Goal: Task Accomplishment & Management: Complete application form

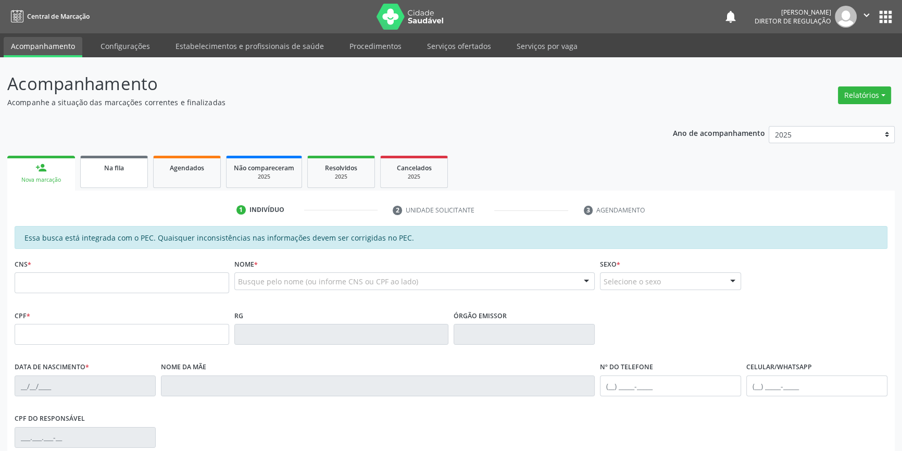
click at [119, 167] on span "Na fila" at bounding box center [114, 168] width 20 height 9
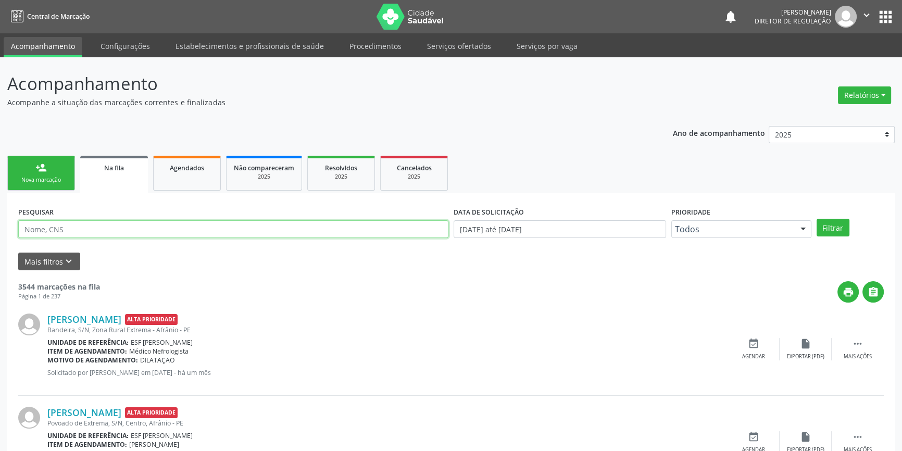
click at [99, 234] on input "text" at bounding box center [233, 229] width 430 height 18
type input "700407432227544"
click at [820, 225] on button "Filtrar" at bounding box center [833, 228] width 33 height 18
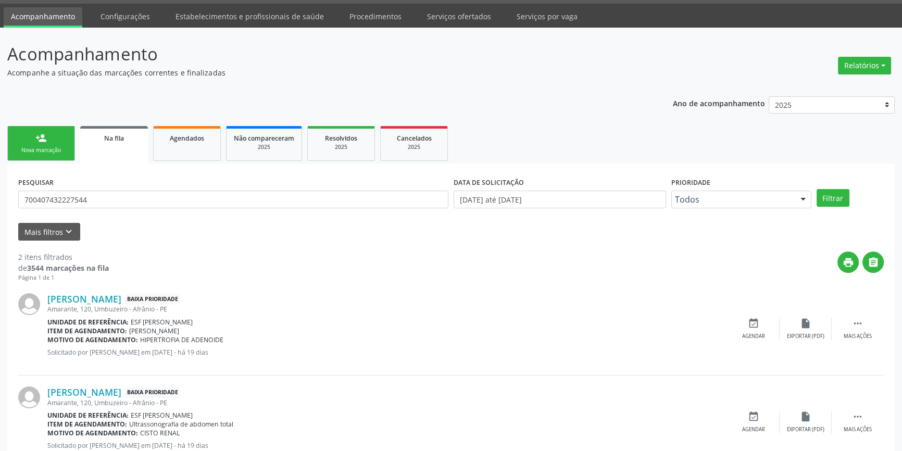
scroll to position [64, 0]
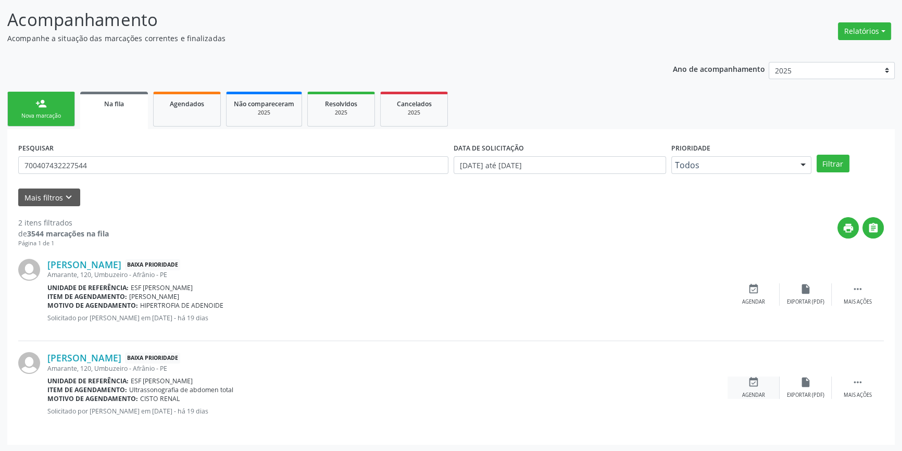
click at [755, 386] on icon "event_available" at bounding box center [753, 382] width 11 height 11
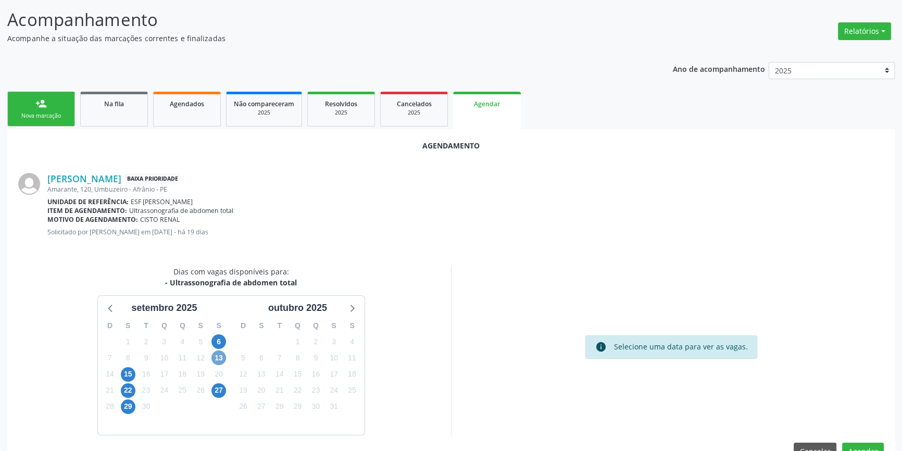
click at [219, 357] on span "13" at bounding box center [218, 357] width 15 height 15
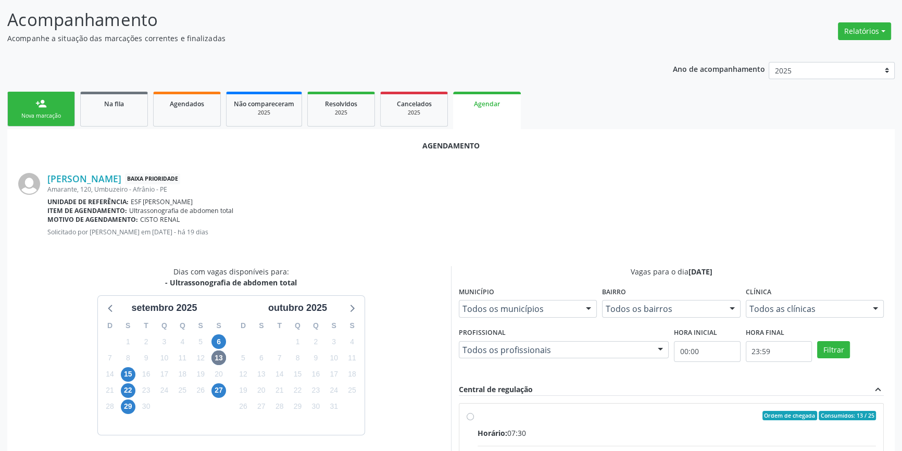
click at [580, 428] on div "Horário: 07:30" at bounding box center [677, 433] width 398 height 11
click at [474, 420] on input "Ordem de chegada Consumidos: 13 / 25 Horário: 07:30 Clínica: Renove Afranio Red…" at bounding box center [470, 415] width 7 height 9
radio input "true"
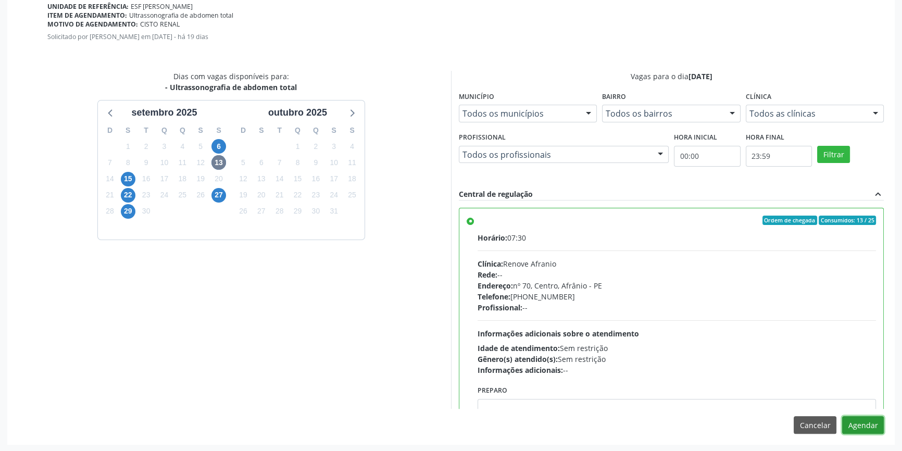
click at [875, 427] on button "Agendar" at bounding box center [863, 425] width 42 height 18
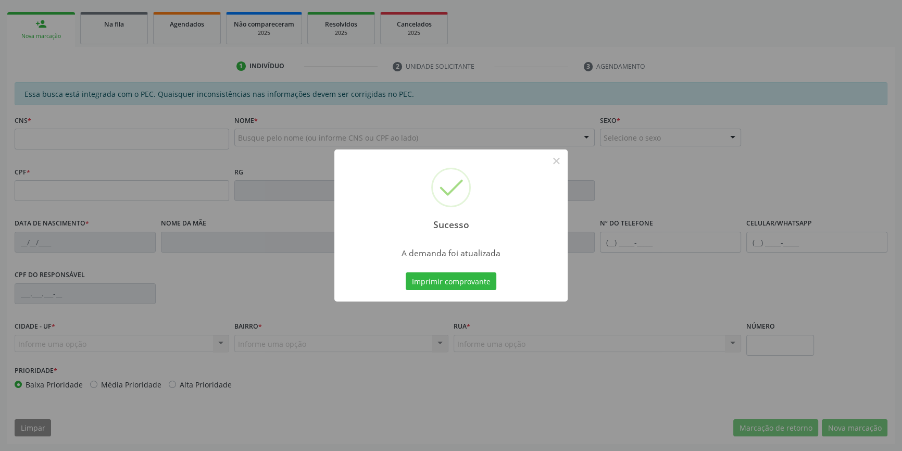
scroll to position [143, 0]
click at [456, 282] on button "Imprimir comprovante" at bounding box center [451, 281] width 91 height 18
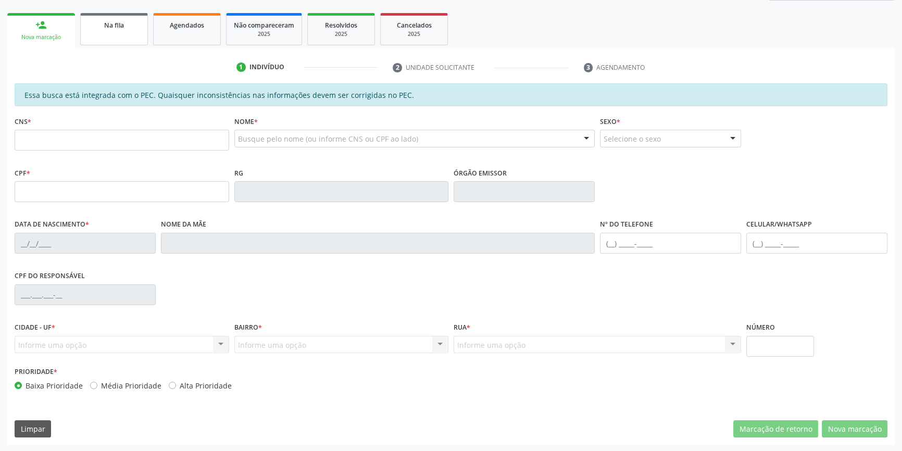
click at [109, 44] on link "Na fila" at bounding box center [114, 29] width 68 height 32
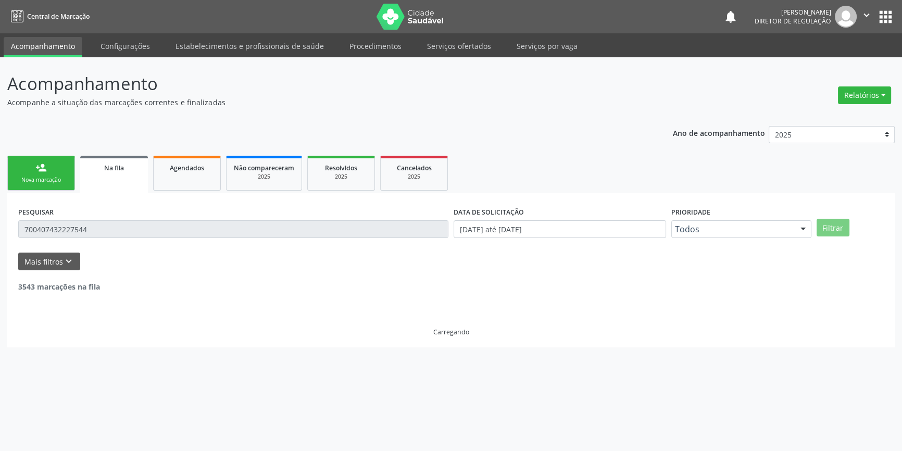
scroll to position [0, 0]
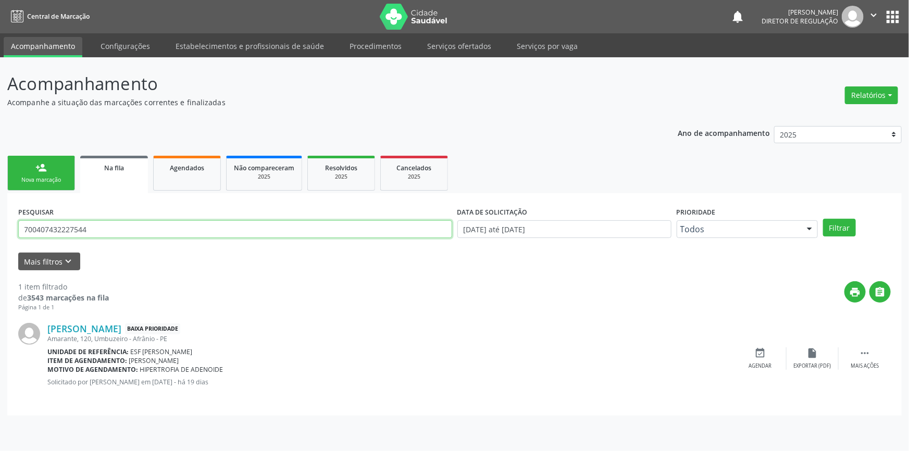
drag, startPoint x: 107, startPoint y: 229, endPoint x: 22, endPoint y: 176, distance: 100.3
click at [0, 216] on div "Acompanhamento Acompanhe a situação das marcações correntes e finalizadas Relat…" at bounding box center [454, 254] width 909 height 394
type input "700202948728129"
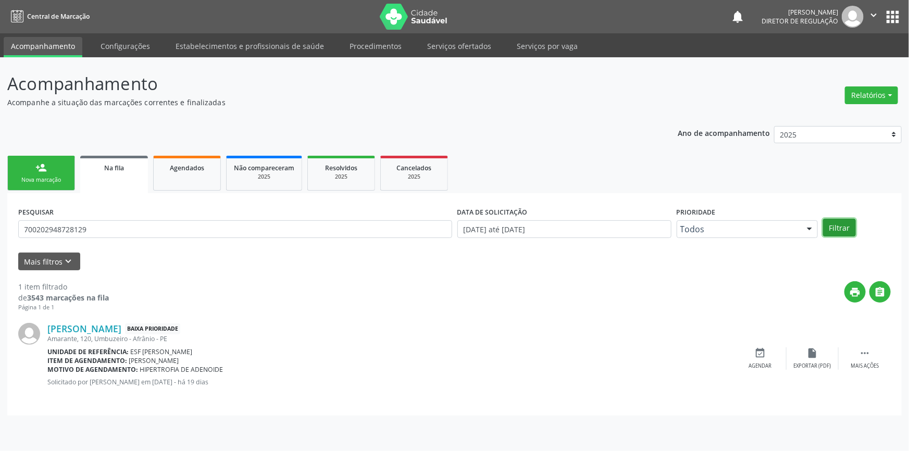
click at [841, 223] on button "Filtrar" at bounding box center [839, 228] width 33 height 18
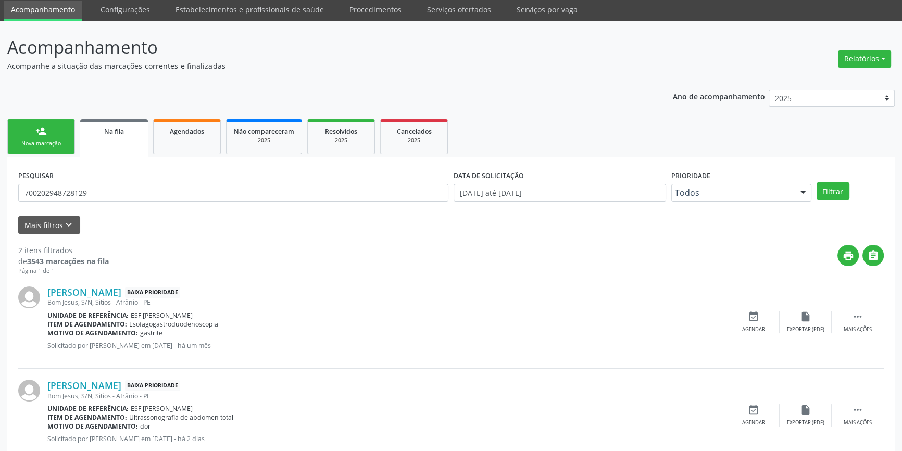
scroll to position [64, 0]
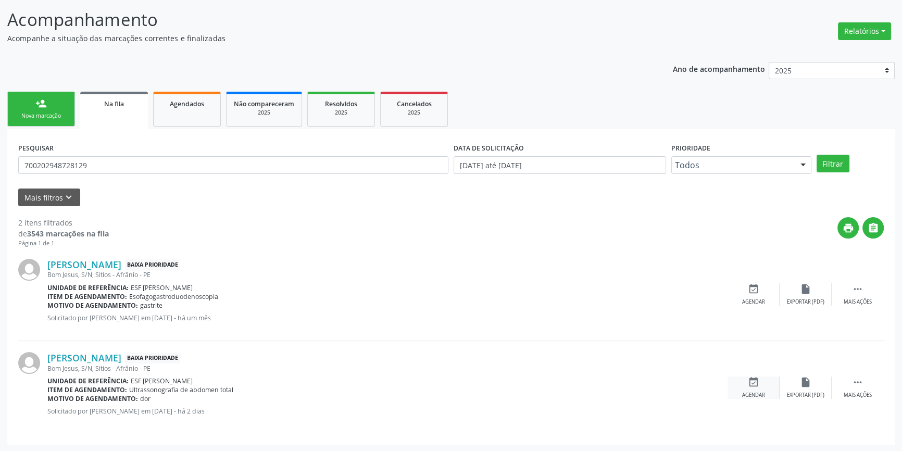
click at [776, 377] on div "event_available Agendar" at bounding box center [754, 388] width 52 height 22
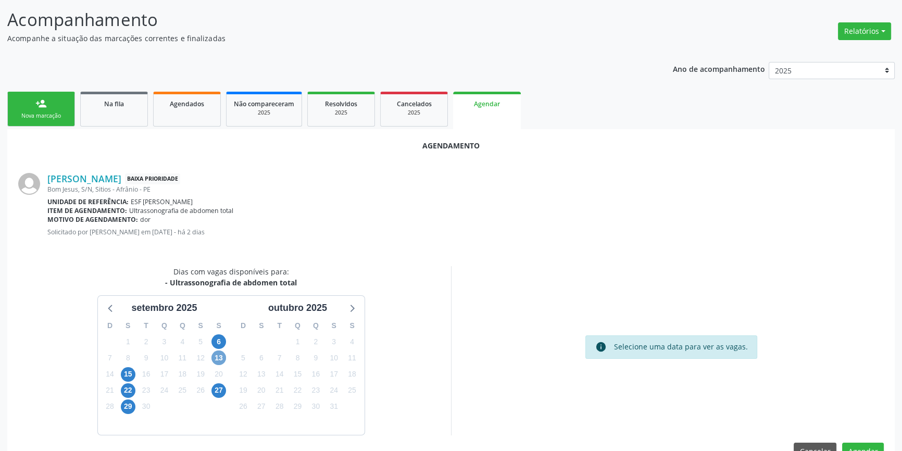
click at [214, 352] on span "13" at bounding box center [218, 357] width 15 height 15
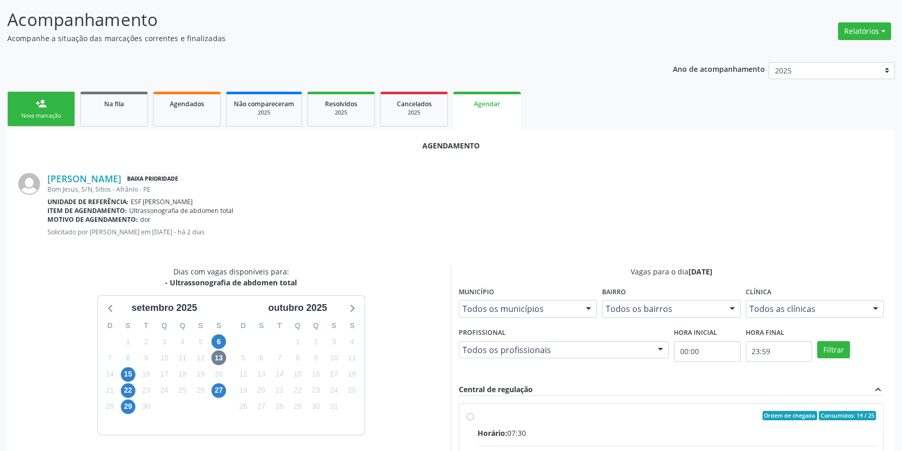
radio input "true"
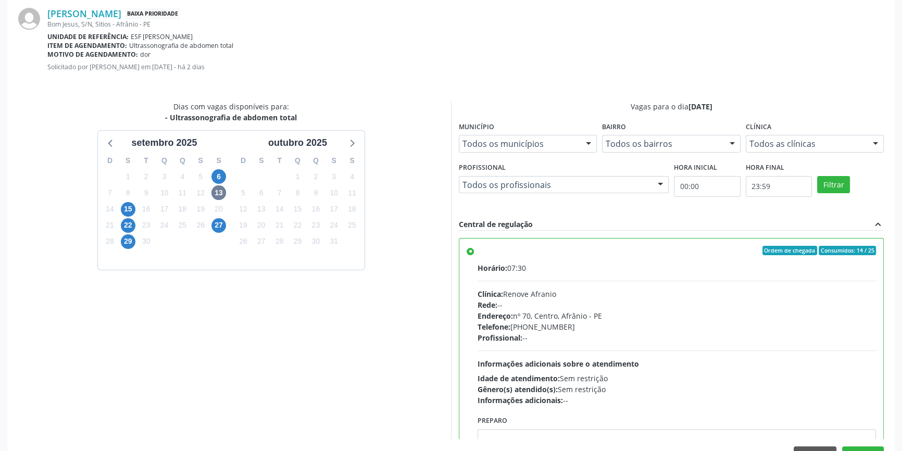
scroll to position [259, 0]
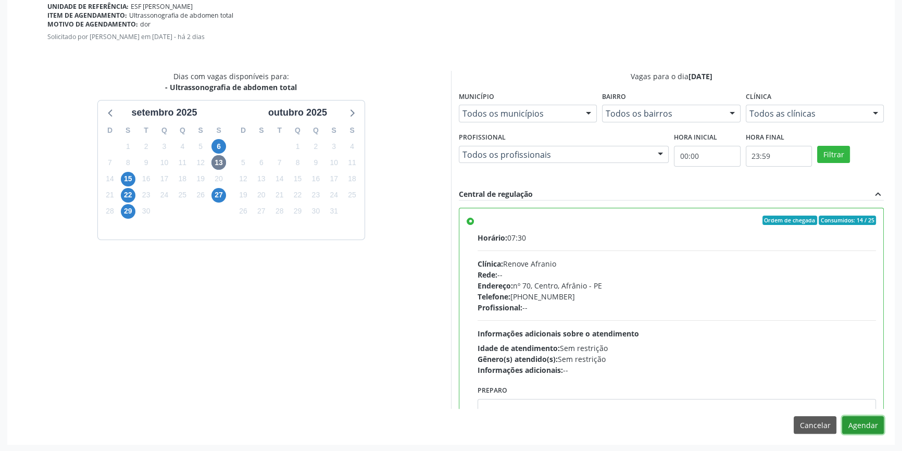
click at [862, 426] on button "Agendar" at bounding box center [863, 425] width 42 height 18
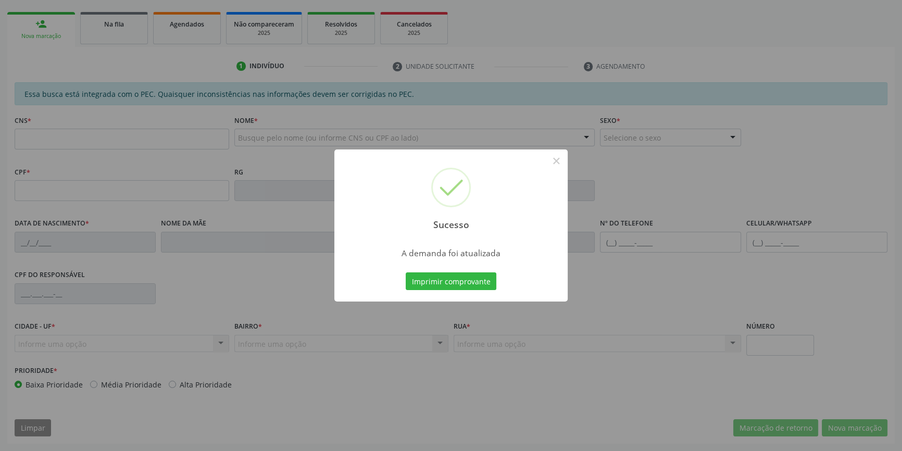
scroll to position [143, 0]
click at [465, 280] on button "Imprimir comprovante" at bounding box center [451, 281] width 91 height 18
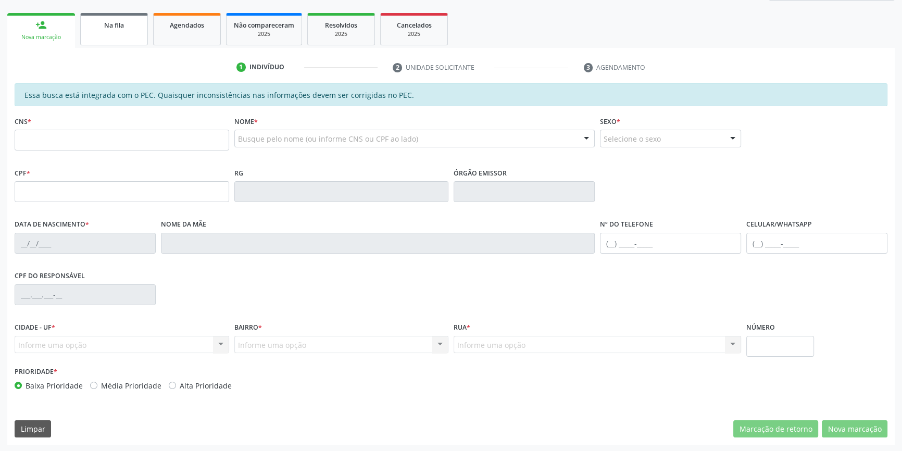
click at [123, 28] on span "Na fila" at bounding box center [114, 25] width 20 height 9
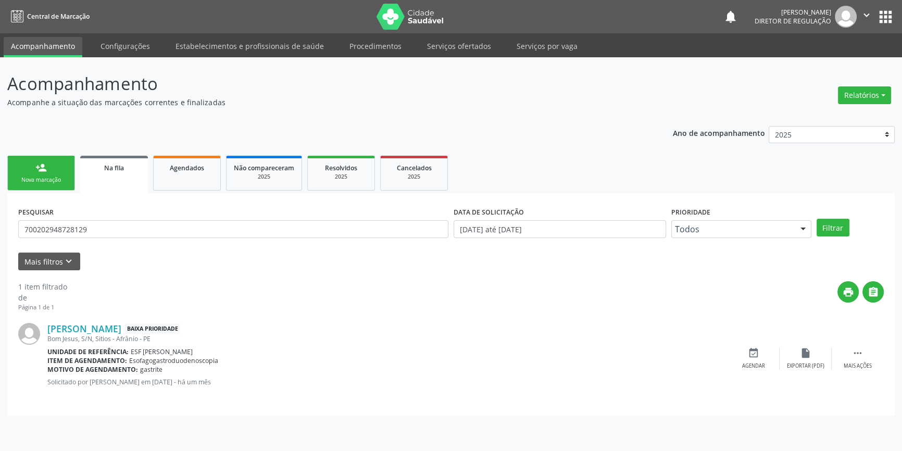
scroll to position [0, 0]
click at [108, 242] on div "PESQUISAR 700202948728129" at bounding box center [235, 224] width 439 height 41
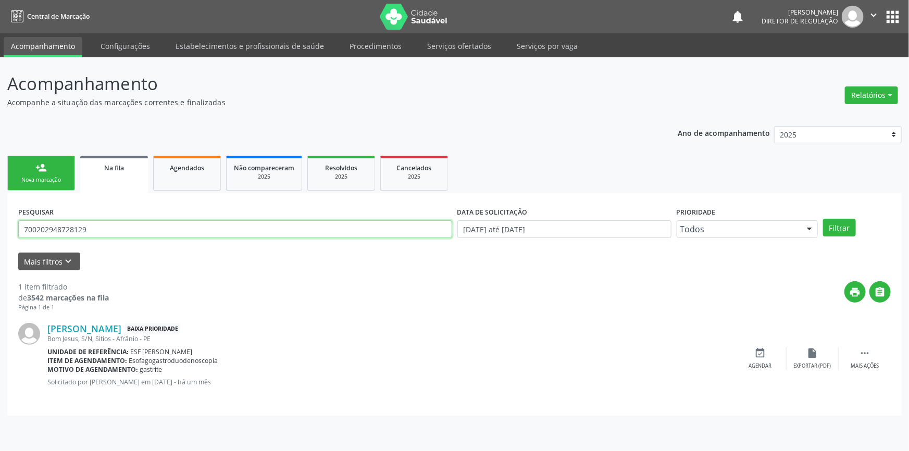
drag, startPoint x: 110, startPoint y: 235, endPoint x: 0, endPoint y: 214, distance: 112.5
click at [0, 214] on div "Acompanhamento Acompanhe a situação das marcações correntes e finalizadas Relat…" at bounding box center [454, 254] width 909 height 394
type input "700709986084774"
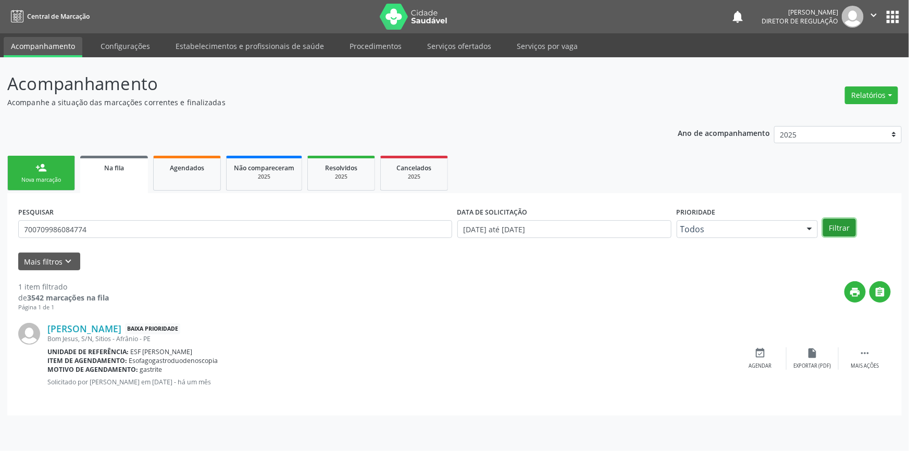
click at [838, 228] on button "Filtrar" at bounding box center [839, 228] width 33 height 18
click at [769, 345] on div "Geandra Kelli Nunes da Silva Baixa Prioridade Rua 03, S/N, Antonio Avelar - Afr…" at bounding box center [454, 358] width 872 height 93
click at [767, 350] on div "event_available Agendar" at bounding box center [760, 358] width 52 height 22
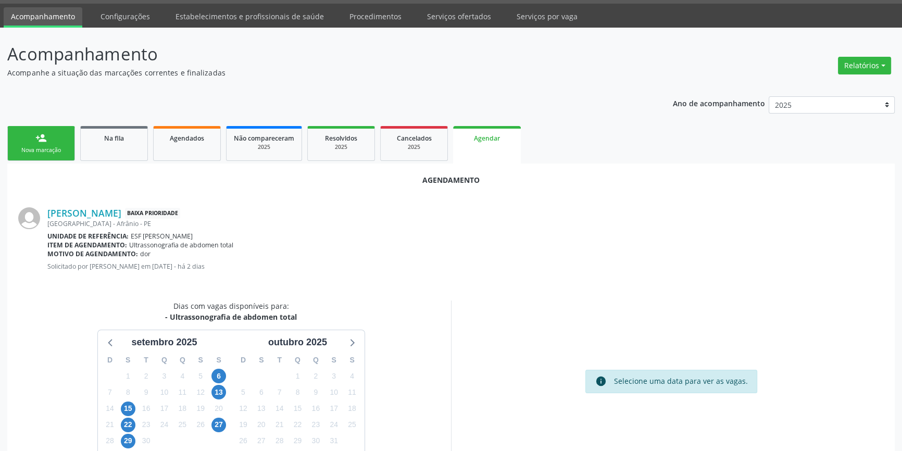
scroll to position [90, 0]
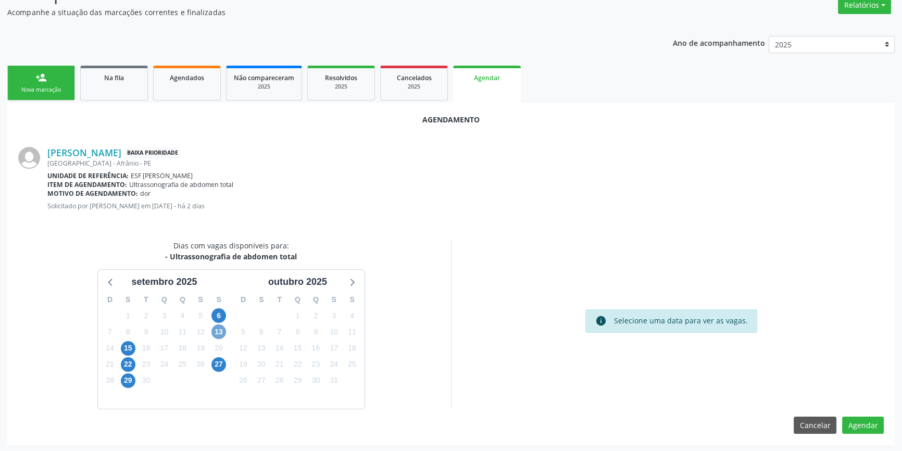
click at [219, 330] on span "13" at bounding box center [218, 331] width 15 height 15
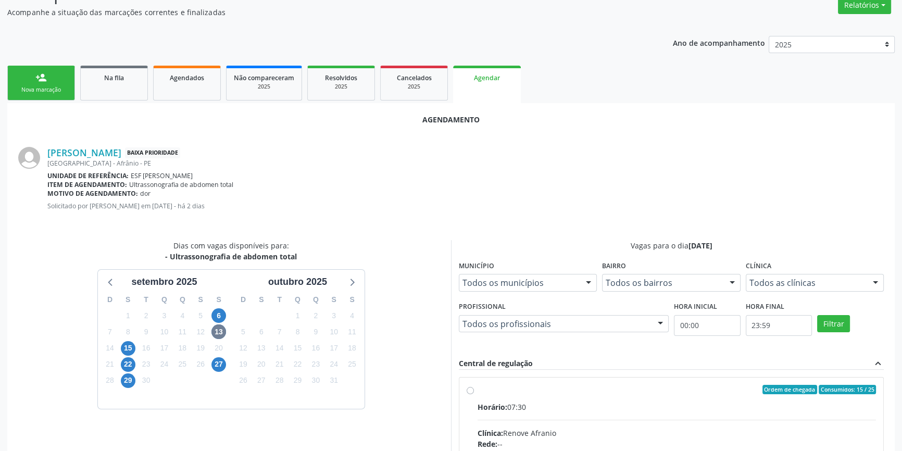
click at [499, 402] on span "Horário:" at bounding box center [493, 407] width 30 height 10
click at [474, 394] on input "Ordem de chegada Consumidos: 15 / 25 Horário: 07:30 Clínica: Renove Afranio Red…" at bounding box center [470, 389] width 7 height 9
radio input "true"
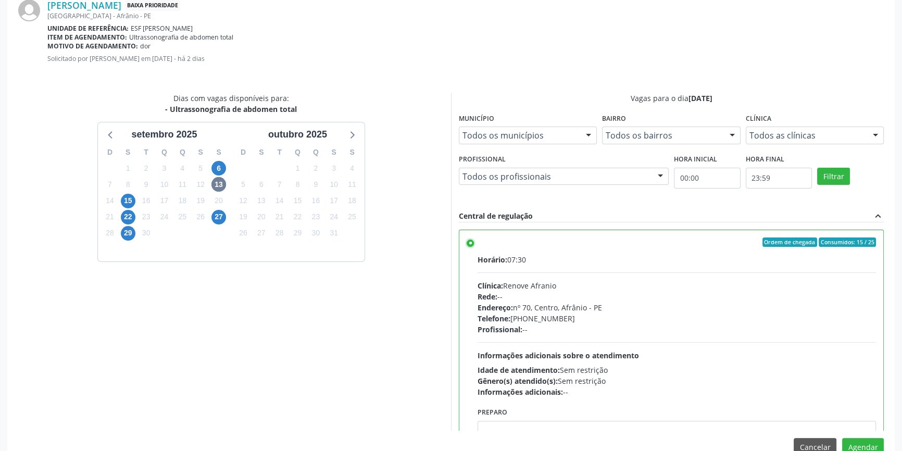
scroll to position [259, 0]
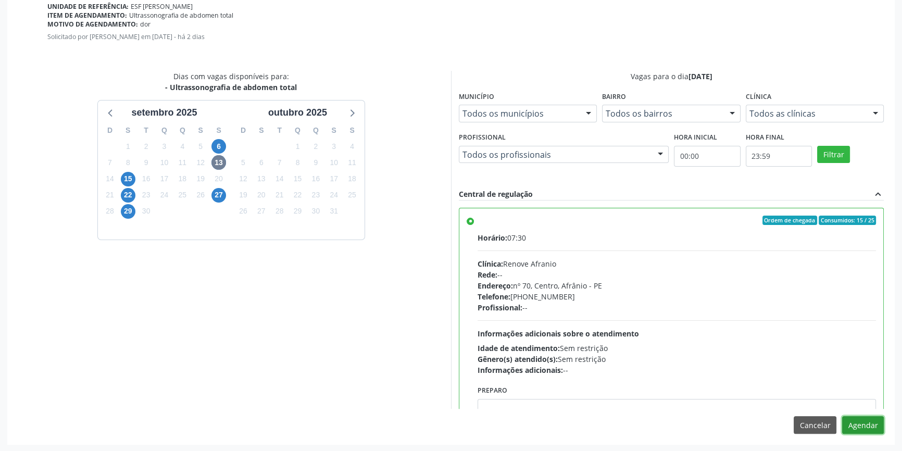
click at [857, 423] on button "Agendar" at bounding box center [863, 425] width 42 height 18
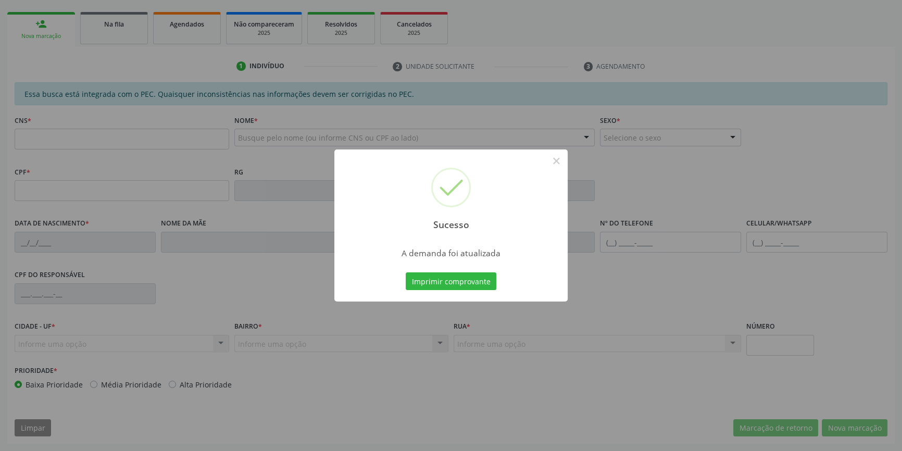
scroll to position [143, 0]
click at [453, 280] on button "Imprimir comprovante" at bounding box center [451, 281] width 91 height 18
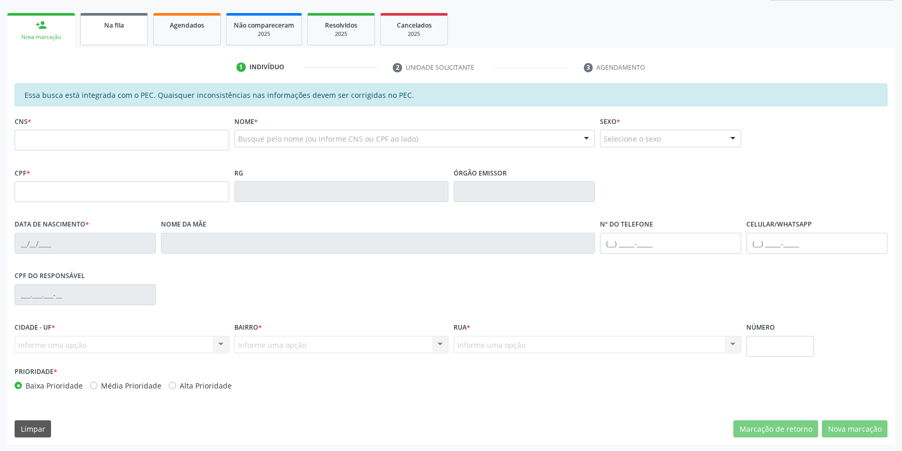
click at [129, 31] on link "Na fila" at bounding box center [114, 29] width 68 height 32
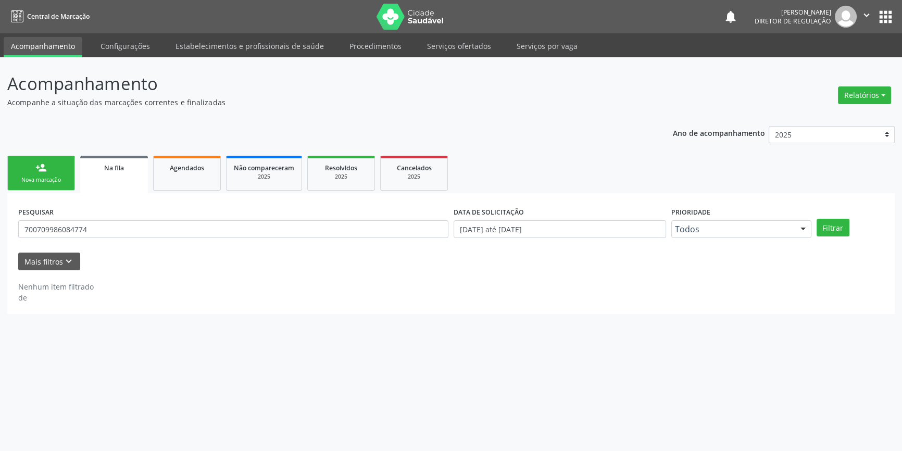
scroll to position [0, 0]
click at [135, 221] on div "PESQUISAR 700709986084774" at bounding box center [235, 224] width 439 height 41
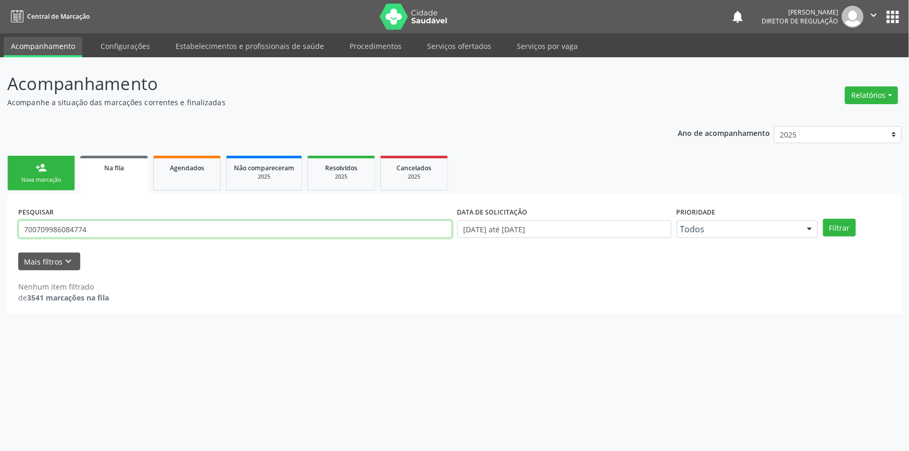
drag, startPoint x: 116, startPoint y: 223, endPoint x: 0, endPoint y: 204, distance: 117.7
click at [0, 204] on div "Acompanhamento Acompanhe a situação das marcações correntes e finalizadas Relat…" at bounding box center [454, 254] width 909 height 394
type input "700001313966503"
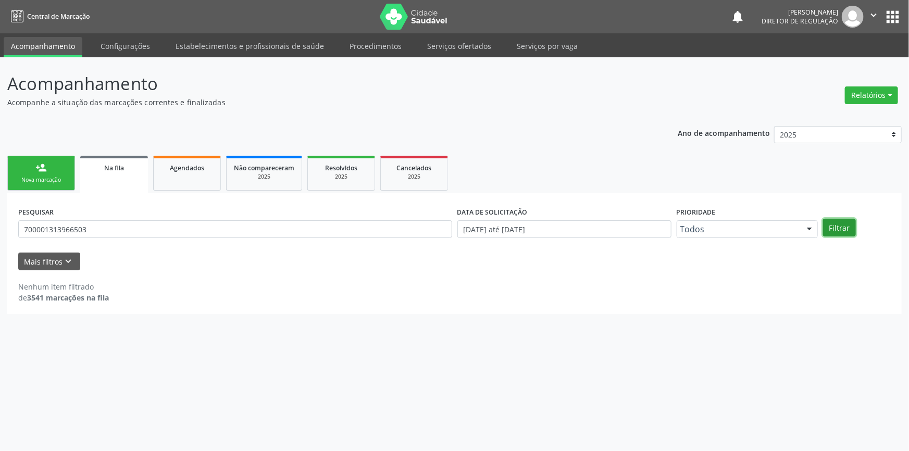
click at [842, 234] on button "Filtrar" at bounding box center [839, 228] width 33 height 18
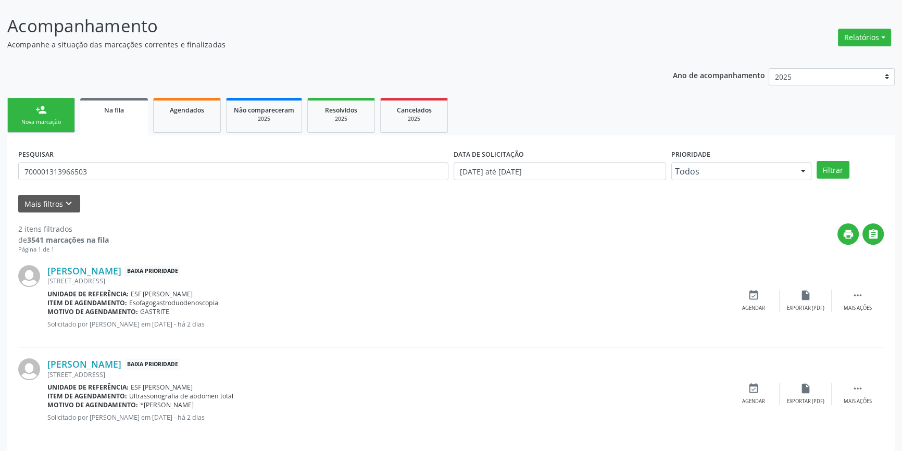
scroll to position [64, 0]
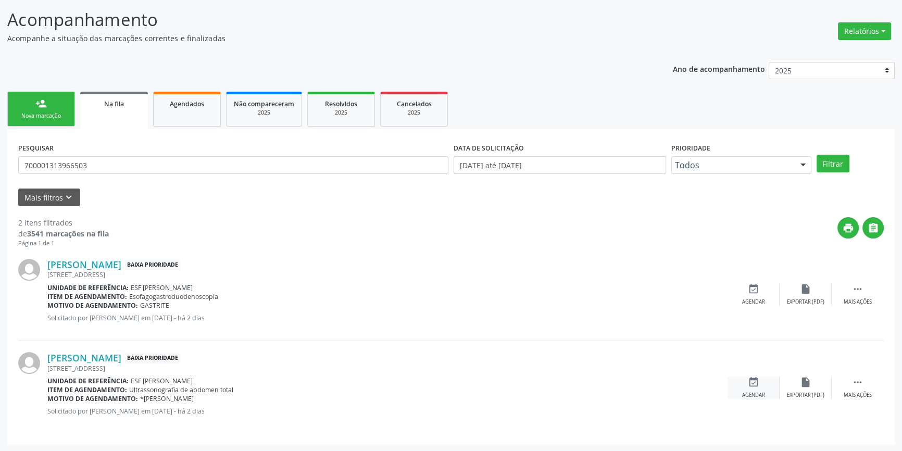
click at [762, 386] on div "event_available Agendar" at bounding box center [754, 388] width 52 height 22
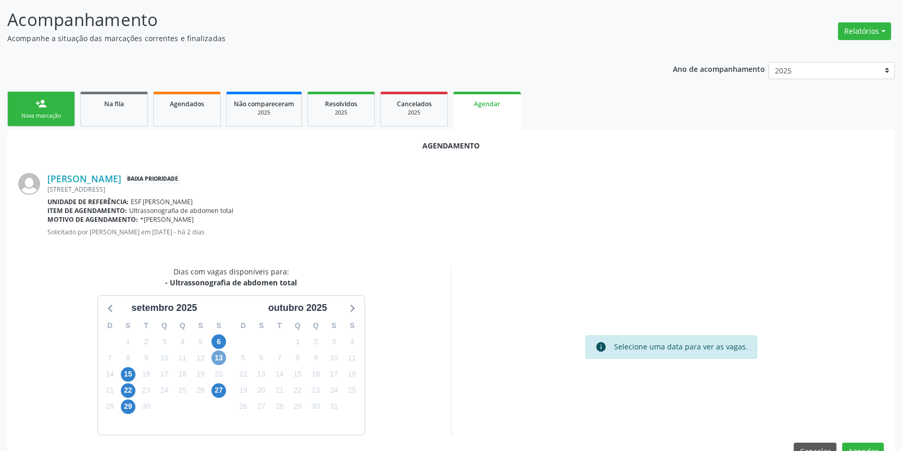
click at [221, 360] on span "13" at bounding box center [218, 357] width 15 height 15
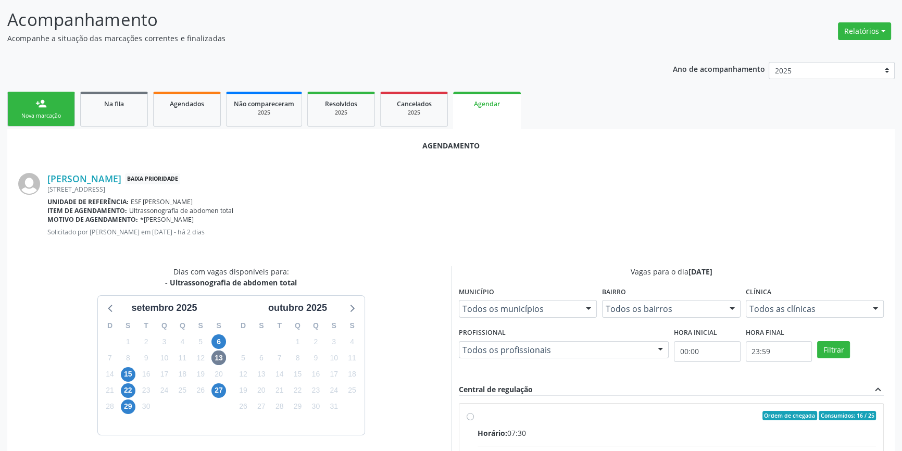
click at [497, 430] on span "Horário:" at bounding box center [493, 433] width 30 height 10
click at [474, 420] on input "Ordem de chegada Consumidos: 16 / 25 Horário: 07:30 Clínica: Renove Afranio Red…" at bounding box center [470, 415] width 7 height 9
radio input "true"
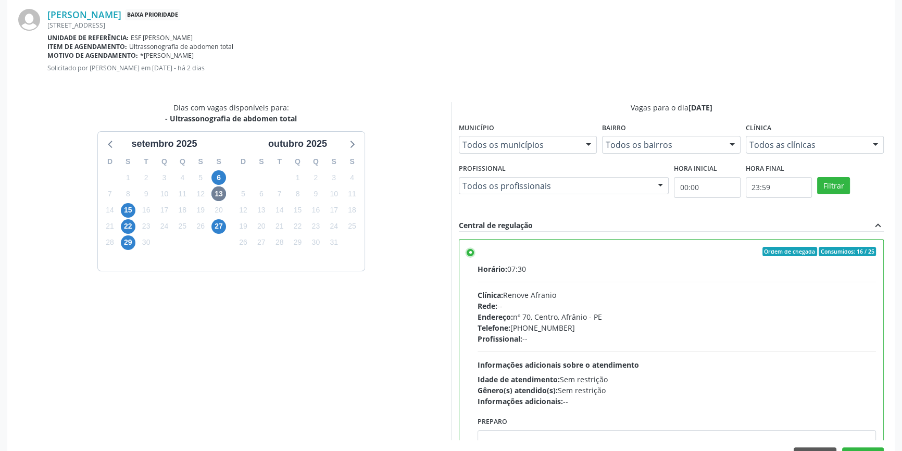
scroll to position [259, 0]
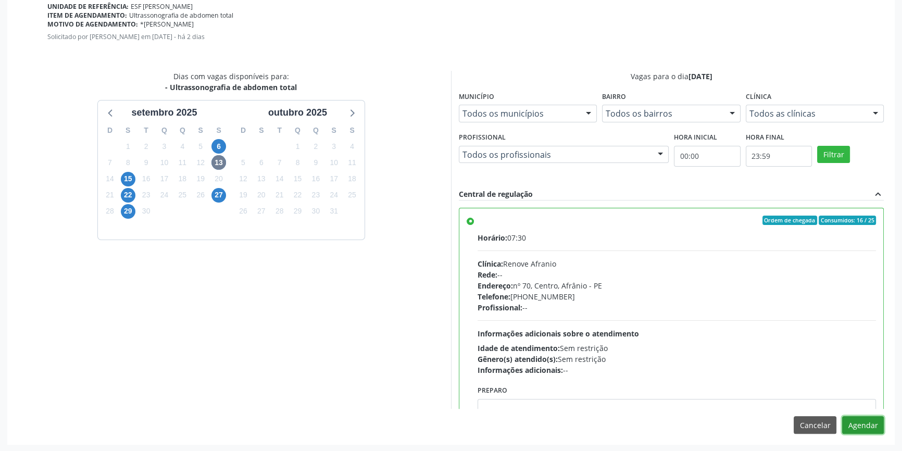
click at [873, 424] on button "Agendar" at bounding box center [863, 425] width 42 height 18
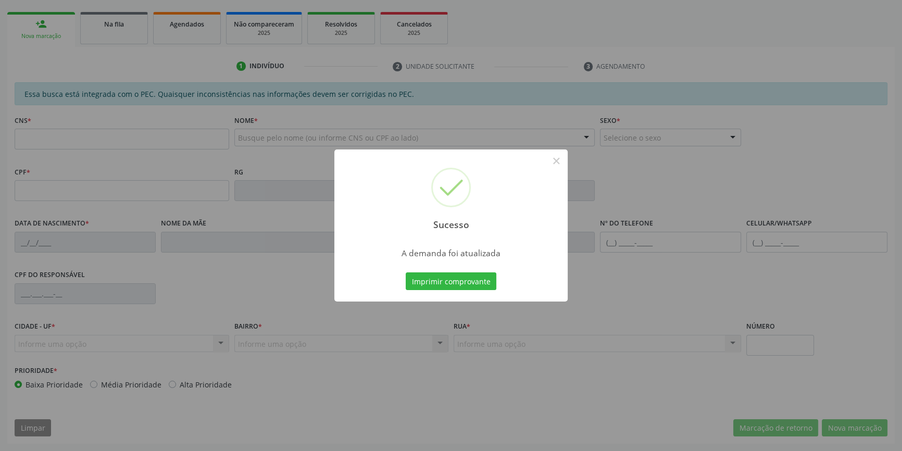
scroll to position [143, 0]
click at [428, 280] on button "Imprimir comprovante" at bounding box center [451, 281] width 91 height 18
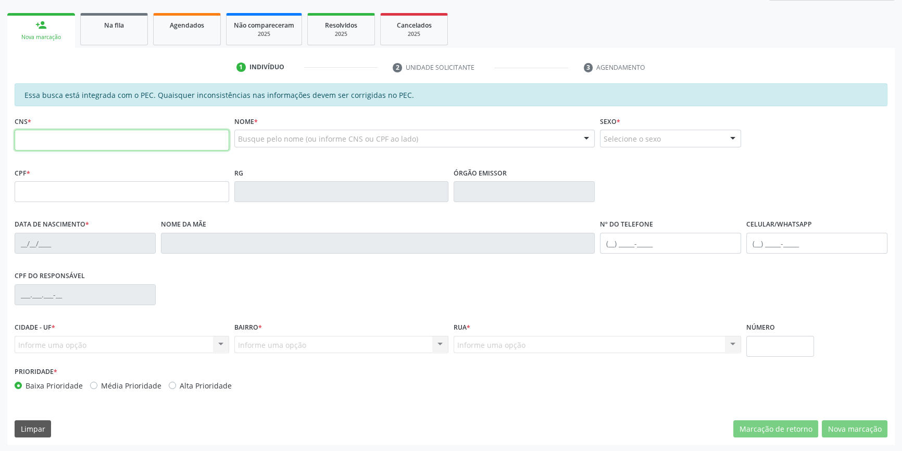
click at [69, 145] on input "text" at bounding box center [122, 140] width 215 height 21
click at [104, 37] on link "Na fila" at bounding box center [114, 29] width 68 height 32
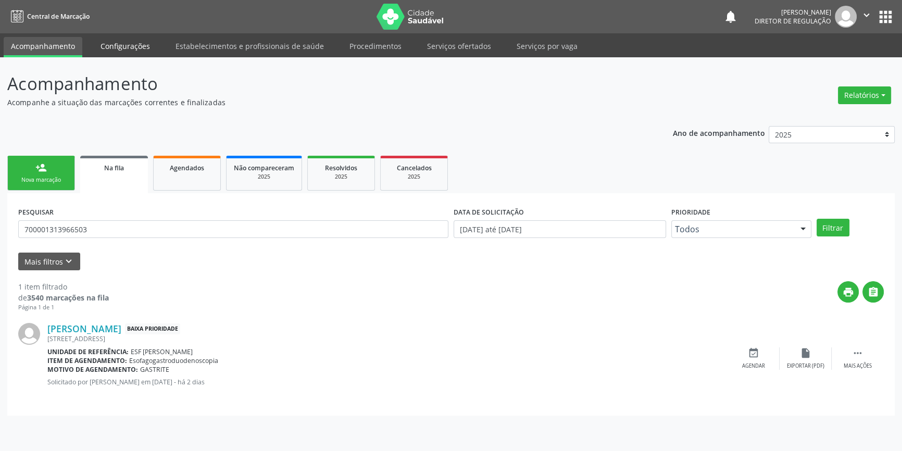
scroll to position [0, 0]
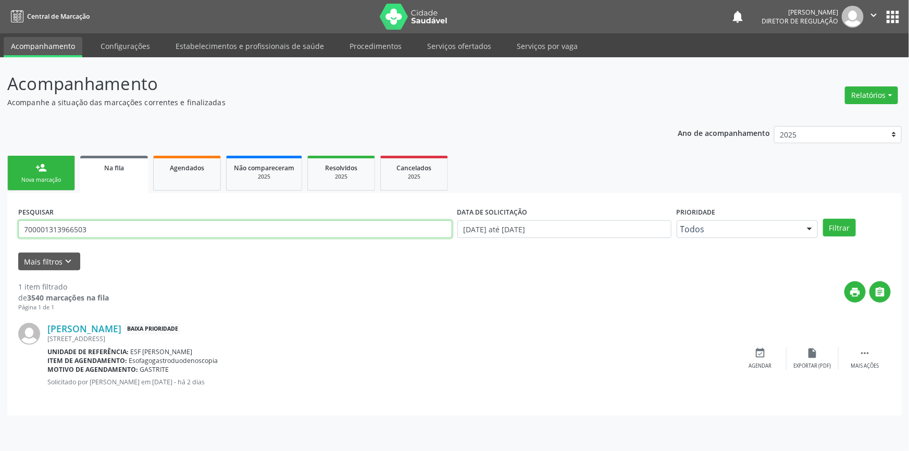
drag, startPoint x: 110, startPoint y: 230, endPoint x: 0, endPoint y: 203, distance: 113.8
click at [0, 211] on div "Acompanhamento Acompanhe a situação das marcações correntes e finalizadas Relat…" at bounding box center [454, 254] width 909 height 394
type input "705004669163553"
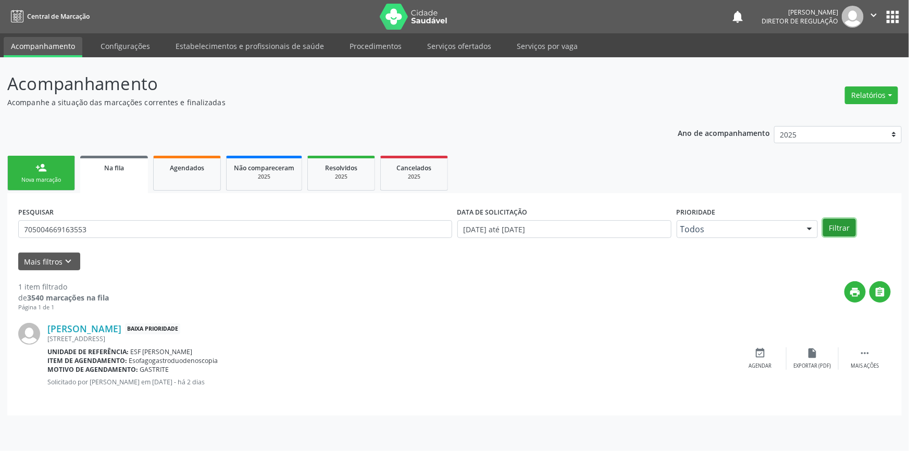
click at [839, 224] on button "Filtrar" at bounding box center [839, 228] width 33 height 18
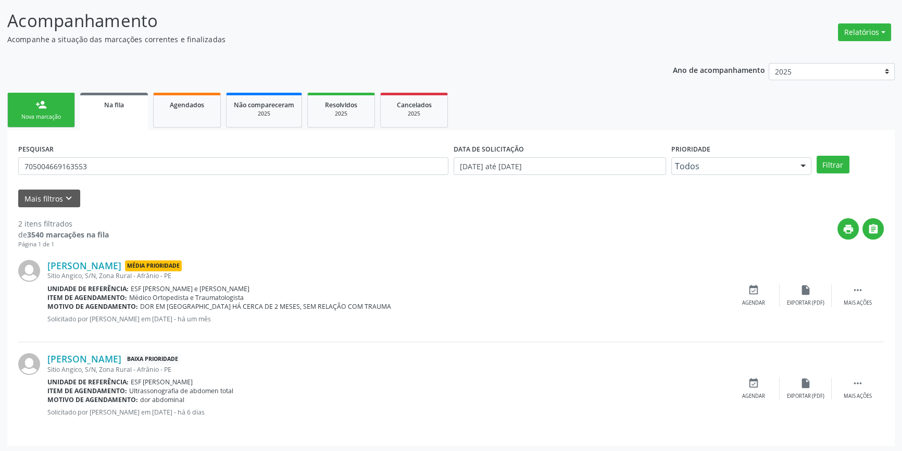
scroll to position [64, 0]
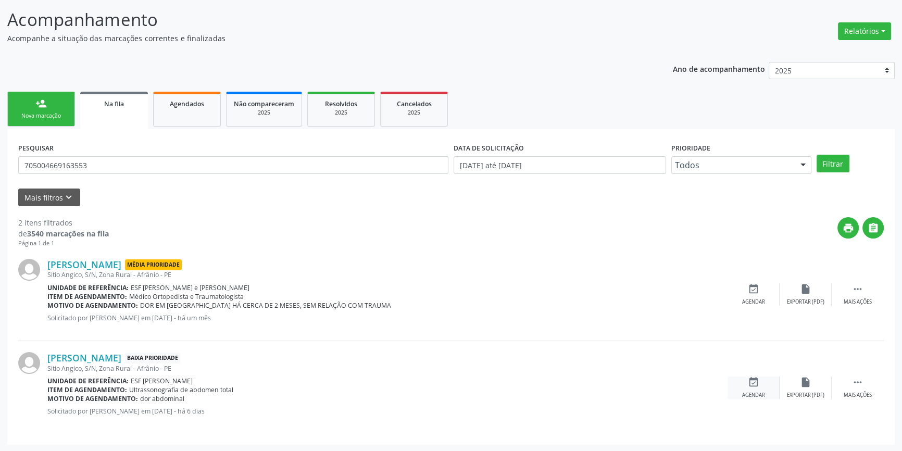
click at [766, 384] on div "event_available Agendar" at bounding box center [754, 388] width 52 height 22
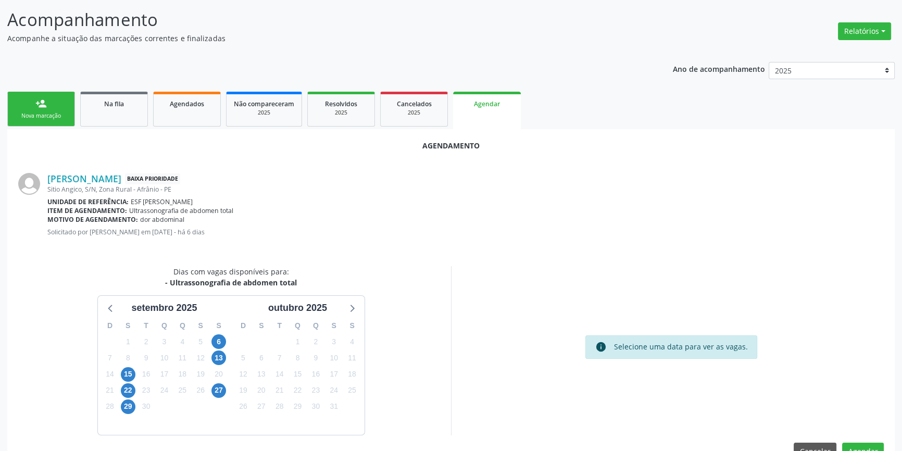
click at [228, 359] on div "13" at bounding box center [219, 358] width 18 height 16
click at [216, 354] on span "13" at bounding box center [218, 357] width 15 height 15
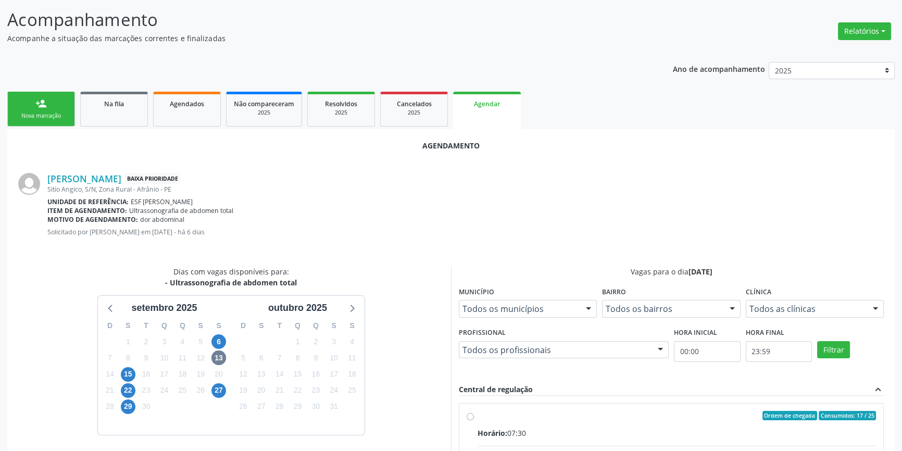
click at [474, 419] on input "Ordem de chegada Consumidos: 17 / 25 Horário: 07:30 Clínica: Renove Afranio Red…" at bounding box center [470, 415] width 7 height 9
radio input "true"
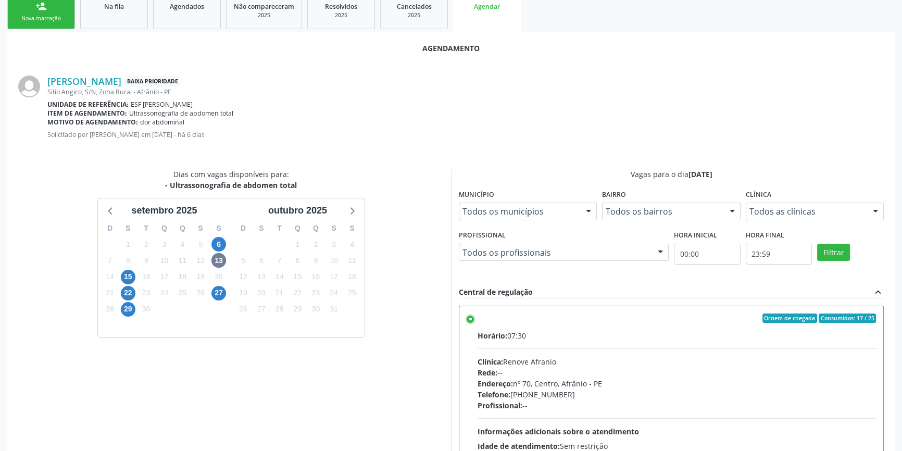
scroll to position [259, 0]
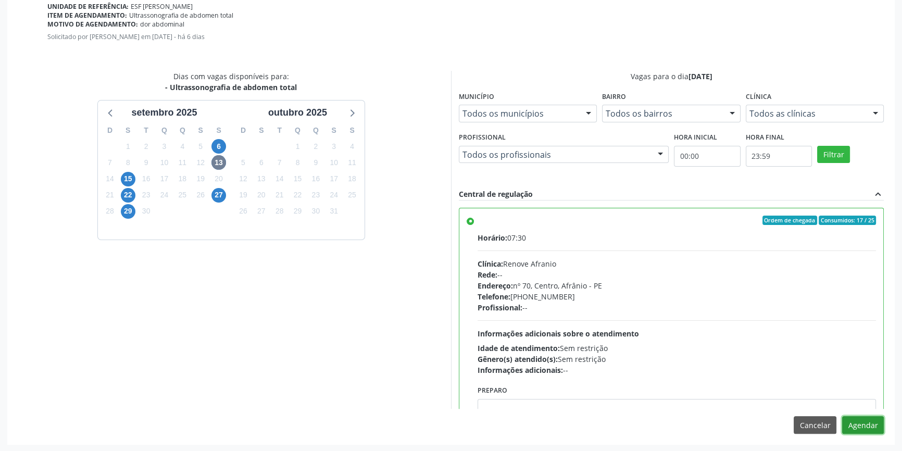
click at [879, 431] on button "Agendar" at bounding box center [863, 425] width 42 height 18
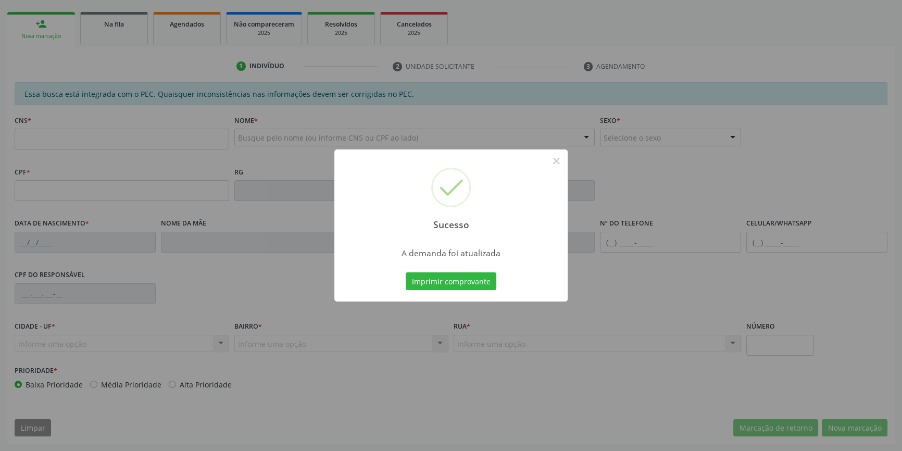
scroll to position [143, 0]
click at [335, 315] on div "Sucesso × A demanda foi atualizada Imprimir comprovante Cancel" at bounding box center [451, 225] width 902 height 451
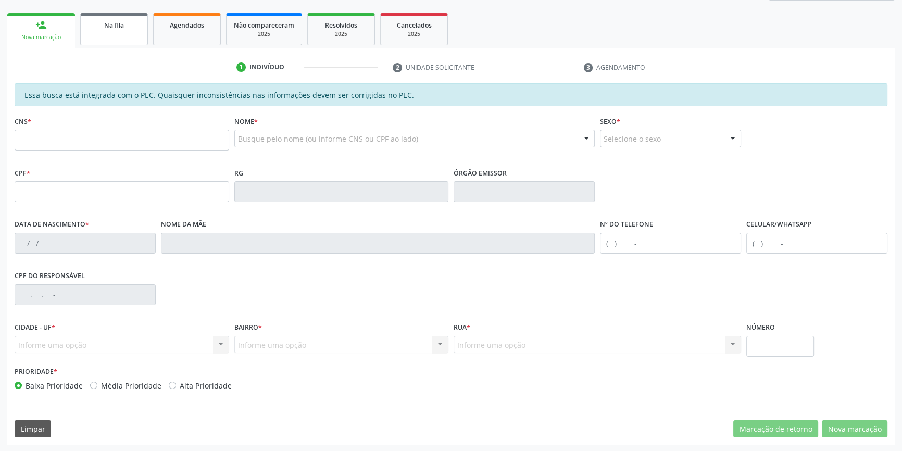
click at [131, 21] on div "Na fila" at bounding box center [114, 24] width 52 height 11
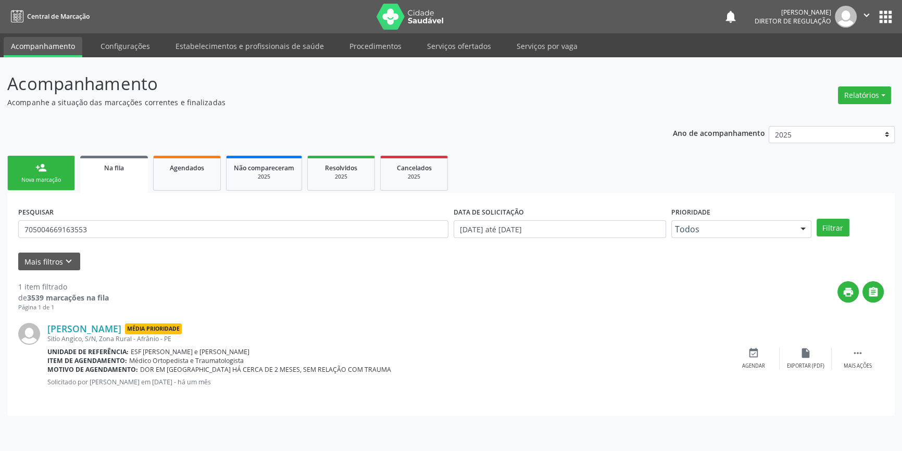
scroll to position [0, 0]
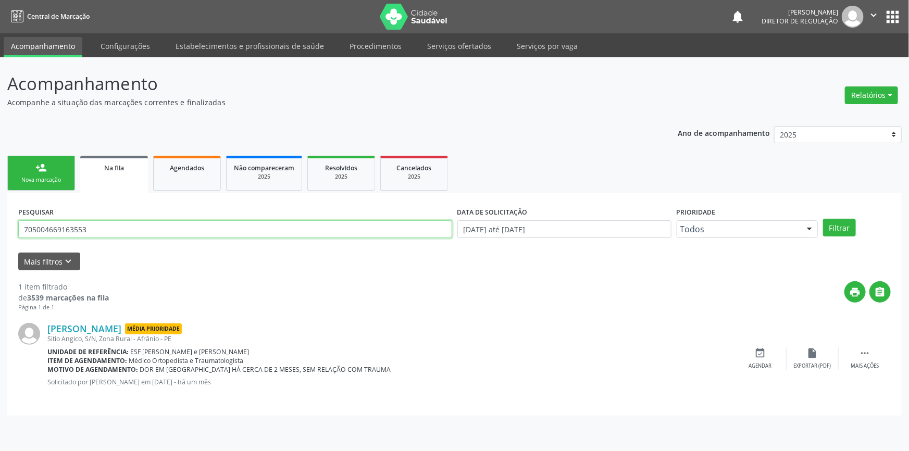
click at [0, 219] on div "Acompanhamento Acompanhe a situação das marcações correntes e finalizadas Relat…" at bounding box center [454, 254] width 909 height 394
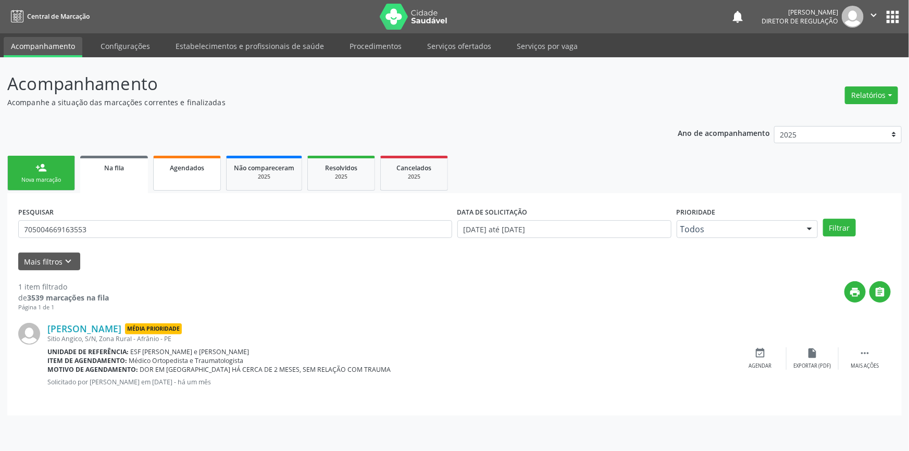
click at [185, 172] on div "Agendados" at bounding box center [187, 167] width 52 height 11
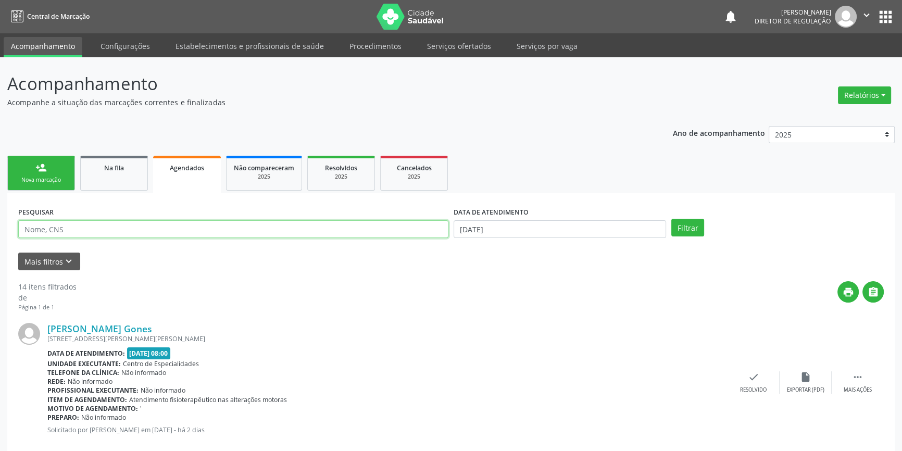
click at [193, 227] on input "text" at bounding box center [233, 229] width 430 height 18
paste input "705004669163553"
type input "705004669163553"
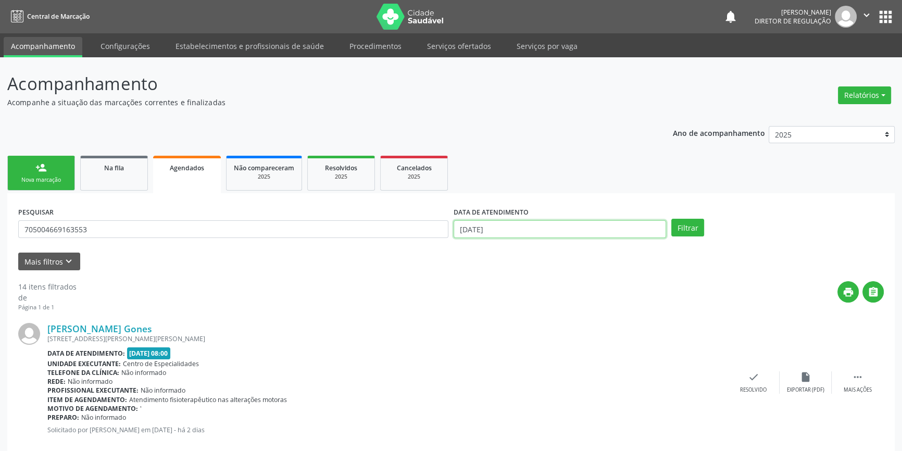
click at [603, 237] on body "Central de Marcação notifications Maria Aparecida Rodrigues da Silva Diretor de…" at bounding box center [451, 225] width 902 height 451
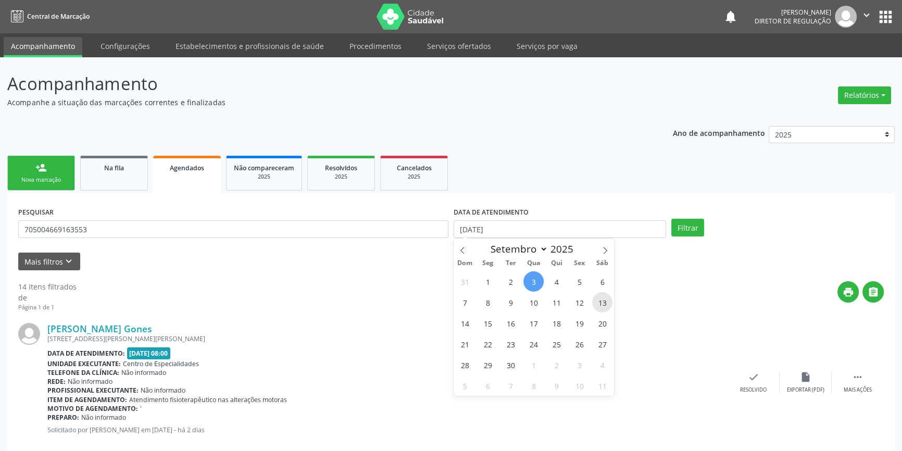
click at [603, 302] on span "13" at bounding box center [602, 302] width 20 height 20
type input "13/09/2025"
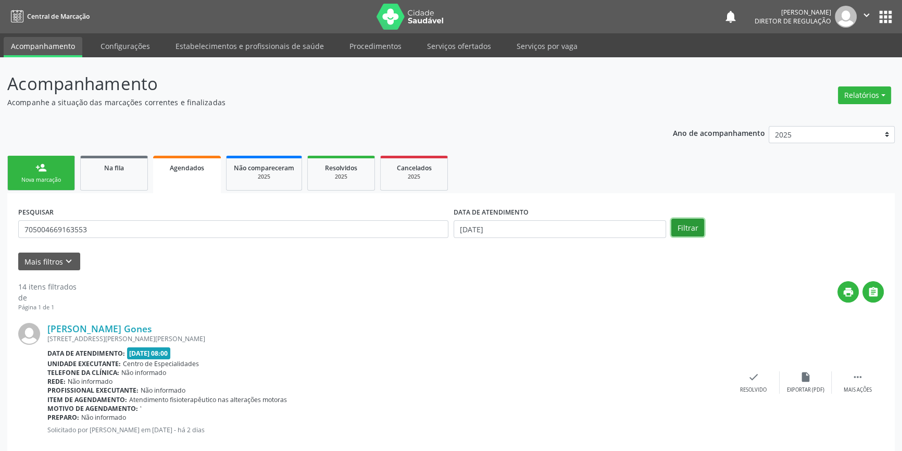
click at [685, 229] on button "Filtrar" at bounding box center [687, 228] width 33 height 18
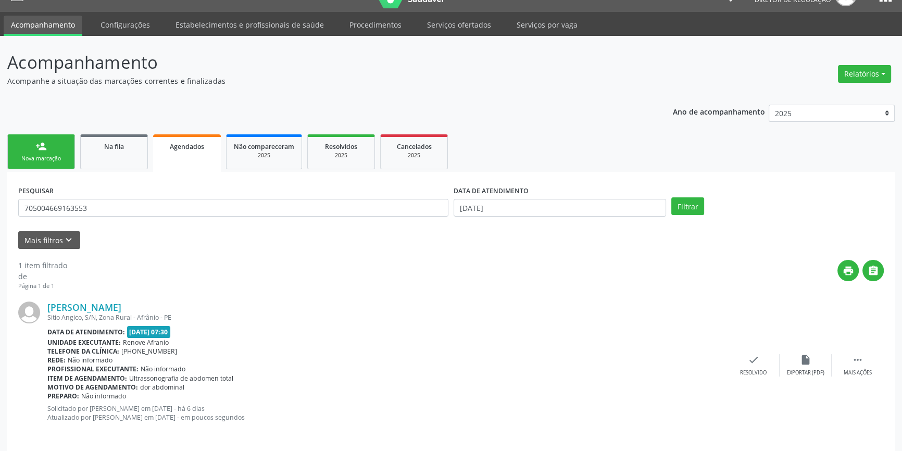
scroll to position [28, 0]
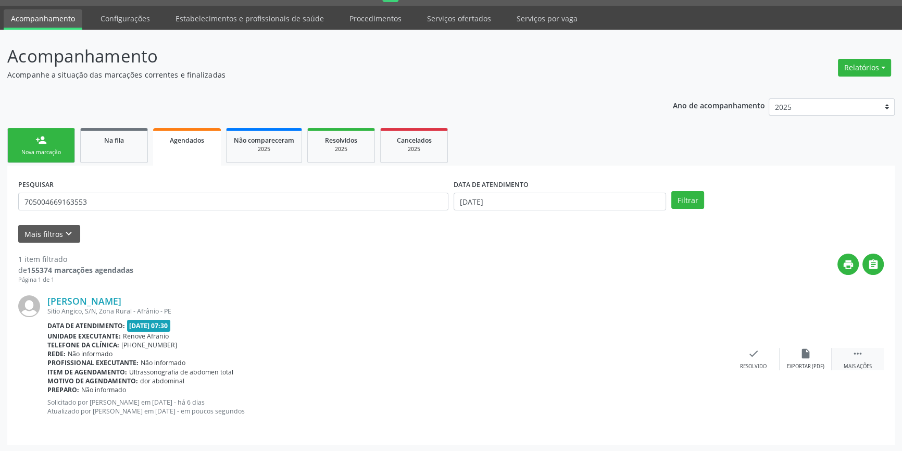
click at [856, 349] on icon "" at bounding box center [857, 353] width 11 height 11
click at [647, 353] on icon "print" at bounding box center [649, 353] width 11 height 11
click at [115, 141] on span "Na fila" at bounding box center [114, 140] width 20 height 9
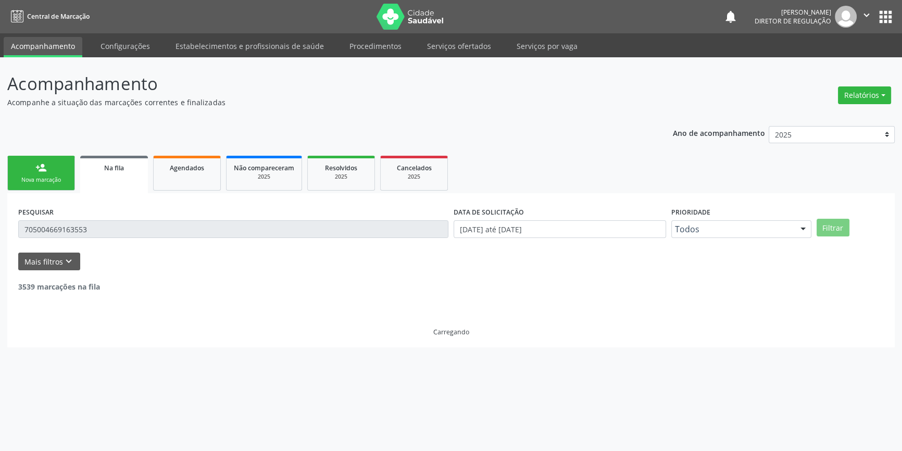
scroll to position [0, 0]
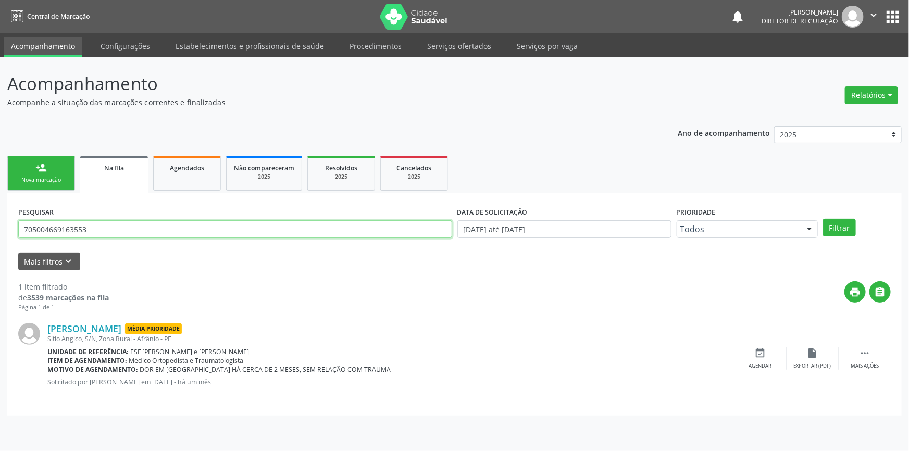
drag, startPoint x: 117, startPoint y: 233, endPoint x: 0, endPoint y: 216, distance: 118.0
click at [0, 216] on div "Acompanhamento Acompanhe a situação das marcações correntes e finalizadas Relat…" at bounding box center [454, 254] width 909 height 394
type input "700306469100440"
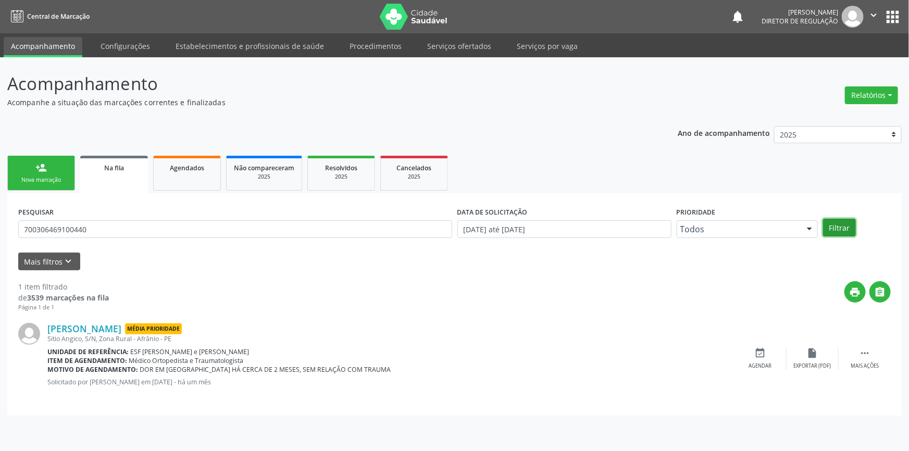
click at [845, 229] on button "Filtrar" at bounding box center [839, 228] width 33 height 18
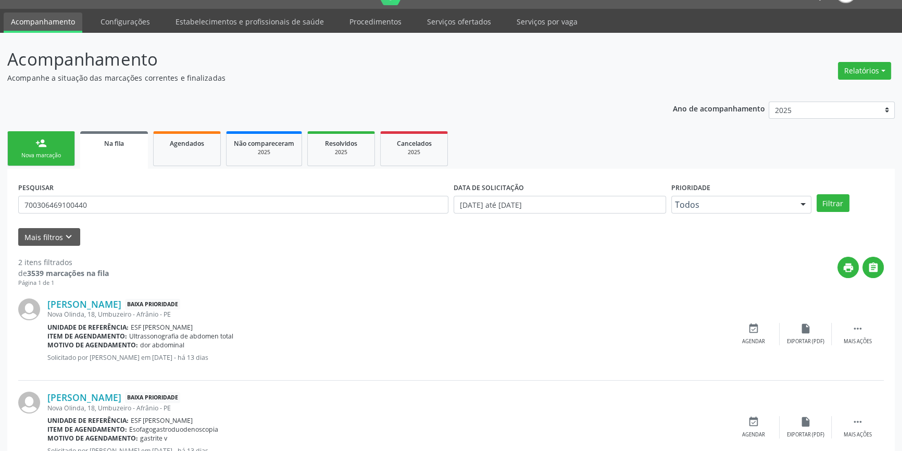
scroll to position [64, 0]
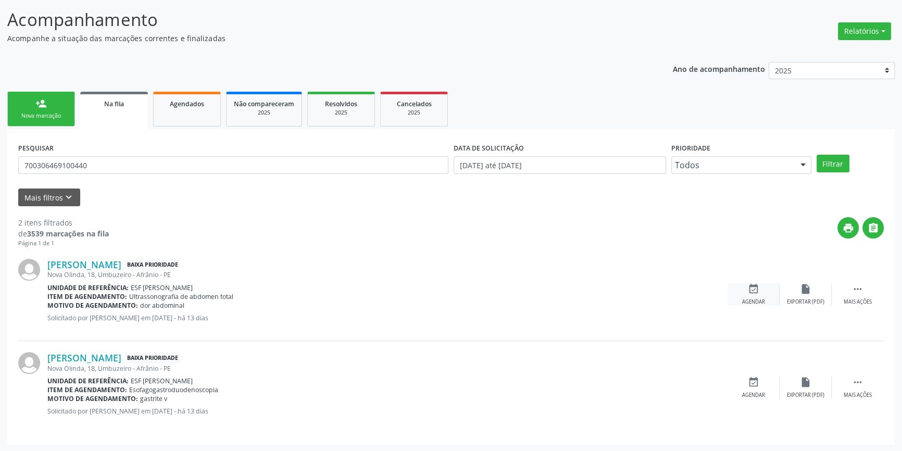
click at [748, 290] on icon "event_available" at bounding box center [753, 288] width 11 height 11
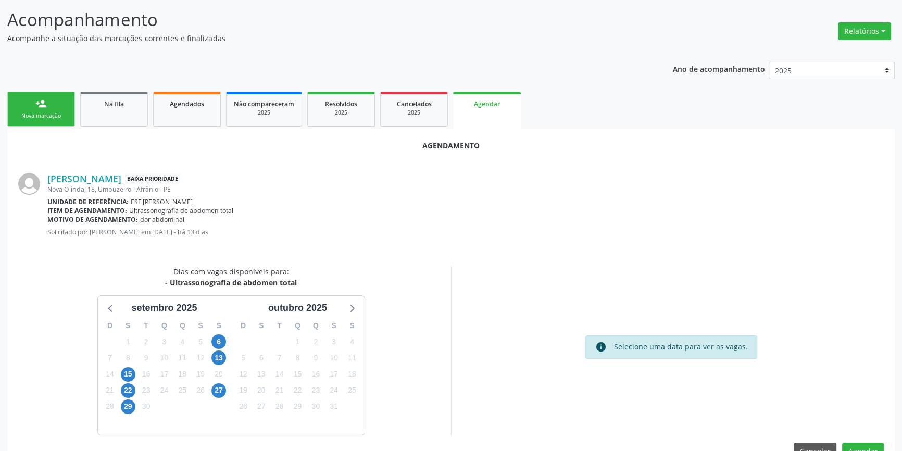
click at [225, 364] on div "13" at bounding box center [218, 358] width 15 height 16
click at [220, 356] on span "13" at bounding box center [218, 357] width 15 height 15
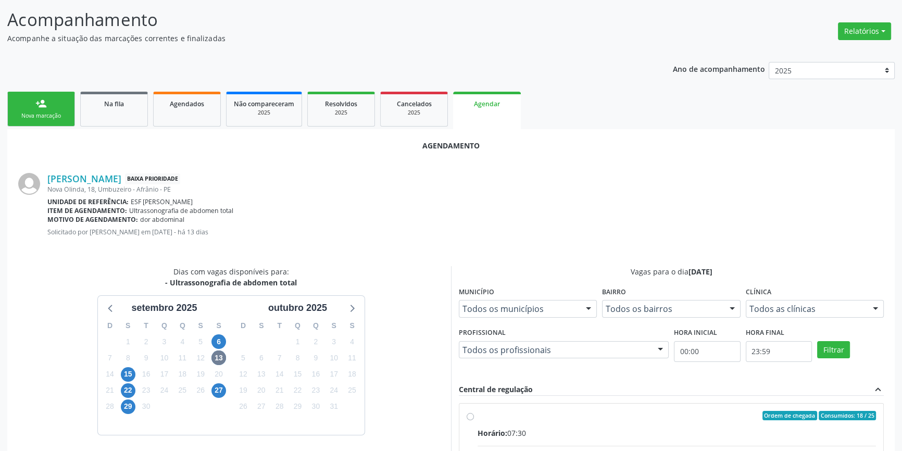
click at [478, 413] on div "Ordem de chegada Consumidos: 18 / 25" at bounding box center [677, 415] width 398 height 9
click at [474, 413] on input "Ordem de chegada Consumidos: 18 / 25 Horário: 07:30 Clínica: Renove Afranio Red…" at bounding box center [470, 415] width 7 height 9
radio input "true"
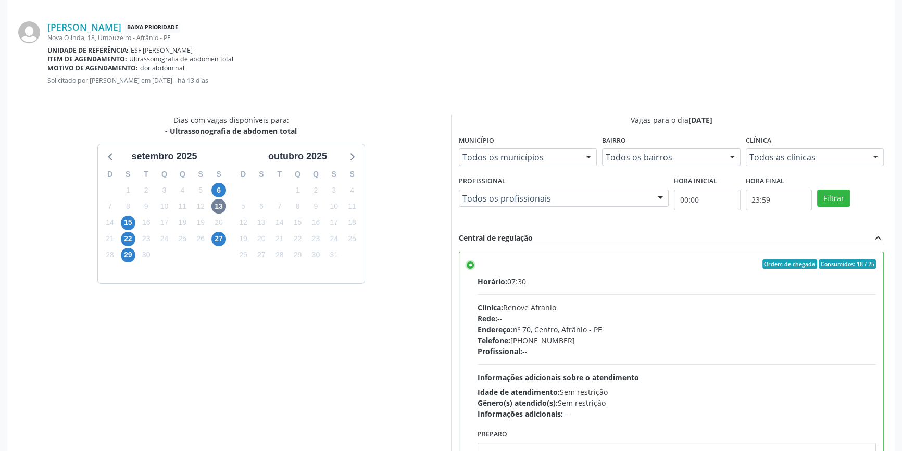
scroll to position [254, 0]
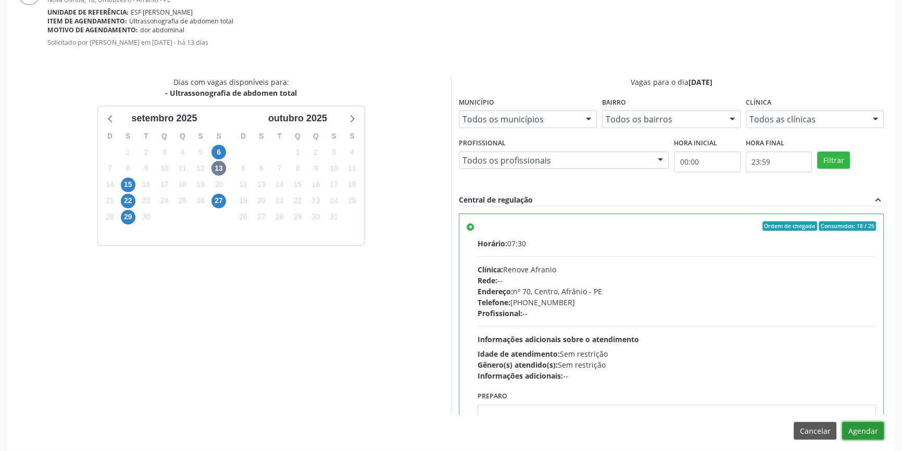
click at [868, 434] on button "Agendar" at bounding box center [863, 431] width 42 height 18
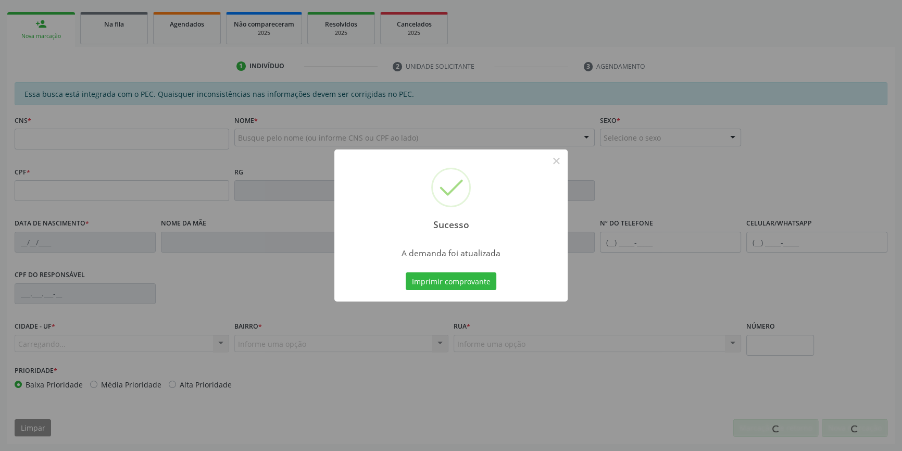
scroll to position [143, 0]
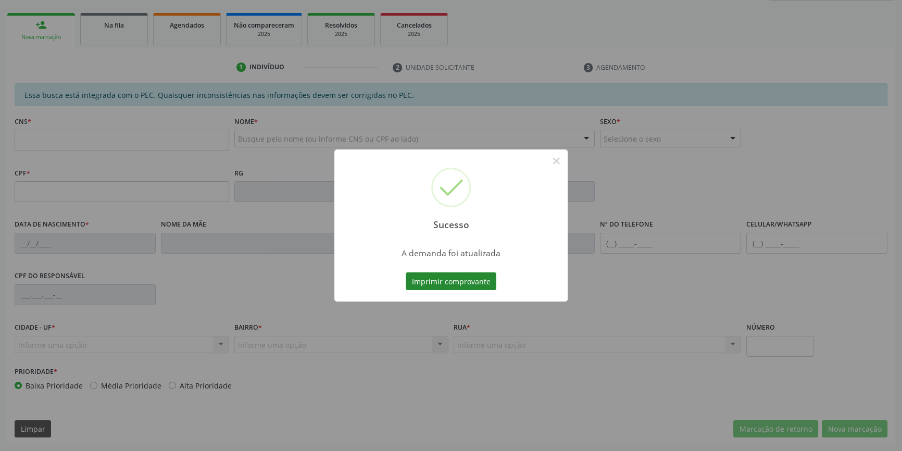
click at [465, 273] on button "Imprimir comprovante" at bounding box center [451, 281] width 91 height 18
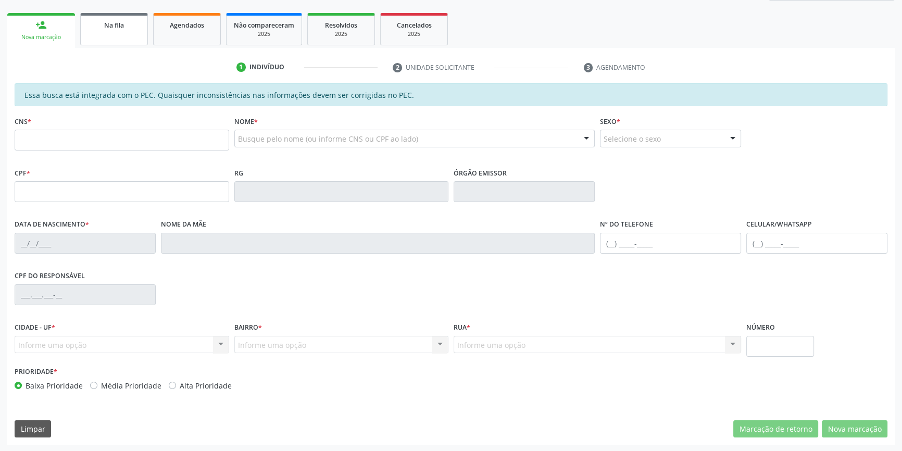
click at [108, 16] on link "Na fila" at bounding box center [114, 29] width 68 height 32
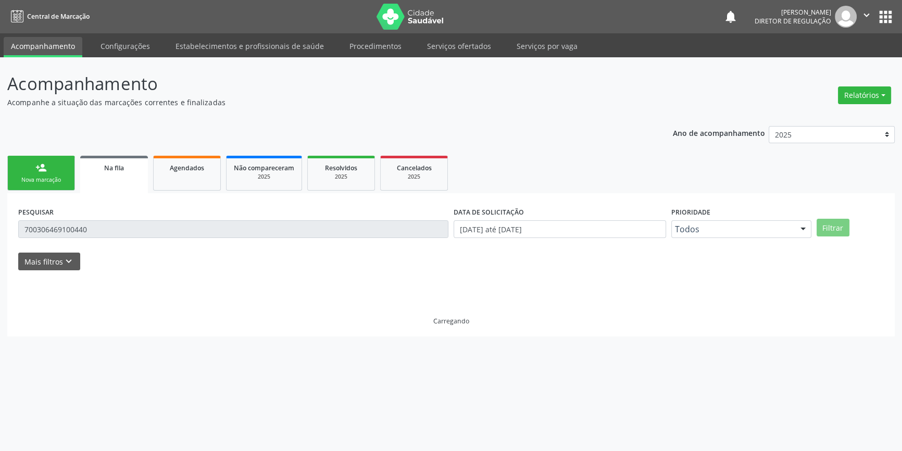
scroll to position [0, 0]
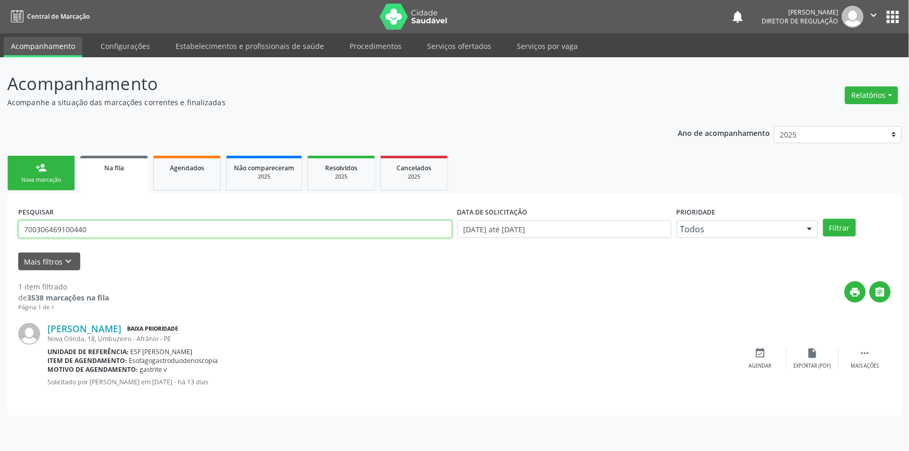
drag, startPoint x: 96, startPoint y: 234, endPoint x: 0, endPoint y: 247, distance: 96.7
click at [0, 245] on div "Acompanhamento Acompanhe a situação das marcações correntes e finalizadas Relat…" at bounding box center [454, 254] width 909 height 394
type input "703403229670200"
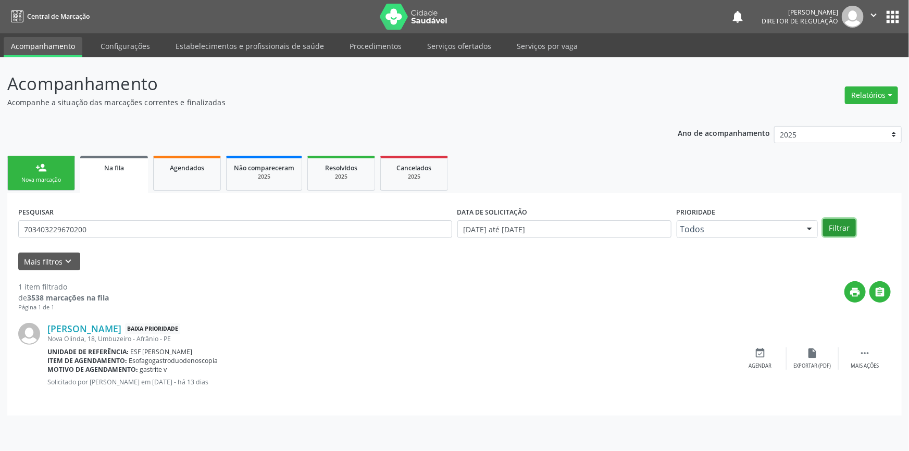
click at [840, 229] on button "Filtrar" at bounding box center [839, 228] width 33 height 18
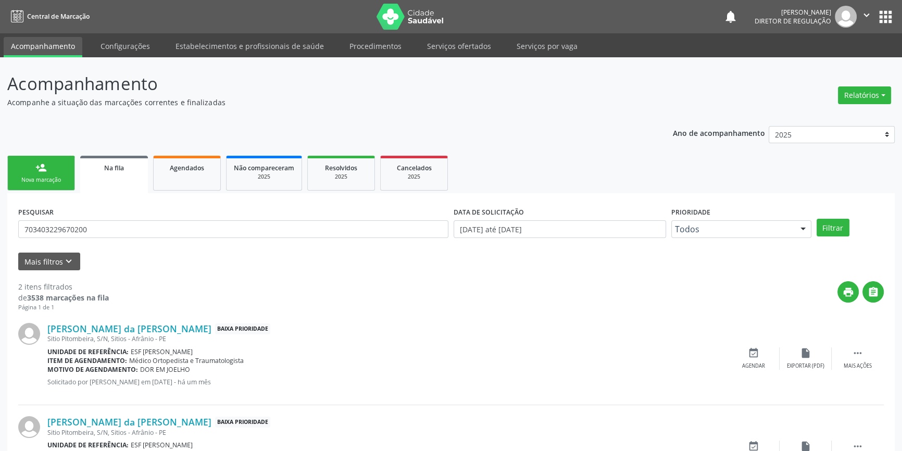
scroll to position [64, 0]
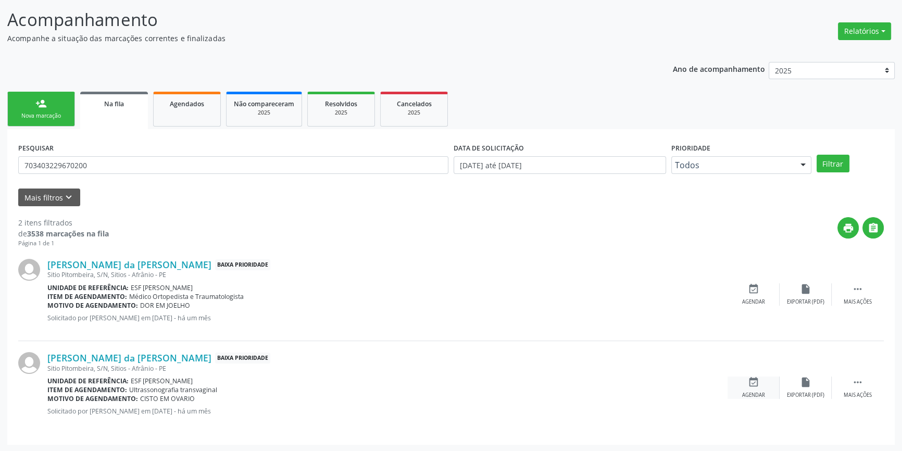
click at [743, 379] on div "event_available Agendar" at bounding box center [754, 388] width 52 height 22
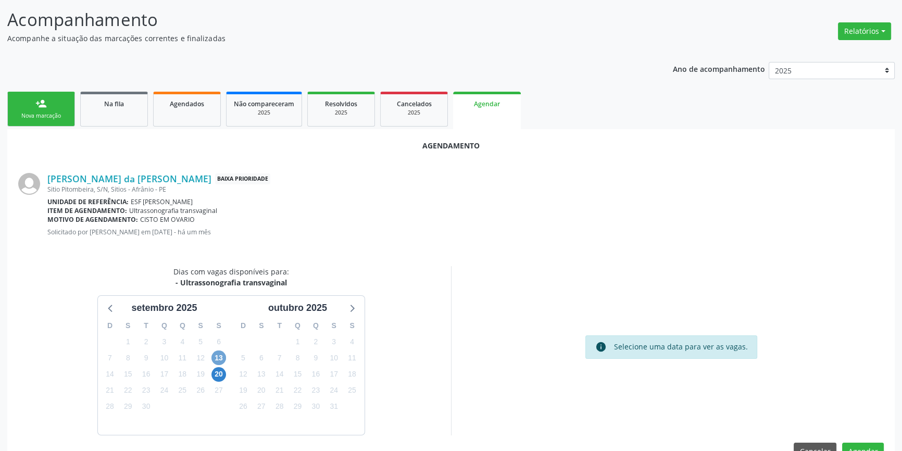
click at [221, 357] on span "13" at bounding box center [218, 357] width 15 height 15
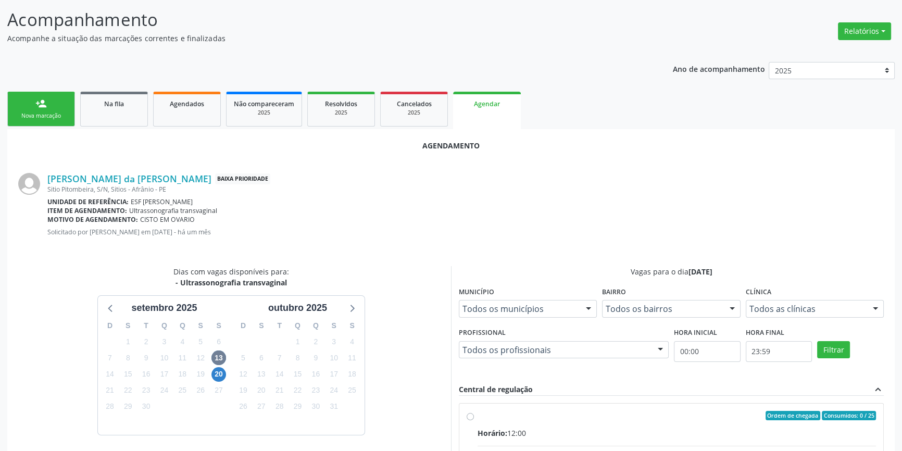
click at [471, 412] on input "Ordem de chegada Consumidos: 0 / 25 Horário: 12:00 Clínica: Renove Afranio Rede…" at bounding box center [470, 415] width 7 height 9
radio input "true"
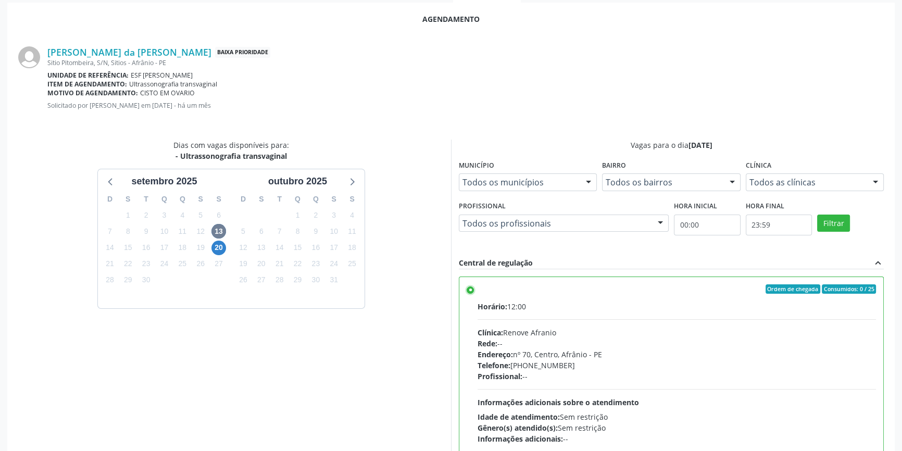
scroll to position [259, 0]
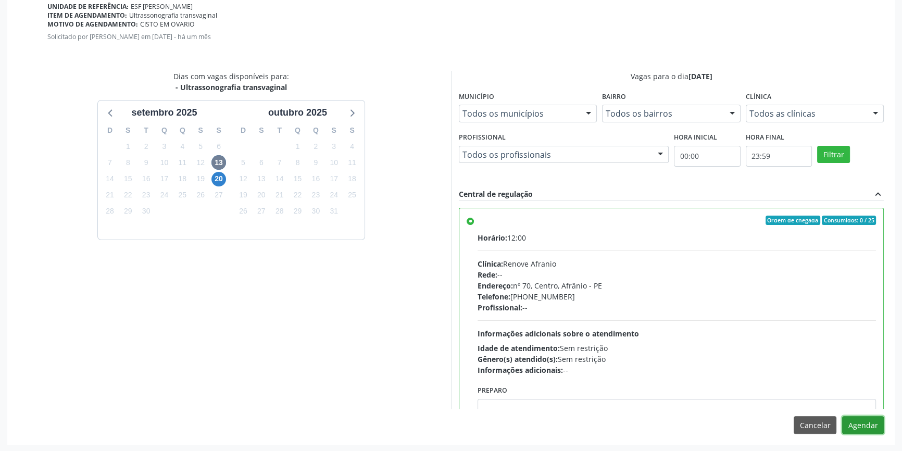
click at [862, 429] on button "Agendar" at bounding box center [863, 425] width 42 height 18
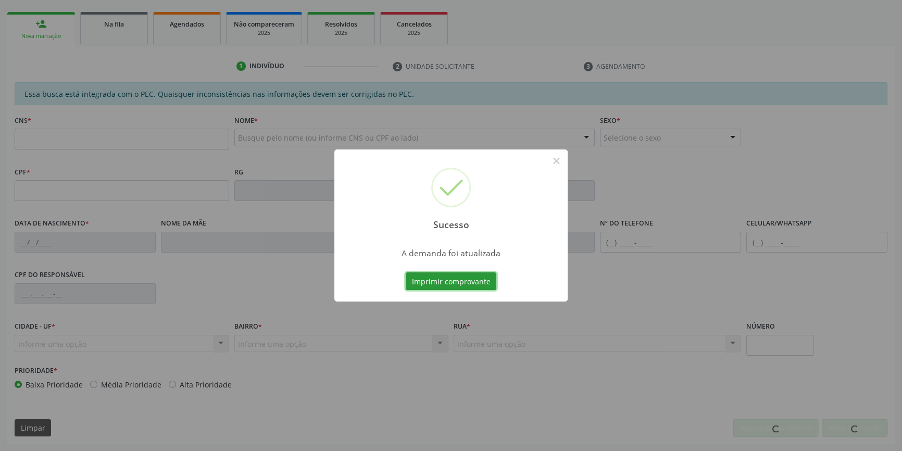
scroll to position [143, 0]
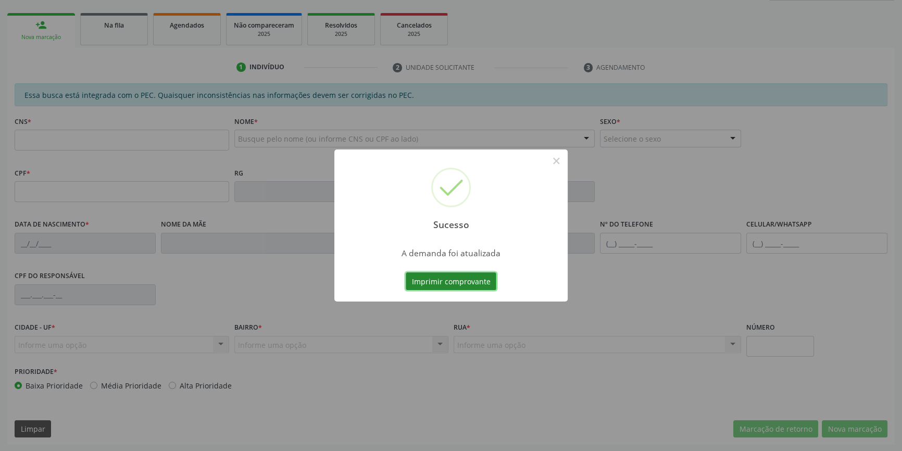
click at [467, 282] on button "Imprimir comprovante" at bounding box center [451, 281] width 91 height 18
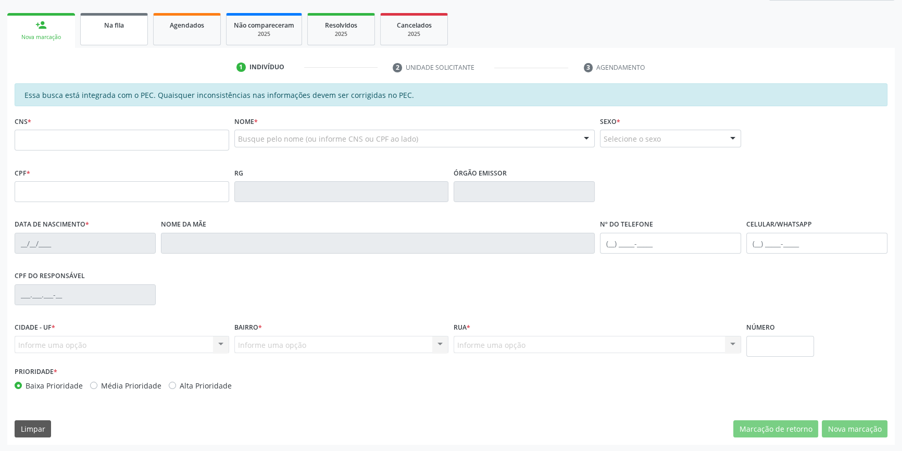
click at [121, 42] on link "Na fila" at bounding box center [114, 29] width 68 height 32
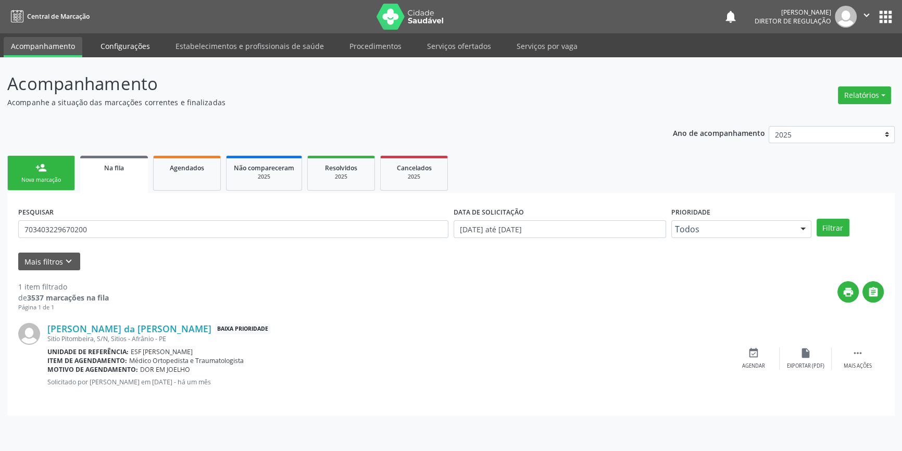
scroll to position [0, 0]
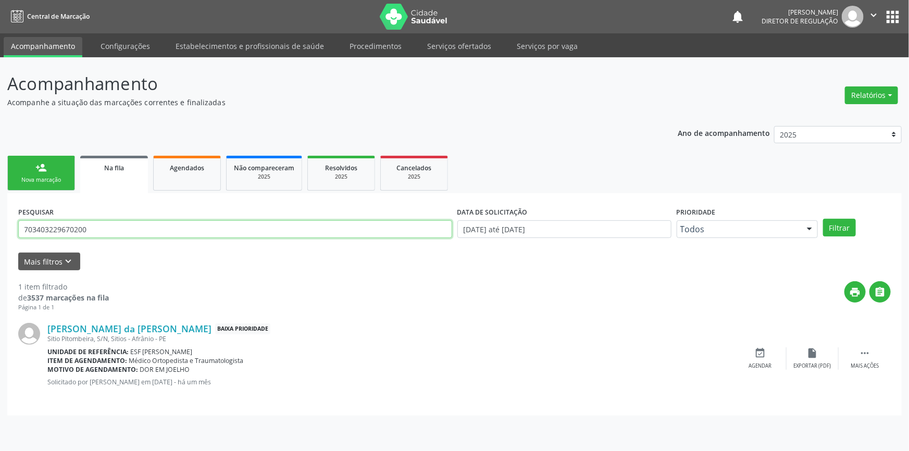
drag, startPoint x: 91, startPoint y: 225, endPoint x: 0, endPoint y: 224, distance: 91.1
click at [0, 224] on div "Acompanhamento Acompanhe a situação das marcações correntes e finalizadas Relat…" at bounding box center [454, 254] width 909 height 394
type input "707001833055235"
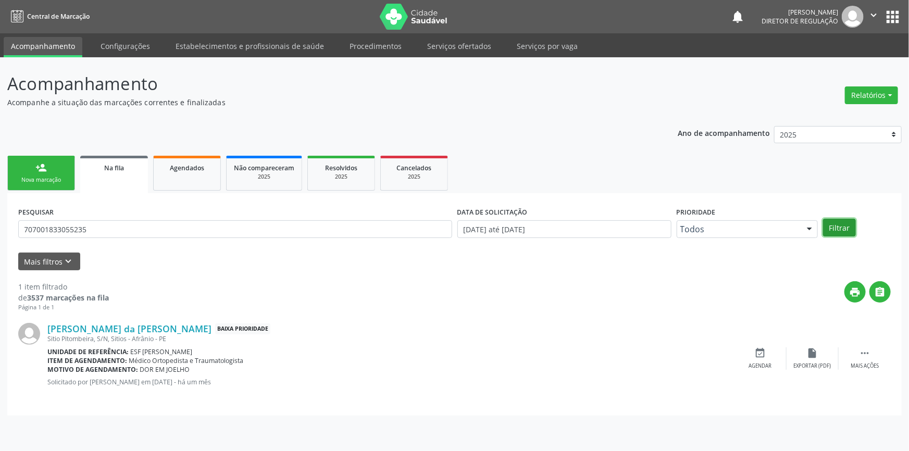
click at [846, 228] on button "Filtrar" at bounding box center [839, 228] width 33 height 18
click at [871, 348] on div " Mais ações" at bounding box center [864, 358] width 52 height 22
click at [721, 349] on div "print Imprimir" at bounding box center [708, 358] width 52 height 22
click at [720, 359] on div "print Imprimir" at bounding box center [708, 358] width 52 height 22
click at [610, 356] on div "event_available Agendar" at bounding box center [604, 358] width 52 height 22
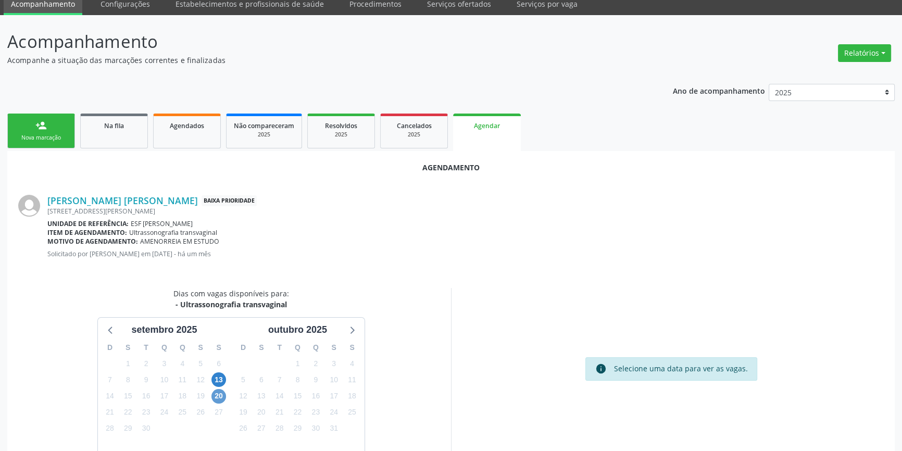
scroll to position [90, 0]
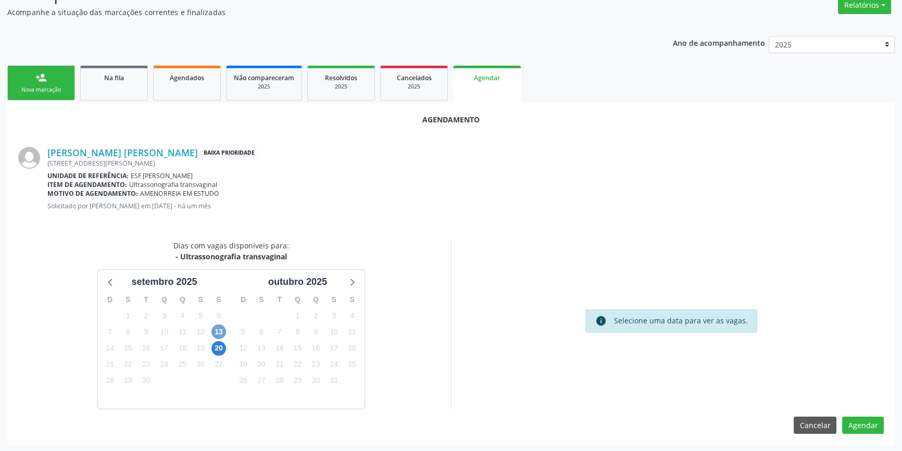
click at [219, 335] on span "13" at bounding box center [218, 331] width 15 height 15
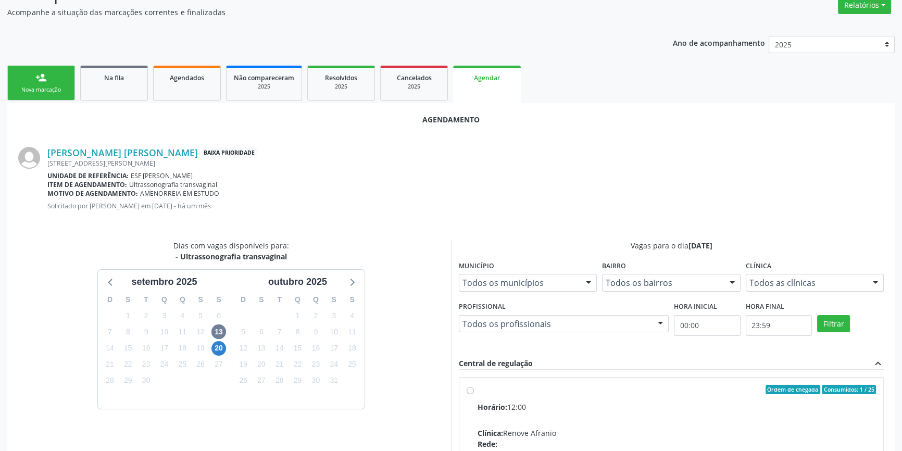
click at [501, 402] on span "Horário:" at bounding box center [493, 407] width 30 height 10
click at [474, 394] on input "Ordem de chegada Consumidos: 1 / 25 Horário: 12:00 Clínica: Renove Afranio Rede…" at bounding box center [470, 389] width 7 height 9
radio input "true"
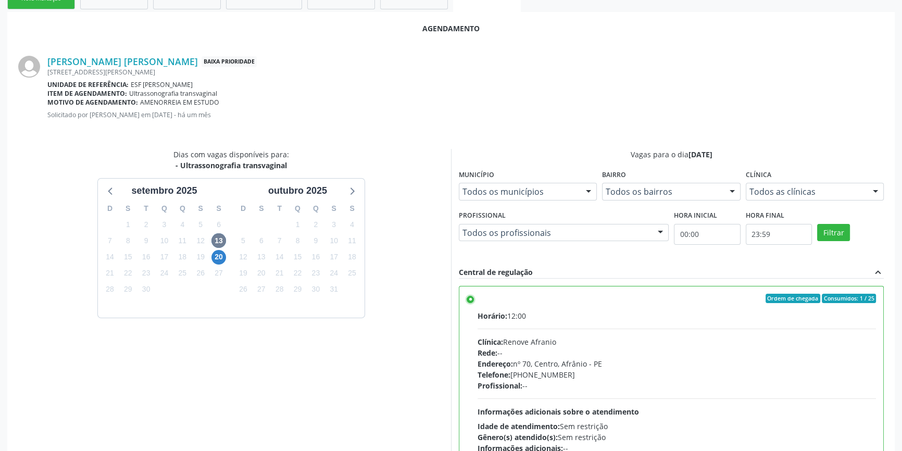
scroll to position [259, 0]
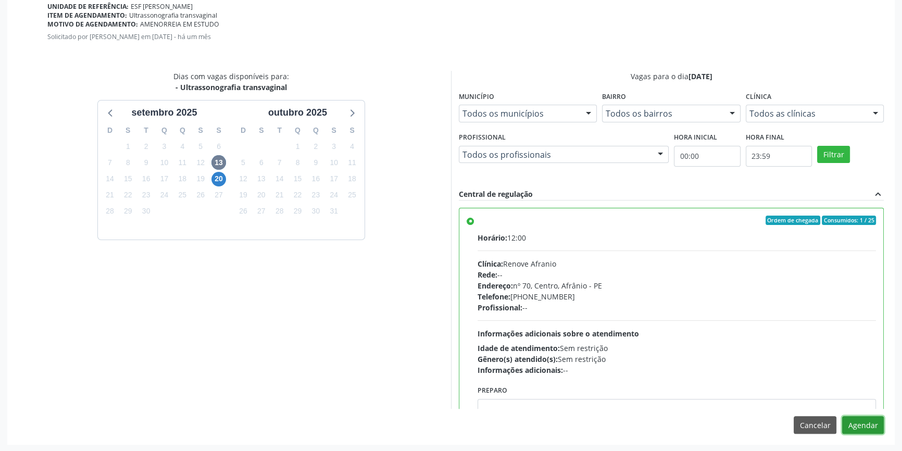
click at [855, 427] on button "Agendar" at bounding box center [863, 425] width 42 height 18
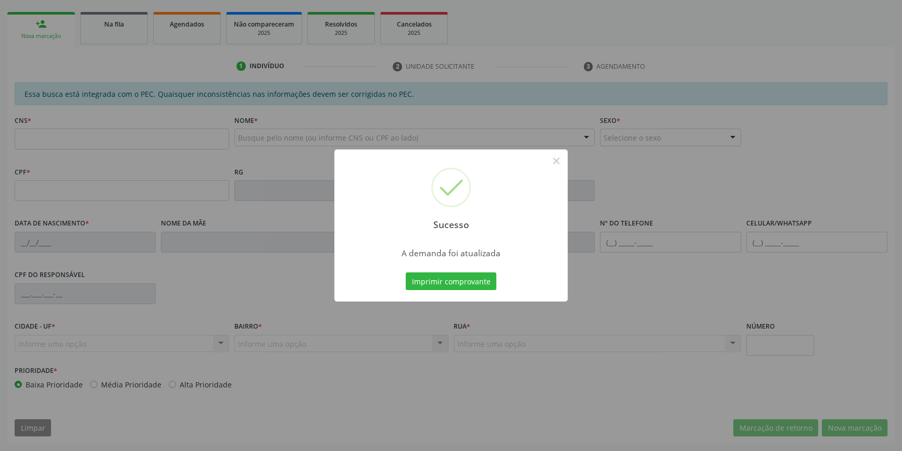
scroll to position [143, 0]
click at [374, 267] on div "Sucesso × A demanda foi atualizada Imprimir comprovante Cancel" at bounding box center [450, 225] width 233 height 152
click at [427, 276] on button "Imprimir comprovante" at bounding box center [451, 281] width 91 height 18
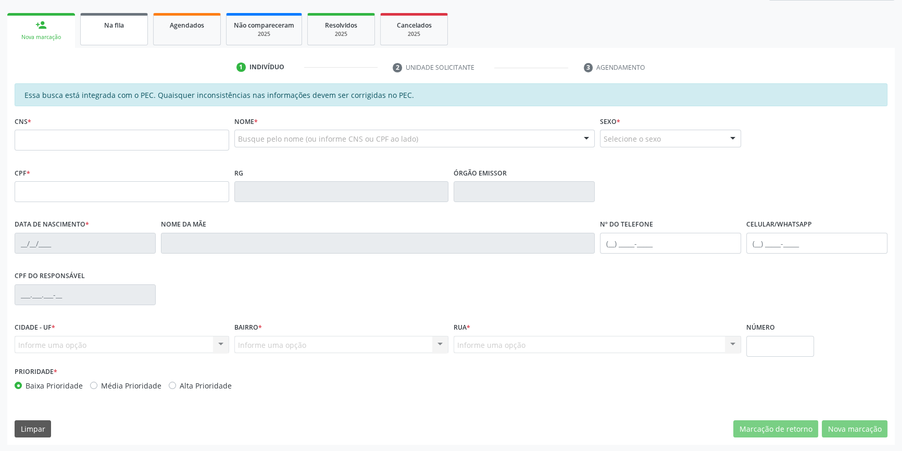
click at [97, 28] on div "Na fila" at bounding box center [114, 24] width 52 height 11
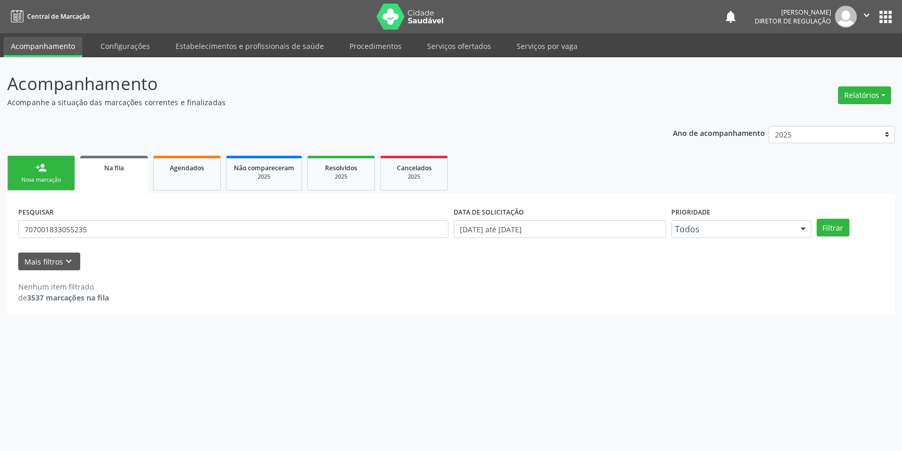
scroll to position [0, 0]
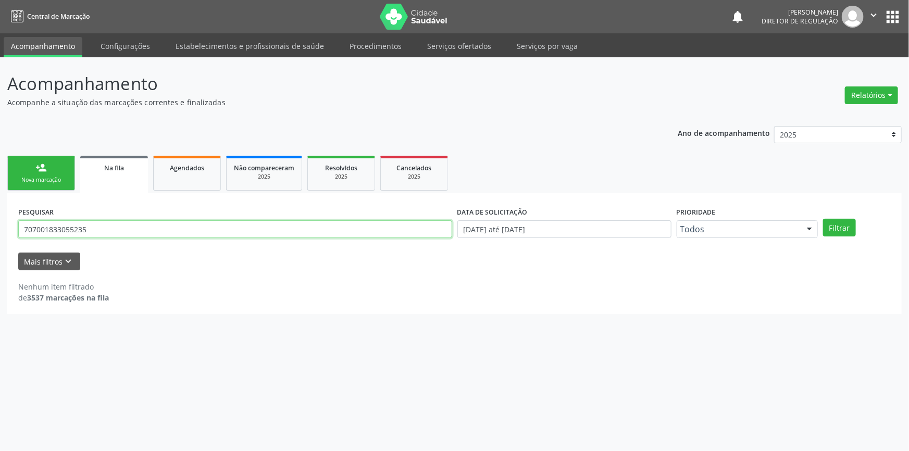
drag, startPoint x: 110, startPoint y: 235, endPoint x: 0, endPoint y: 228, distance: 110.2
click at [0, 228] on div "Acompanhamento Acompanhe a situação das marcações correntes e finalizadas Relat…" at bounding box center [454, 254] width 909 height 394
type input "703603052722933"
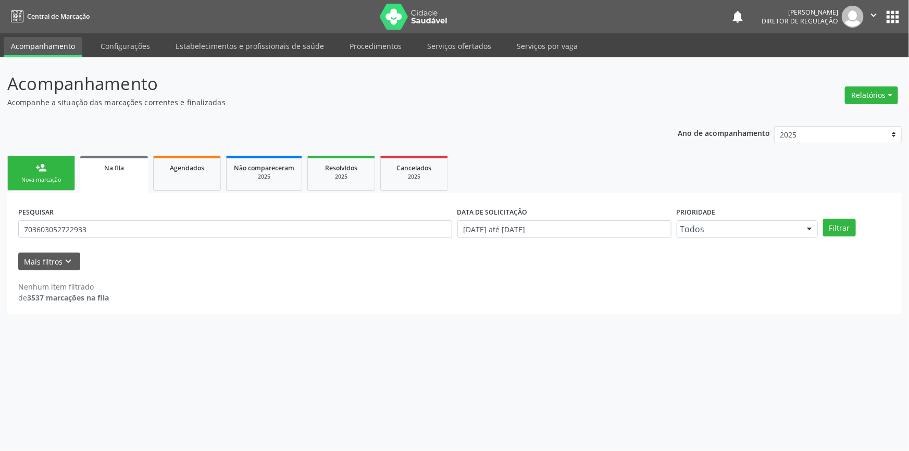
click at [855, 232] on div "Filtrar" at bounding box center [856, 228] width 73 height 18
click at [845, 230] on button "Filtrar" at bounding box center [839, 228] width 33 height 18
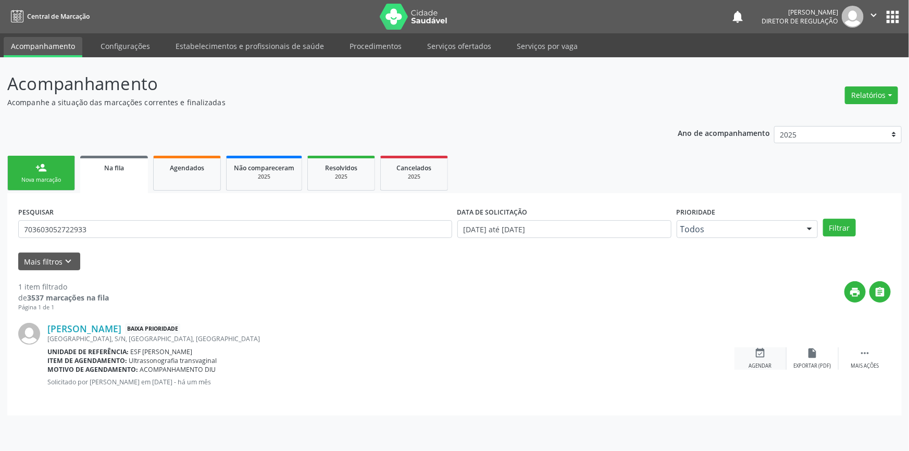
click at [767, 357] on div "event_available Agendar" at bounding box center [760, 358] width 52 height 22
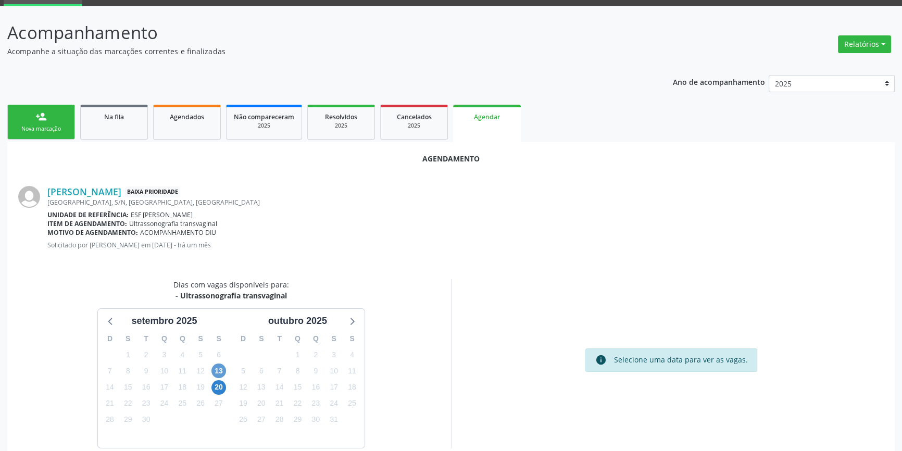
scroll to position [90, 0]
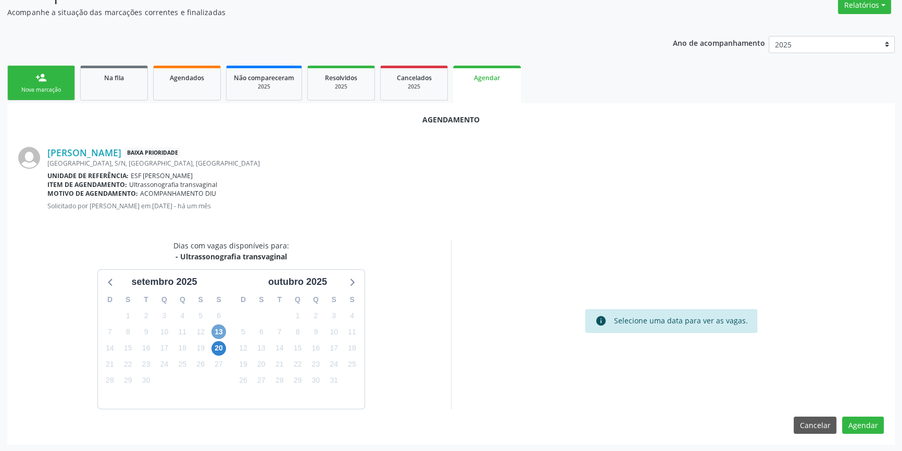
click at [223, 329] on span "13" at bounding box center [218, 331] width 15 height 15
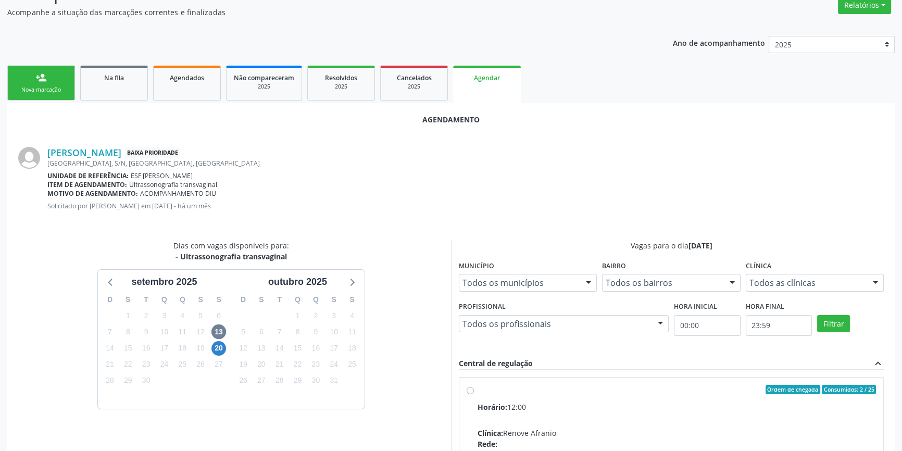
click at [474, 394] on input "Ordem de chegada Consumidos: 2 / 25 Horário: 12:00 Clínica: Renove Afranio Rede…" at bounding box center [470, 389] width 7 height 9
radio input "true"
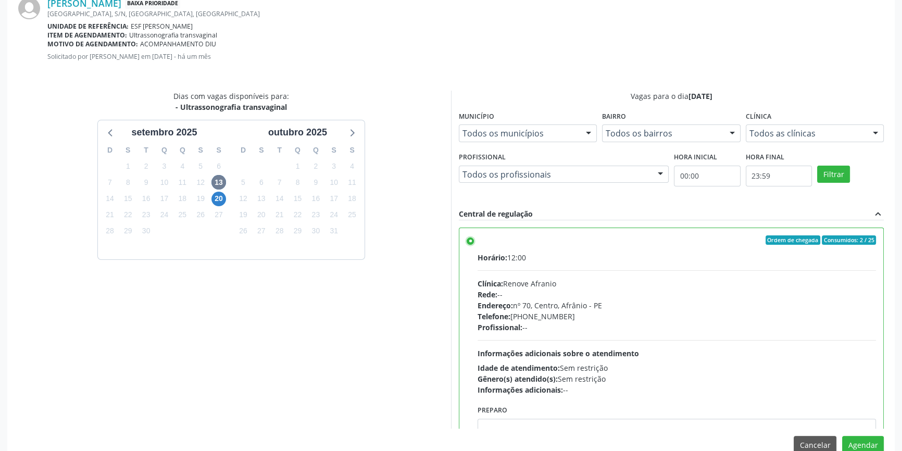
scroll to position [259, 0]
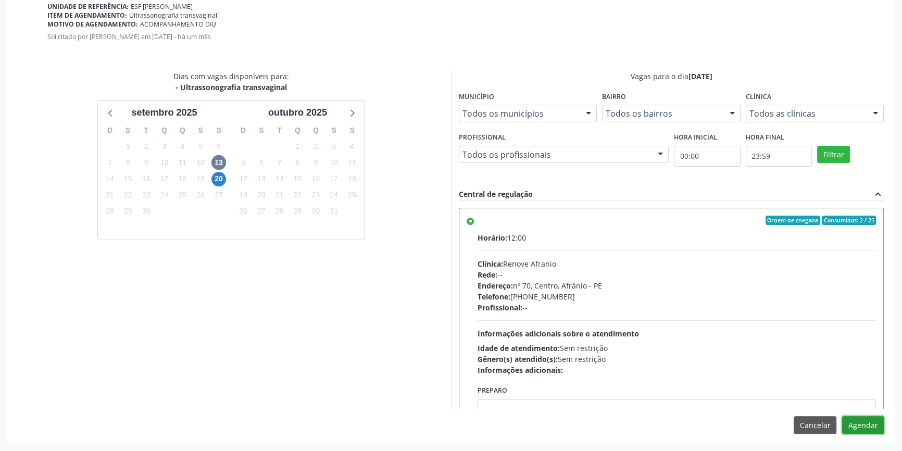
click at [877, 417] on button "Agendar" at bounding box center [863, 425] width 42 height 18
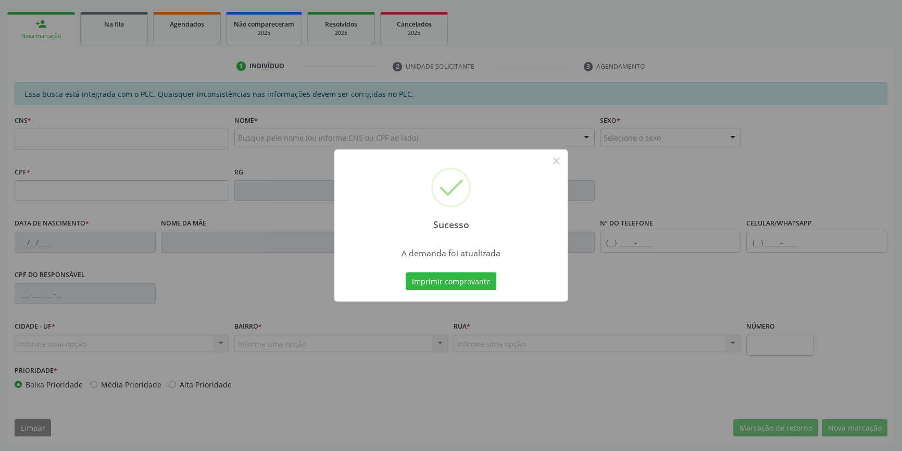
scroll to position [143, 0]
click at [442, 289] on button "Imprimir comprovante" at bounding box center [451, 281] width 91 height 18
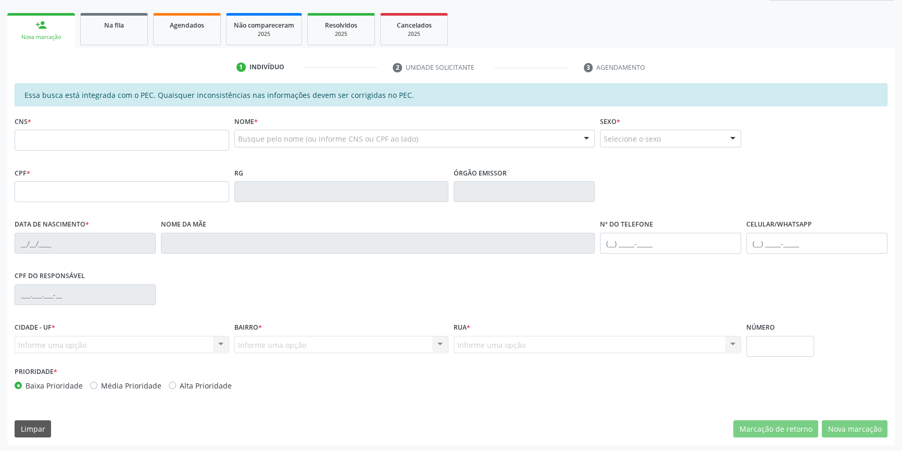
click at [128, 51] on div "1 Indivíduo 2 Unidade solicitante 3 Agendamento Essa busca está integrada com o…" at bounding box center [450, 246] width 887 height 397
click at [124, 36] on link "Na fila" at bounding box center [114, 29] width 68 height 32
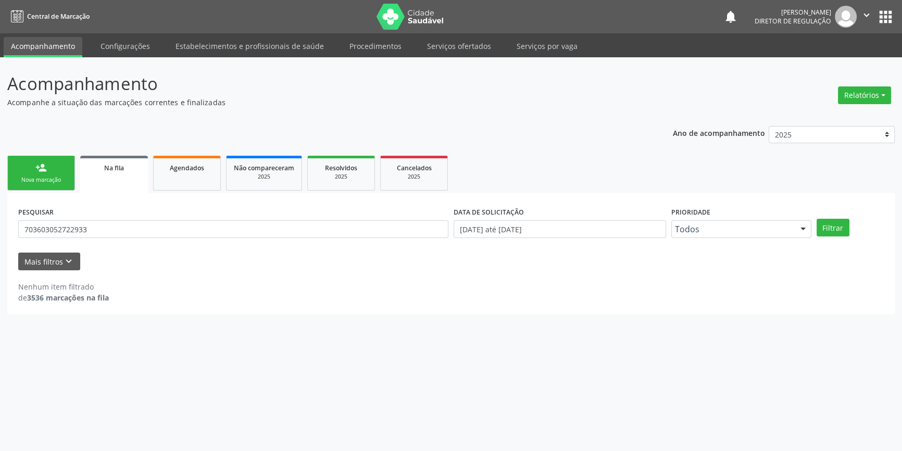
scroll to position [0, 0]
click at [126, 218] on div "PESQUISAR 703603052722933" at bounding box center [235, 224] width 439 height 41
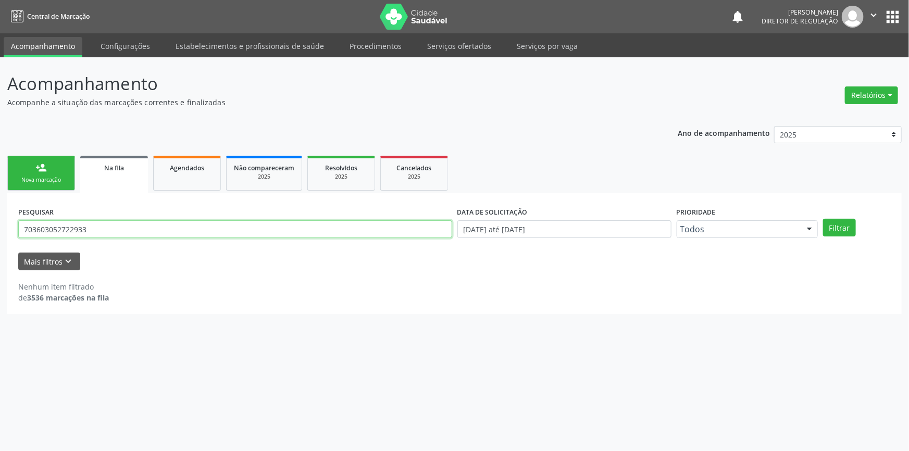
drag, startPoint x: 107, startPoint y: 229, endPoint x: 0, endPoint y: 211, distance: 108.7
click at [0, 215] on div "Acompanhamento Acompanhe a situação das marcações correntes e finalizadas Relat…" at bounding box center [454, 254] width 909 height 394
type input "702605775723142"
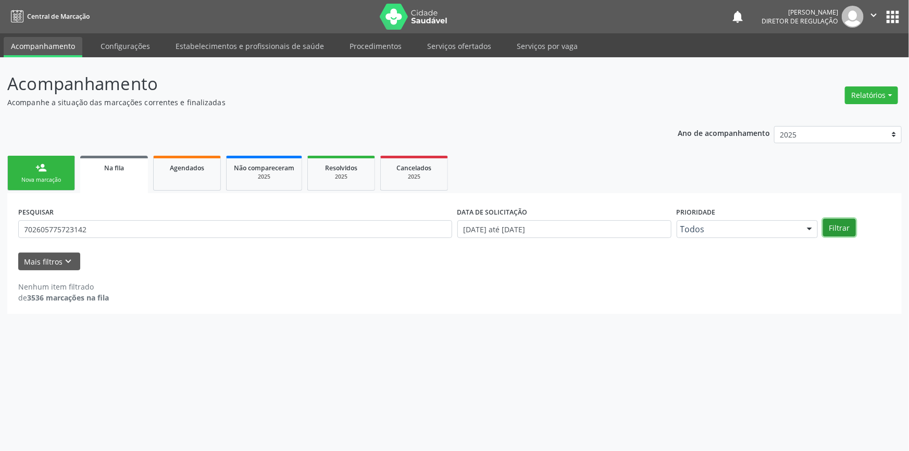
click at [842, 230] on button "Filtrar" at bounding box center [839, 228] width 33 height 18
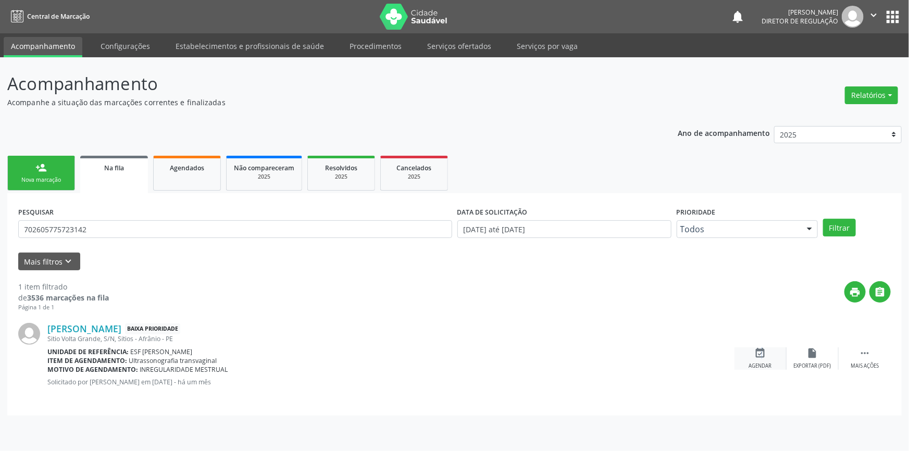
click at [760, 357] on icon "event_available" at bounding box center [760, 352] width 11 height 11
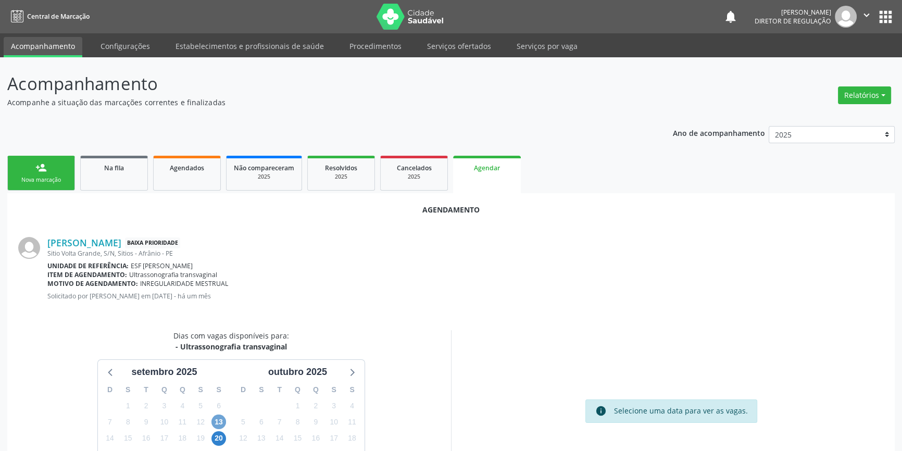
click at [220, 427] on span "13" at bounding box center [218, 422] width 15 height 15
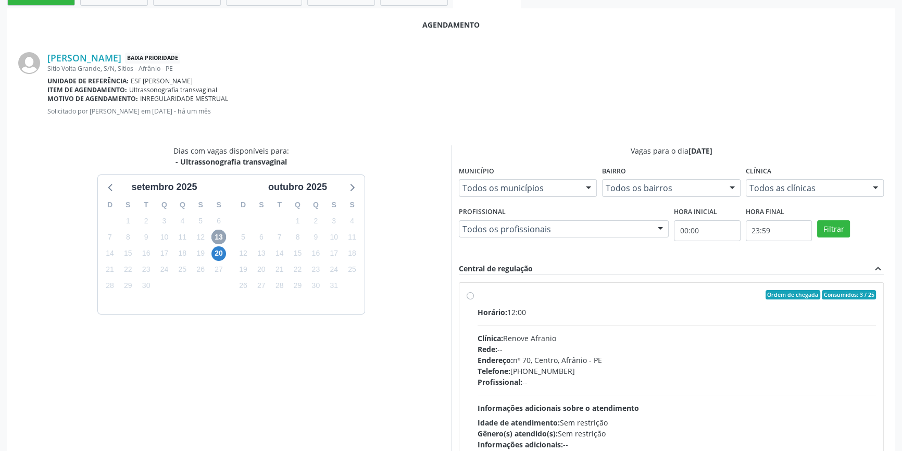
scroll to position [236, 0]
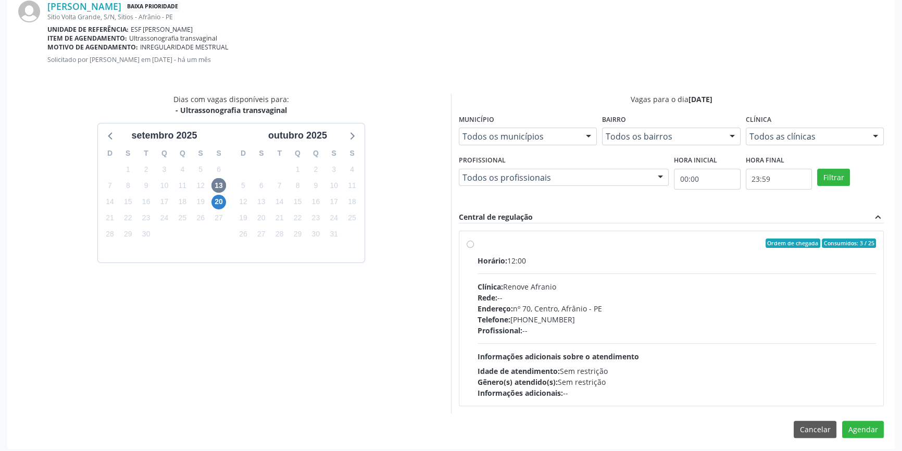
click at [477, 234] on div "Ordem de chegada Consumidos: 3 / 25 Horário: 12:00 Clínica: Renove Afranio Rede…" at bounding box center [671, 318] width 424 height 174
radio input "true"
click at [865, 445] on button "Agendar" at bounding box center [863, 448] width 42 height 18
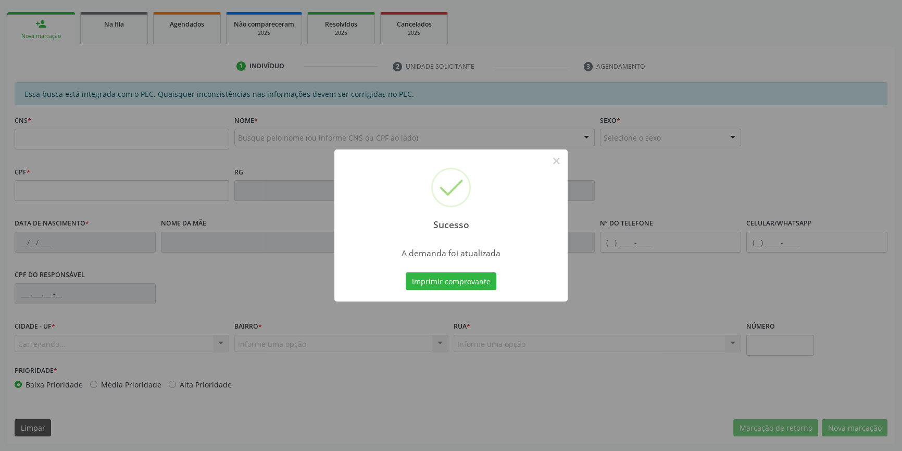
scroll to position [143, 0]
click at [465, 279] on button "Imprimir comprovante" at bounding box center [451, 281] width 91 height 18
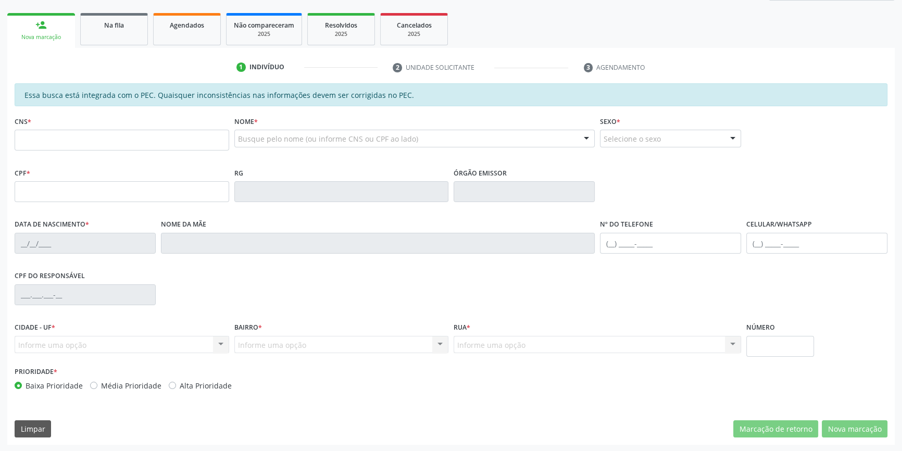
click at [94, 15] on link "Na fila" at bounding box center [114, 29] width 68 height 32
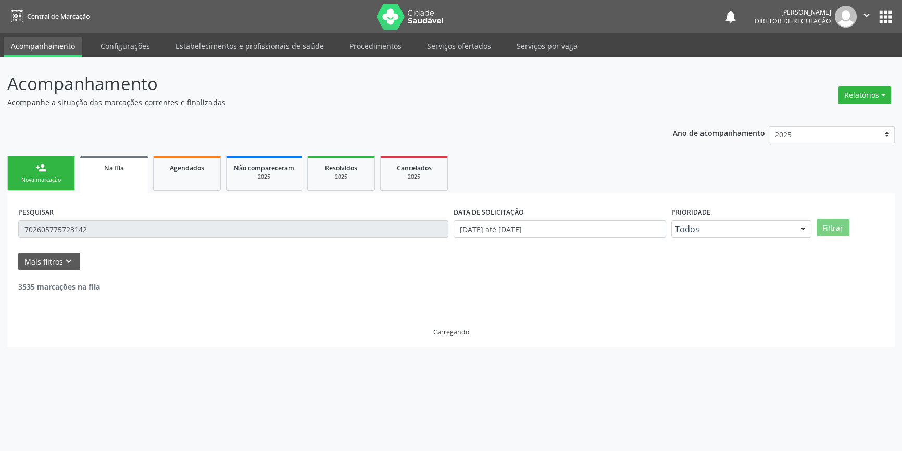
scroll to position [0, 0]
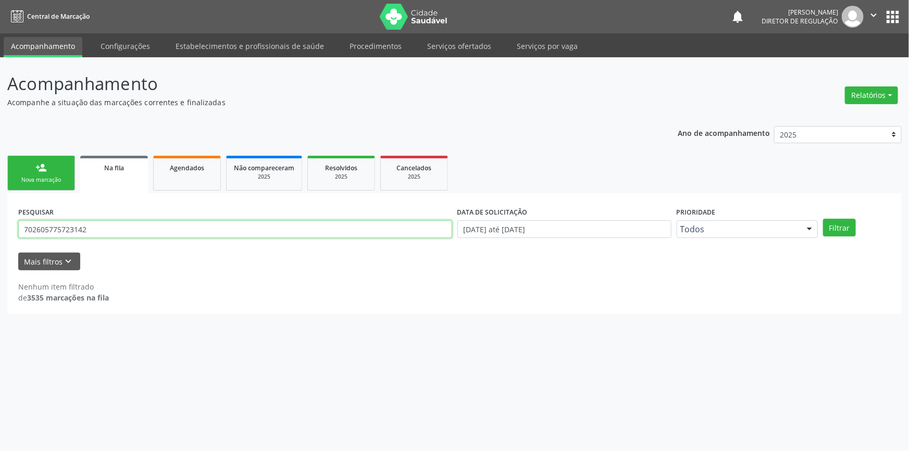
drag, startPoint x: 107, startPoint y: 225, endPoint x: 12, endPoint y: 210, distance: 96.0
click at [0, 210] on div "Acompanhamento Acompanhe a situação das marcações correntes e finalizadas Relat…" at bounding box center [454, 254] width 909 height 394
type input "700008931027804"
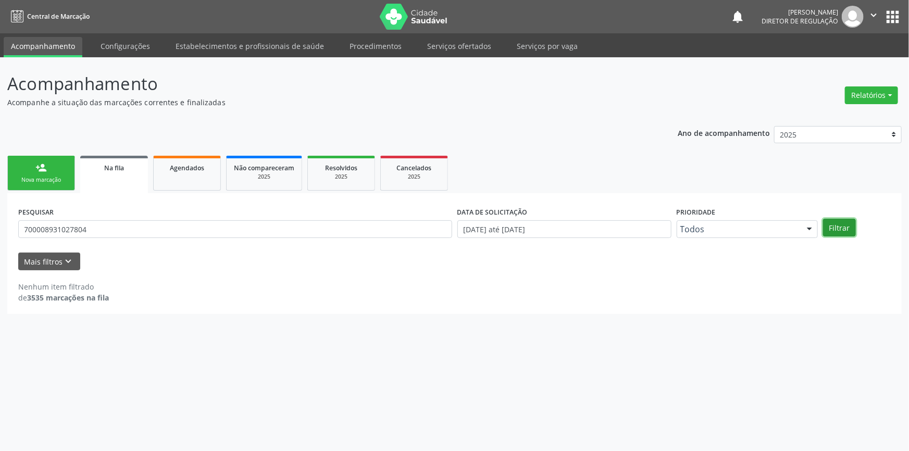
click at [848, 230] on button "Filtrar" at bounding box center [839, 228] width 33 height 18
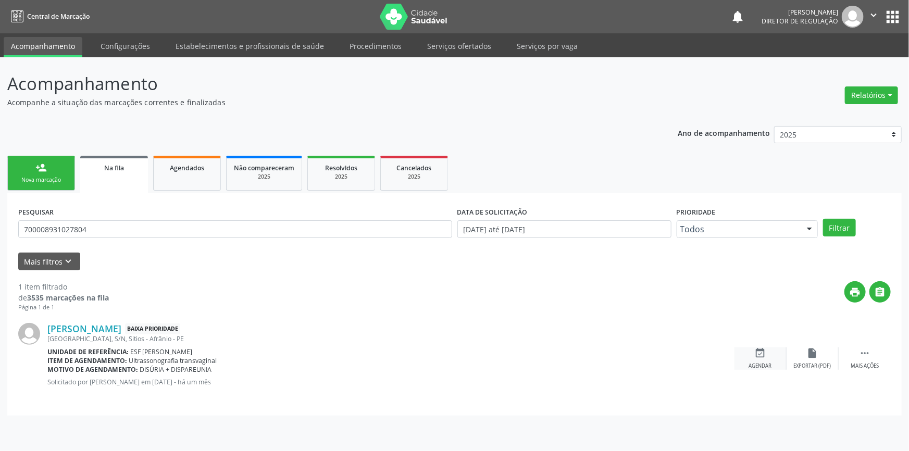
click at [750, 358] on div "event_available Agendar" at bounding box center [760, 358] width 52 height 22
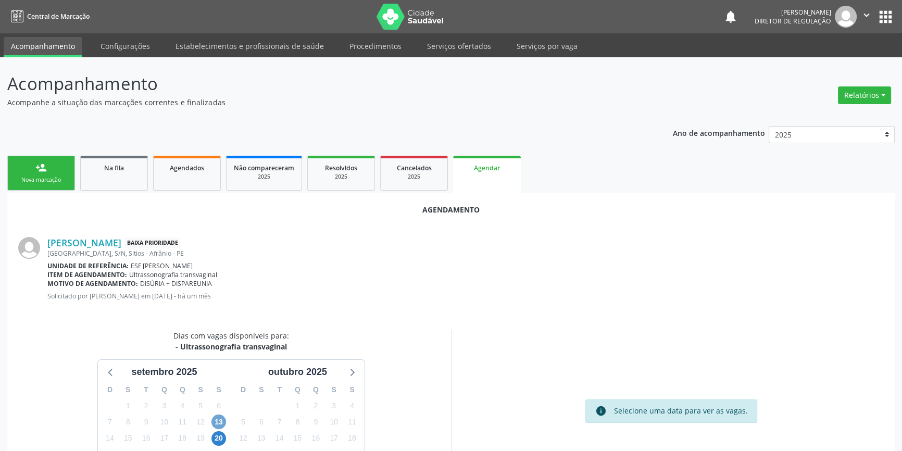
click at [221, 421] on span "13" at bounding box center [218, 422] width 15 height 15
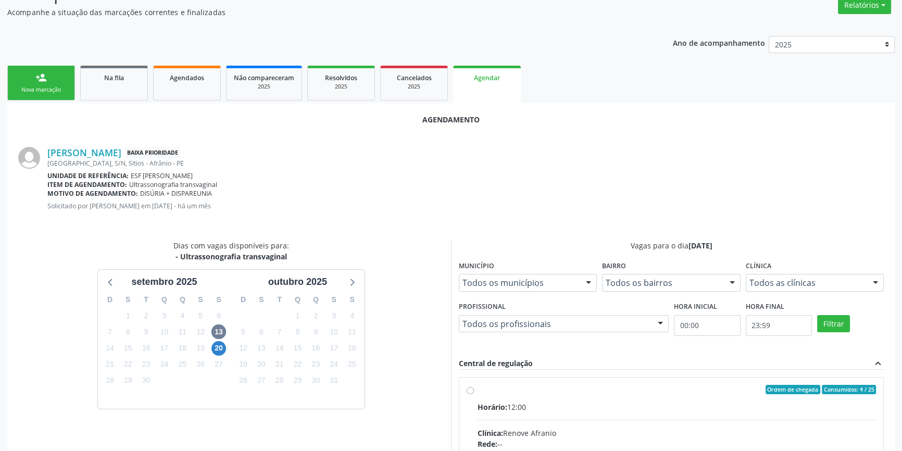
radio input "true"
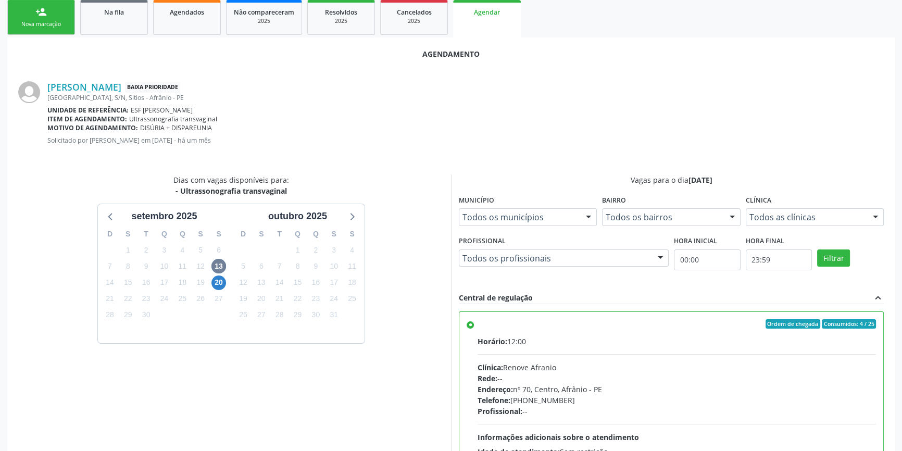
scroll to position [259, 0]
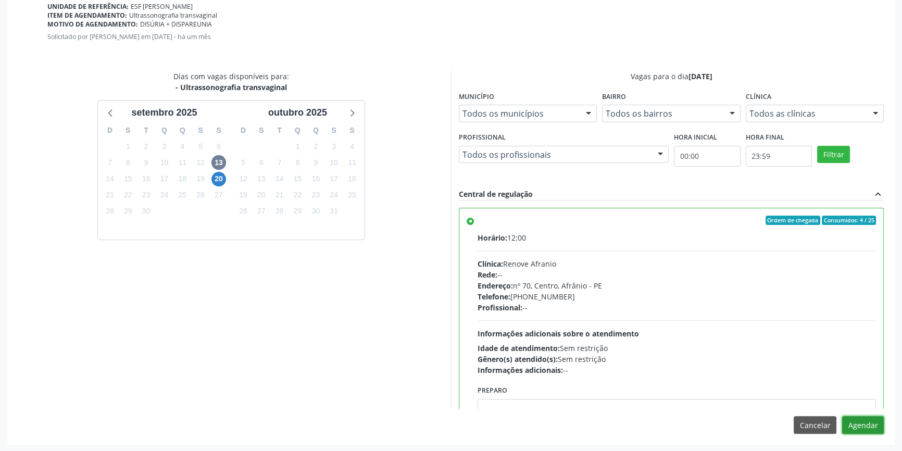
click at [861, 428] on button "Agendar" at bounding box center [863, 425] width 42 height 18
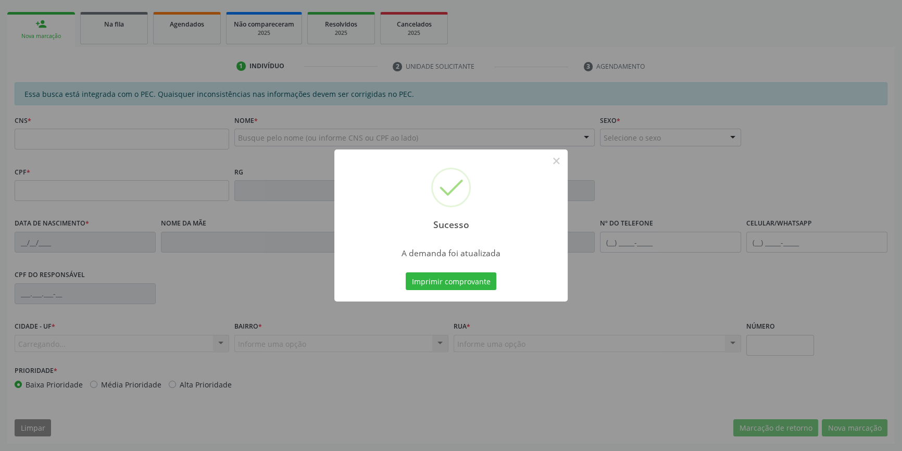
scroll to position [143, 0]
click at [482, 290] on div "Imprimir comprovante Cancel" at bounding box center [451, 281] width 95 height 22
click at [482, 286] on button "Imprimir comprovante" at bounding box center [451, 281] width 91 height 18
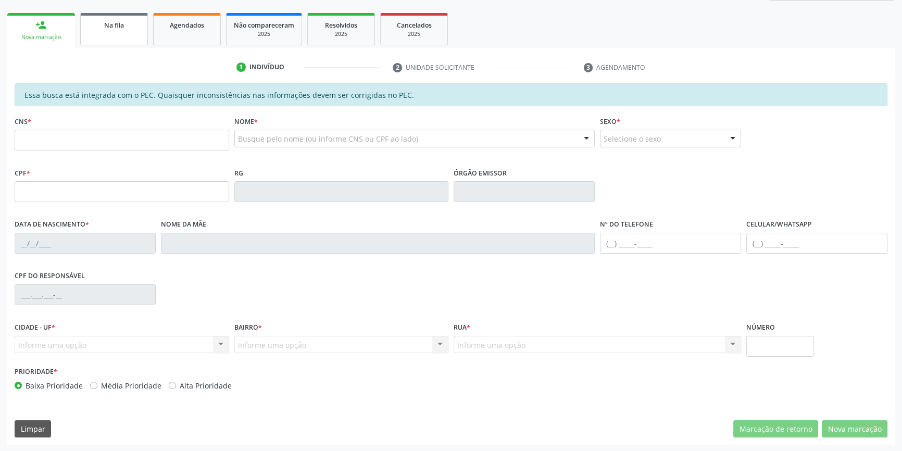
click at [110, 21] on span "Na fila" at bounding box center [114, 25] width 20 height 9
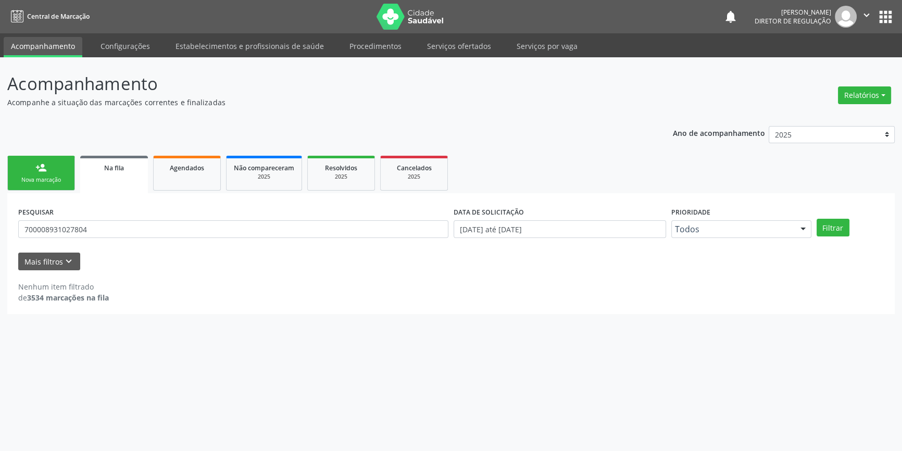
scroll to position [0, 0]
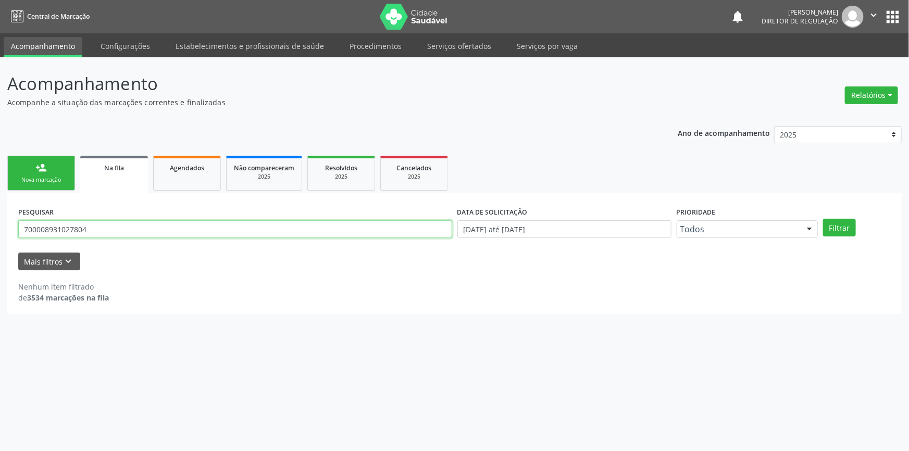
drag, startPoint x: 95, startPoint y: 231, endPoint x: 64, endPoint y: 188, distance: 53.3
click at [0, 209] on div "Acompanhamento Acompanhe a situação das marcações correntes e finalizadas Relat…" at bounding box center [454, 254] width 909 height 394
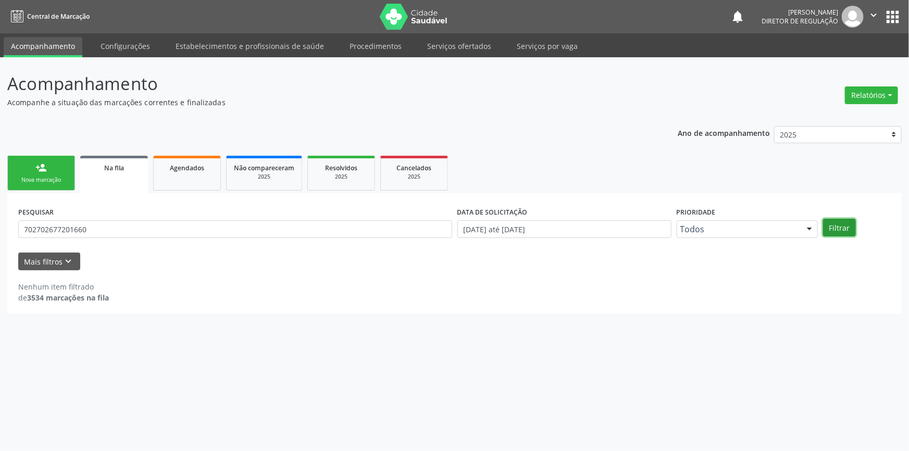
click at [841, 219] on button "Filtrar" at bounding box center [839, 228] width 33 height 18
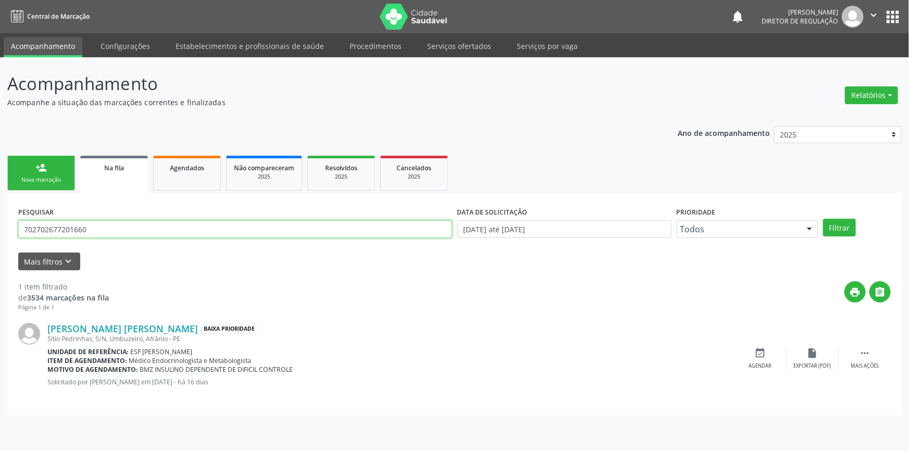
drag, startPoint x: 125, startPoint y: 230, endPoint x: 0, endPoint y: 210, distance: 126.6
click at [0, 210] on div "Acompanhamento Acompanhe a situação das marcações correntes e finalizadas Relat…" at bounding box center [454, 254] width 909 height 394
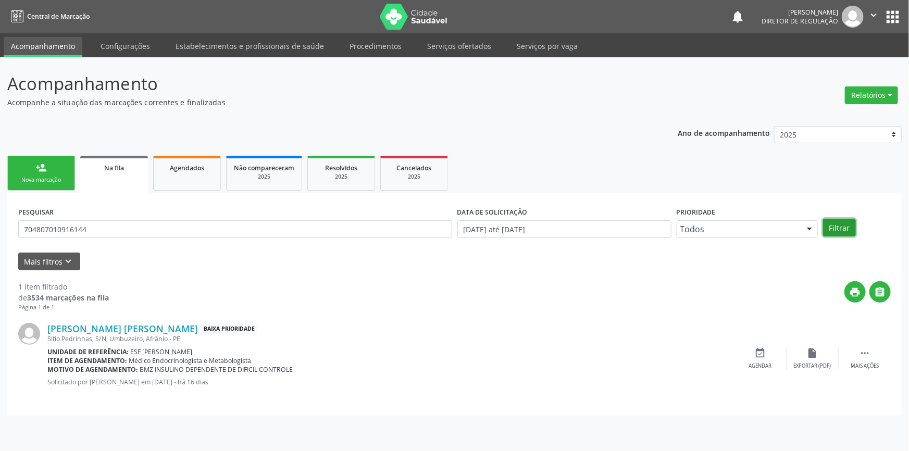
click at [842, 229] on button "Filtrar" at bounding box center [839, 228] width 33 height 18
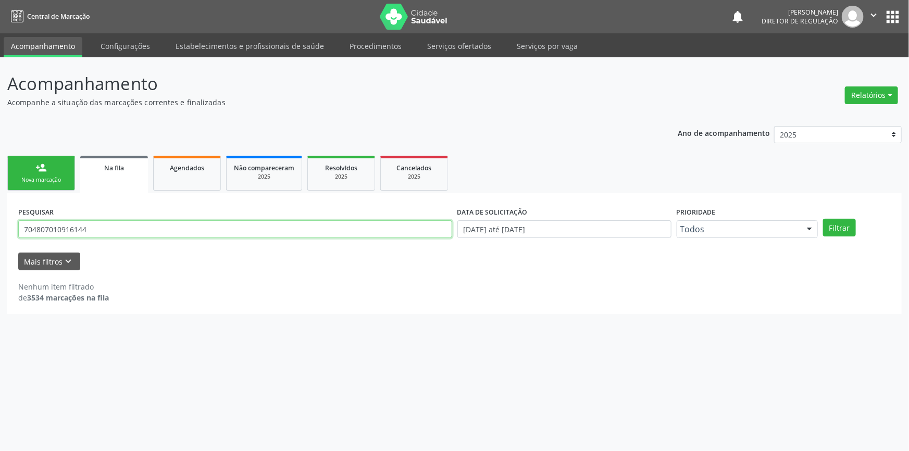
drag, startPoint x: 91, startPoint y: 233, endPoint x: 0, endPoint y: 212, distance: 93.1
click at [0, 212] on div "Acompanhamento Acompanhe a situação das marcações correntes e finalizadas Relat…" at bounding box center [454, 254] width 909 height 394
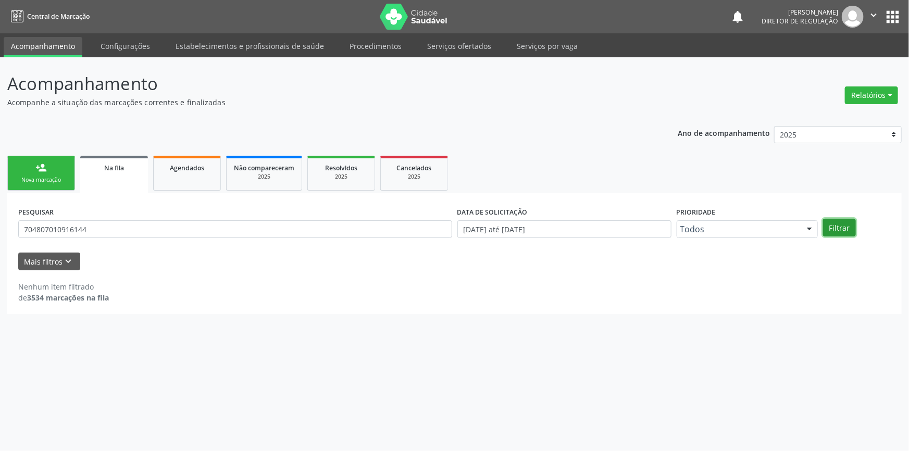
click at [831, 228] on button "Filtrar" at bounding box center [839, 228] width 33 height 18
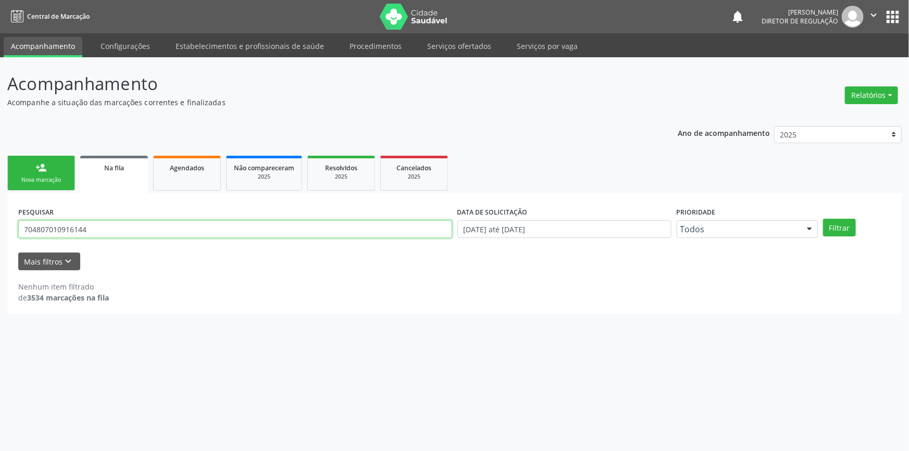
drag, startPoint x: 97, startPoint y: 229, endPoint x: 0, endPoint y: 211, distance: 99.0
click at [0, 211] on div "Acompanhamento Acompanhe a situação das marcações correntes e finalizadas Relat…" at bounding box center [454, 254] width 909 height 394
type input "706800736970823"
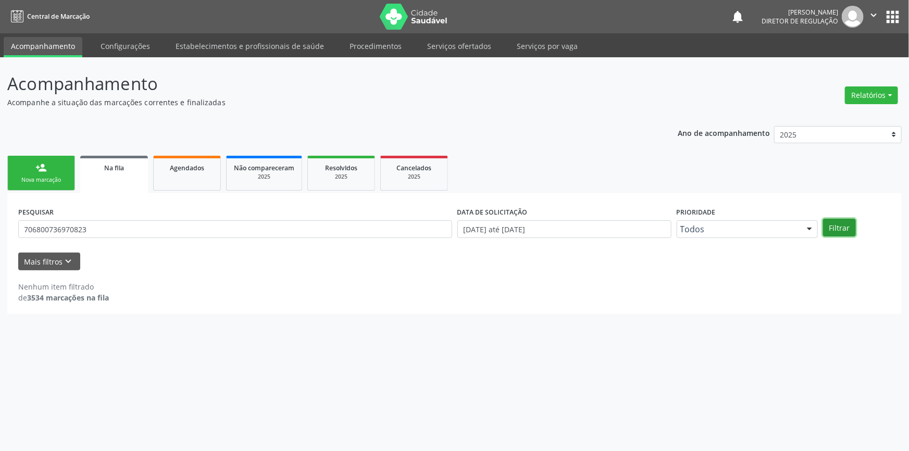
click at [834, 230] on button "Filtrar" at bounding box center [839, 228] width 33 height 18
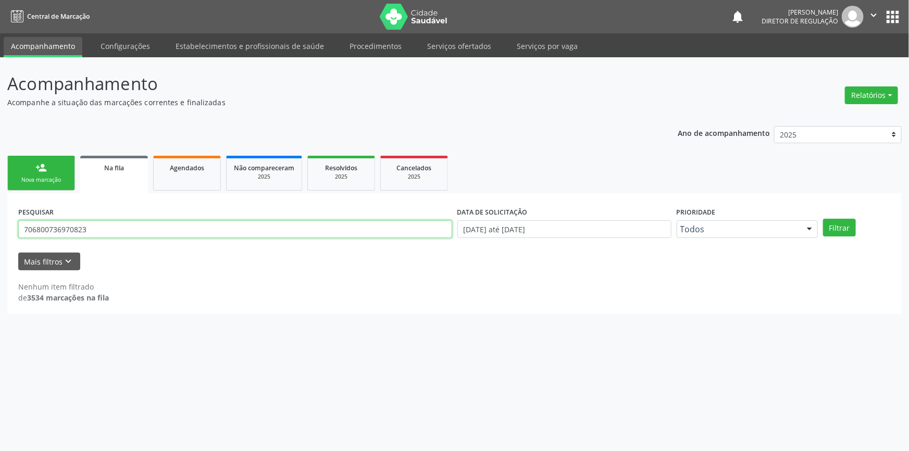
drag, startPoint x: 57, startPoint y: 227, endPoint x: 0, endPoint y: 213, distance: 59.0
click at [0, 214] on div "Acompanhamento Acompanhe a situação das marcações correntes e finalizadas Relat…" at bounding box center [454, 254] width 909 height 394
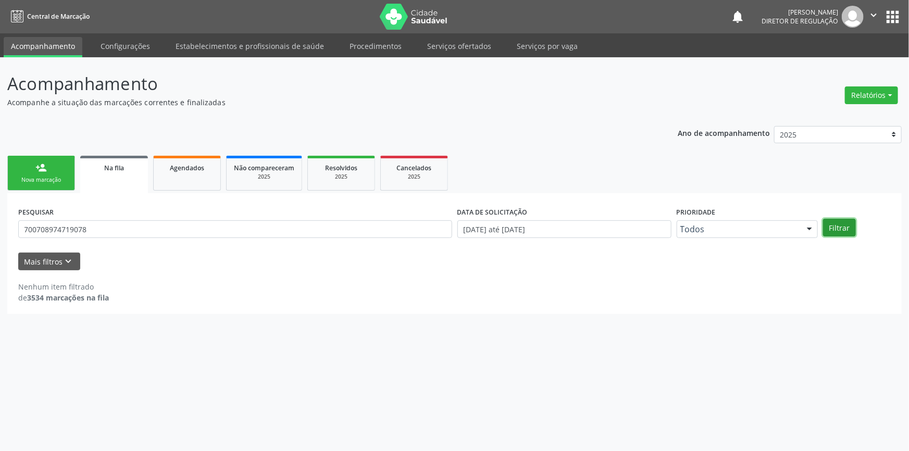
click at [827, 229] on button "Filtrar" at bounding box center [839, 228] width 33 height 18
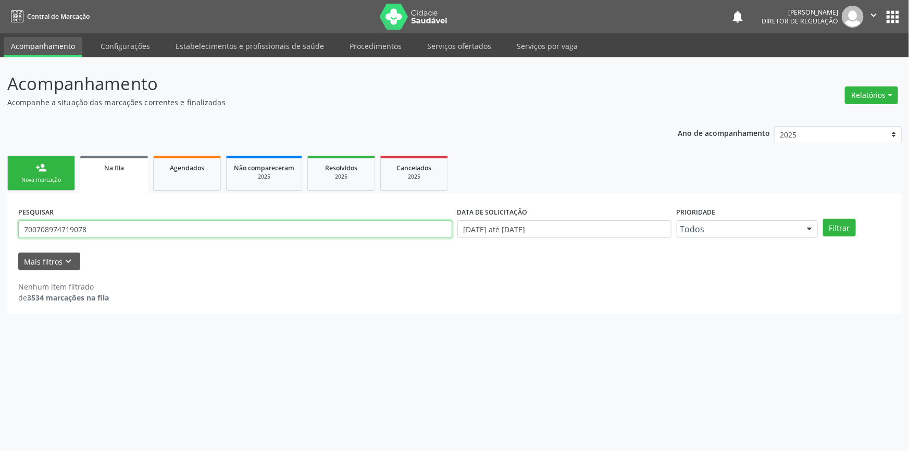
drag, startPoint x: 119, startPoint y: 229, endPoint x: 0, endPoint y: 208, distance: 121.0
click at [0, 208] on div "Acompanhamento Acompanhe a situação das marcações correntes e finalizadas Relat…" at bounding box center [454, 254] width 909 height 394
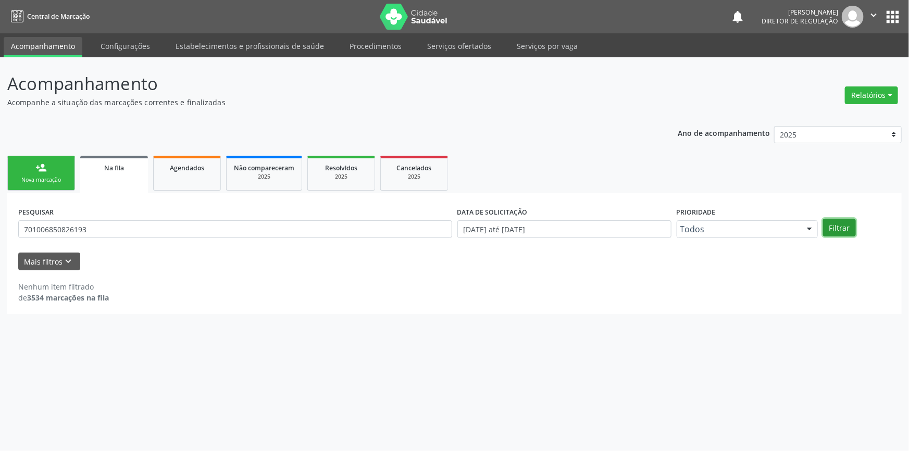
click at [834, 229] on button "Filtrar" at bounding box center [839, 228] width 33 height 18
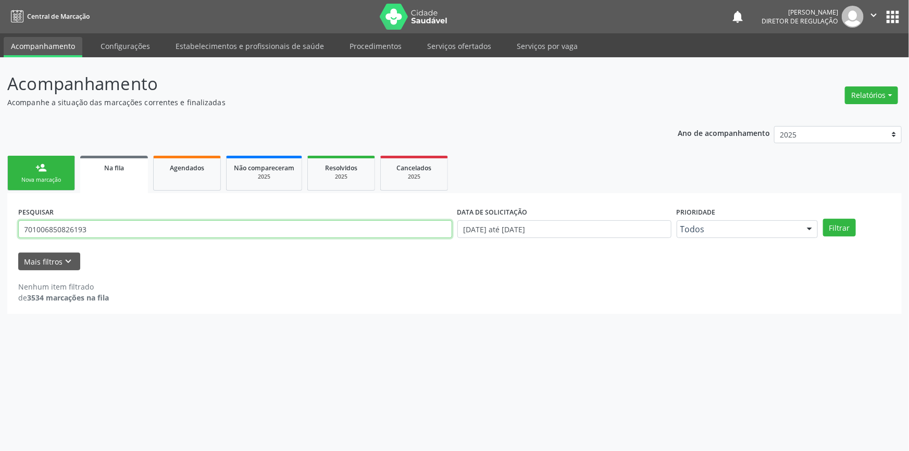
drag, startPoint x: 109, startPoint y: 227, endPoint x: 0, endPoint y: 202, distance: 112.2
click at [0, 202] on div "Acompanhamento Acompanhe a situação das marcações correntes e finalizadas Relat…" at bounding box center [454, 254] width 909 height 394
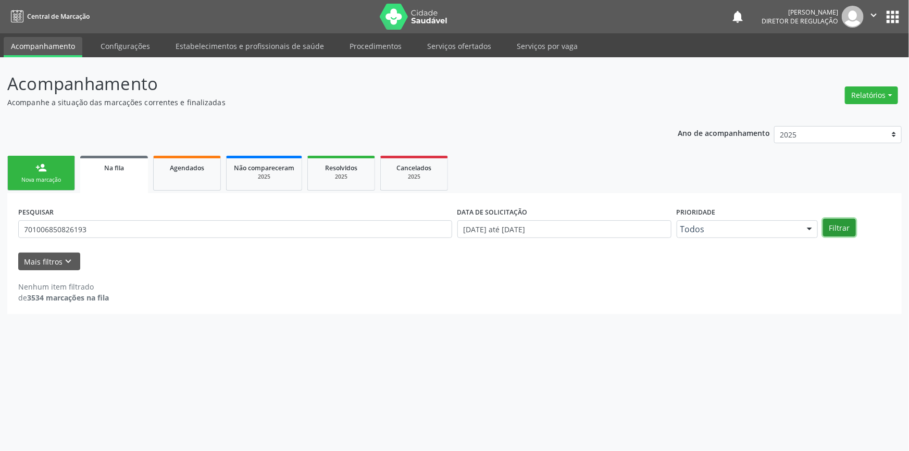
click at [834, 234] on button "Filtrar" at bounding box center [839, 228] width 33 height 18
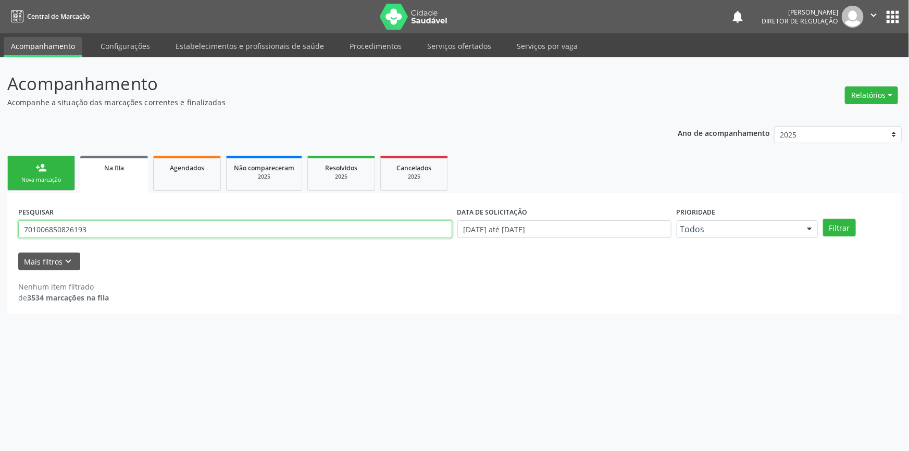
drag, startPoint x: 112, startPoint y: 232, endPoint x: 0, endPoint y: 222, distance: 113.0
click at [0, 222] on div "Acompanhamento Acompanhe a situação das marcações correntes e finalizadas Relat…" at bounding box center [454, 254] width 909 height 394
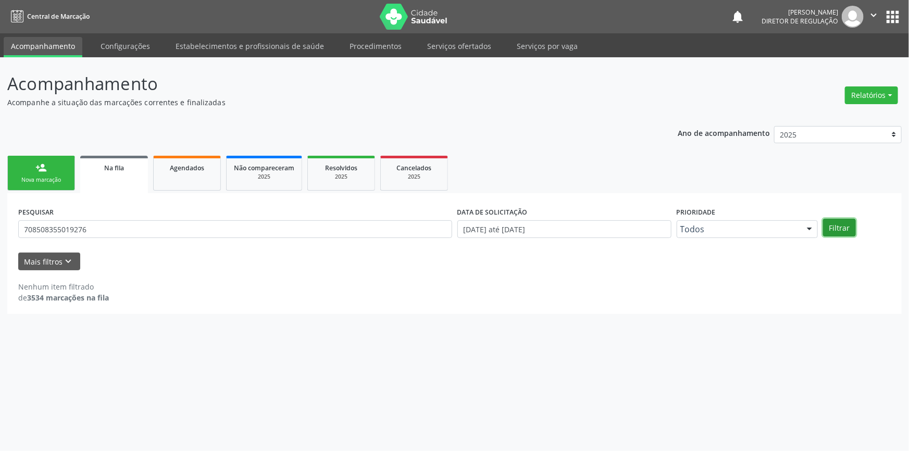
click at [841, 232] on button "Filtrar" at bounding box center [839, 228] width 33 height 18
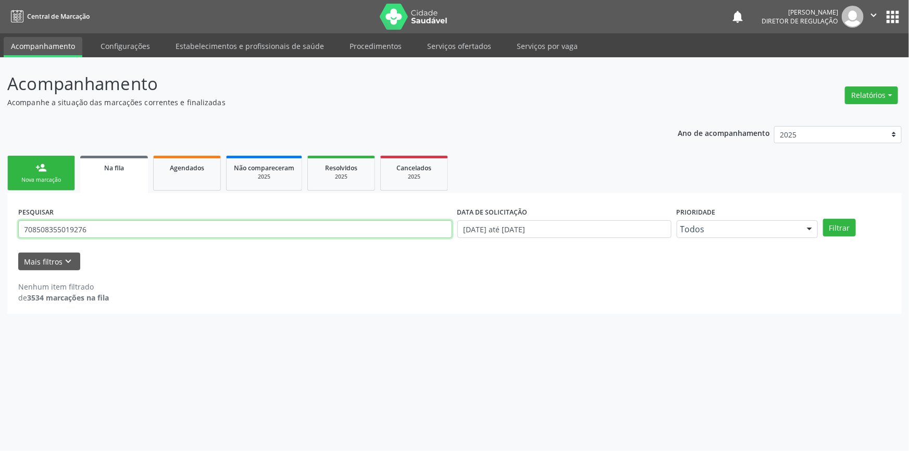
drag, startPoint x: 157, startPoint y: 229, endPoint x: 0, endPoint y: 222, distance: 156.9
click at [0, 222] on div "Acompanhamento Acompanhe a situação das marcações correntes e finalizadas Relat…" at bounding box center [454, 254] width 909 height 394
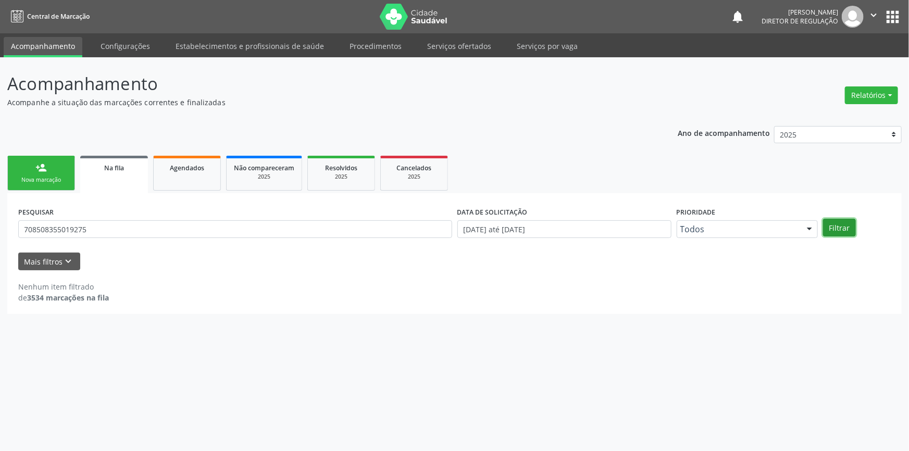
click at [837, 225] on button "Filtrar" at bounding box center [839, 228] width 33 height 18
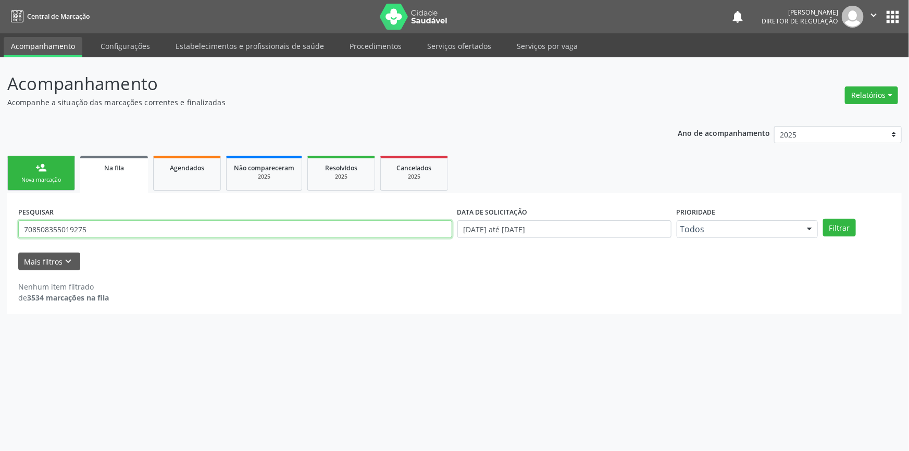
drag, startPoint x: 110, startPoint y: 232, endPoint x: 0, endPoint y: 212, distance: 112.3
click at [0, 210] on div "Acompanhamento Acompanhe a situação das marcações correntes e finalizadas Relat…" at bounding box center [454, 254] width 909 height 394
click at [0, 199] on div "Acompanhamento Acompanhe a situação das marcações correntes e finalizadas Relat…" at bounding box center [454, 254] width 909 height 394
type input "71713961423"
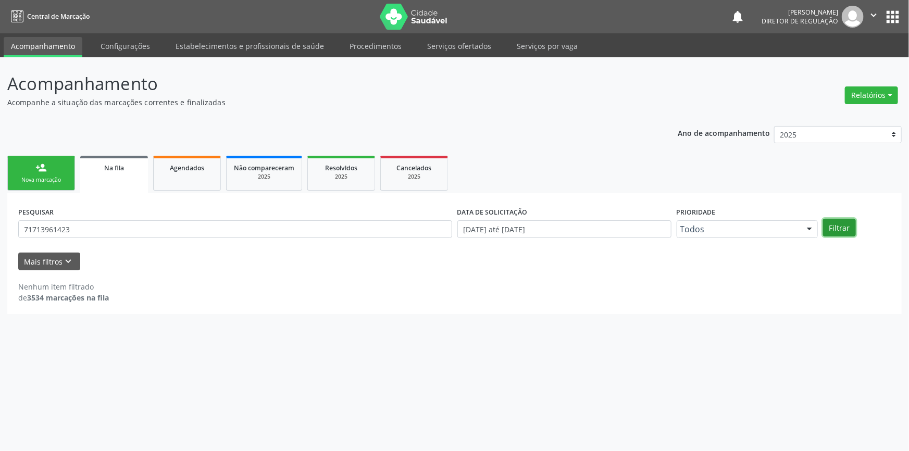
click at [840, 231] on button "Filtrar" at bounding box center [839, 228] width 33 height 18
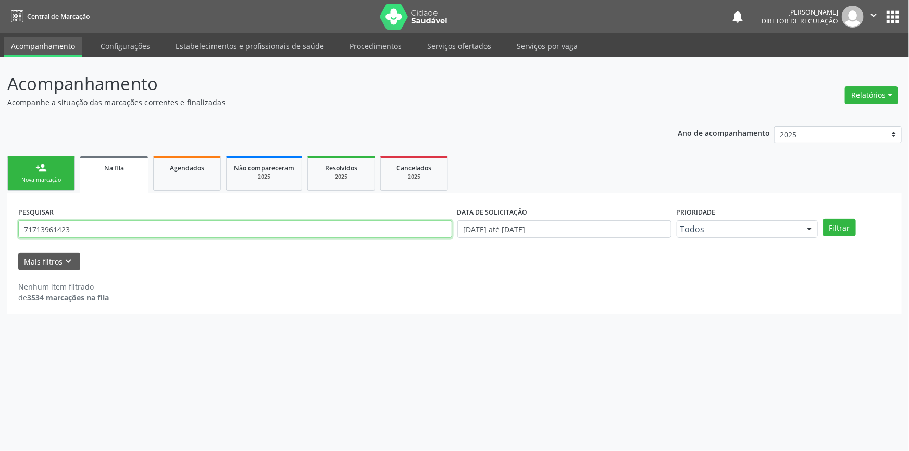
drag, startPoint x: 96, startPoint y: 234, endPoint x: 0, endPoint y: 195, distance: 103.8
click at [0, 195] on div "Acompanhamento Acompanhe a situação das marcações correntes e finalizadas Relat…" at bounding box center [454, 254] width 909 height 394
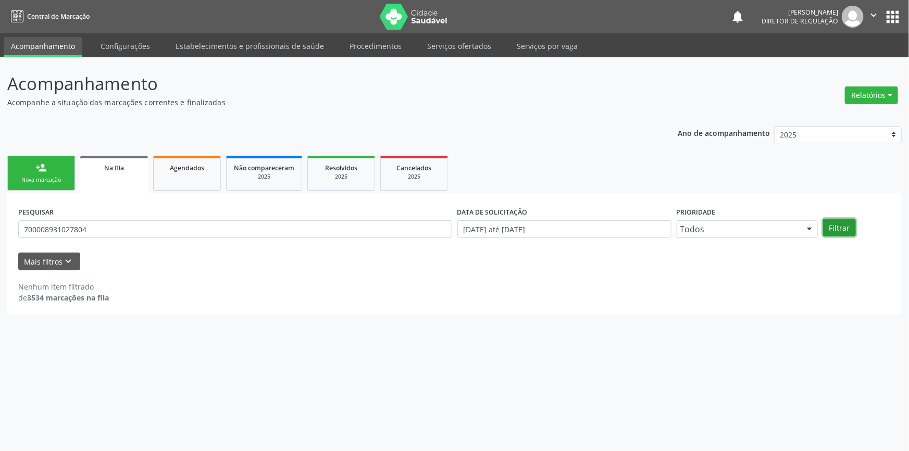
click at [846, 229] on button "Filtrar" at bounding box center [839, 228] width 33 height 18
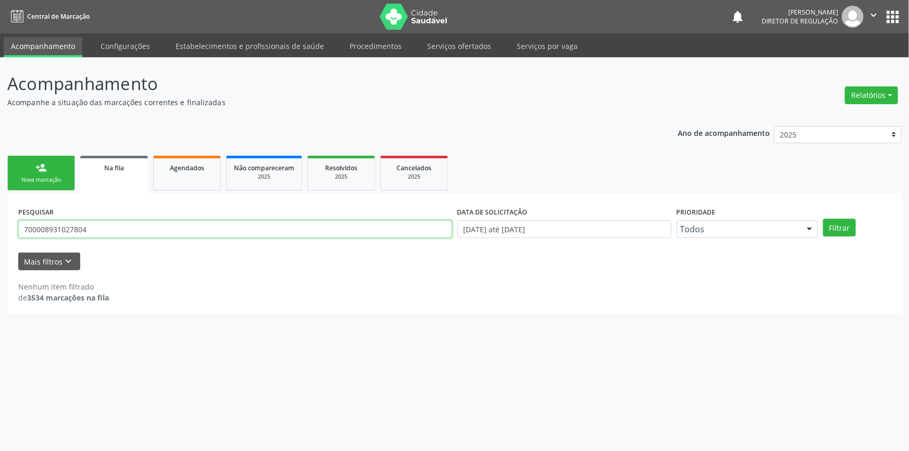
drag, startPoint x: 129, startPoint y: 232, endPoint x: 0, endPoint y: 210, distance: 130.9
click at [0, 210] on div "Acompanhamento Acompanhe a situação das marcações correntes e finalizadas Relat…" at bounding box center [454, 254] width 909 height 394
type input "704703770103433"
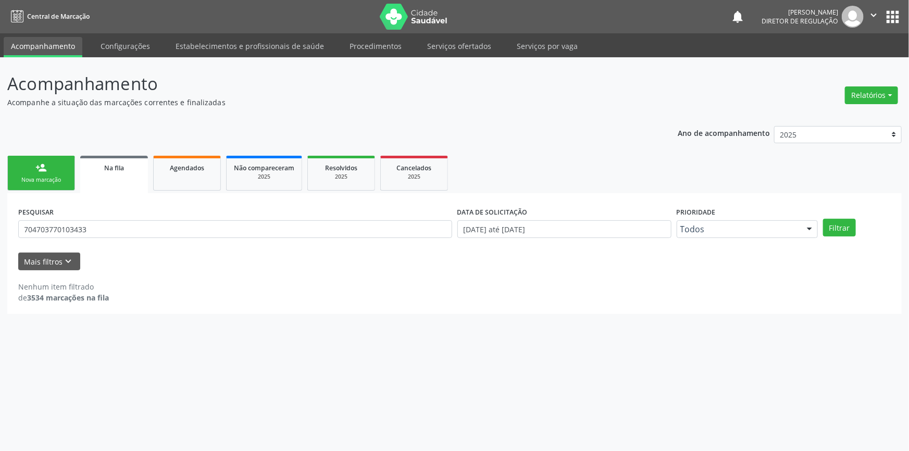
click at [850, 236] on div "PESQUISAR 704703770103433 DATA DE SOLICITAÇÃO 01/01/2018 até 03/09/2025 Priorid…" at bounding box center [454, 224] width 877 height 41
click at [845, 229] on button "Filtrar" at bounding box center [839, 228] width 33 height 18
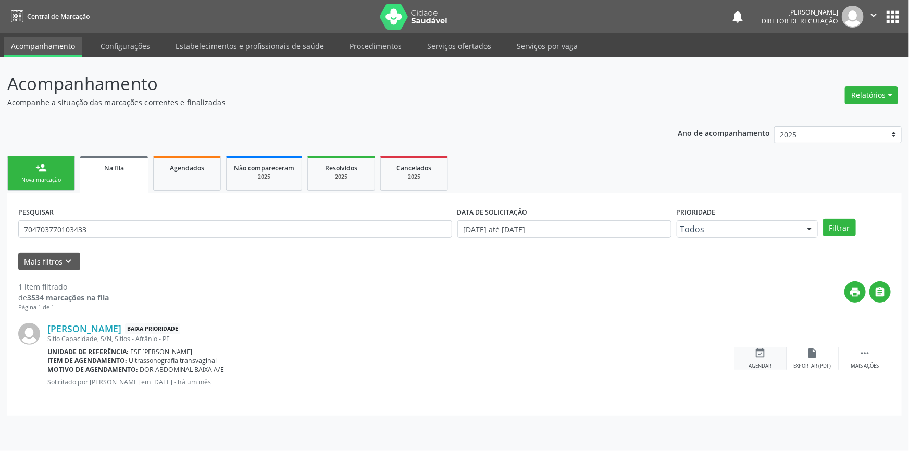
click at [776, 369] on div "event_available Agendar" at bounding box center [760, 358] width 52 height 22
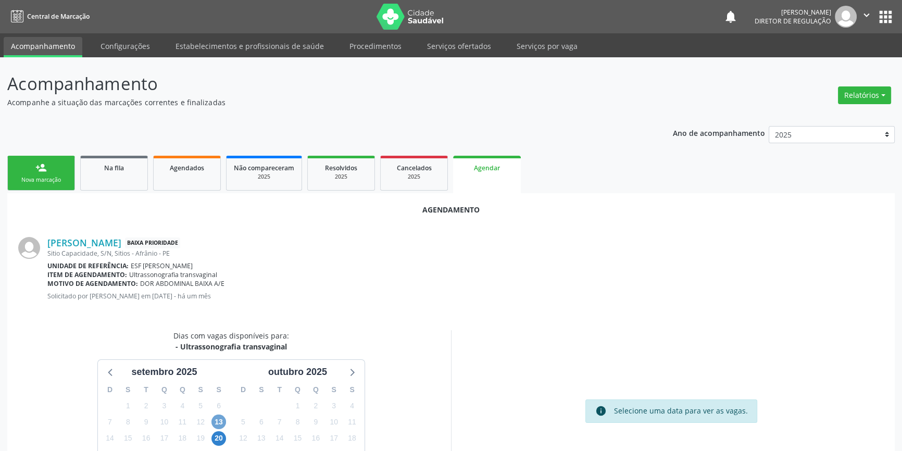
click at [220, 422] on span "13" at bounding box center [218, 422] width 15 height 15
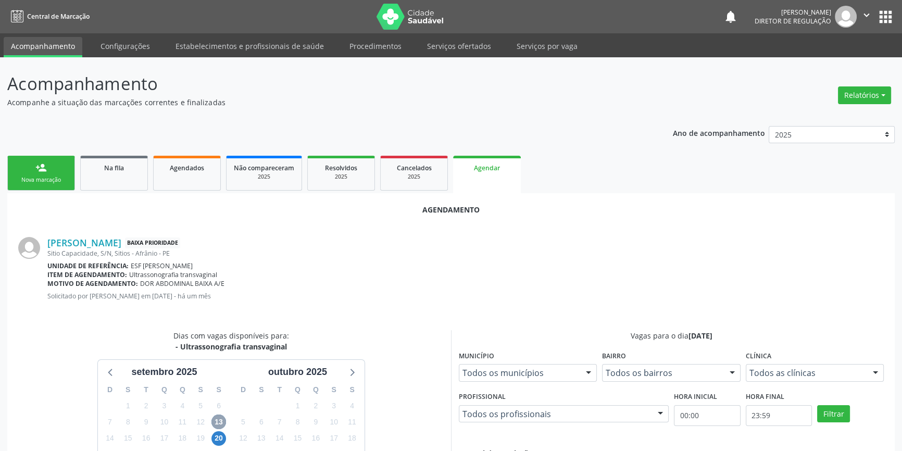
scroll to position [47, 0]
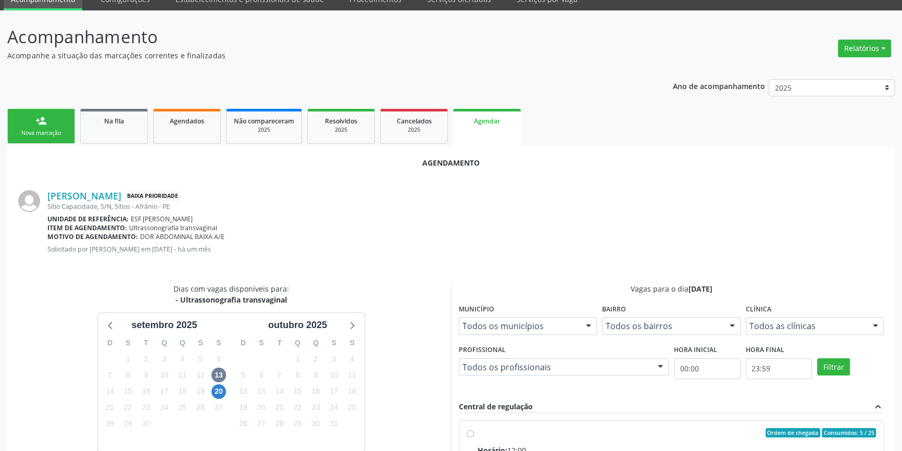
click at [493, 428] on div "Ordem de chegada Consumidos: 5 / 25" at bounding box center [677, 432] width 398 height 9
click at [474, 428] on input "Ordem de chegada Consumidos: 5 / 25 Horário: 12:00 Clínica: Renove Afranio Rede…" at bounding box center [470, 432] width 7 height 9
radio input "true"
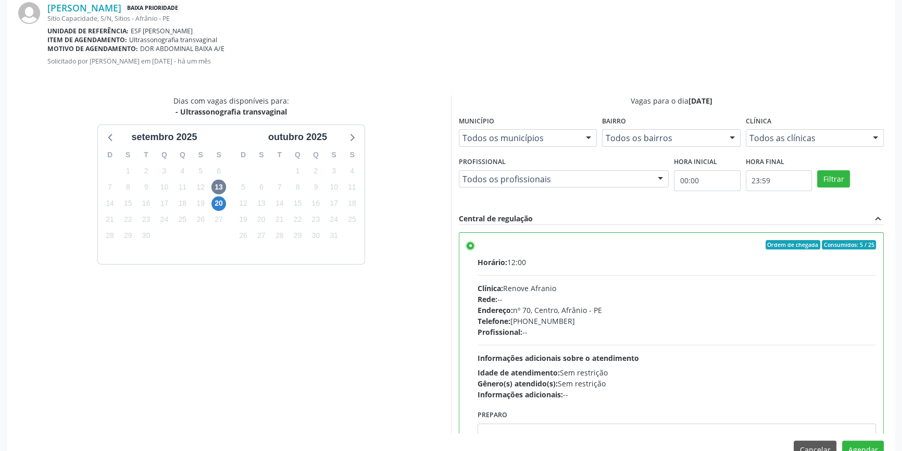
scroll to position [259, 0]
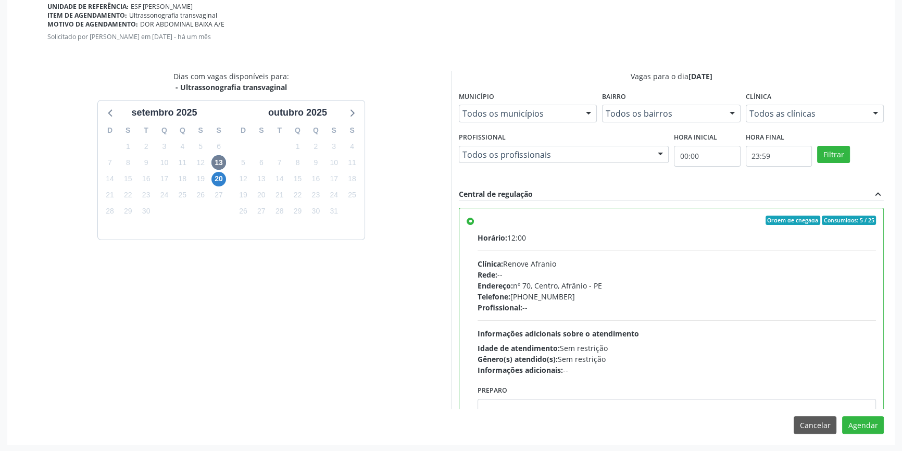
click at [870, 433] on div "Agendamento Clarice Rodrigues Alves Baixa Prioridade Sitio Capacidade, S/N, Sit…" at bounding box center [450, 189] width 887 height 510
click at [868, 424] on button "Agendar" at bounding box center [863, 425] width 42 height 18
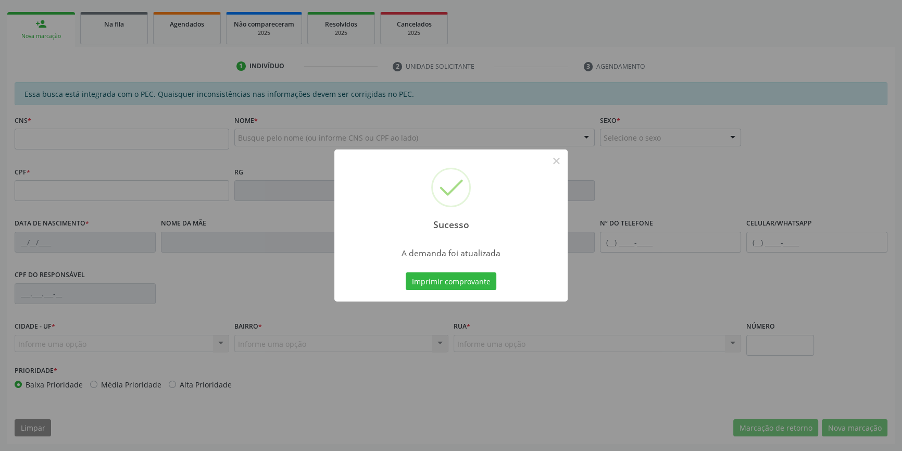
scroll to position [143, 0]
click at [475, 290] on div "Imprimir comprovante Cancel" at bounding box center [451, 281] width 95 height 22
click at [476, 287] on button "Imprimir comprovante" at bounding box center [451, 281] width 91 height 18
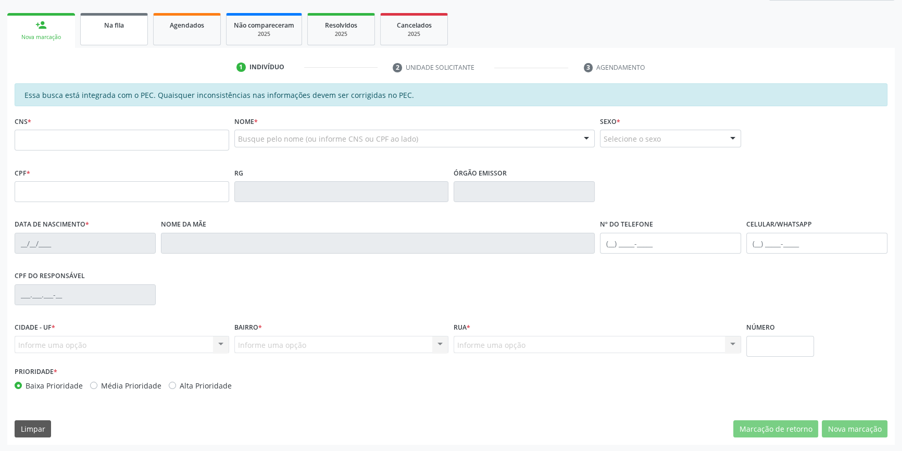
click at [113, 21] on span "Na fila" at bounding box center [114, 25] width 20 height 9
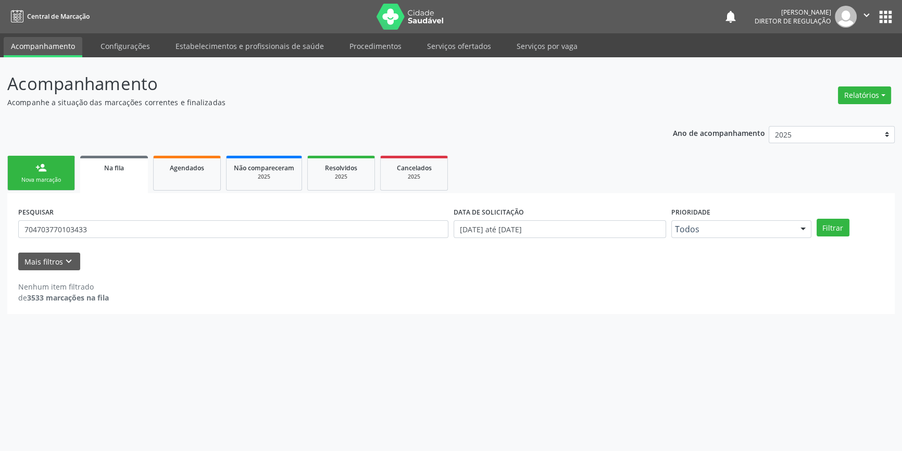
scroll to position [0, 0]
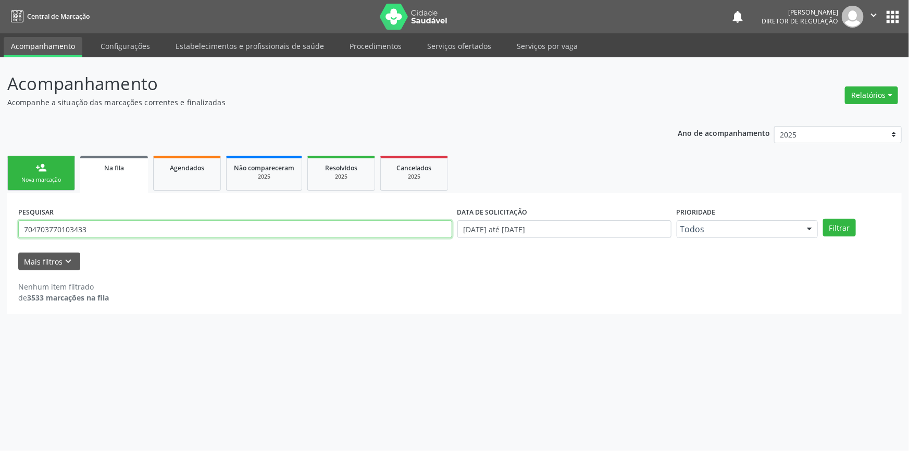
drag, startPoint x: 107, startPoint y: 229, endPoint x: 0, endPoint y: 220, distance: 107.1
click at [0, 219] on div "Acompanhamento Acompanhe a situação das marcações correntes e finalizadas Relat…" at bounding box center [454, 254] width 909 height 394
type input "703400251886013"
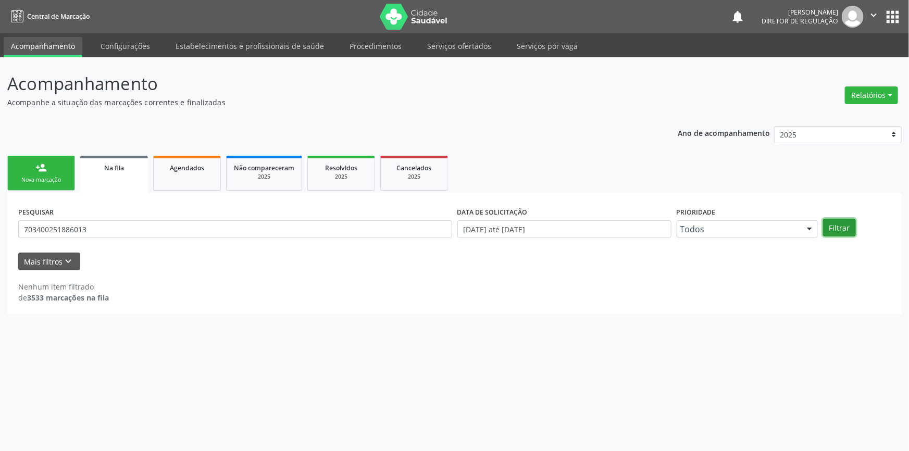
click at [840, 227] on button "Filtrar" at bounding box center [839, 228] width 33 height 18
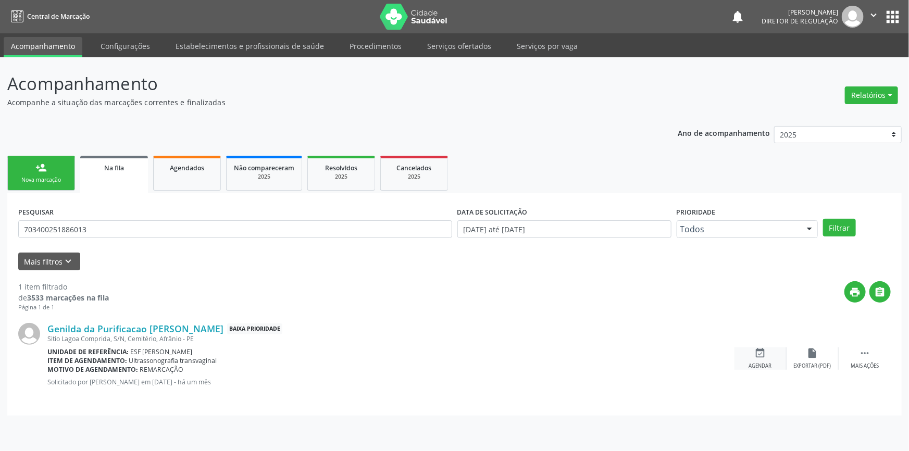
click at [772, 362] on div "event_available Agendar" at bounding box center [760, 358] width 52 height 22
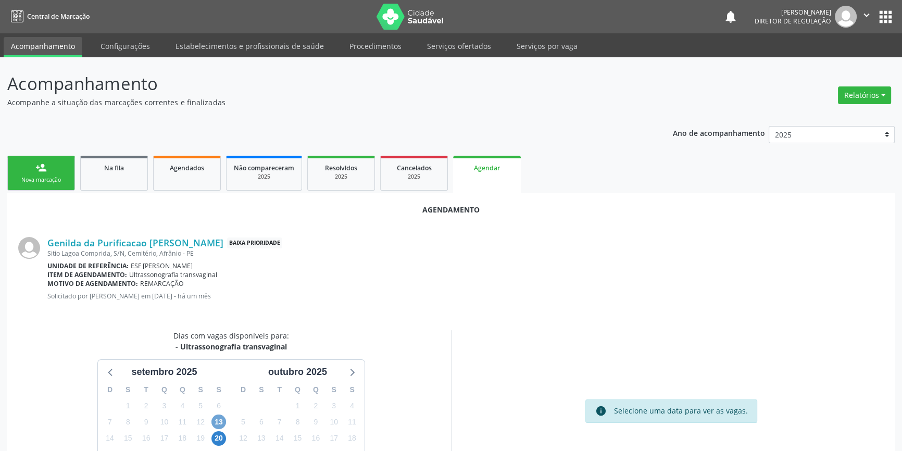
click at [217, 421] on span "13" at bounding box center [218, 422] width 15 height 15
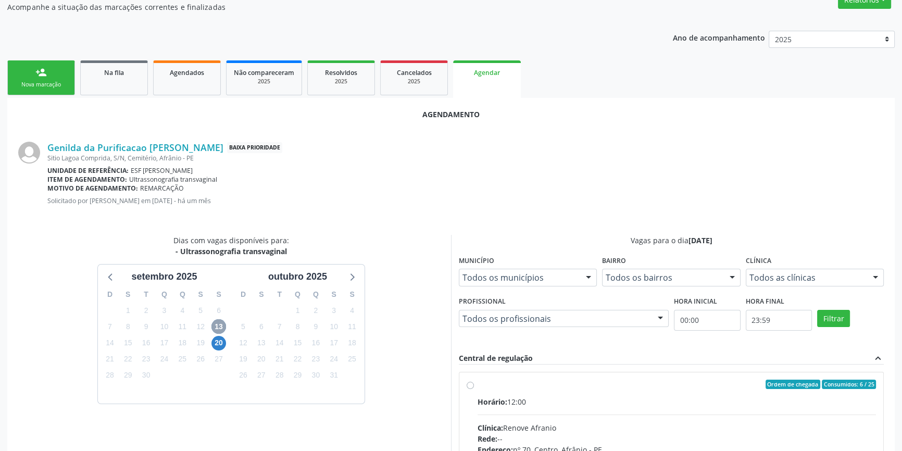
scroll to position [189, 0]
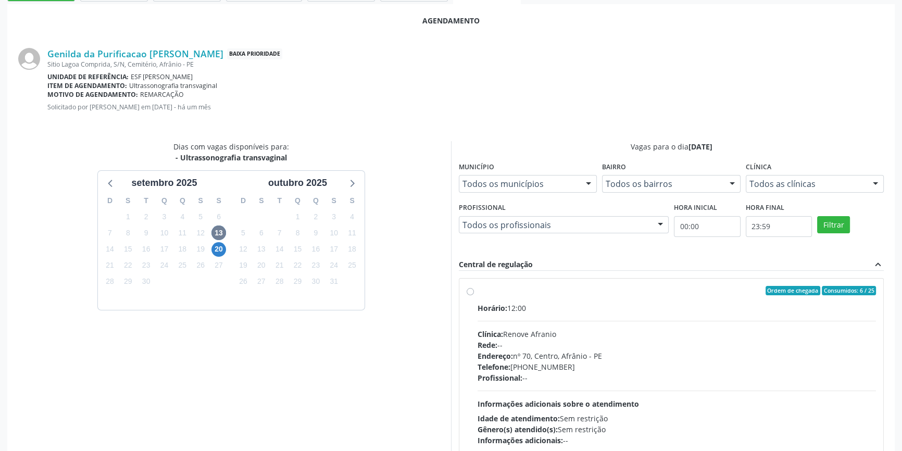
click at [490, 324] on div "Horário: 12:00 Clínica: Renove Afranio Rede: -- Endereço: nº 70, Centro, Afrâni…" at bounding box center [677, 374] width 398 height 143
click at [474, 295] on input "Ordem de chegada Consumidos: 6 / 25 Horário: 12:00 Clínica: Renove Afranio Rede…" at bounding box center [470, 290] width 7 height 9
radio input "true"
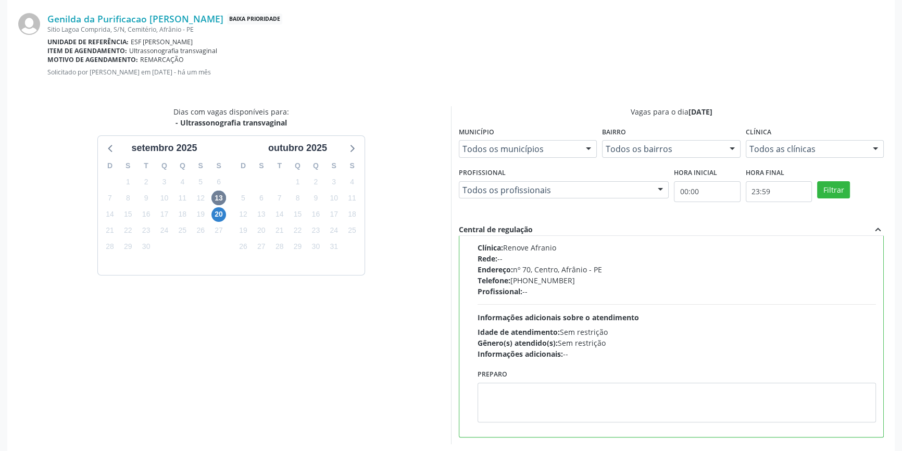
scroll to position [259, 0]
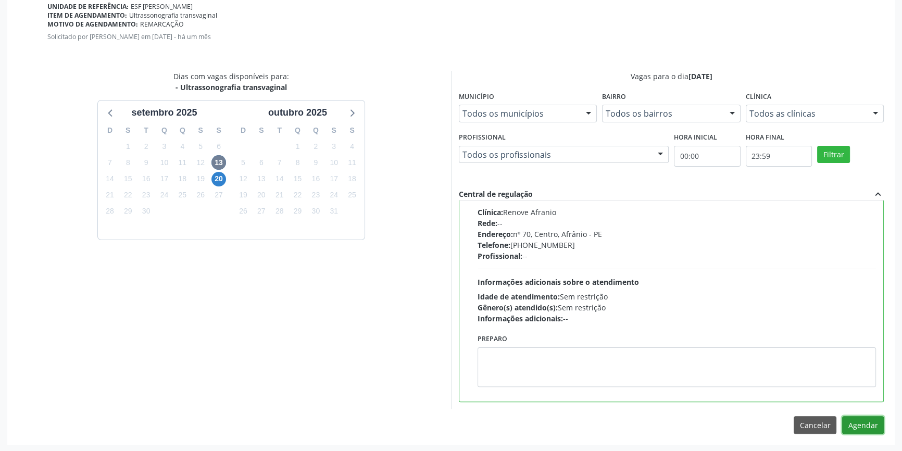
click at [861, 420] on button "Agendar" at bounding box center [863, 425] width 42 height 18
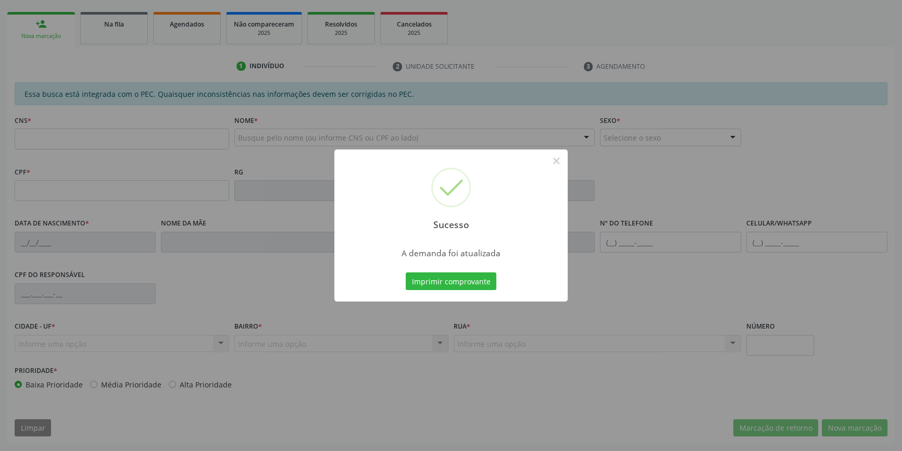
scroll to position [143, 0]
click at [434, 284] on button "Imprimir comprovante" at bounding box center [451, 281] width 91 height 18
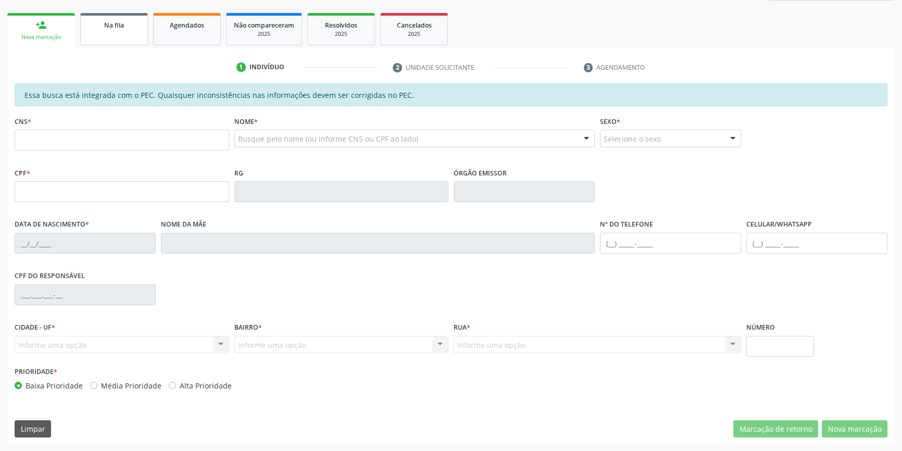
click at [110, 41] on link "Na fila" at bounding box center [114, 29] width 68 height 32
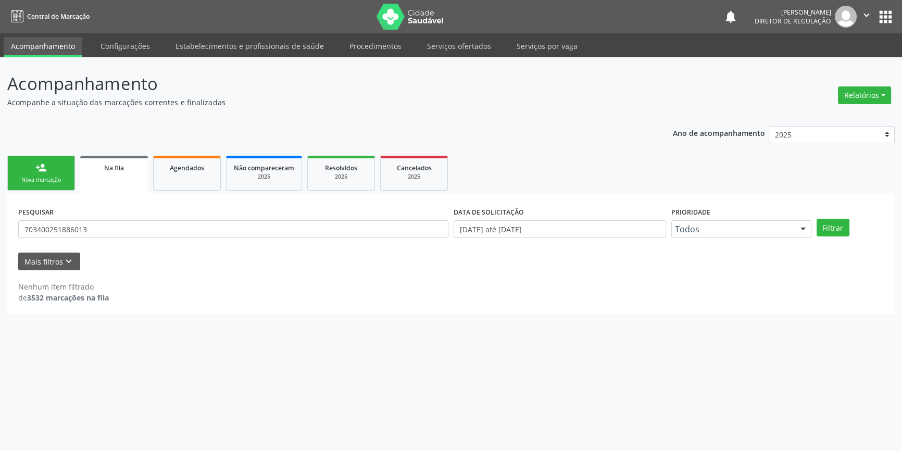
scroll to position [0, 0]
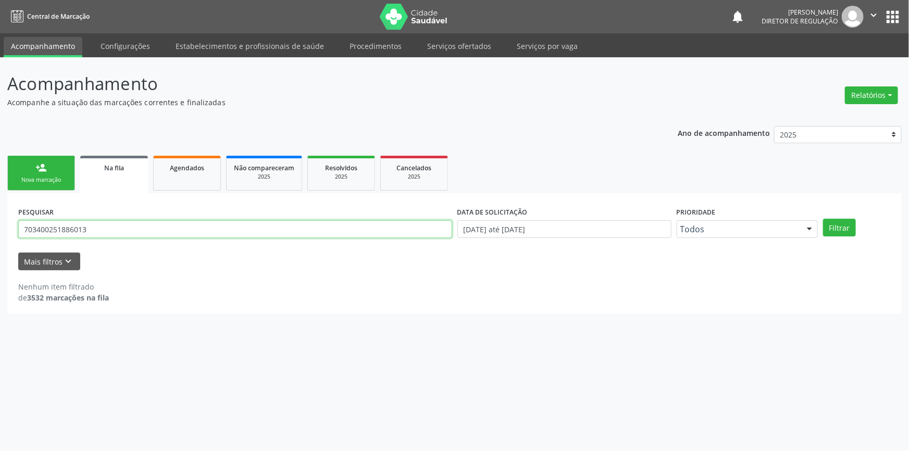
drag, startPoint x: 99, startPoint y: 229, endPoint x: 0, endPoint y: 208, distance: 101.1
click at [0, 208] on div "Acompanhamento Acompanhe a situação das marcações correntes e finalizadas Relat…" at bounding box center [454, 254] width 909 height 394
type input "707603230737896"
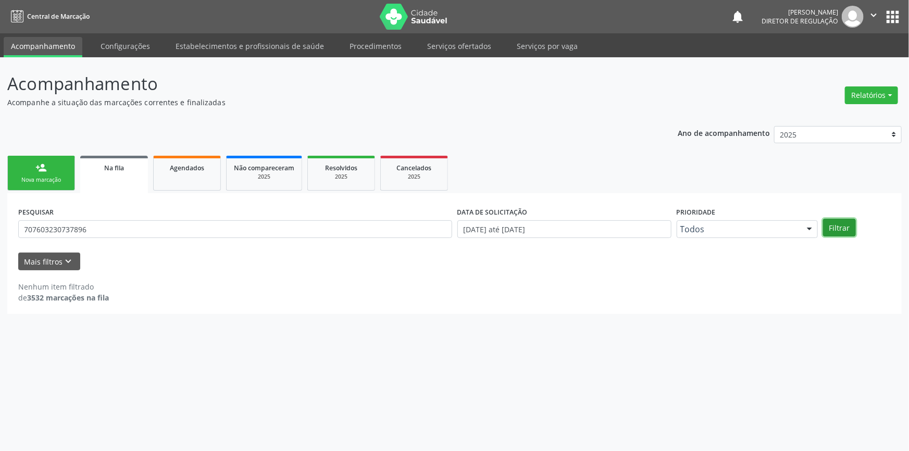
click at [849, 233] on button "Filtrar" at bounding box center [839, 228] width 33 height 18
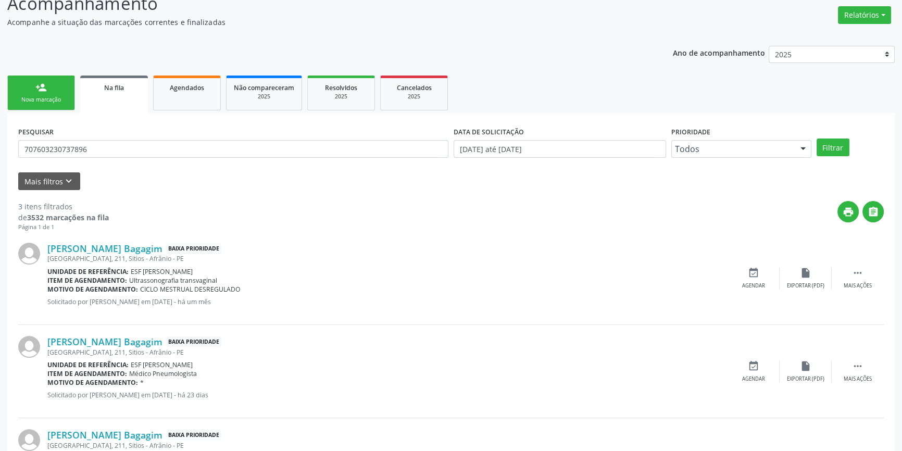
scroll to position [157, 0]
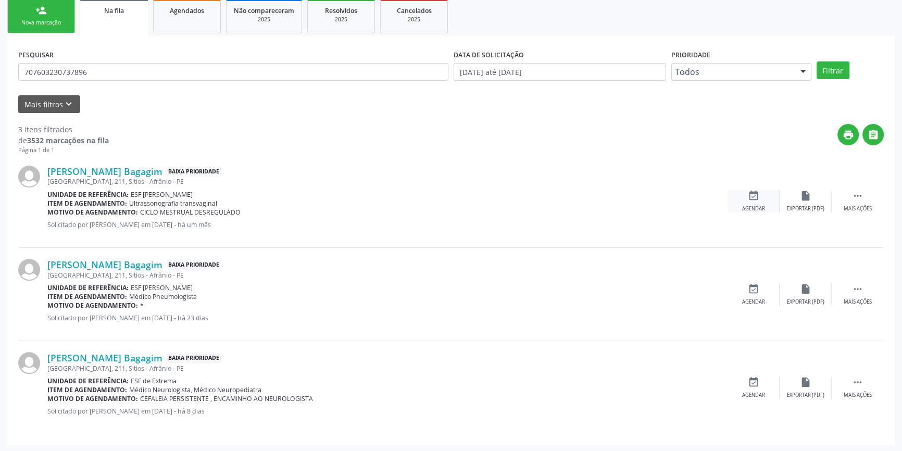
click at [759, 205] on div "Agendar" at bounding box center [753, 208] width 23 height 7
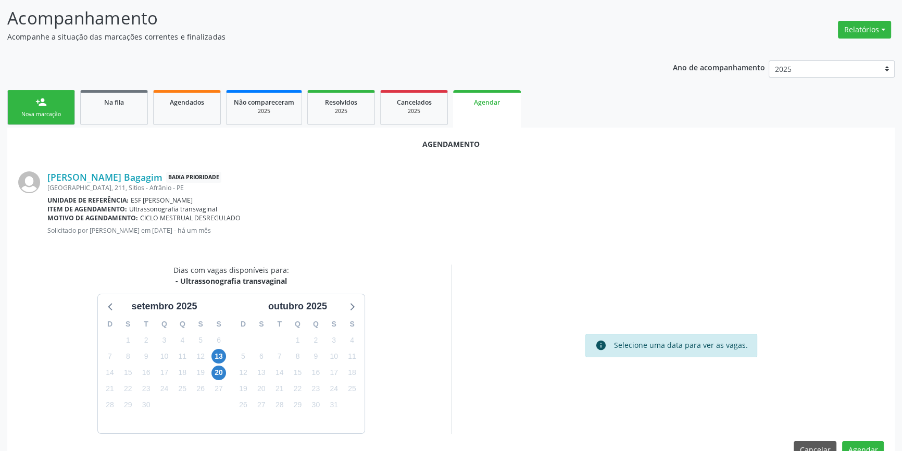
scroll to position [90, 0]
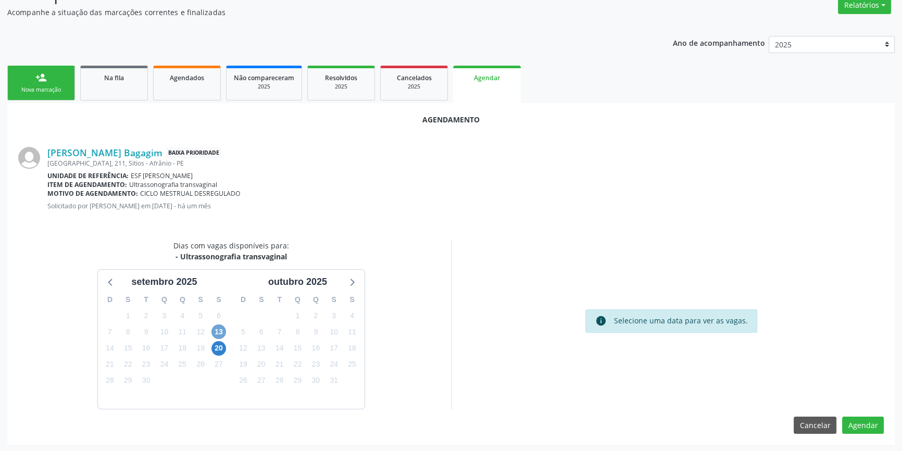
click at [217, 326] on span "13" at bounding box center [218, 331] width 15 height 15
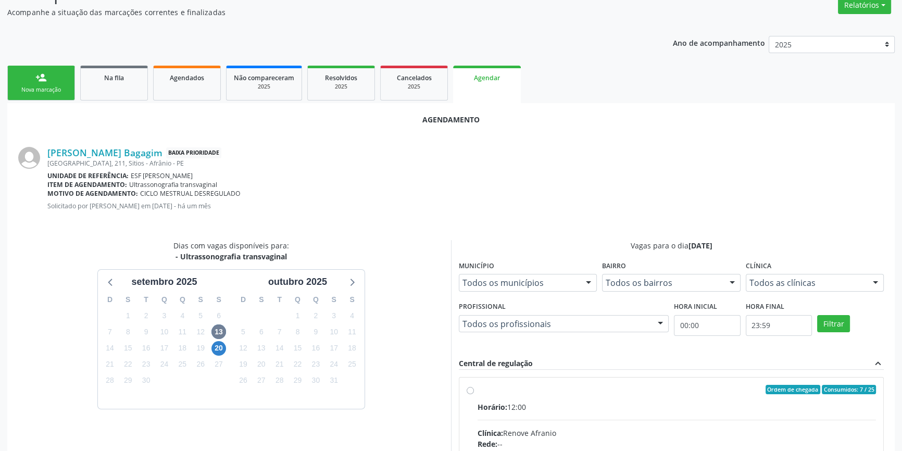
click at [503, 404] on span "Horário:" at bounding box center [493, 407] width 30 height 10
click at [474, 394] on input "Ordem de chegada Consumidos: 7 / 25 Horário: 12:00 Clínica: Renove Afranio Rede…" at bounding box center [470, 389] width 7 height 9
radio input "true"
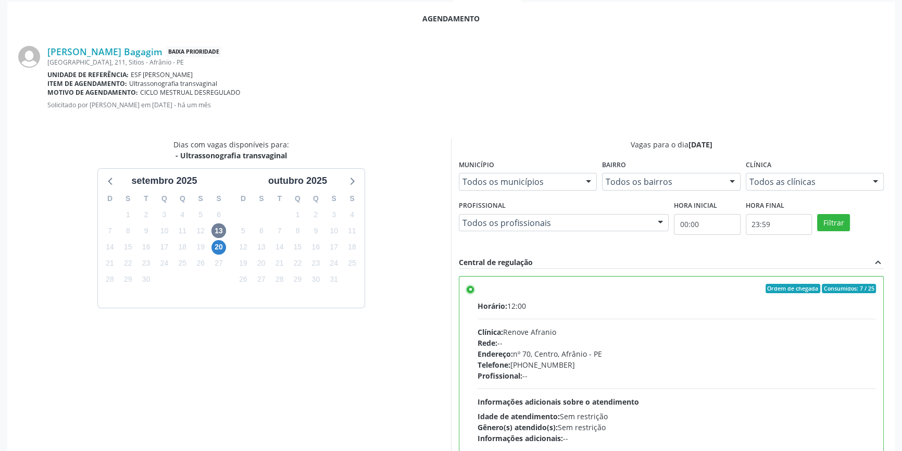
scroll to position [259, 0]
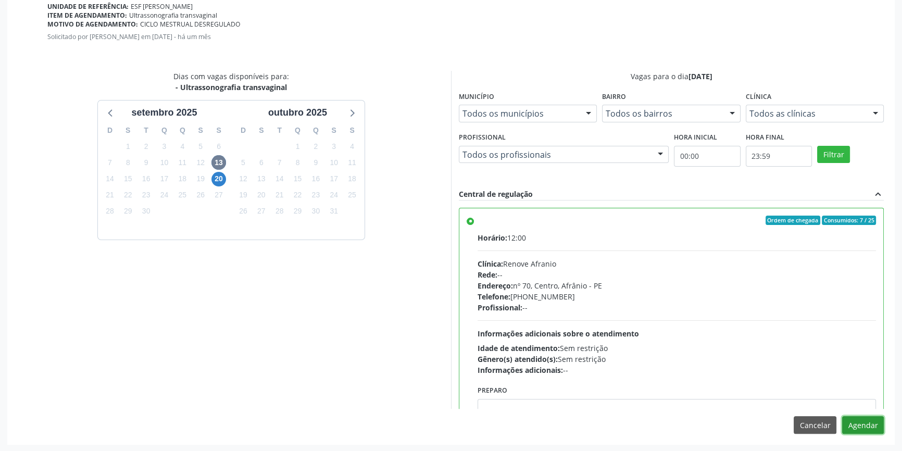
click at [871, 429] on button "Agendar" at bounding box center [863, 425] width 42 height 18
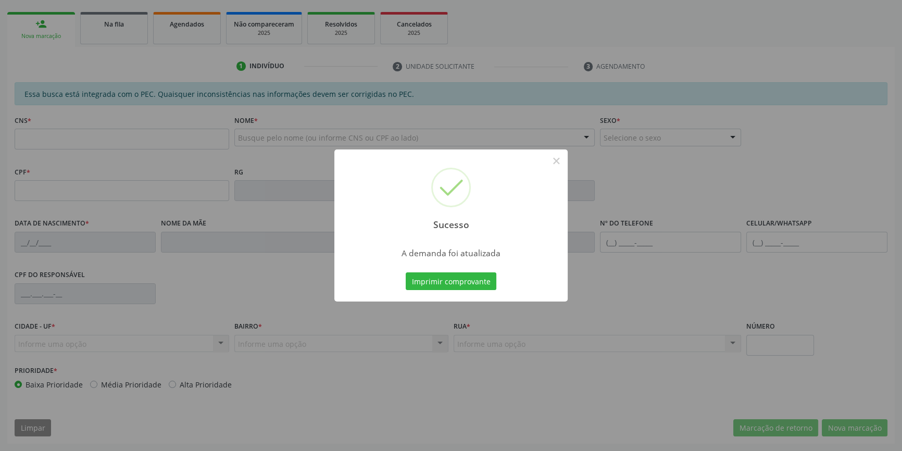
scroll to position [143, 0]
click at [468, 281] on button "Imprimir comprovante" at bounding box center [451, 281] width 91 height 18
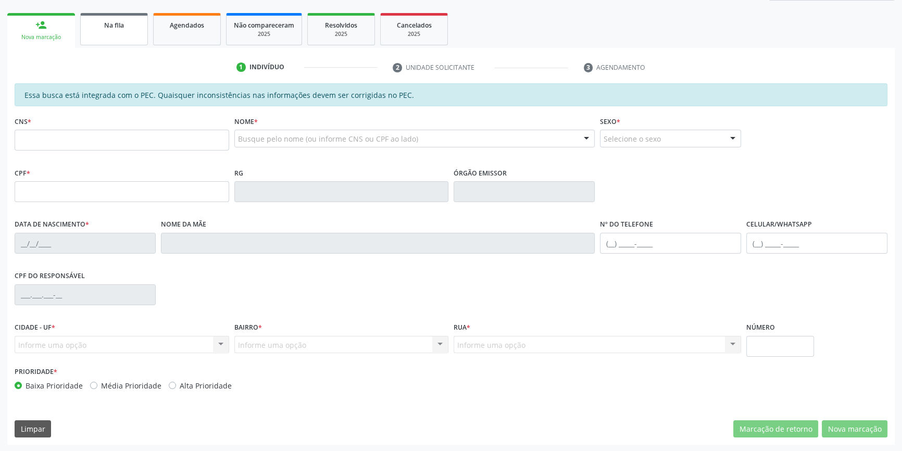
click at [121, 31] on link "Na fila" at bounding box center [114, 29] width 68 height 32
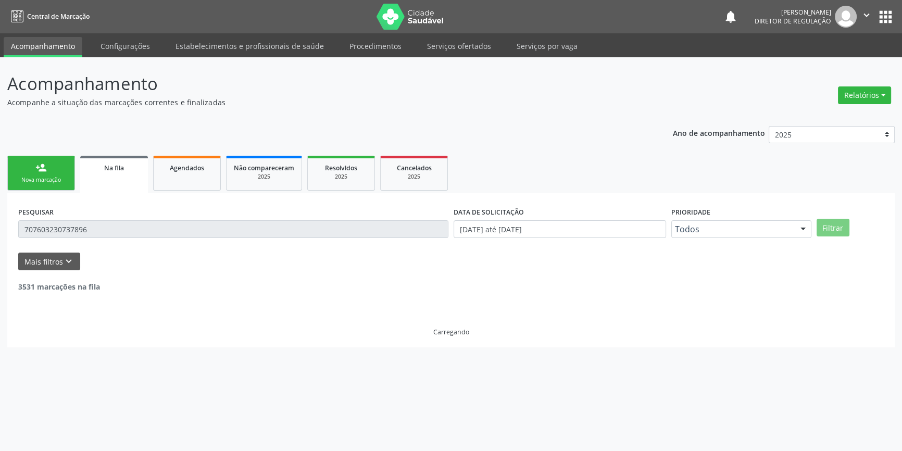
scroll to position [0, 0]
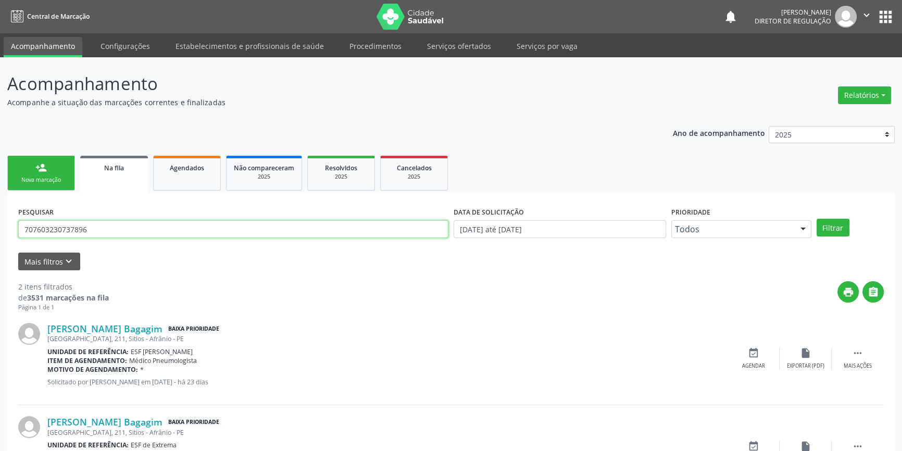
drag, startPoint x: 111, startPoint y: 231, endPoint x: 0, endPoint y: 226, distance: 111.6
click at [0, 226] on div "Acompanhamento Acompanhe a situação das marcações correntes e finalizadas Relat…" at bounding box center [451, 286] width 902 height 459
type input "703403893149800"
click at [833, 220] on button "Filtrar" at bounding box center [833, 228] width 33 height 18
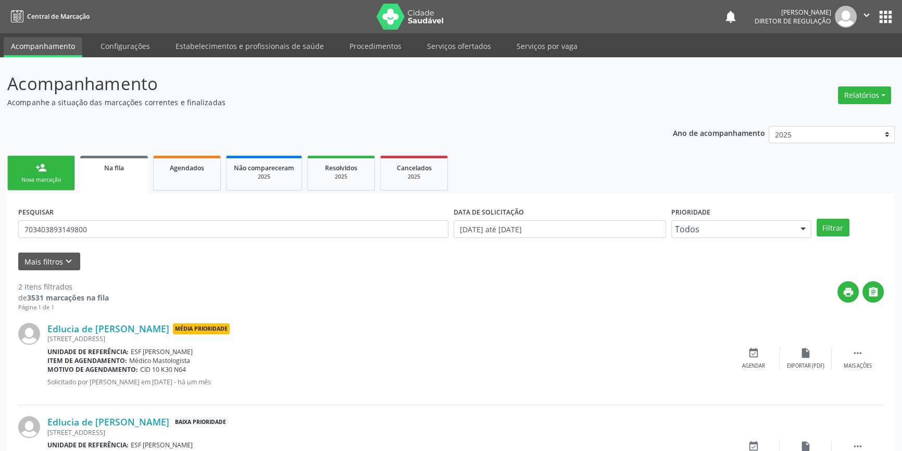
scroll to position [64, 0]
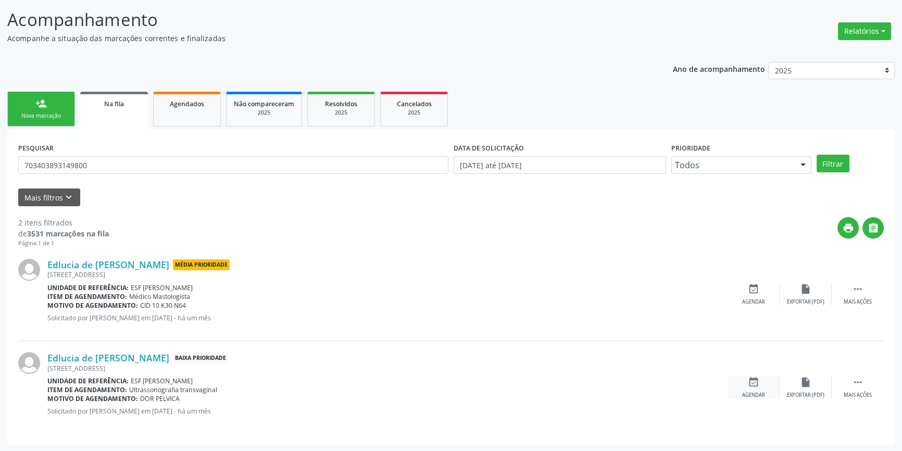
click at [762, 385] on div "event_available Agendar" at bounding box center [754, 388] width 52 height 22
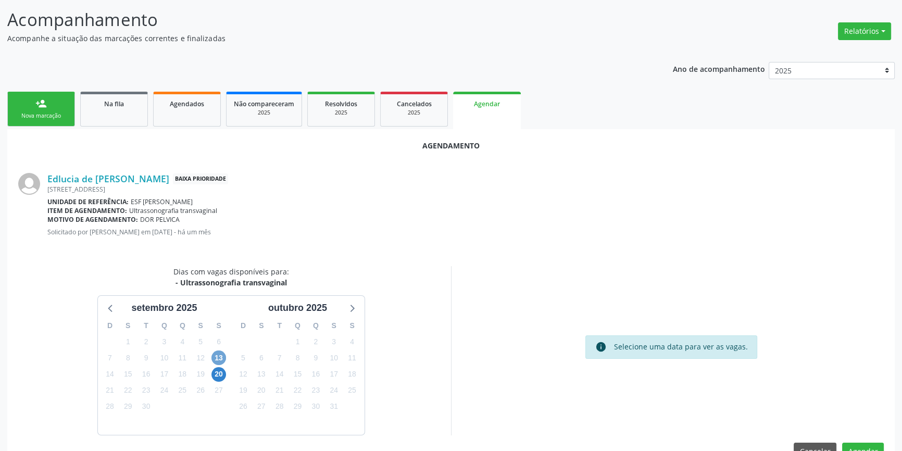
click at [217, 356] on span "13" at bounding box center [218, 357] width 15 height 15
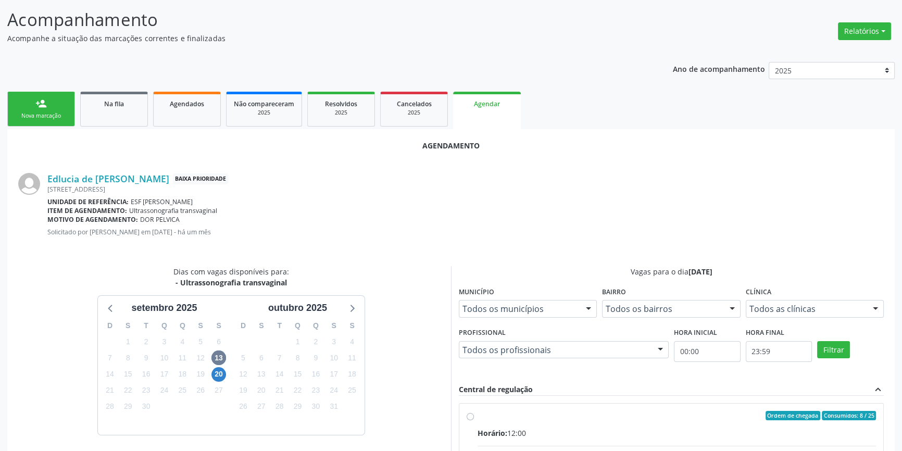
click at [474, 420] on input "Ordem de chegada Consumidos: 8 / 25 Horário: 12:00 Clínica: Renove Afranio Rede…" at bounding box center [470, 415] width 7 height 9
radio input "true"
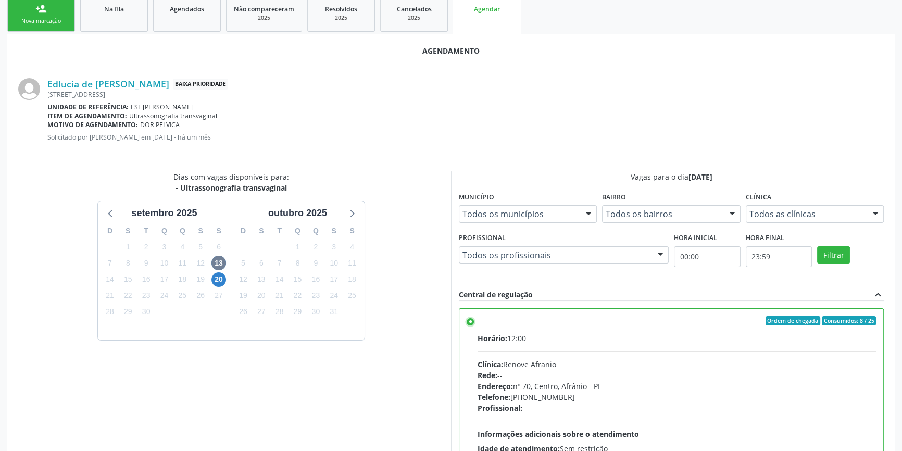
scroll to position [259, 0]
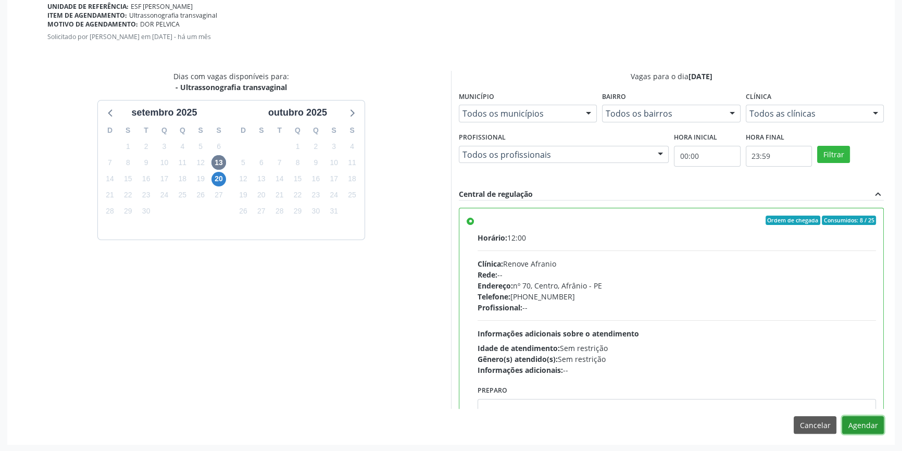
click at [853, 423] on button "Agendar" at bounding box center [863, 425] width 42 height 18
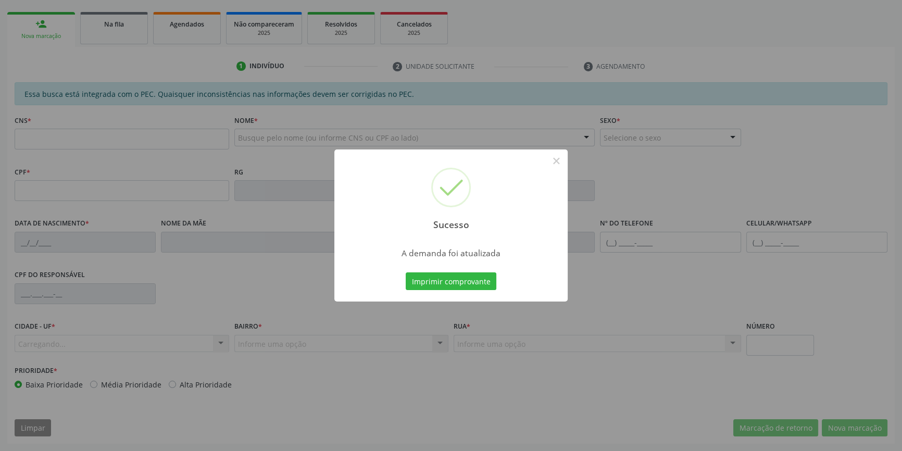
scroll to position [143, 0]
click at [445, 278] on button "Imprimir comprovante" at bounding box center [451, 281] width 91 height 18
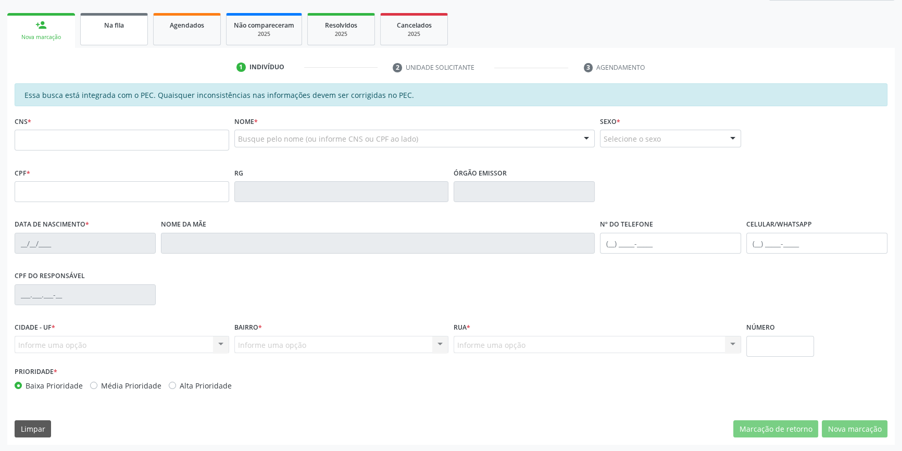
click at [124, 30] on link "Na fila" at bounding box center [114, 29] width 68 height 32
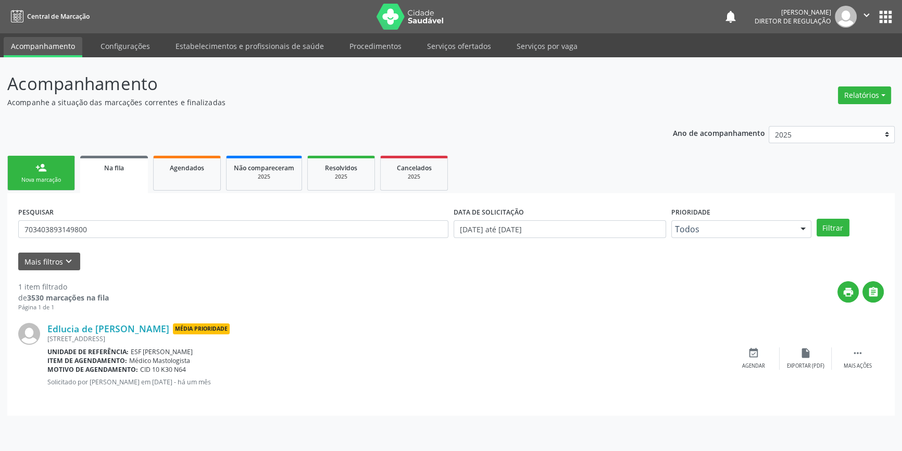
scroll to position [0, 0]
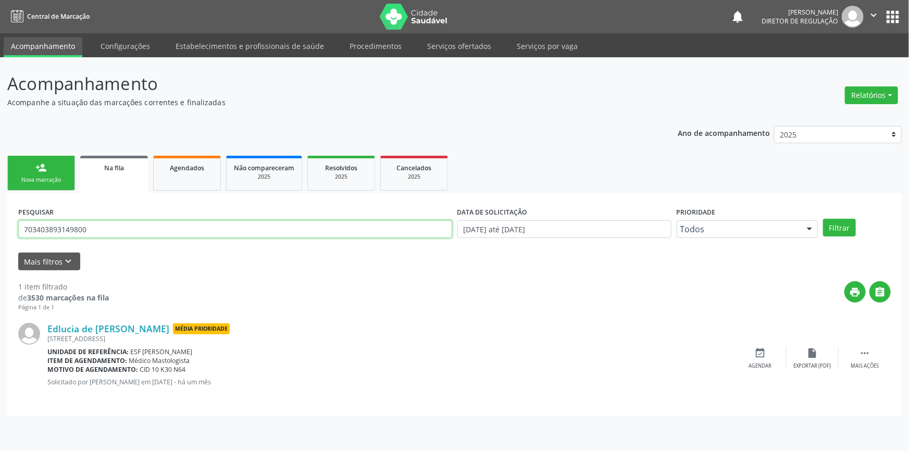
drag, startPoint x: 106, startPoint y: 228, endPoint x: 0, endPoint y: 225, distance: 106.3
click at [0, 223] on div "Acompanhamento Acompanhe a situação das marcações correntes e finalizadas Relat…" at bounding box center [454, 254] width 909 height 394
type input "701405647706532"
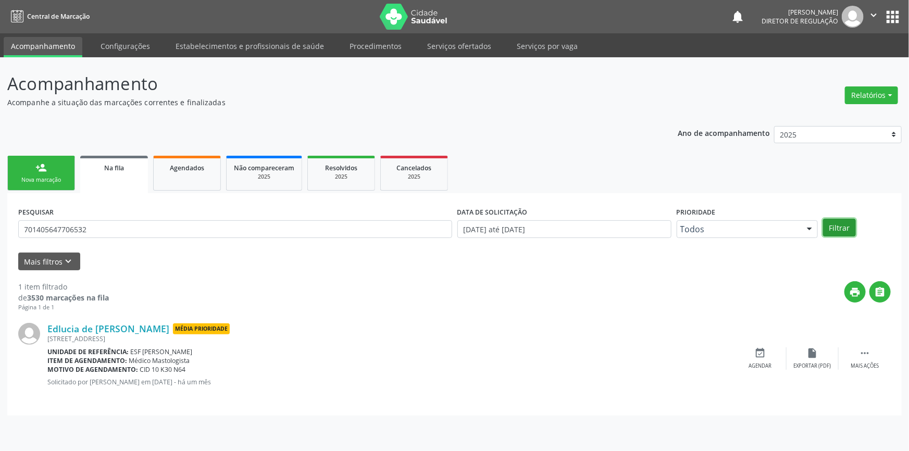
click at [842, 225] on button "Filtrar" at bounding box center [839, 228] width 33 height 18
click at [751, 349] on div "event_available Agendar" at bounding box center [760, 358] width 52 height 22
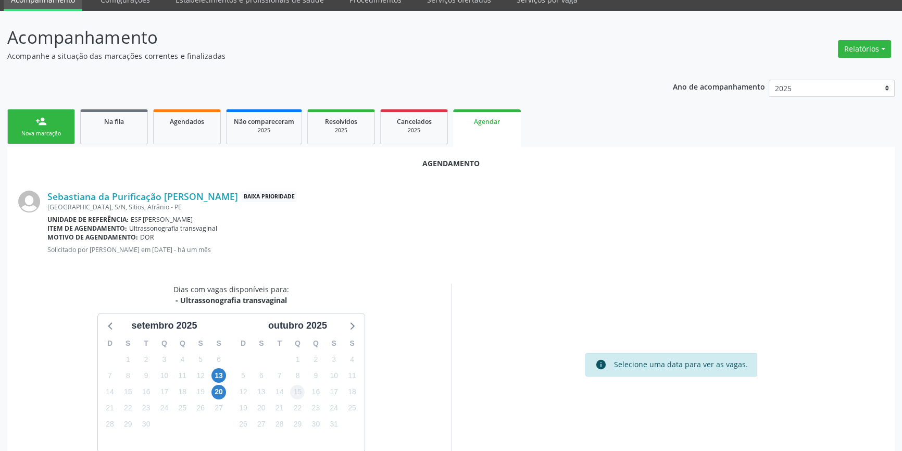
scroll to position [90, 0]
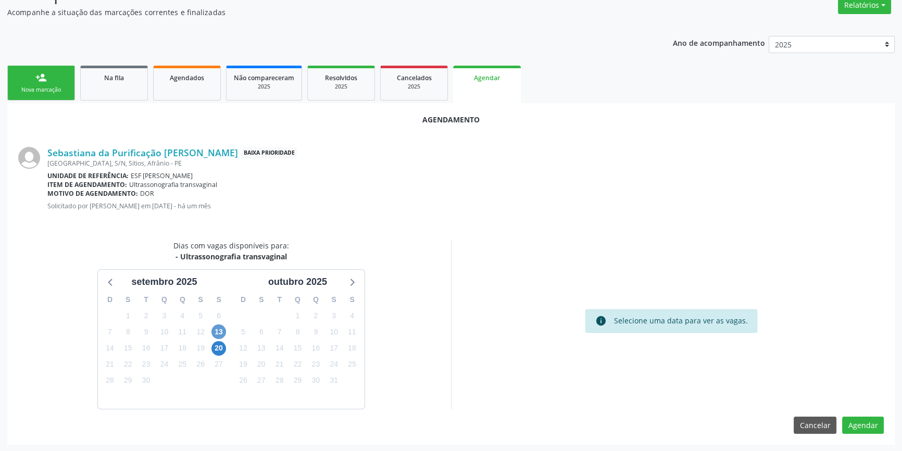
click at [225, 333] on div "13" at bounding box center [219, 332] width 18 height 16
click at [224, 331] on span "13" at bounding box center [218, 331] width 15 height 15
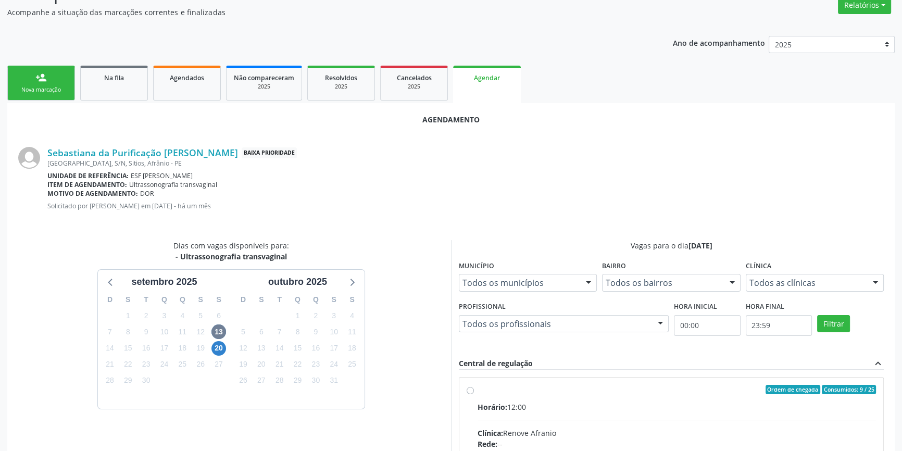
click at [534, 405] on div "Horário: 12:00" at bounding box center [677, 407] width 398 height 11
click at [474, 394] on input "Ordem de chegada Consumidos: 9 / 25 Horário: 12:00 Clínica: Renove Afranio Rede…" at bounding box center [470, 389] width 7 height 9
radio input "true"
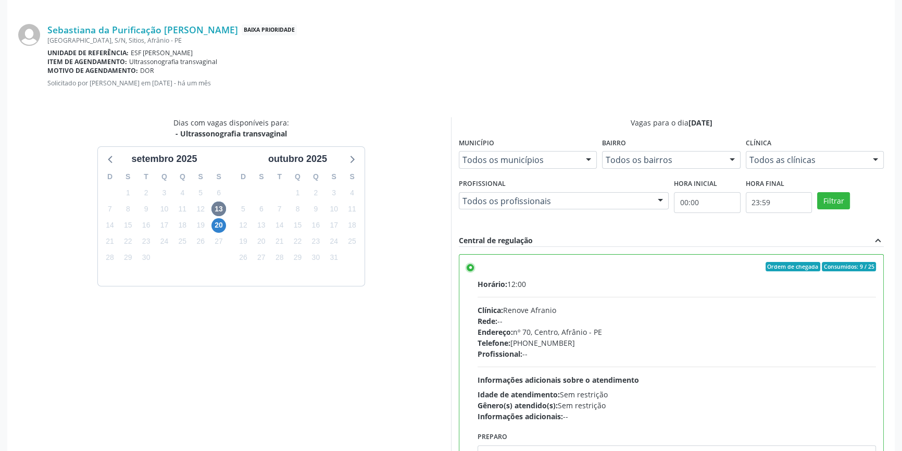
scroll to position [259, 0]
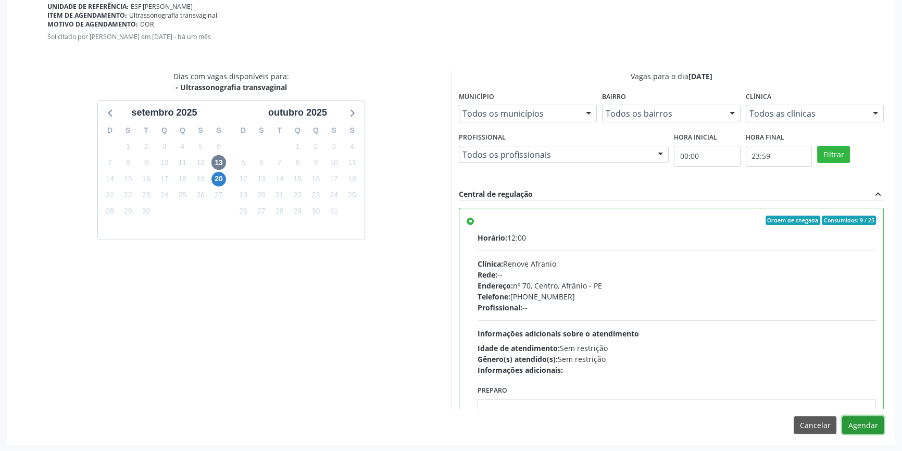
click at [866, 420] on button "Agendar" at bounding box center [863, 425] width 42 height 18
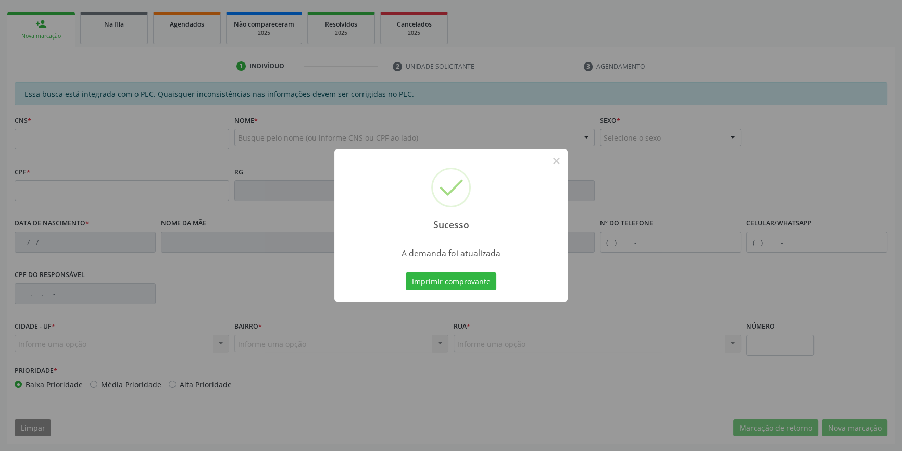
scroll to position [143, 0]
click at [481, 286] on button "Imprimir comprovante" at bounding box center [451, 281] width 91 height 18
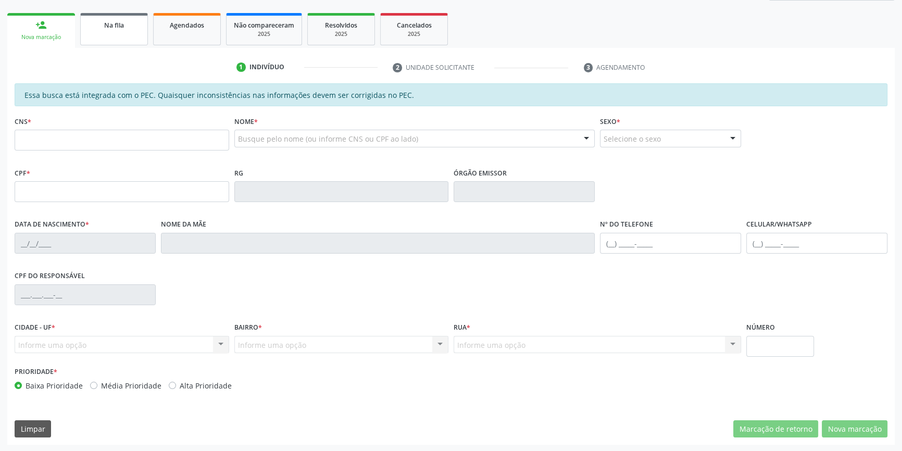
scroll to position [143, 0]
click at [116, 35] on link "Na fila" at bounding box center [114, 29] width 68 height 32
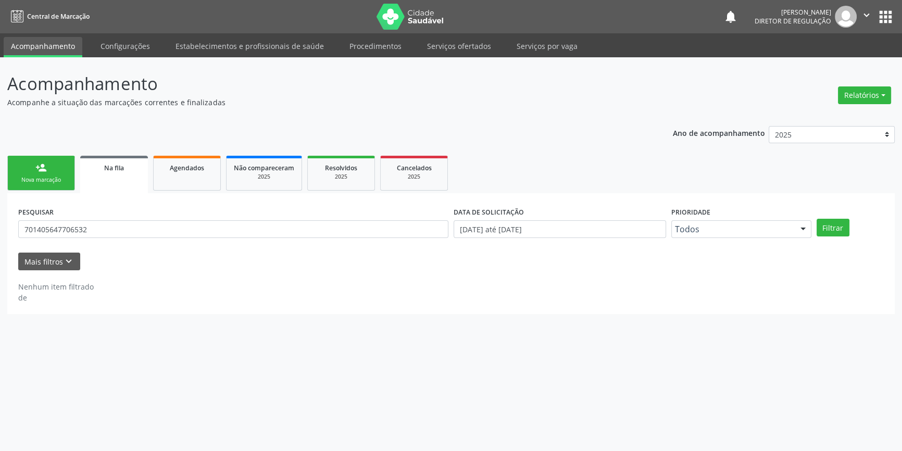
scroll to position [0, 0]
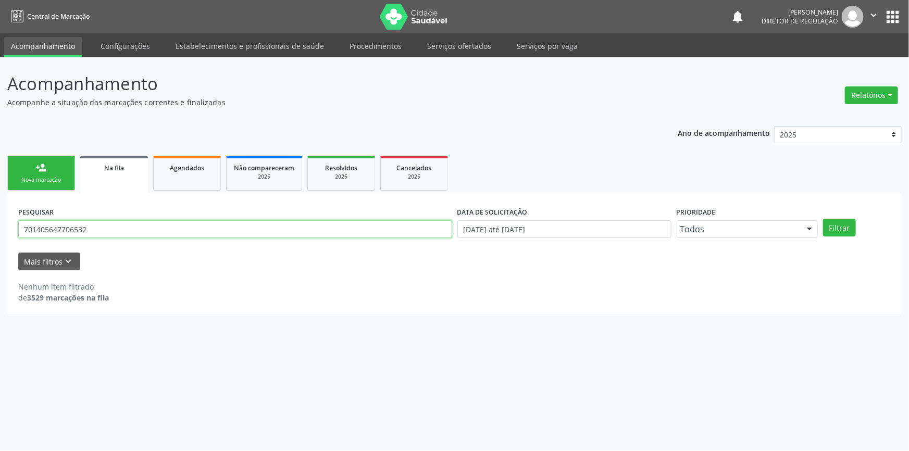
drag, startPoint x: 33, startPoint y: 220, endPoint x: 0, endPoint y: 217, distance: 33.5
click at [0, 217] on div "Acompanhamento Acompanhe a situação das marcações correntes e finalizadas Relat…" at bounding box center [454, 254] width 909 height 394
type input "700003700104507"
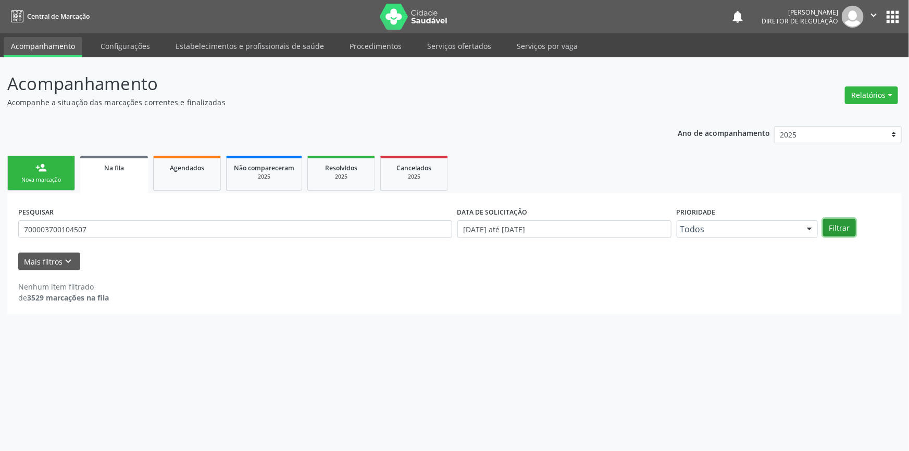
click at [846, 234] on button "Filtrar" at bounding box center [839, 228] width 33 height 18
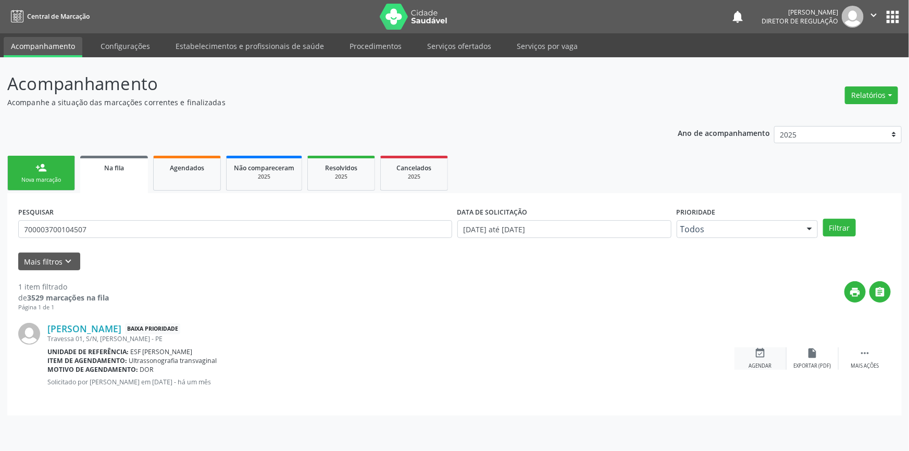
click at [750, 354] on div "event_available Agendar" at bounding box center [760, 358] width 52 height 22
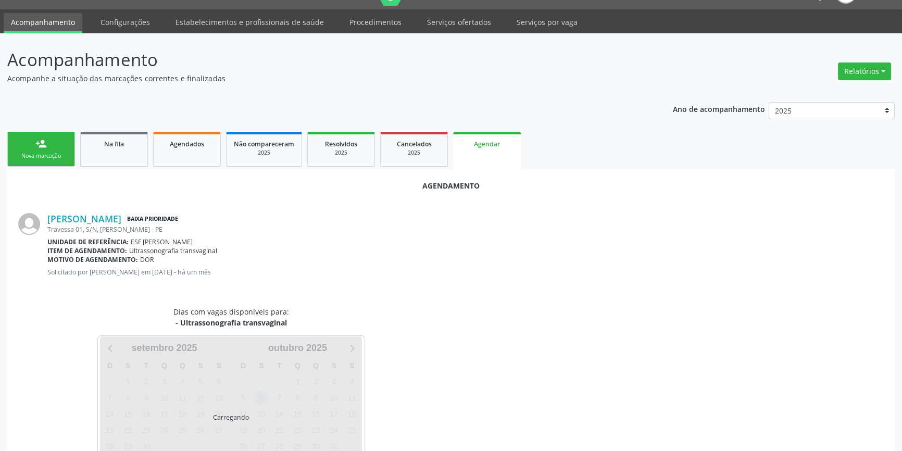
scroll to position [66, 0]
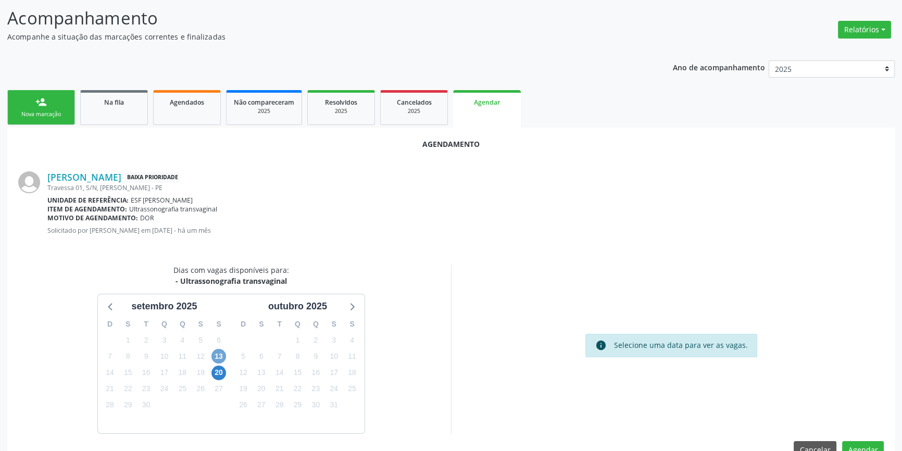
click at [214, 357] on span "13" at bounding box center [218, 356] width 15 height 15
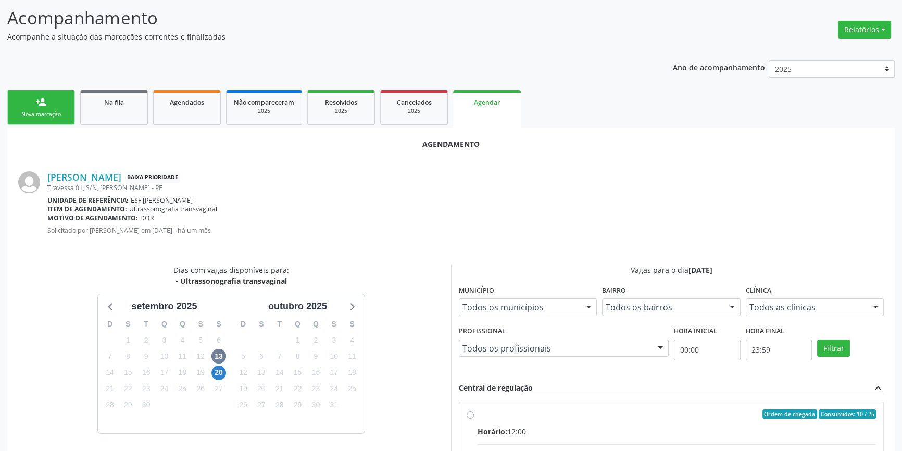
click at [481, 411] on div "Ordem de chegada Consumidos: 10 / 25" at bounding box center [677, 413] width 398 height 9
click at [474, 411] on input "Ordem de chegada Consumidos: 10 / 25 Horário: 12:00 Clínica: Renove Afranio Red…" at bounding box center [470, 413] width 7 height 9
radio input "true"
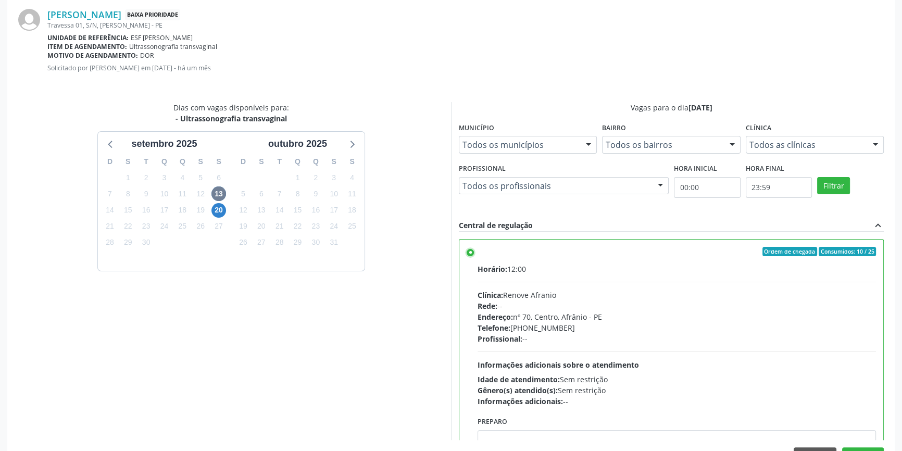
scroll to position [259, 0]
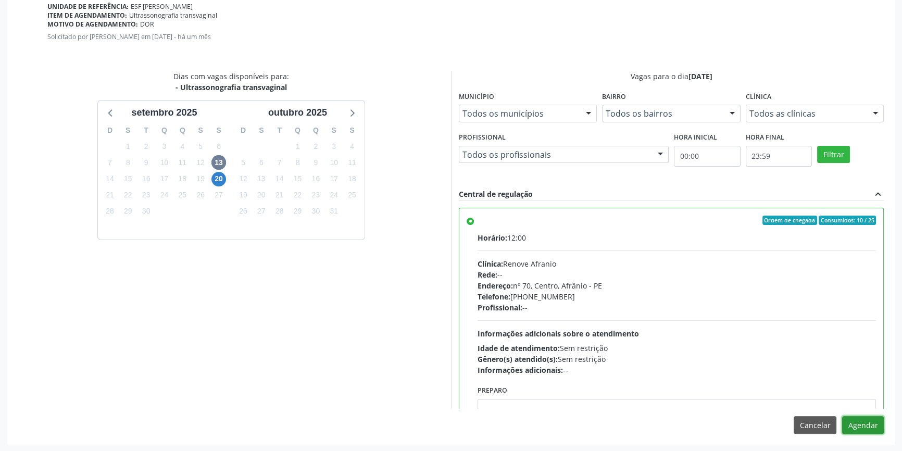
click at [859, 423] on button "Agendar" at bounding box center [863, 425] width 42 height 18
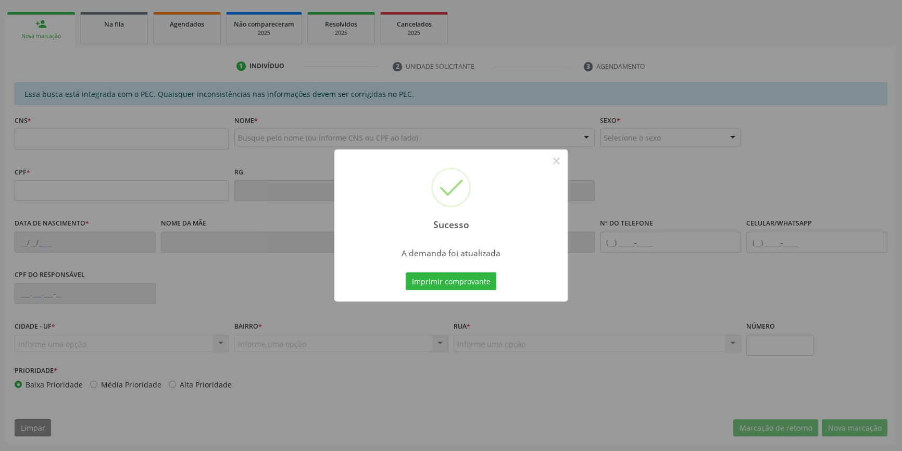
scroll to position [143, 0]
click at [466, 277] on button "Imprimir comprovante" at bounding box center [451, 281] width 91 height 18
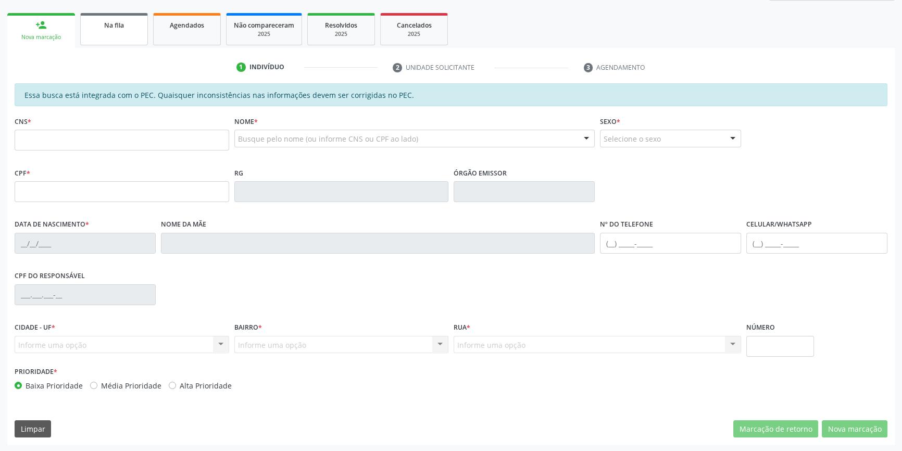
click at [99, 31] on link "Na fila" at bounding box center [114, 29] width 68 height 32
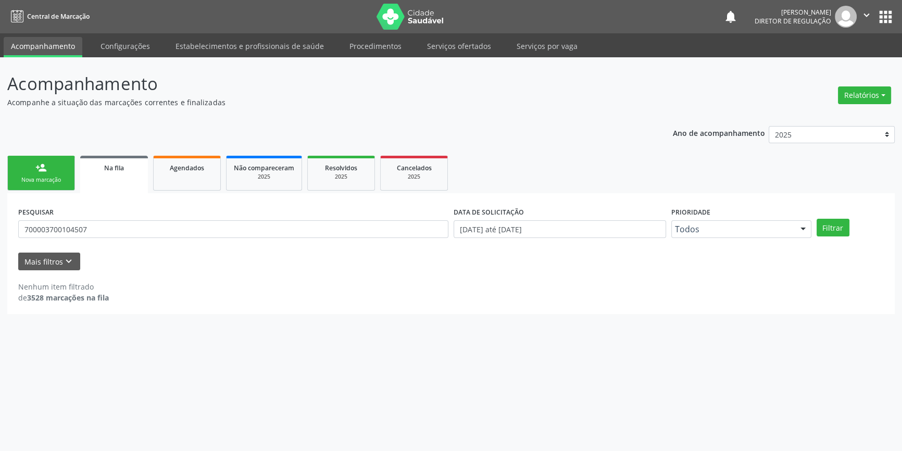
scroll to position [0, 0]
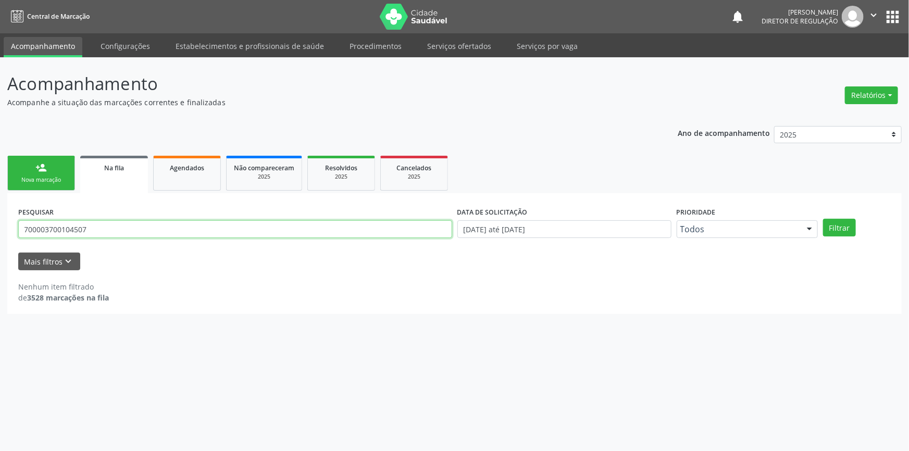
drag, startPoint x: 61, startPoint y: 223, endPoint x: 0, endPoint y: 224, distance: 61.5
click at [0, 223] on div "Acompanhamento Acompanhe a situação das marcações correntes e finalizadas Relat…" at bounding box center [454, 254] width 909 height 394
type input "700001928749407"
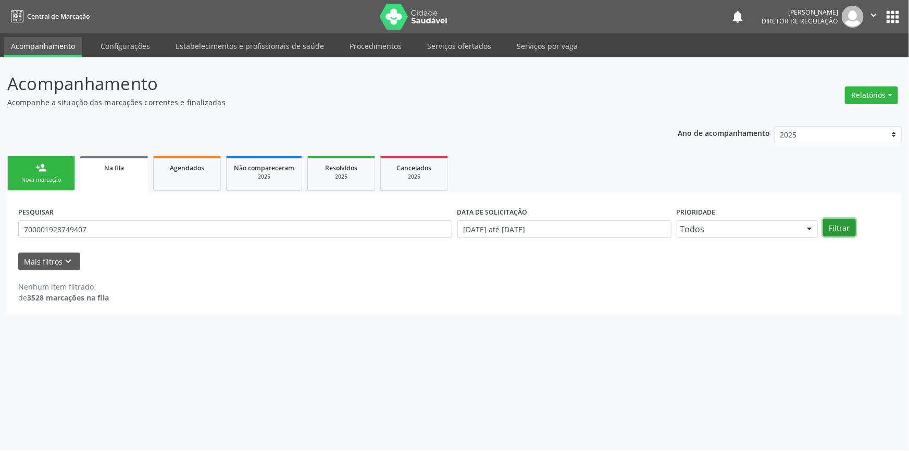
click at [844, 223] on button "Filtrar" at bounding box center [839, 228] width 33 height 18
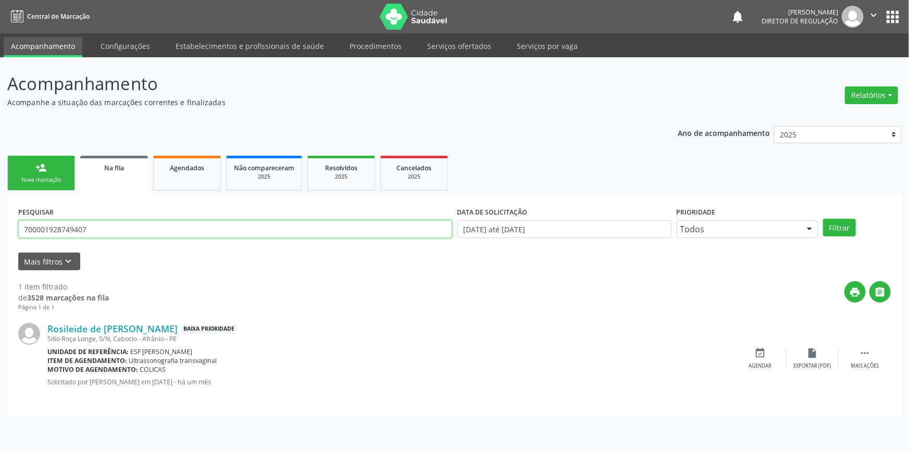
drag, startPoint x: 148, startPoint y: 226, endPoint x: 0, endPoint y: 221, distance: 148.0
click at [0, 221] on div "Acompanhamento Acompanhe a situação das marcações correntes e finalizadas Relat…" at bounding box center [454, 254] width 909 height 394
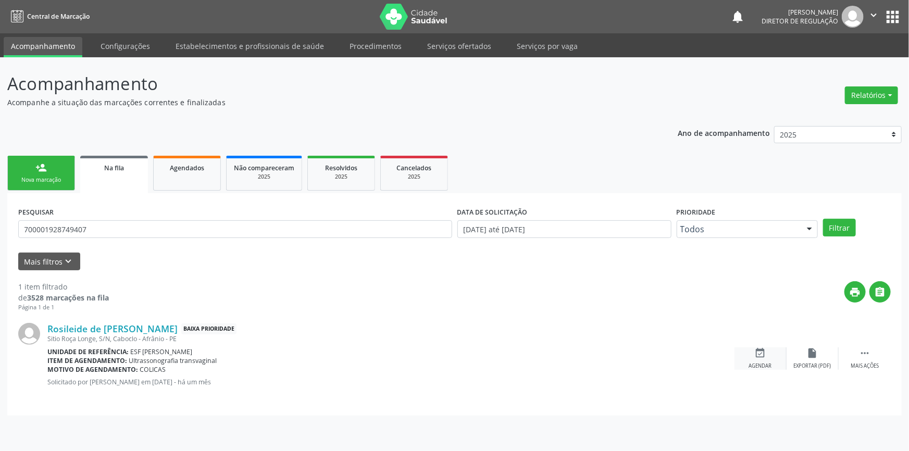
click at [755, 354] on icon "event_available" at bounding box center [760, 352] width 11 height 11
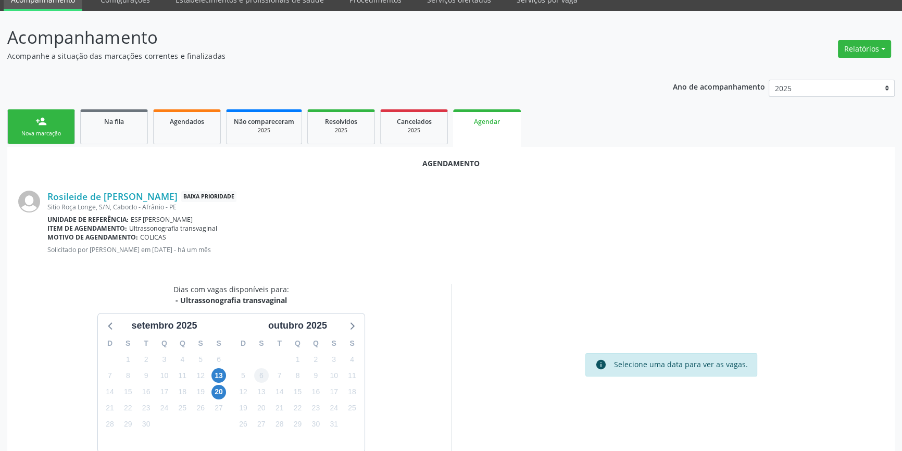
scroll to position [90, 0]
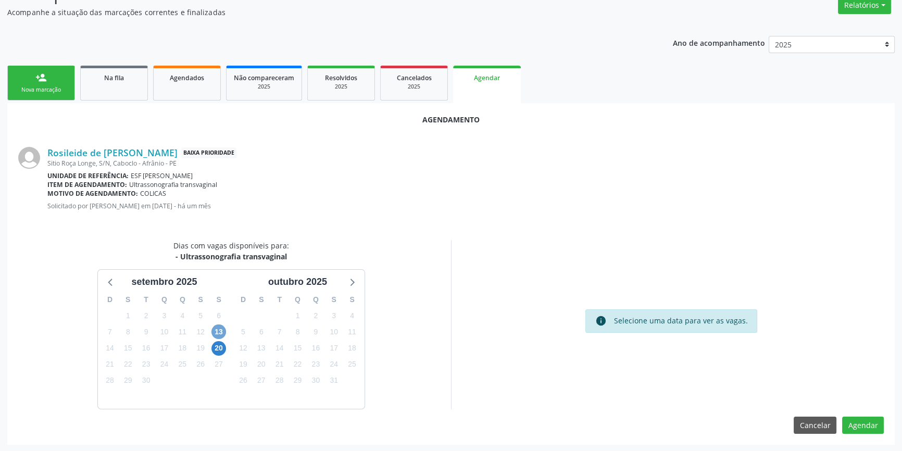
click at [215, 332] on span "13" at bounding box center [218, 331] width 15 height 15
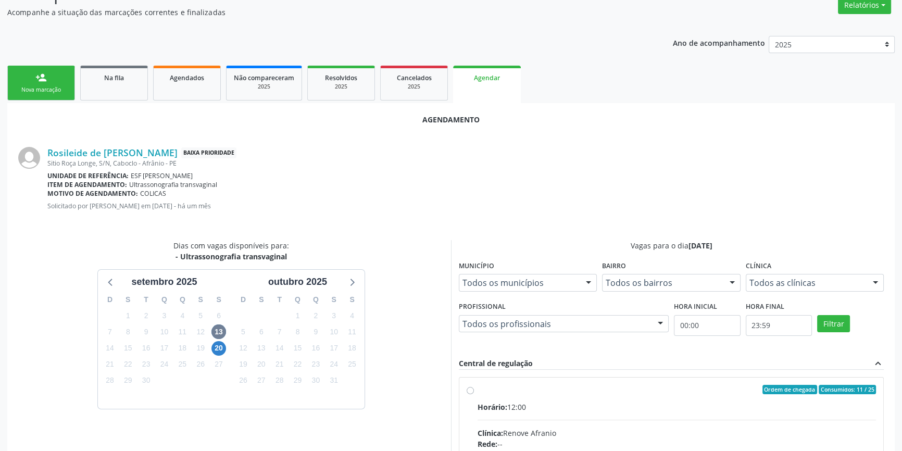
click at [484, 407] on span "Horário:" at bounding box center [493, 407] width 30 height 10
click at [474, 394] on input "Ordem de chegada Consumidos: 11 / 25 Horário: 12:00 Clínica: Renove Afranio Red…" at bounding box center [470, 389] width 7 height 9
radio input "true"
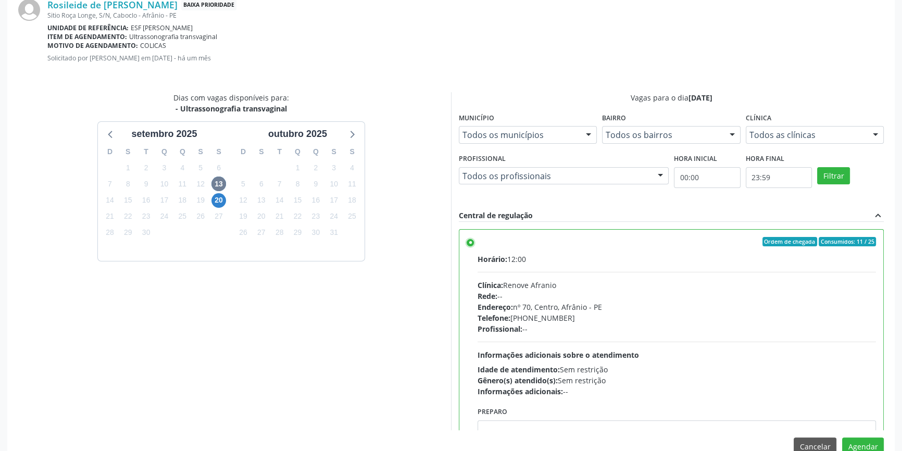
scroll to position [259, 0]
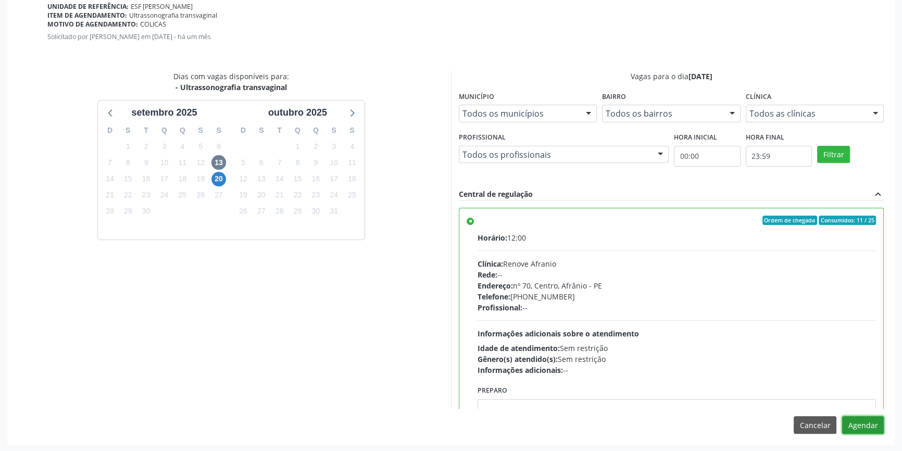
click at [855, 423] on button "Agendar" at bounding box center [863, 425] width 42 height 18
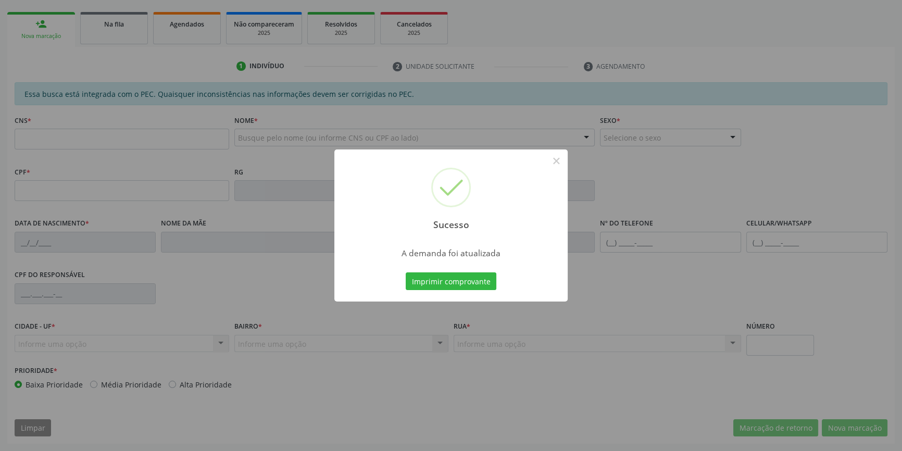
scroll to position [143, 0]
click at [464, 281] on button "Imprimir comprovante" at bounding box center [451, 281] width 91 height 18
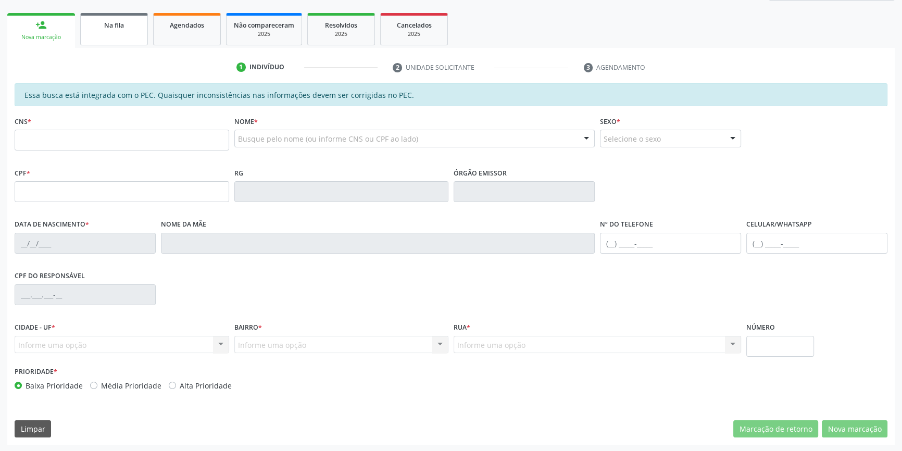
click at [99, 26] on div "Na fila" at bounding box center [114, 24] width 52 height 11
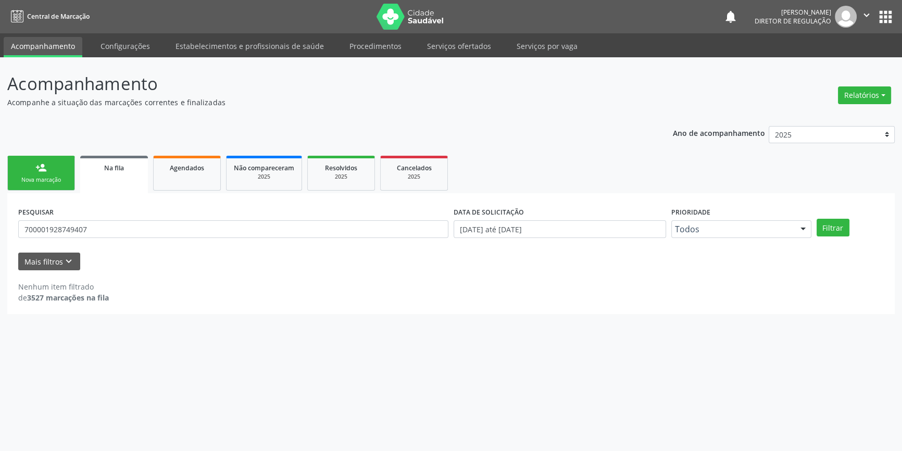
scroll to position [0, 0]
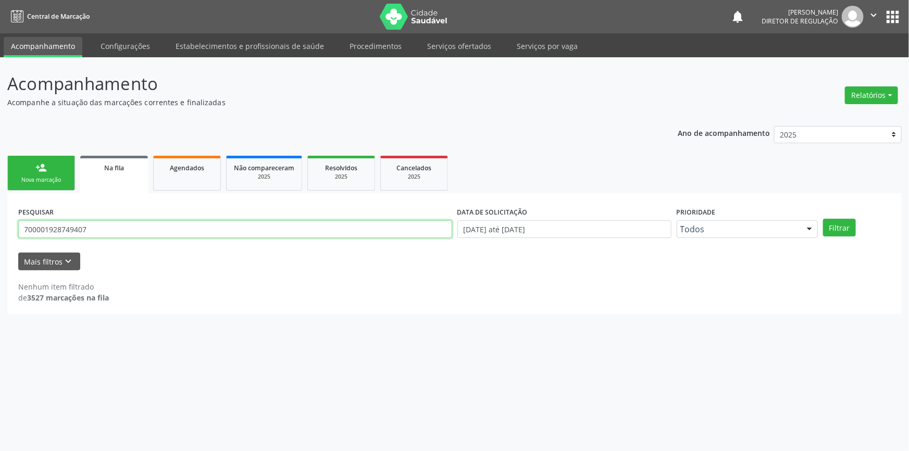
drag, startPoint x: 112, startPoint y: 233, endPoint x: 0, endPoint y: 198, distance: 117.3
click at [0, 198] on div "Acompanhamento Acompanhe a situação das marcações correntes e finalizadas Relat…" at bounding box center [454, 254] width 909 height 394
type input "707009815020635"
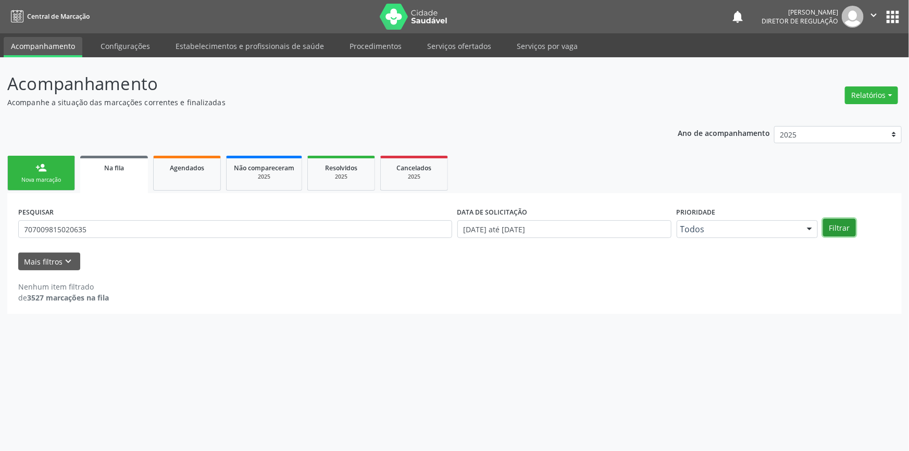
click at [841, 222] on button "Filtrar" at bounding box center [839, 228] width 33 height 18
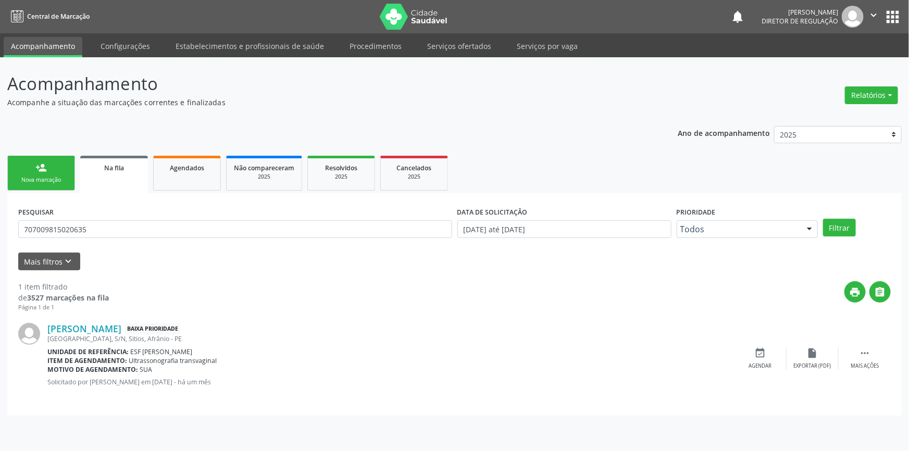
click at [744, 345] on div "Ana Paula da Silva Andrade Baixa Prioridade Distrito de Barra, S/N, Sitios, Afr…" at bounding box center [454, 358] width 872 height 93
click at [775, 360] on div "event_available Agendar" at bounding box center [760, 358] width 52 height 22
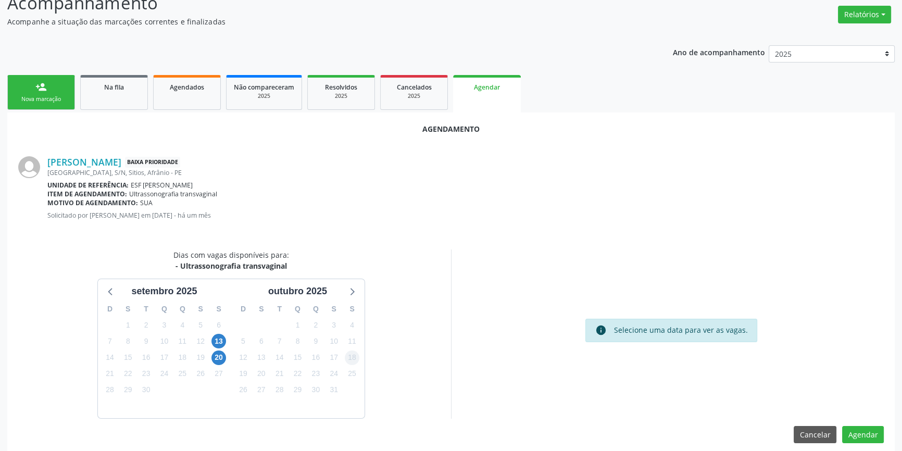
scroll to position [90, 0]
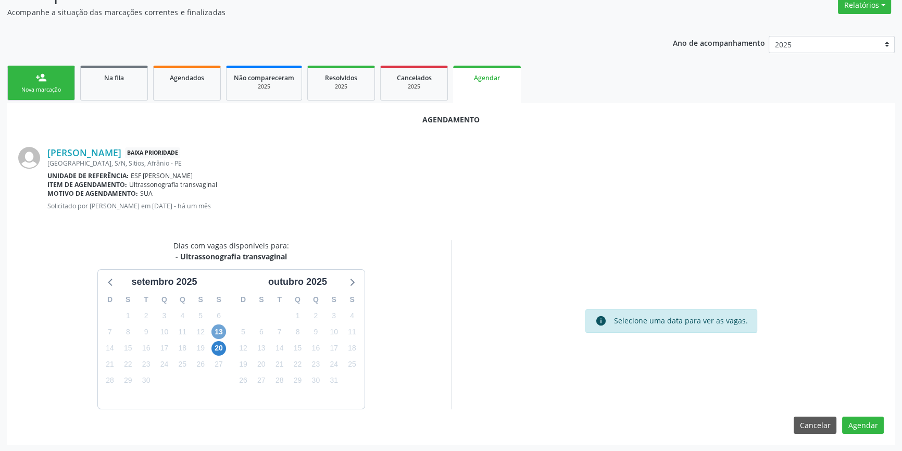
click at [216, 328] on span "13" at bounding box center [218, 331] width 15 height 15
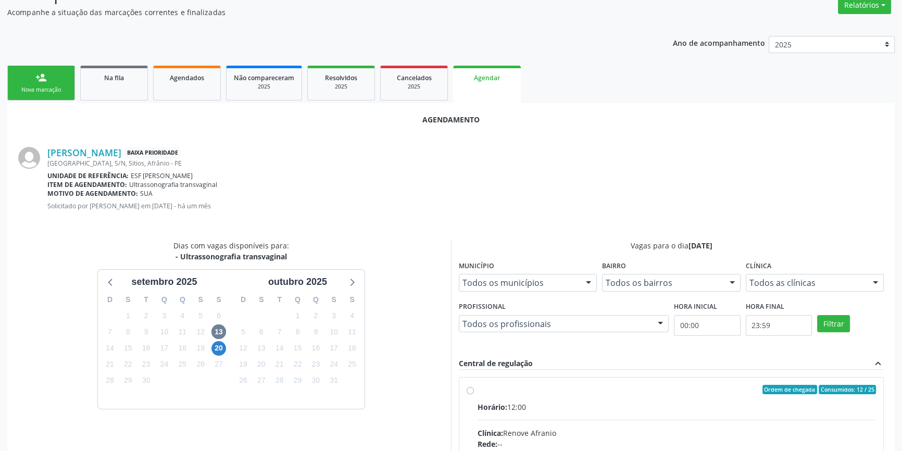
radio input "true"
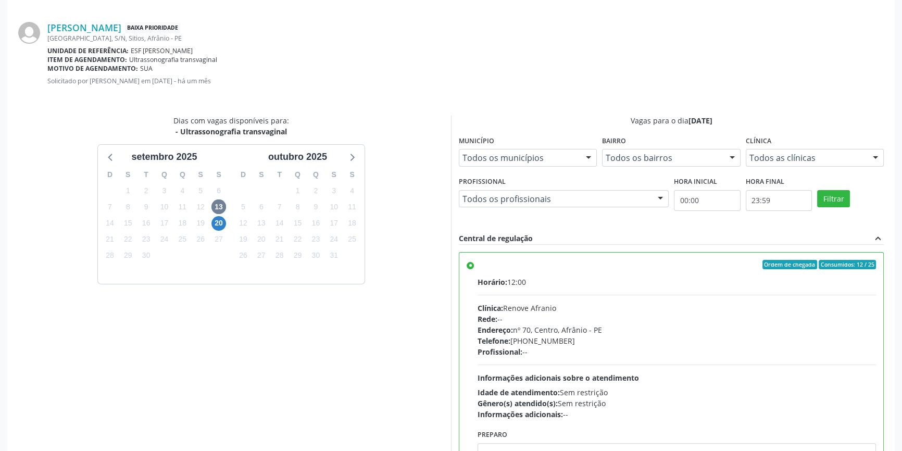
scroll to position [259, 0]
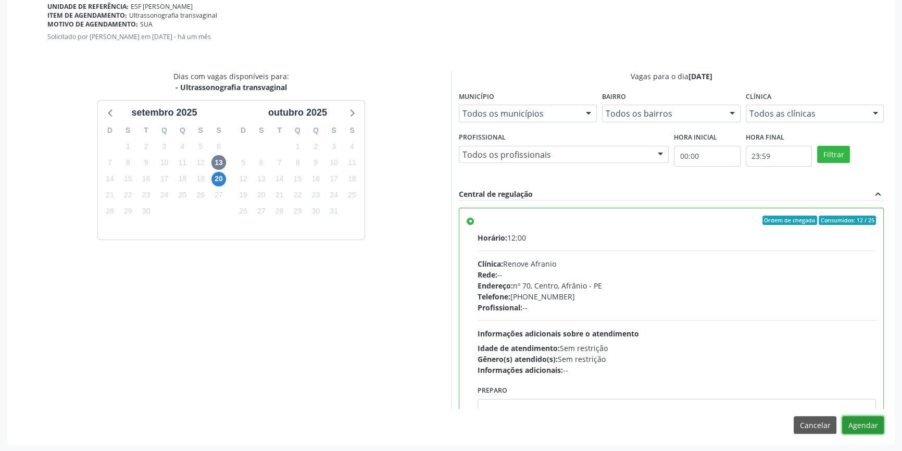
click at [871, 430] on button "Agendar" at bounding box center [863, 425] width 42 height 18
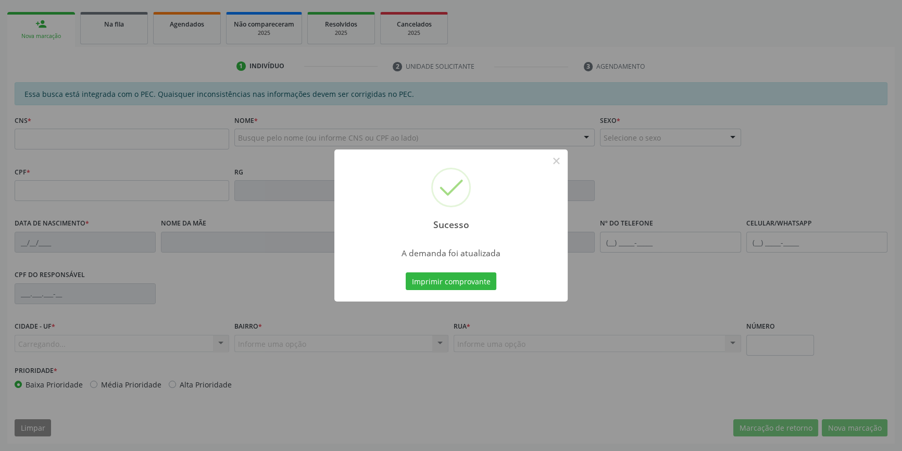
scroll to position [143, 0]
click at [449, 280] on button "Imprimir comprovante" at bounding box center [451, 281] width 91 height 18
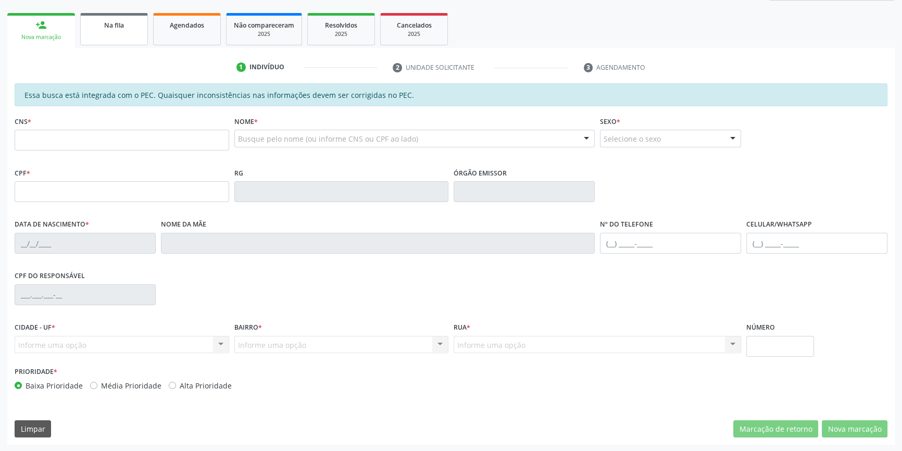
click at [104, 37] on link "Na fila" at bounding box center [114, 29] width 68 height 32
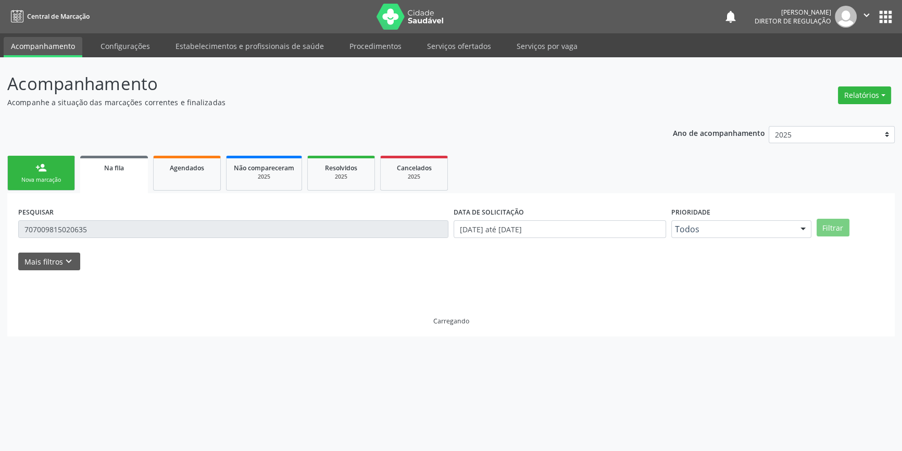
scroll to position [0, 0]
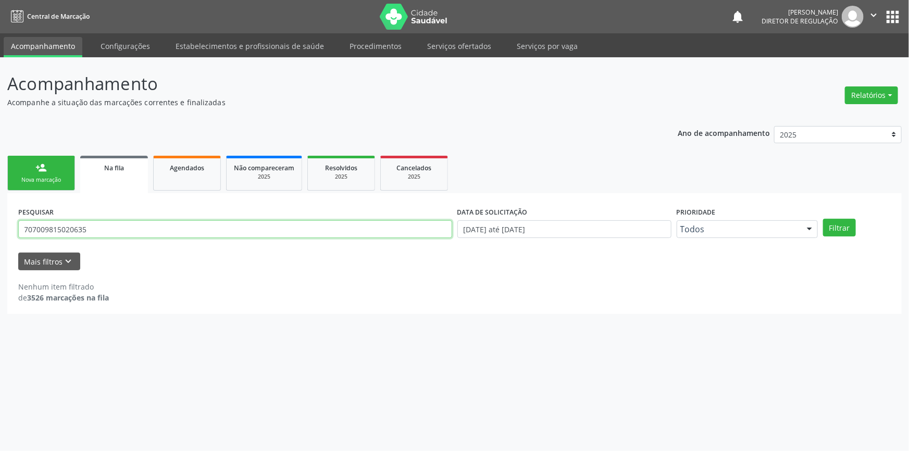
drag, startPoint x: 109, startPoint y: 230, endPoint x: 0, endPoint y: 195, distance: 114.6
click at [0, 196] on div "Acompanhamento Acompanhe a situação das marcações correntes e finalizadas Relat…" at bounding box center [454, 254] width 909 height 394
type input "705007876714558"
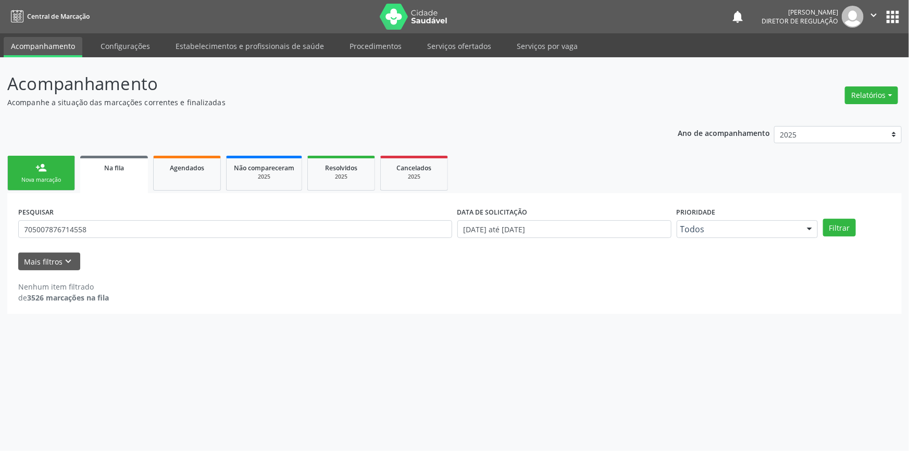
click at [53, 174] on link "person_add Nova marcação" at bounding box center [41, 173] width 68 height 35
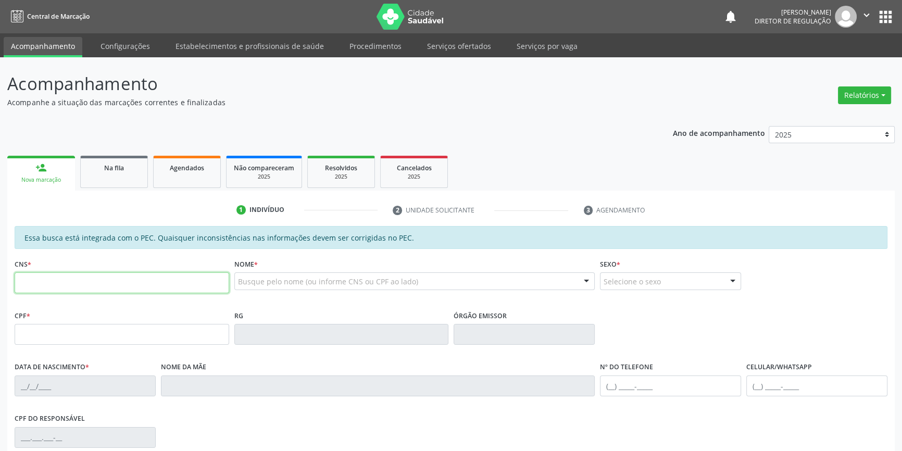
click at [52, 289] on input "text" at bounding box center [122, 282] width 215 height 21
type input "705 0078 7671 4558"
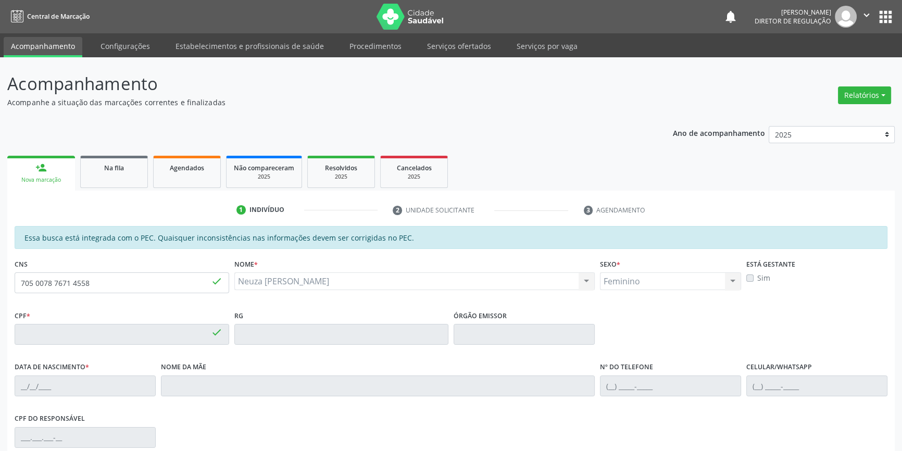
type input "043.547.014-05"
type input "21/01/1971"
type input "Maria Lucia Alves da Silva"
type input "(87) 98159-5247"
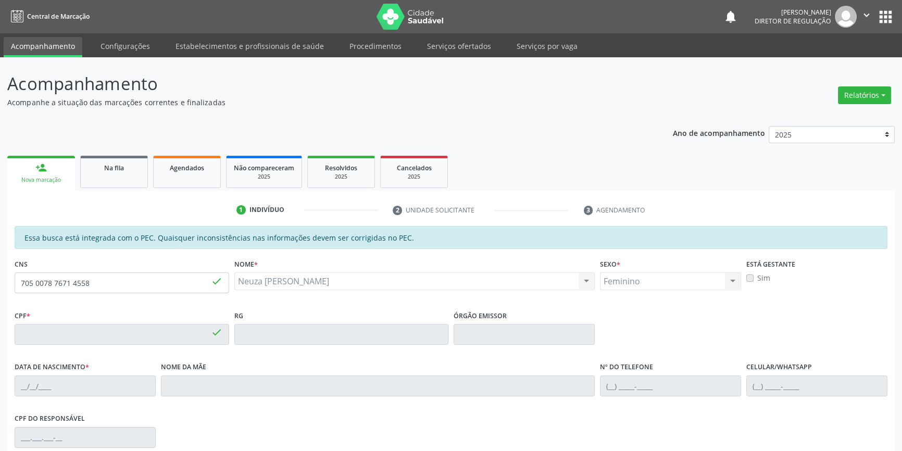
type input "164"
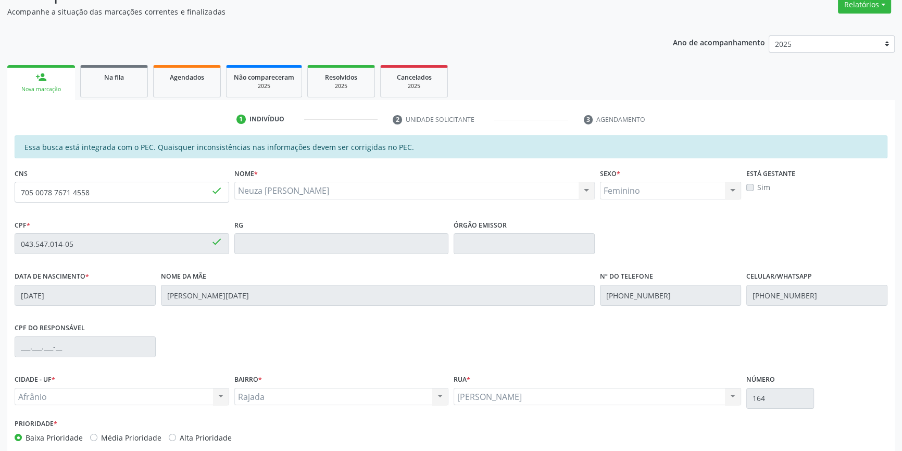
scroll to position [142, 0]
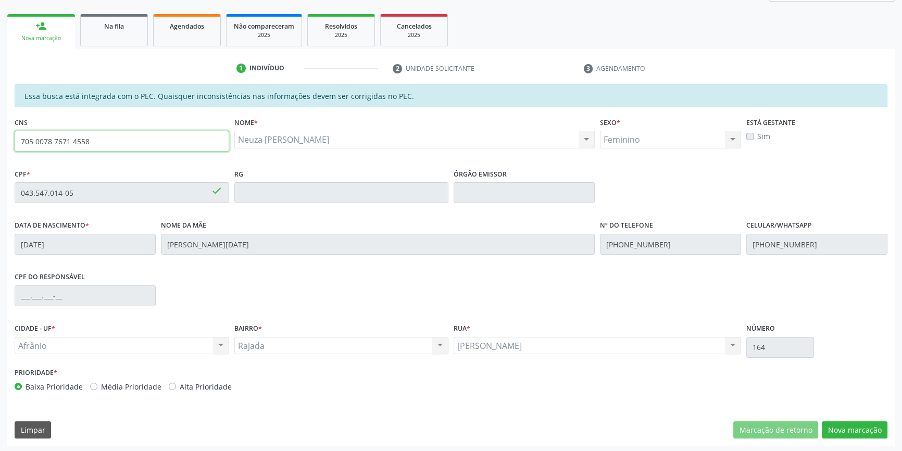
drag, startPoint x: 109, startPoint y: 139, endPoint x: 0, endPoint y: 126, distance: 110.1
click at [0, 126] on div "Acompanhamento Acompanhe a situação das marcações correntes e finalizadas Relat…" at bounding box center [451, 184] width 902 height 537
click at [95, 24] on div "Na fila" at bounding box center [114, 25] width 52 height 11
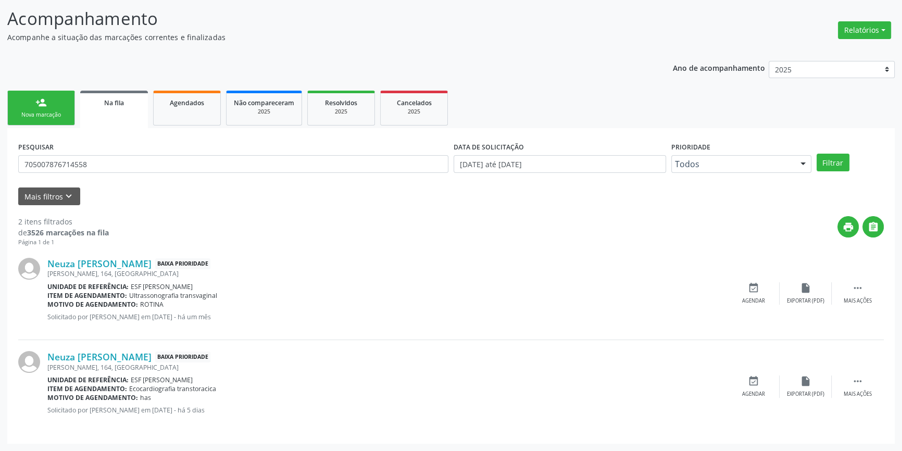
scroll to position [0, 0]
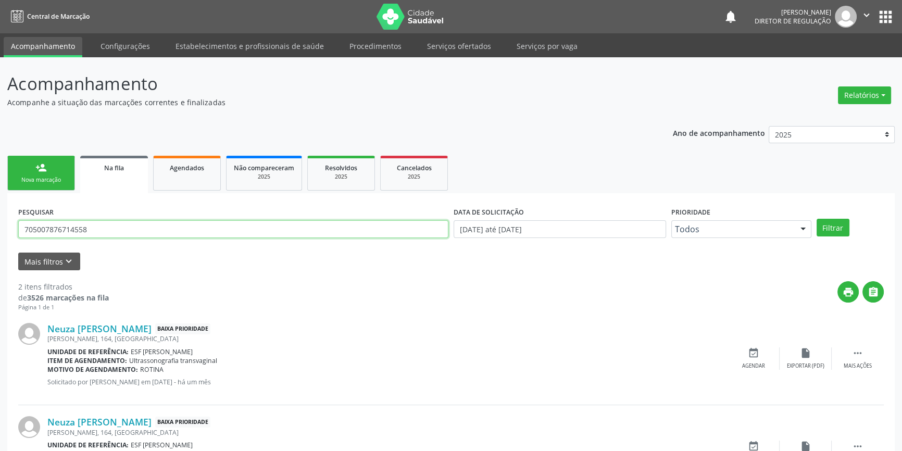
drag, startPoint x: 114, startPoint y: 227, endPoint x: 0, endPoint y: 228, distance: 113.5
click at [0, 228] on div "Acompanhamento Acompanhe a situação das marcações correntes e finalizadas Relat…" at bounding box center [451, 286] width 902 height 459
paste input "0078 7671"
type input "705 0078 7671 4558"
click at [819, 223] on button "Filtrar" at bounding box center [833, 228] width 33 height 18
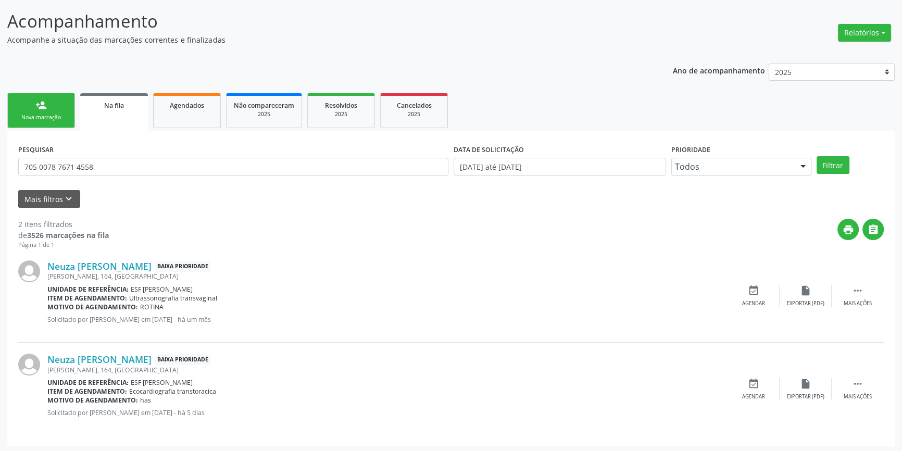
scroll to position [64, 0]
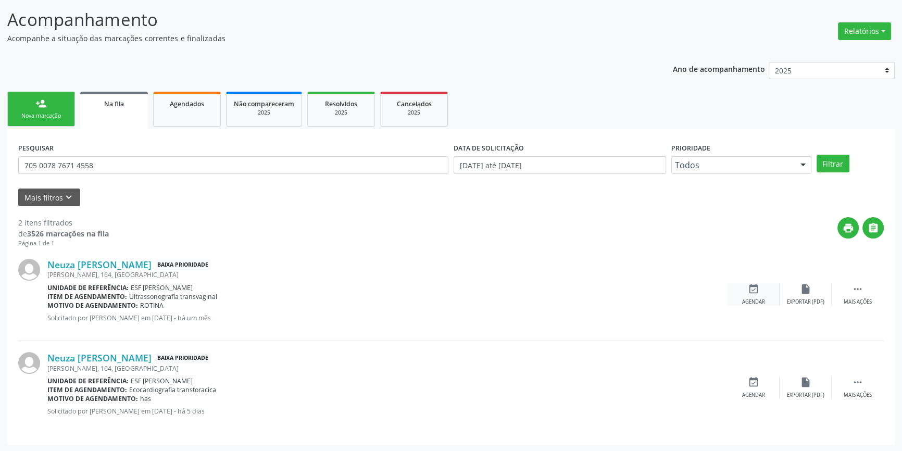
click at [736, 299] on div "event_available Agendar" at bounding box center [754, 294] width 52 height 22
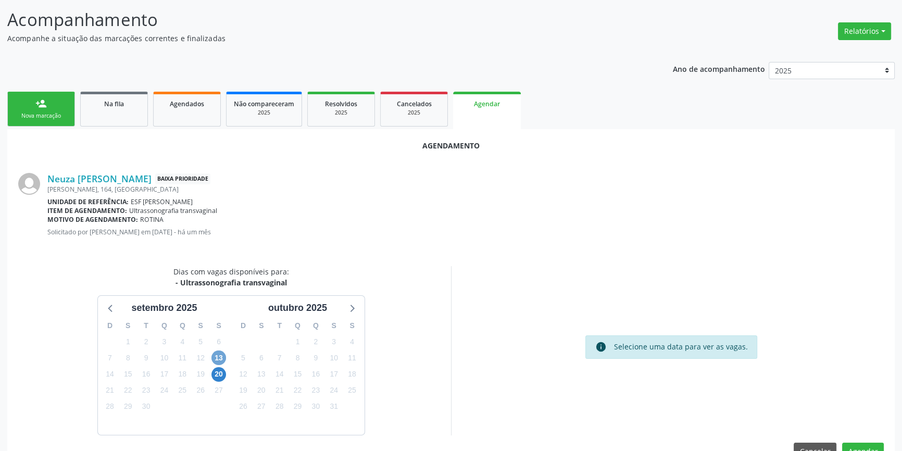
click at [223, 356] on span "13" at bounding box center [218, 357] width 15 height 15
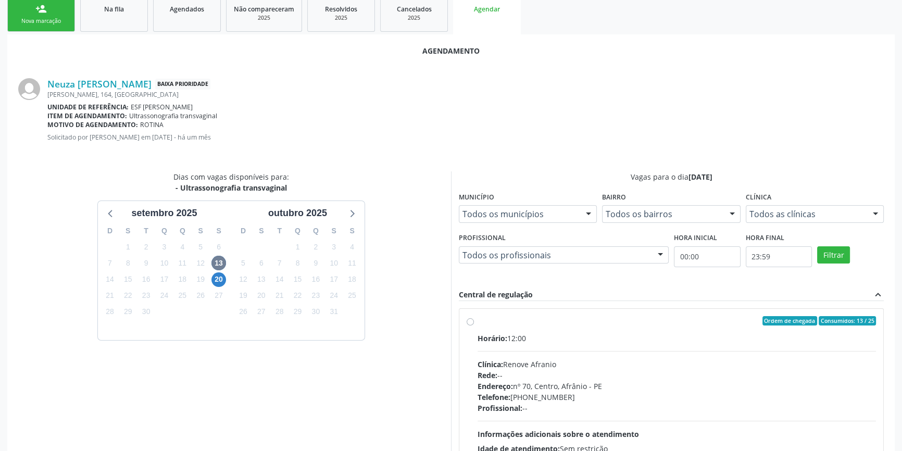
click at [491, 360] on span "Clínica:" at bounding box center [491, 364] width 26 height 10
click at [474, 325] on input "Ordem de chegada Consumidos: 13 / 25 Horário: 12:00 Clínica: Renove Afranio Red…" at bounding box center [470, 320] width 7 height 9
radio input "true"
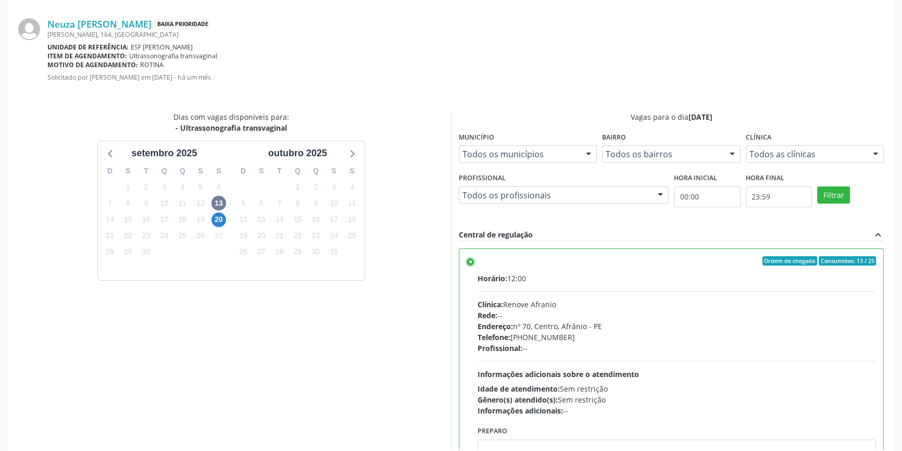
scroll to position [259, 0]
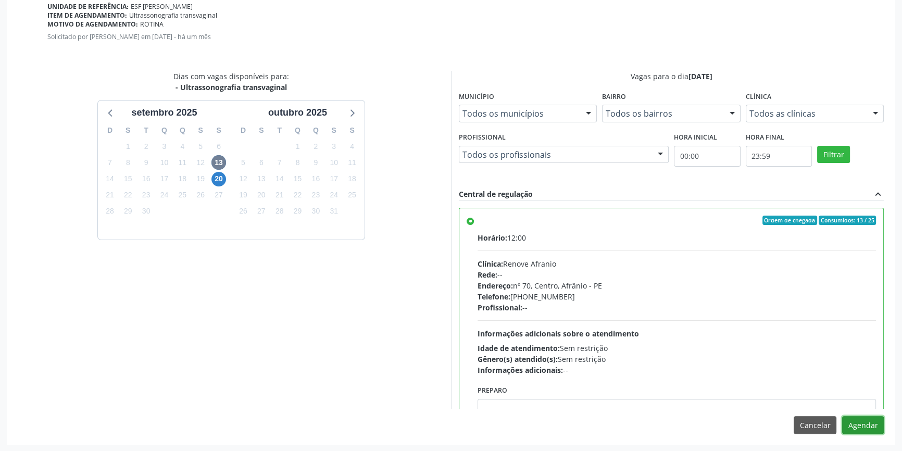
click at [868, 419] on button "Agendar" at bounding box center [863, 425] width 42 height 18
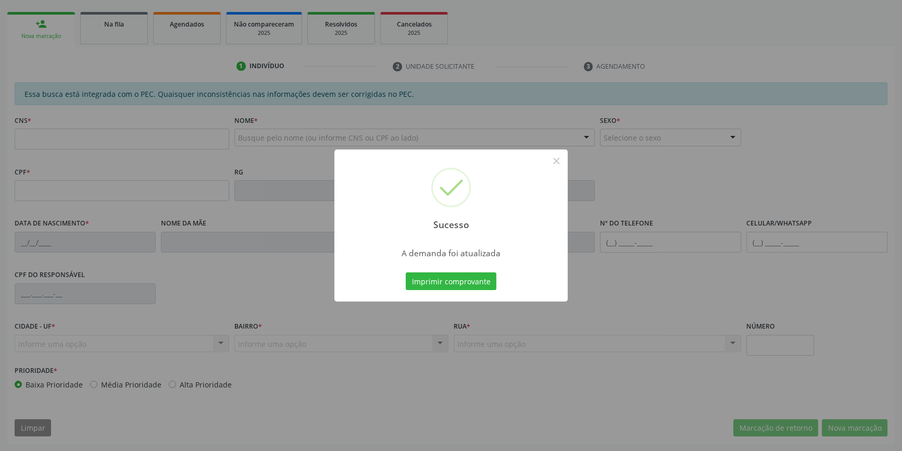
scroll to position [143, 0]
click at [464, 281] on button "Imprimir comprovante" at bounding box center [451, 281] width 91 height 18
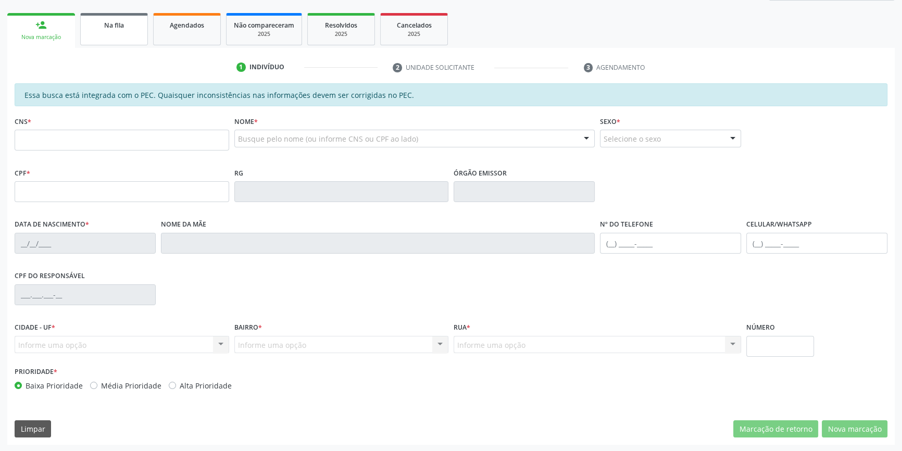
click at [105, 30] on link "Na fila" at bounding box center [114, 29] width 68 height 32
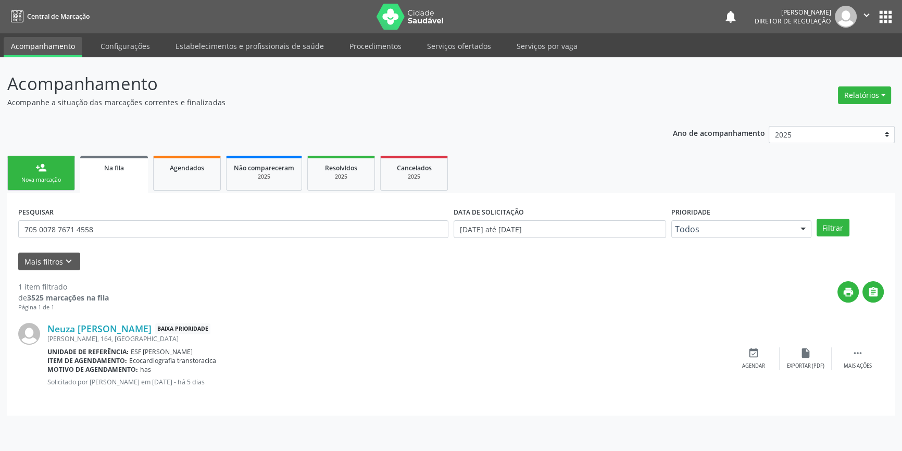
scroll to position [0, 0]
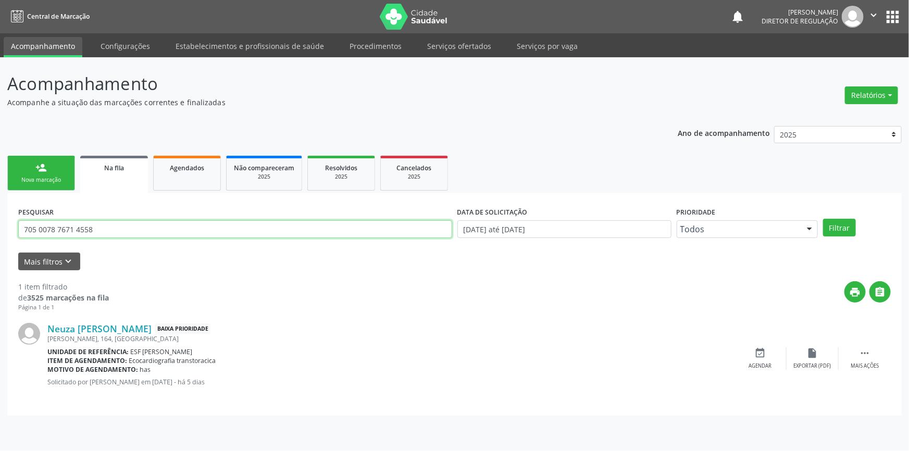
drag, startPoint x: 39, startPoint y: 224, endPoint x: 0, endPoint y: 221, distance: 39.2
click at [0, 221] on div "Acompanhamento Acompanhe a situação das marcações correntes e finalizadas Relat…" at bounding box center [454, 254] width 909 height 394
type input "7"
type input "898002929332907"
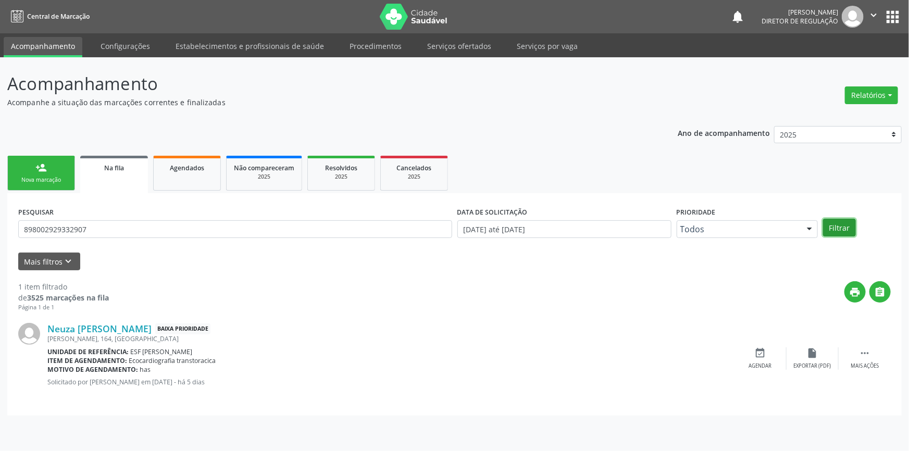
click at [843, 224] on button "Filtrar" at bounding box center [839, 228] width 33 height 18
click at [770, 351] on div "event_available Agendar" at bounding box center [760, 358] width 52 height 22
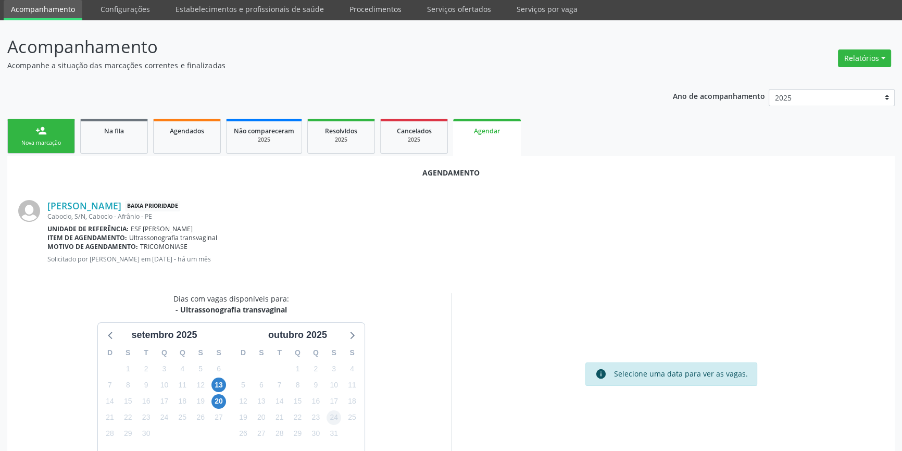
scroll to position [66, 0]
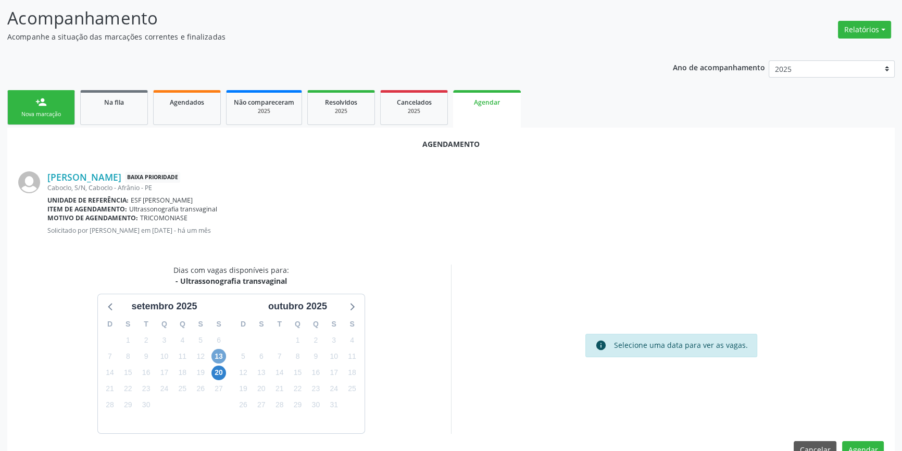
click at [221, 354] on span "13" at bounding box center [218, 356] width 15 height 15
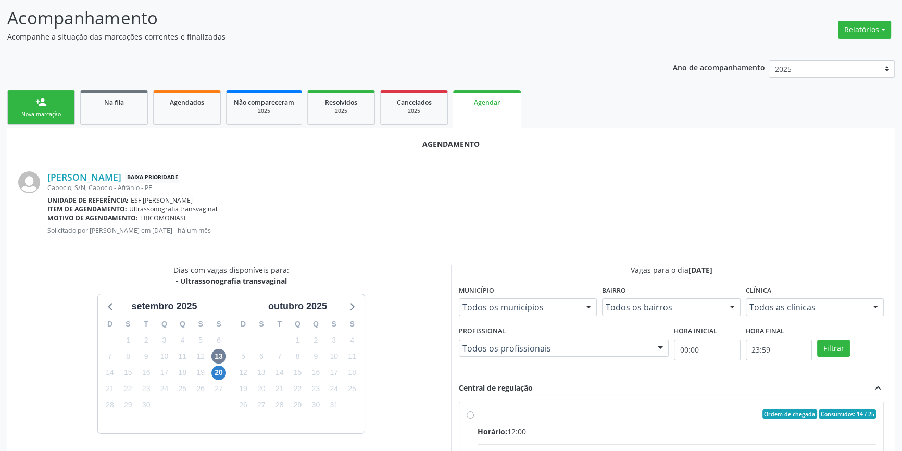
click at [474, 419] on input "Ordem de chegada Consumidos: 14 / 25 Horário: 12:00 Clínica: Renove Afranio Red…" at bounding box center [470, 413] width 7 height 9
radio input "true"
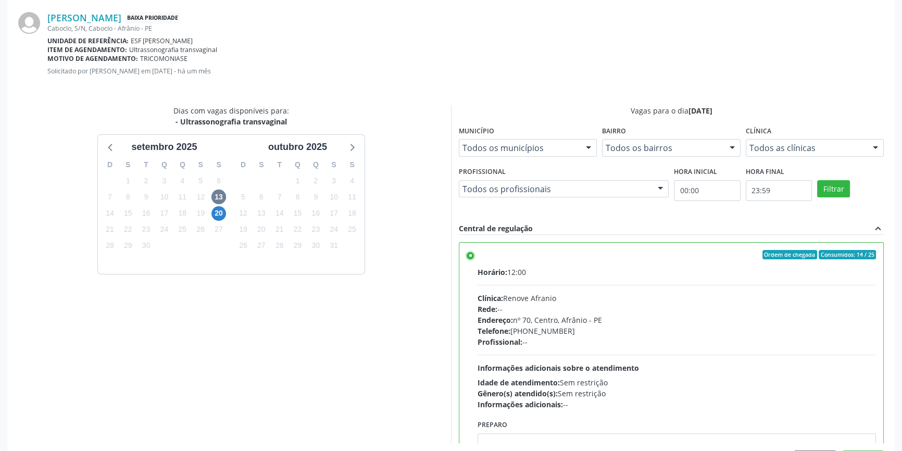
scroll to position [259, 0]
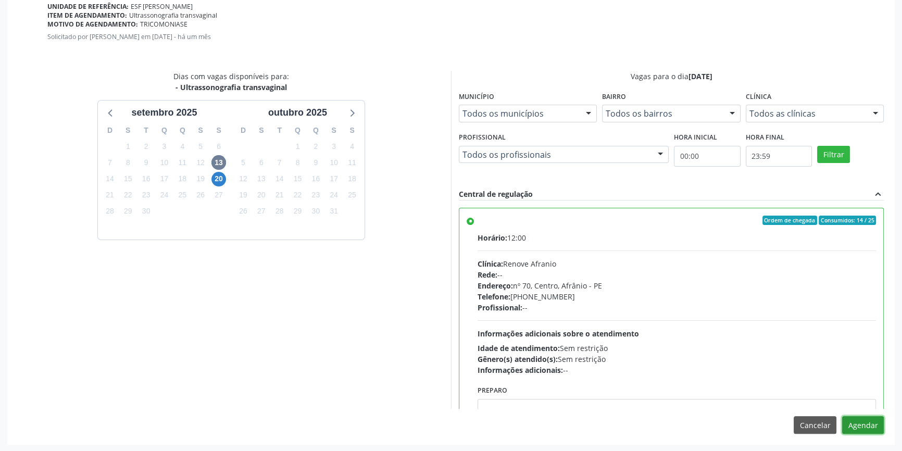
click at [852, 424] on button "Agendar" at bounding box center [863, 425] width 42 height 18
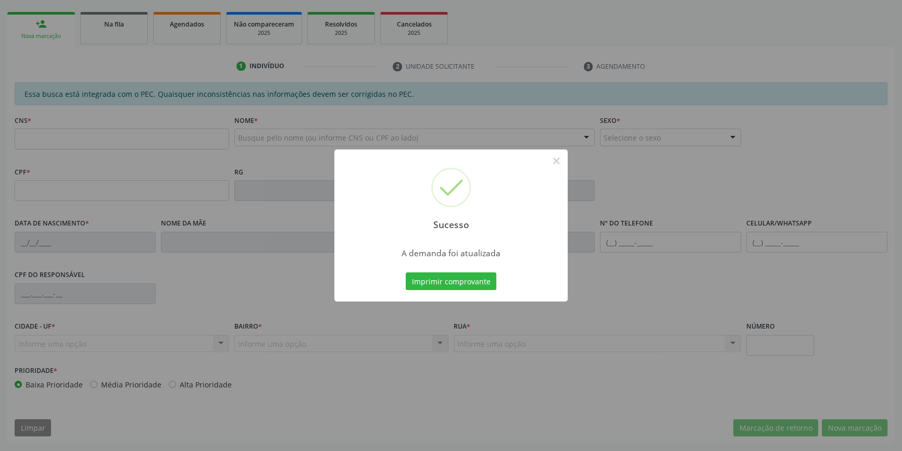
scroll to position [143, 0]
click at [463, 281] on button "Imprimir comprovante" at bounding box center [451, 281] width 91 height 18
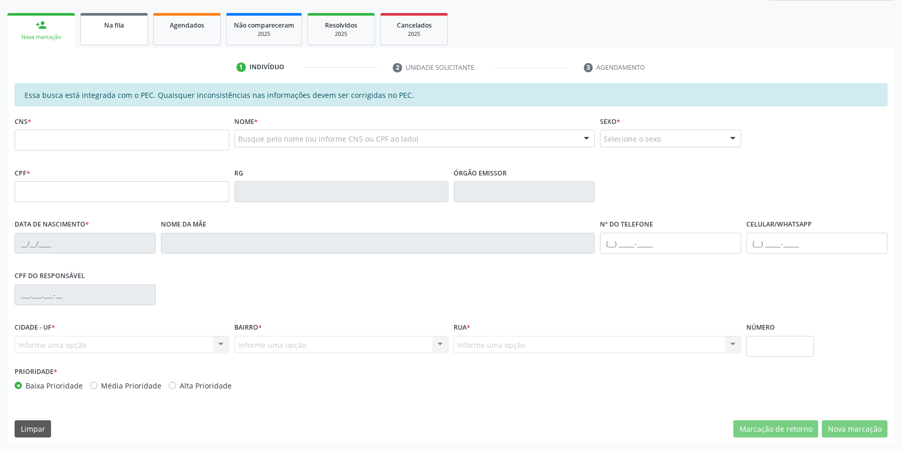
click at [115, 31] on link "Na fila" at bounding box center [114, 29] width 68 height 32
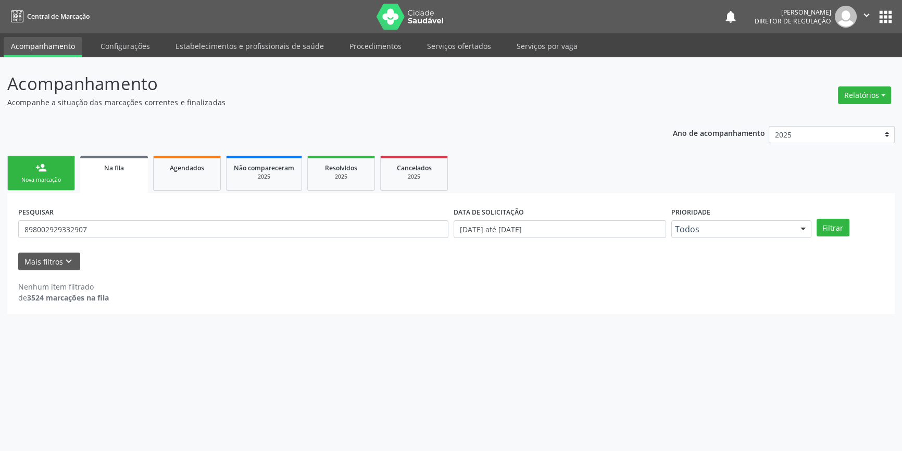
scroll to position [0, 0]
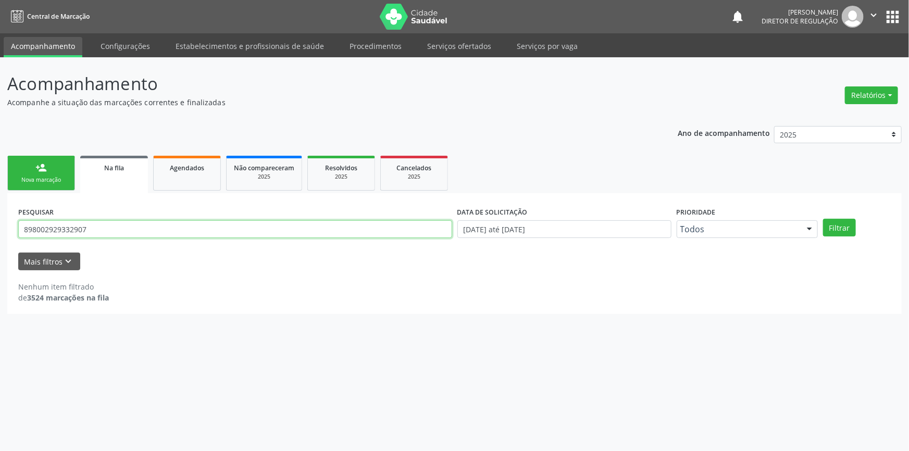
drag, startPoint x: 102, startPoint y: 227, endPoint x: 0, endPoint y: 211, distance: 102.7
click at [0, 219] on div "Acompanhamento Acompanhe a situação das marcações correntes e finalizadas Relat…" at bounding box center [454, 254] width 909 height 394
type input "706208545285169"
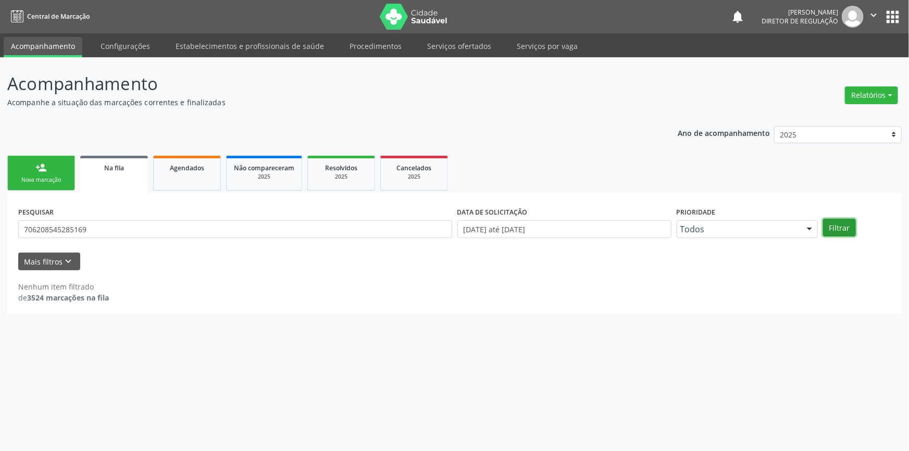
click at [844, 219] on button "Filtrar" at bounding box center [839, 228] width 33 height 18
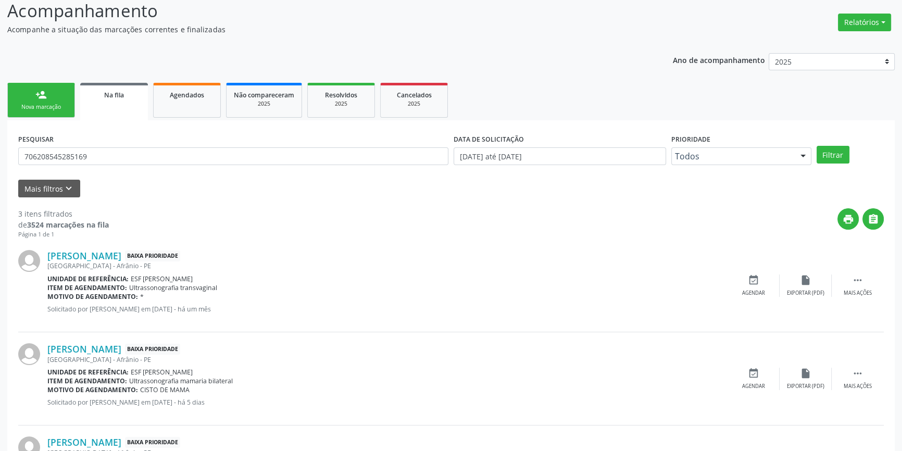
scroll to position [142, 0]
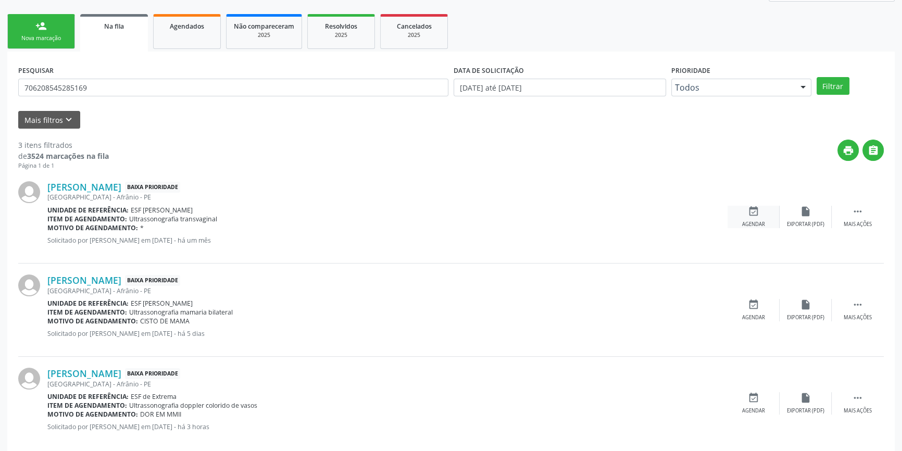
click at [758, 211] on icon "event_available" at bounding box center [753, 211] width 11 height 11
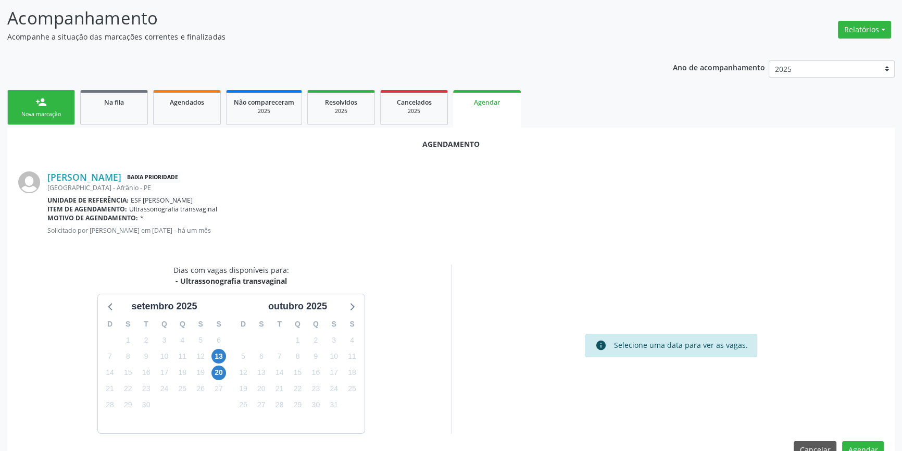
scroll to position [90, 0]
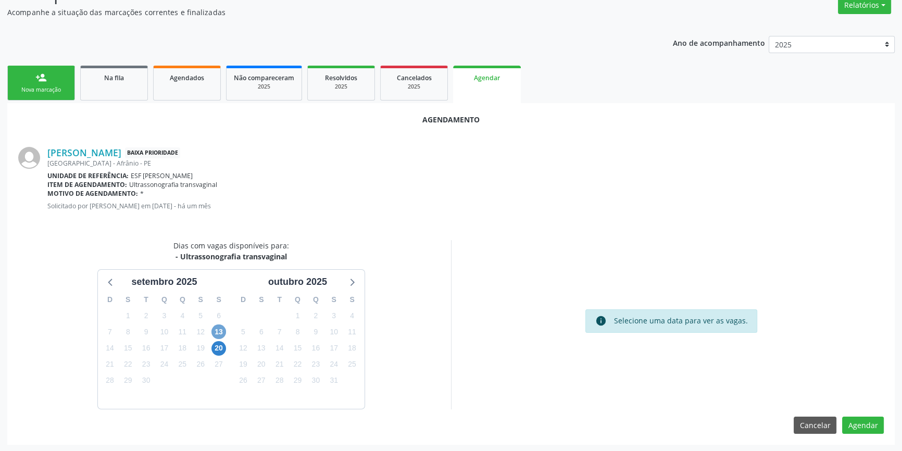
click at [221, 334] on span "13" at bounding box center [218, 331] width 15 height 15
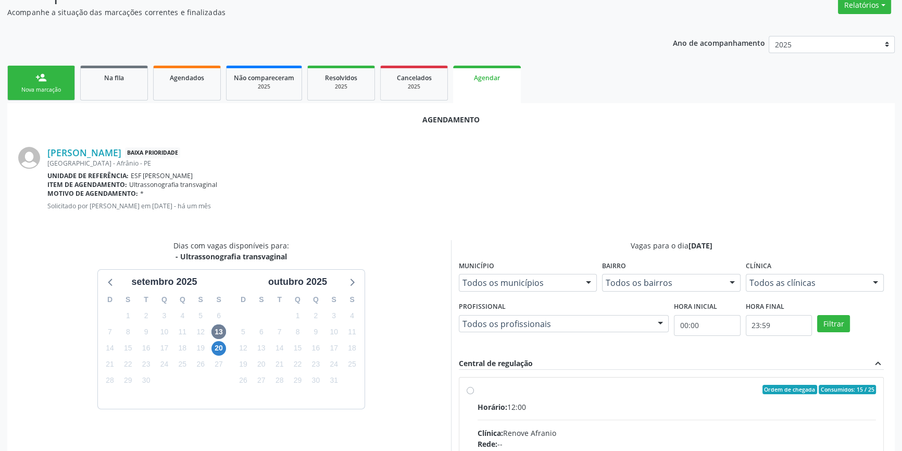
click at [474, 393] on input "Ordem de chegada Consumidos: 15 / 25 Horário: 12:00 Clínica: Renove Afranio Red…" at bounding box center [470, 389] width 7 height 9
radio input "true"
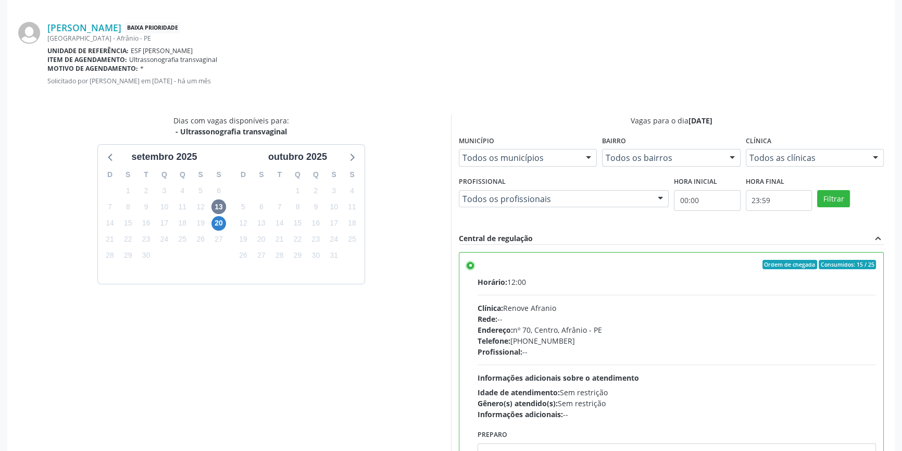
scroll to position [259, 0]
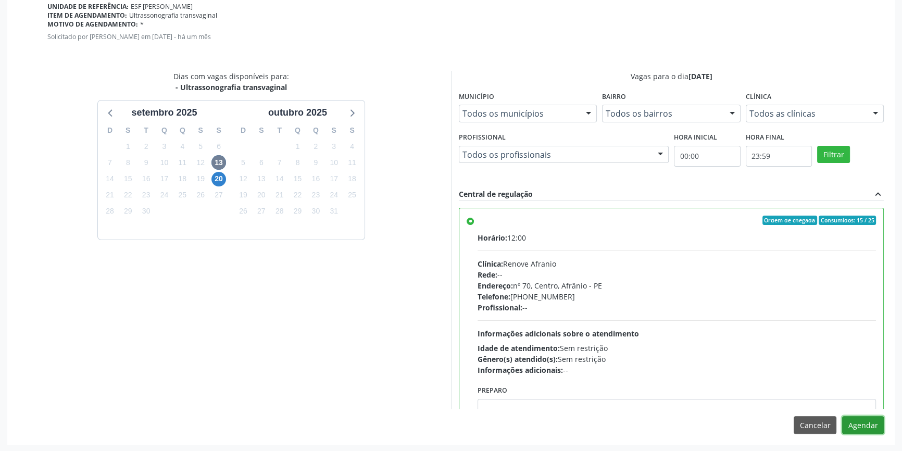
click at [852, 428] on button "Agendar" at bounding box center [863, 425] width 42 height 18
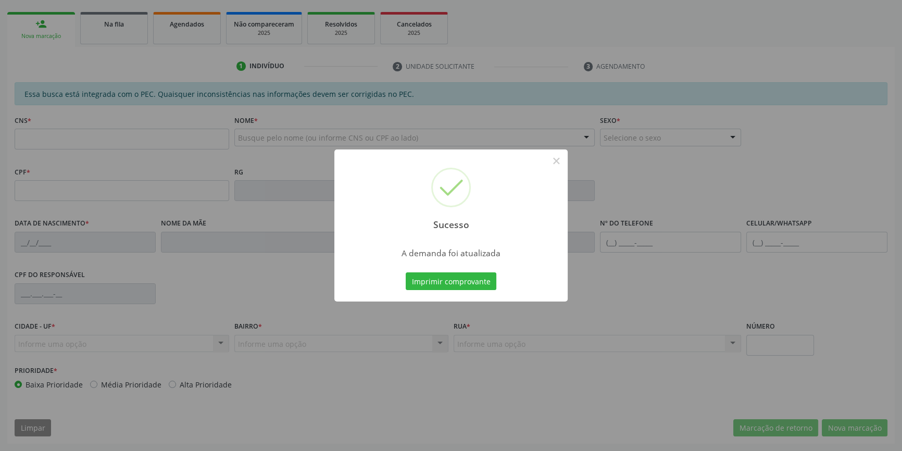
scroll to position [143, 0]
click at [474, 280] on button "Imprimir comprovante" at bounding box center [451, 281] width 91 height 18
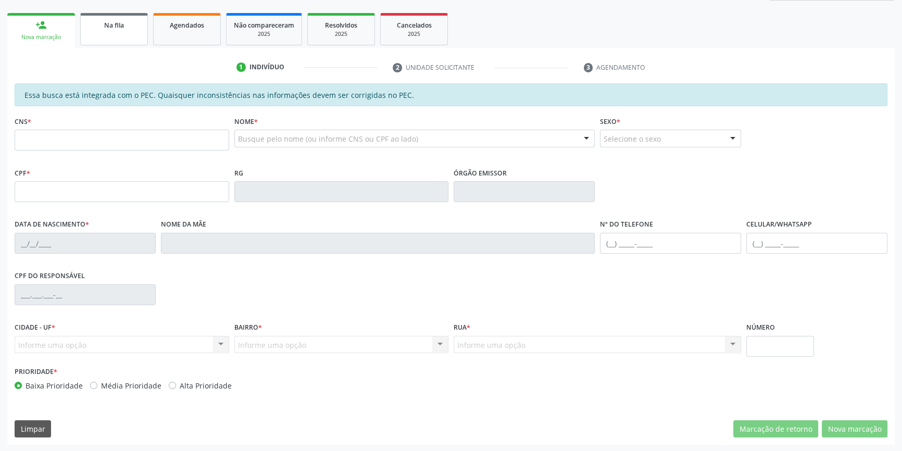
click at [126, 31] on link "Na fila" at bounding box center [114, 29] width 68 height 32
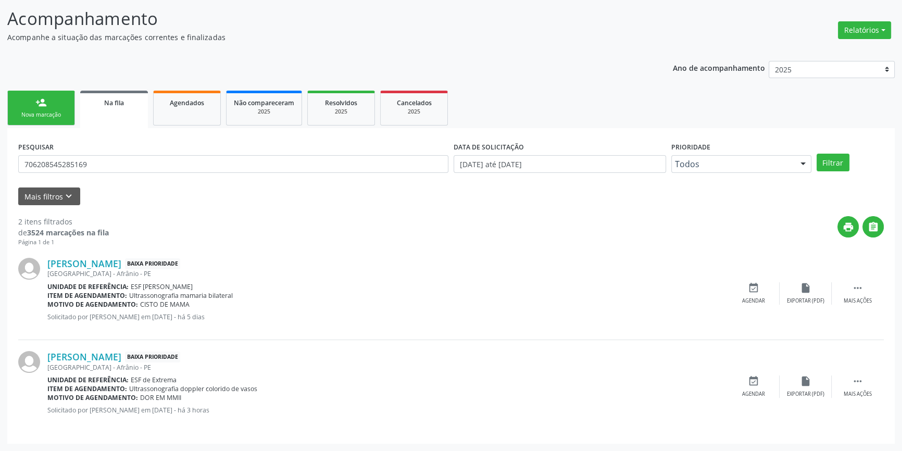
scroll to position [0, 0]
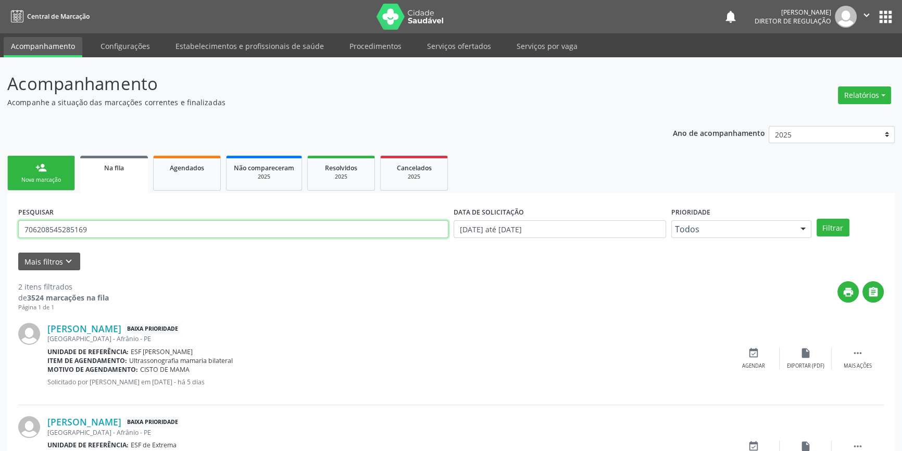
drag, startPoint x: 0, startPoint y: 225, endPoint x: 0, endPoint y: 216, distance: 8.9
click at [0, 216] on div "Acompanhamento Acompanhe a situação das marcações correntes e finalizadas Relat…" at bounding box center [451, 286] width 902 height 459
type input "707104342626420"
click at [847, 228] on button "Filtrar" at bounding box center [833, 228] width 33 height 18
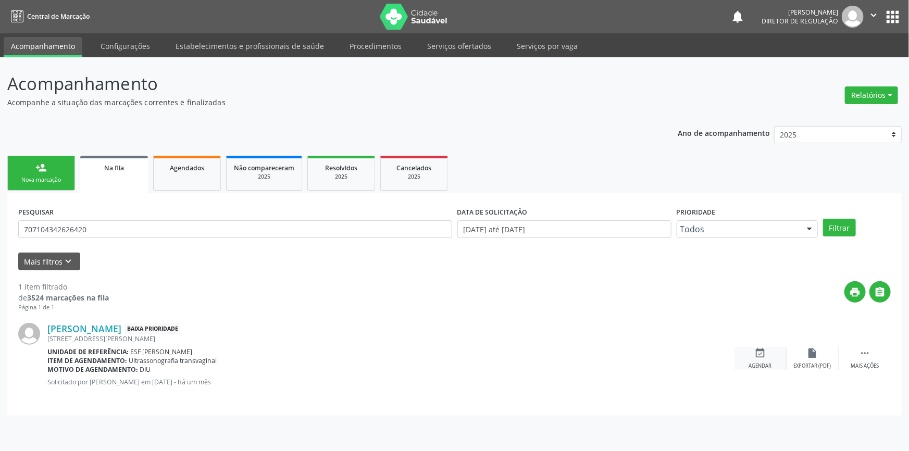
click at [762, 365] on div "Agendar" at bounding box center [760, 365] width 23 height 7
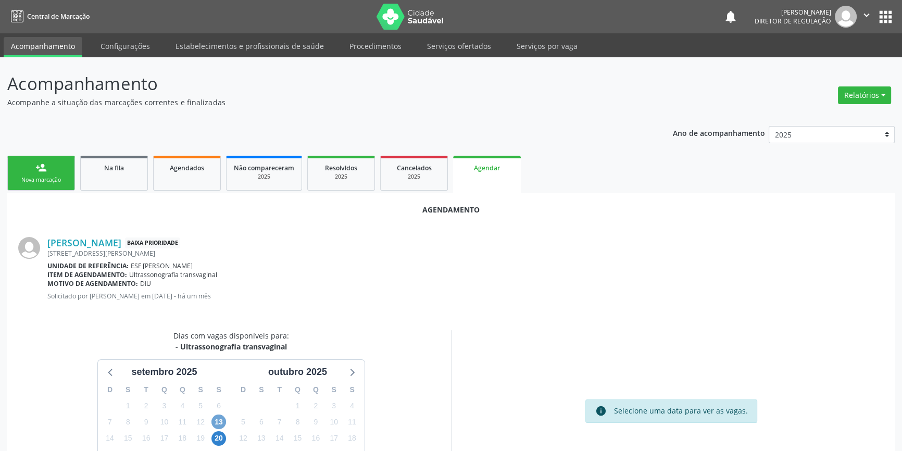
click at [223, 418] on span "13" at bounding box center [218, 422] width 15 height 15
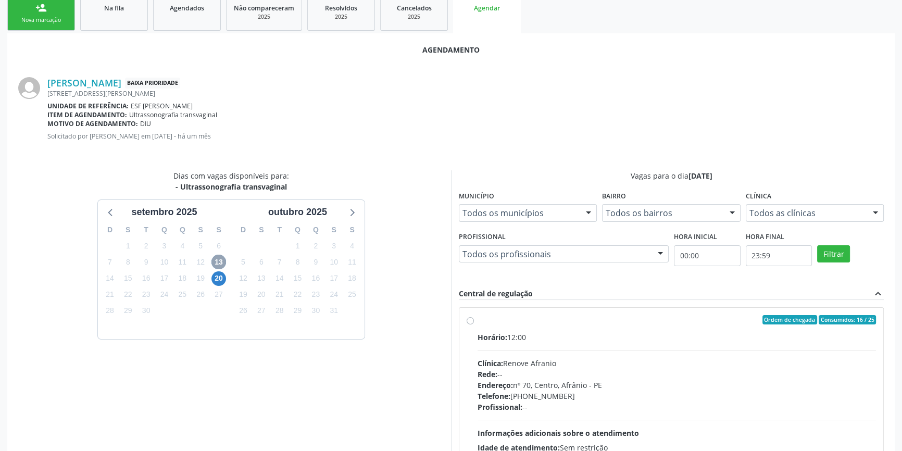
scroll to position [236, 0]
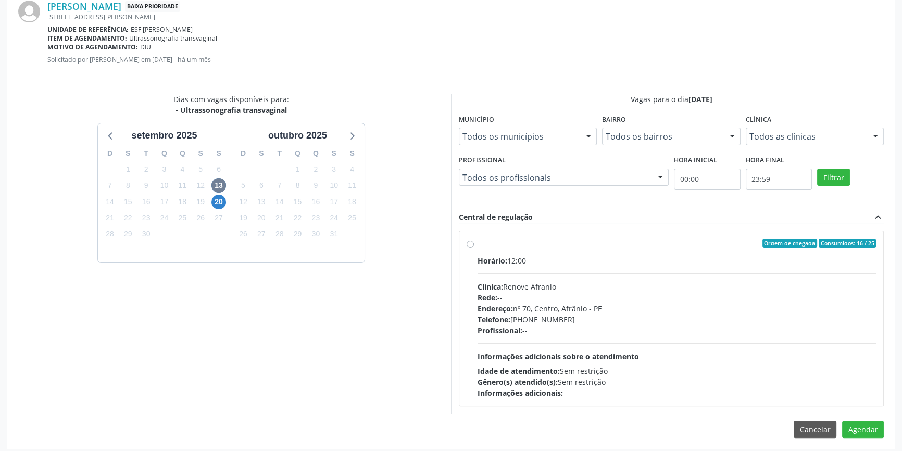
click at [504, 332] on span "Profissional:" at bounding box center [500, 330] width 45 height 10
click at [474, 248] on input "Ordem de chegada Consumidos: 16 / 25 Horário: 12:00 Clínica: Renove Afranio Red…" at bounding box center [470, 243] width 7 height 9
radio input "true"
click at [860, 446] on button "Agendar" at bounding box center [863, 448] width 42 height 18
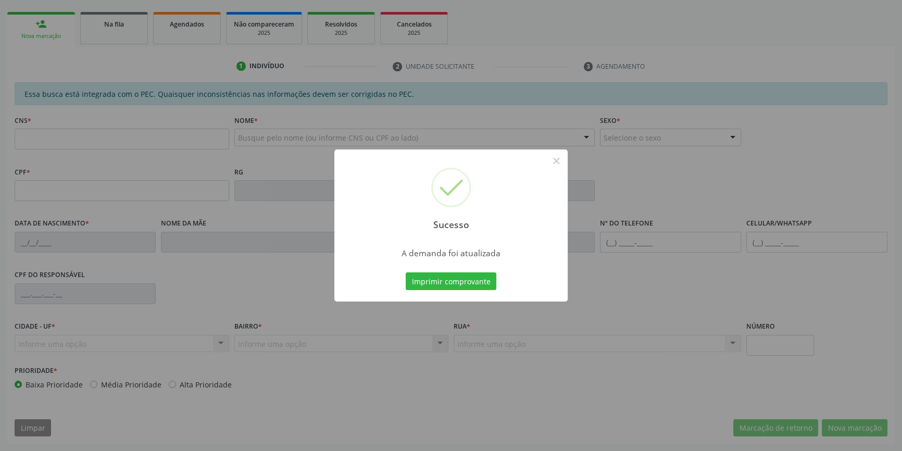
scroll to position [143, 0]
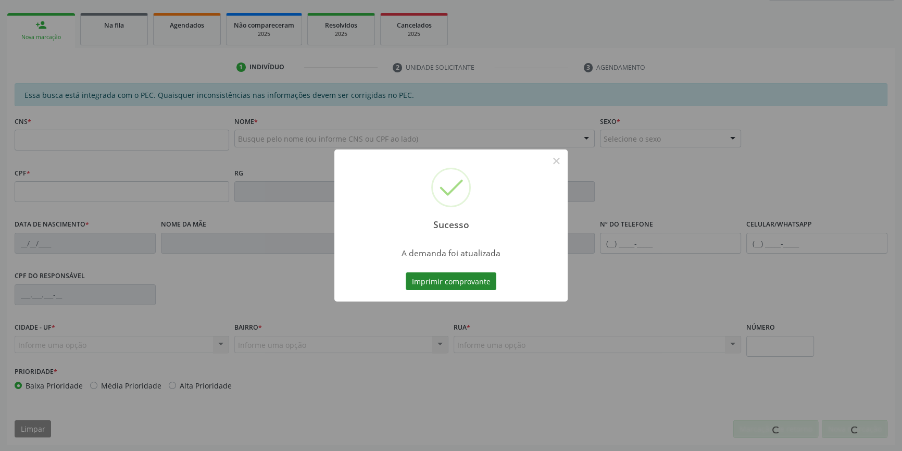
click at [468, 284] on button "Imprimir comprovante" at bounding box center [451, 281] width 91 height 18
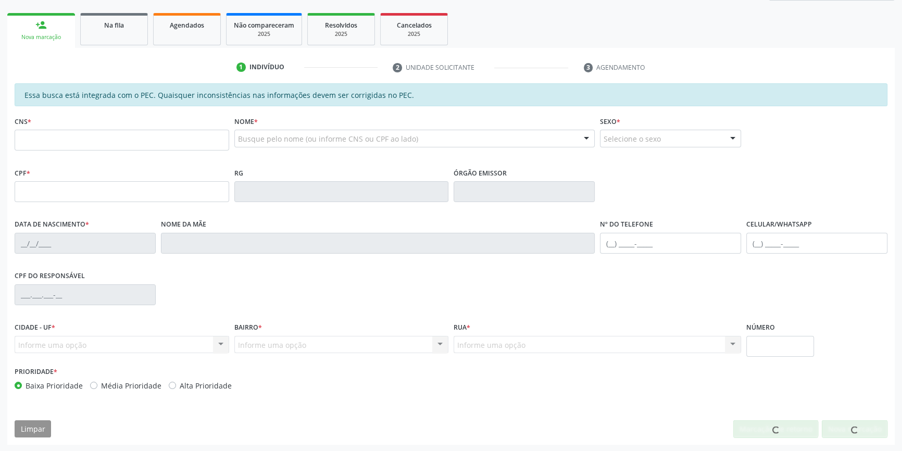
click at [73, 102] on div "Sucesso × A demanda foi atualizada Imprimir comprovante Cancel" at bounding box center [451, 225] width 902 height 451
click at [115, 30] on link "Na fila" at bounding box center [114, 29] width 68 height 32
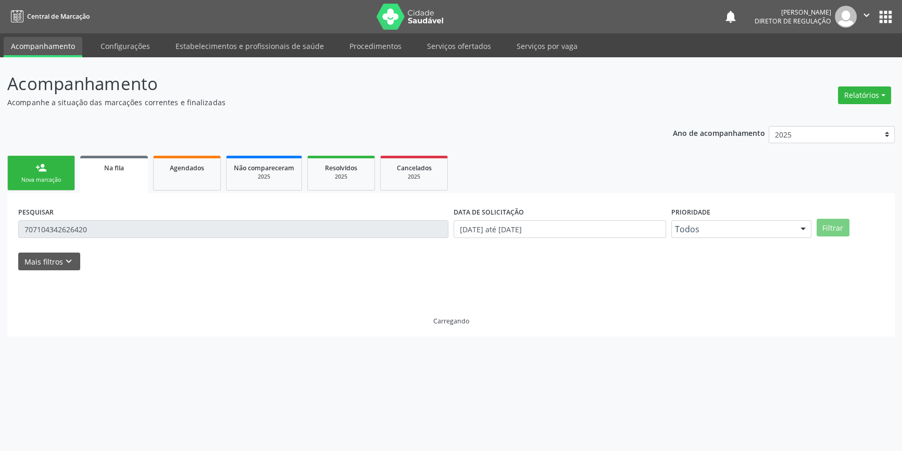
scroll to position [0, 0]
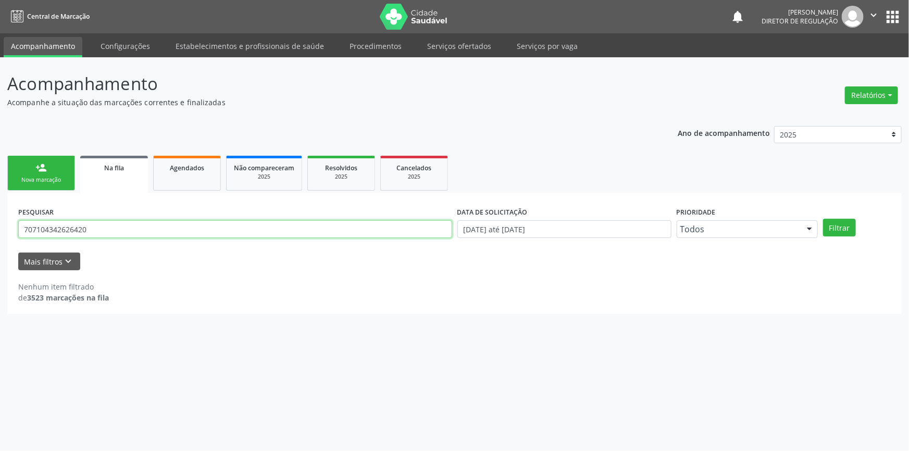
drag, startPoint x: 98, startPoint y: 231, endPoint x: 0, endPoint y: 231, distance: 97.9
click at [0, 231] on div "Acompanhamento Acompanhe a situação das marcações correntes e finalizadas Relat…" at bounding box center [454, 254] width 909 height 394
type input "702407571592426"
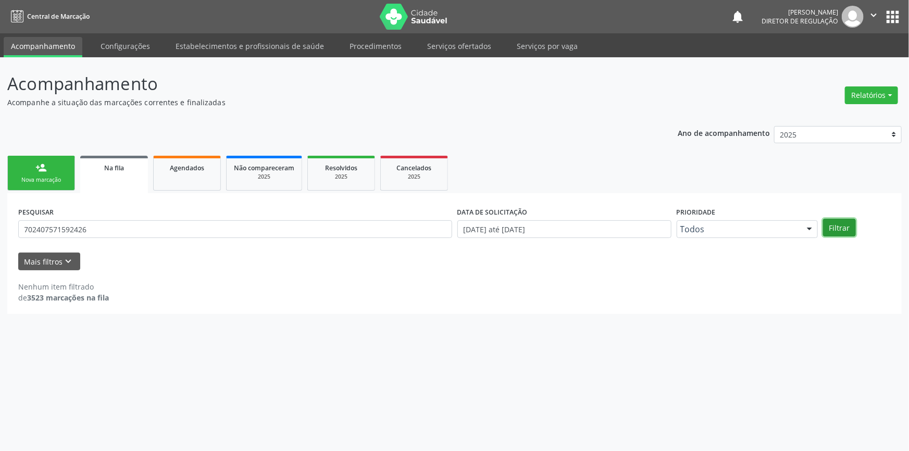
click at [841, 232] on button "Filtrar" at bounding box center [839, 228] width 33 height 18
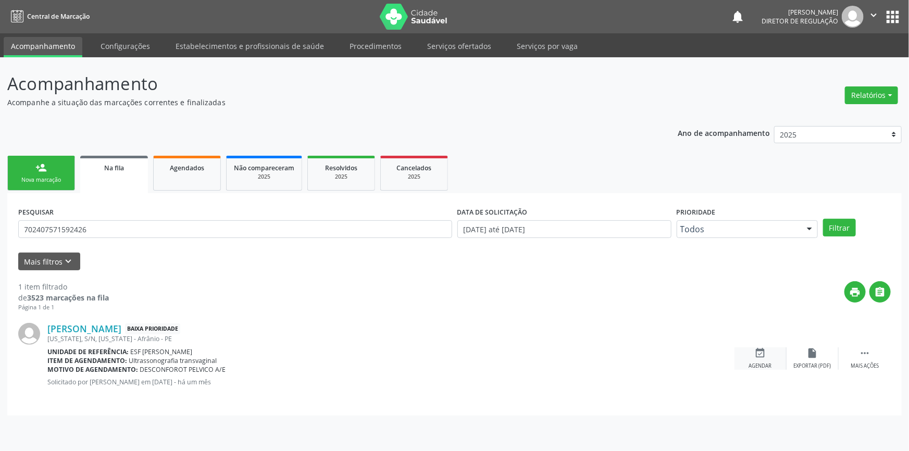
click at [767, 357] on div "event_available Agendar" at bounding box center [760, 358] width 52 height 22
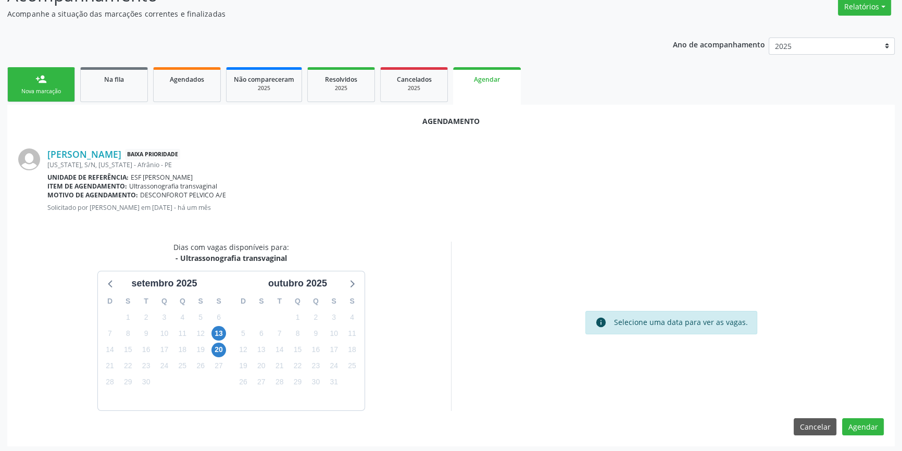
scroll to position [90, 0]
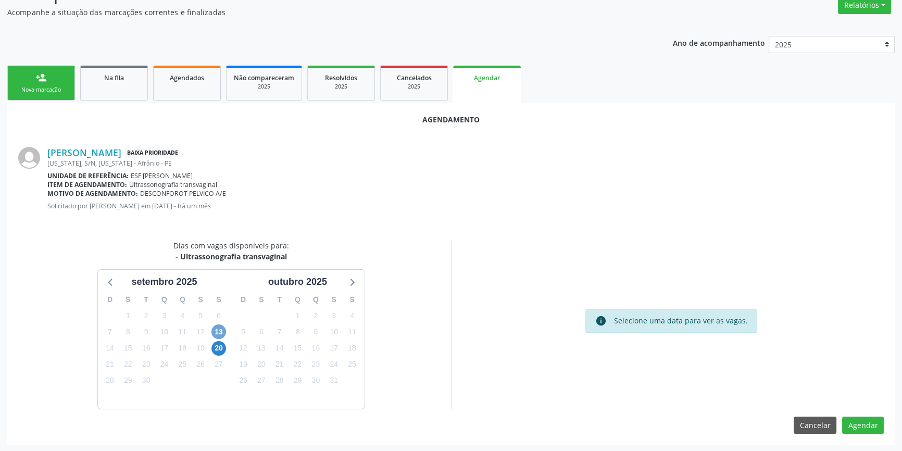
click at [220, 332] on span "13" at bounding box center [218, 331] width 15 height 15
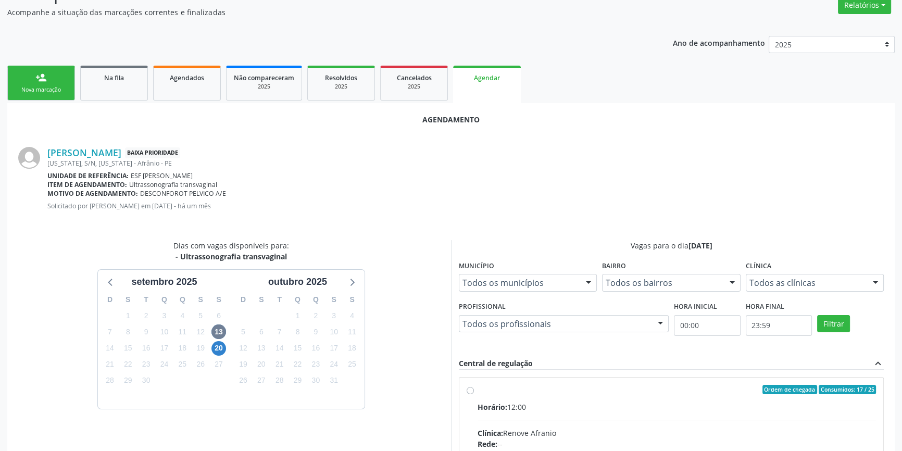
click at [506, 402] on span "Horário:" at bounding box center [493, 407] width 30 height 10
click at [474, 394] on input "Ordem de chegada Consumidos: 17 / 25 Horário: 12:00 Clínica: Renove Afranio Red…" at bounding box center [470, 389] width 7 height 9
radio input "true"
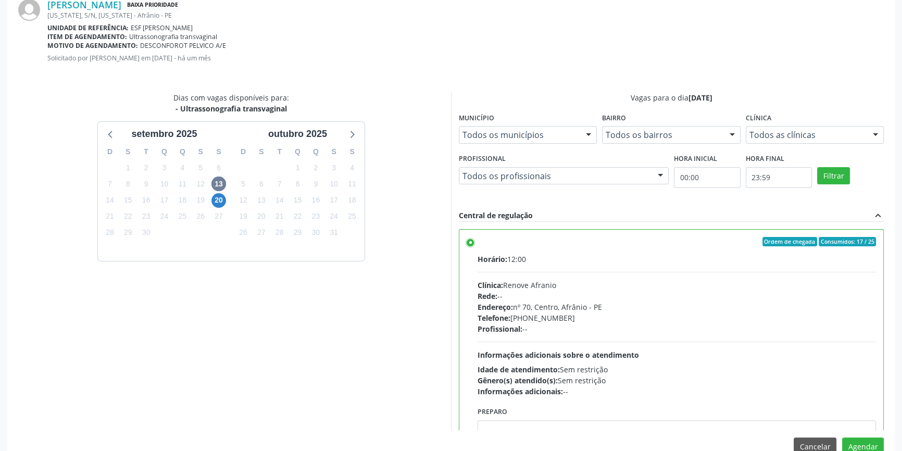
scroll to position [259, 0]
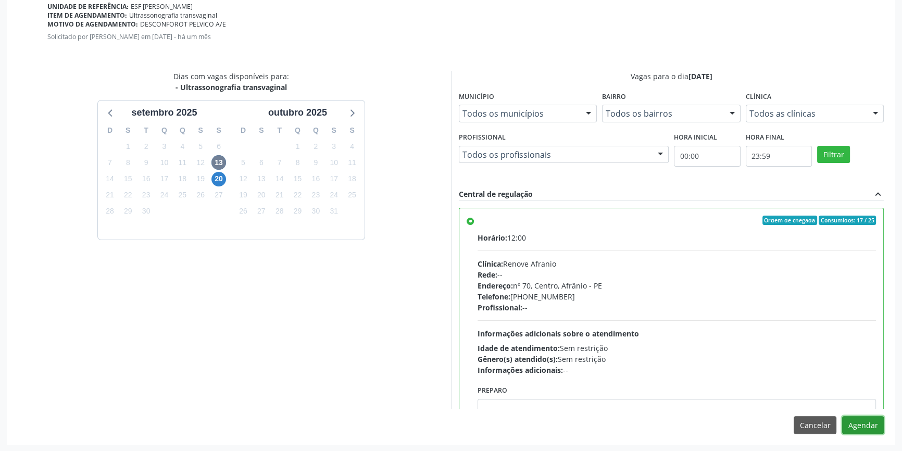
click at [852, 418] on button "Agendar" at bounding box center [863, 425] width 42 height 18
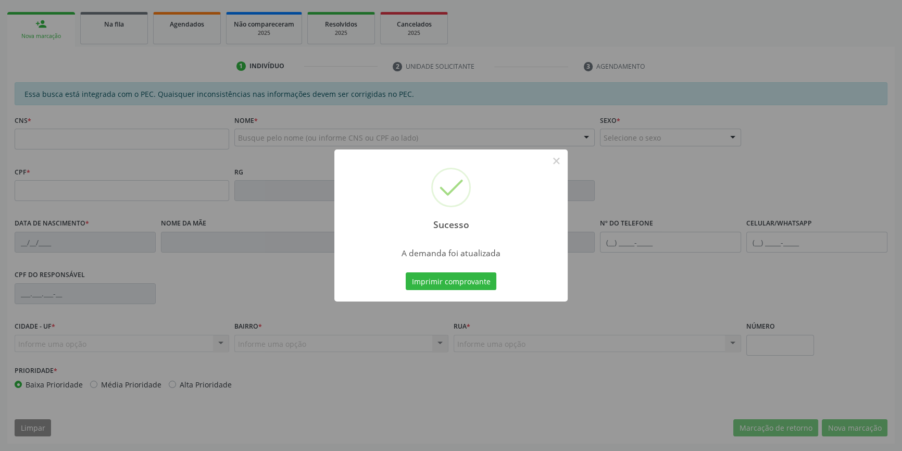
scroll to position [143, 0]
click at [447, 283] on button "Imprimir comprovante" at bounding box center [451, 281] width 91 height 18
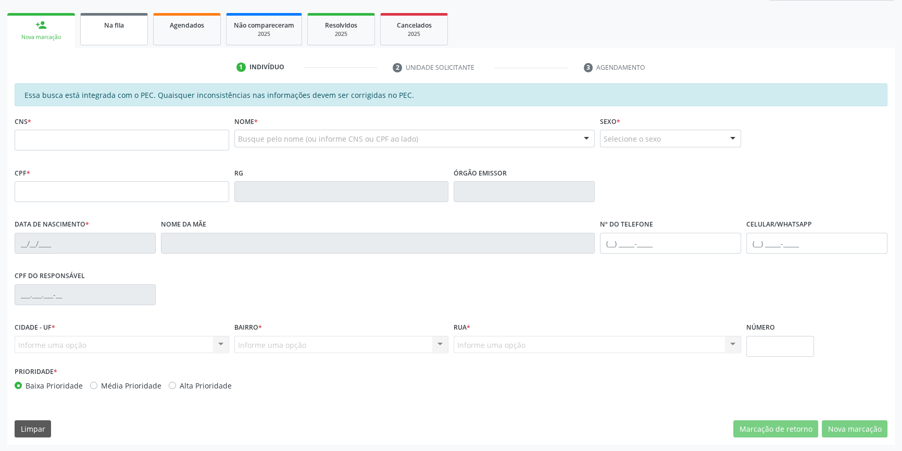
click at [126, 41] on link "Na fila" at bounding box center [114, 29] width 68 height 32
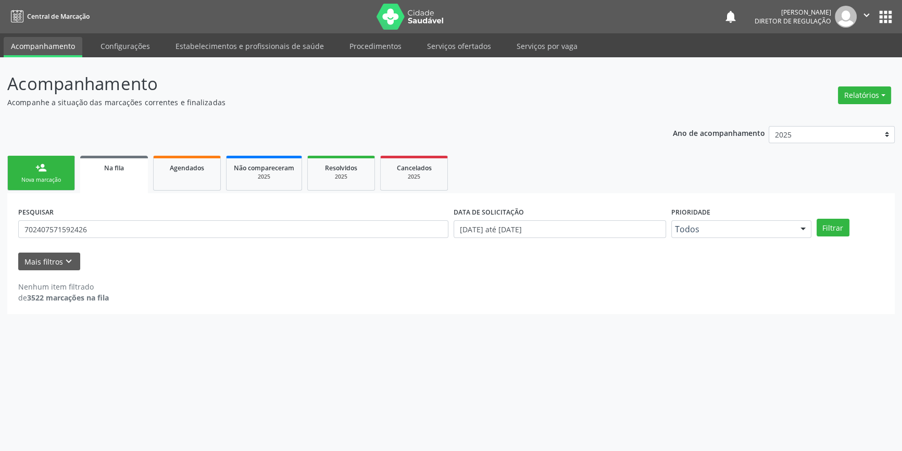
scroll to position [0, 0]
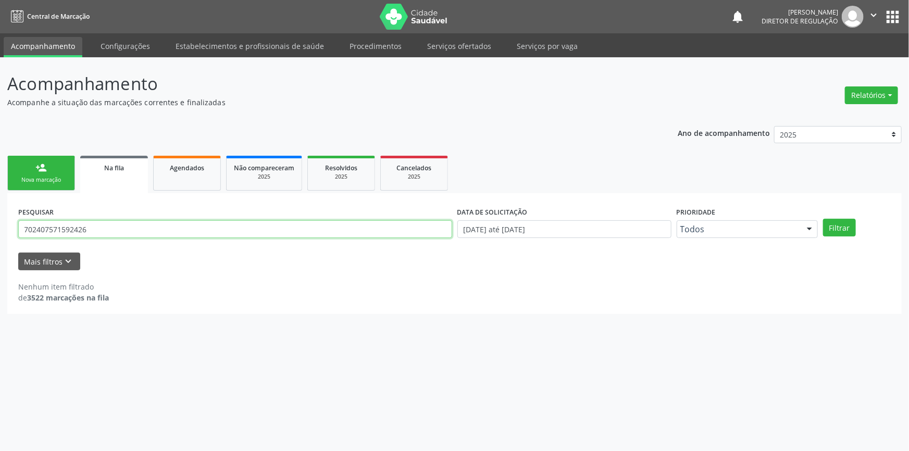
drag, startPoint x: 131, startPoint y: 237, endPoint x: 2, endPoint y: 223, distance: 129.9
click at [0, 229] on div "Acompanhamento Acompanhe a situação das marcações correntes e finalizadas Relat…" at bounding box center [454, 254] width 909 height 394
type input "703600033618031"
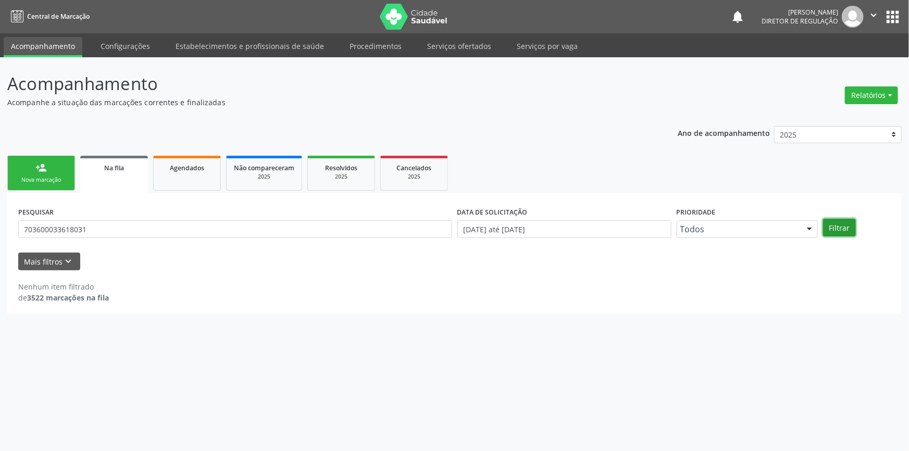
click at [836, 219] on button "Filtrar" at bounding box center [839, 228] width 33 height 18
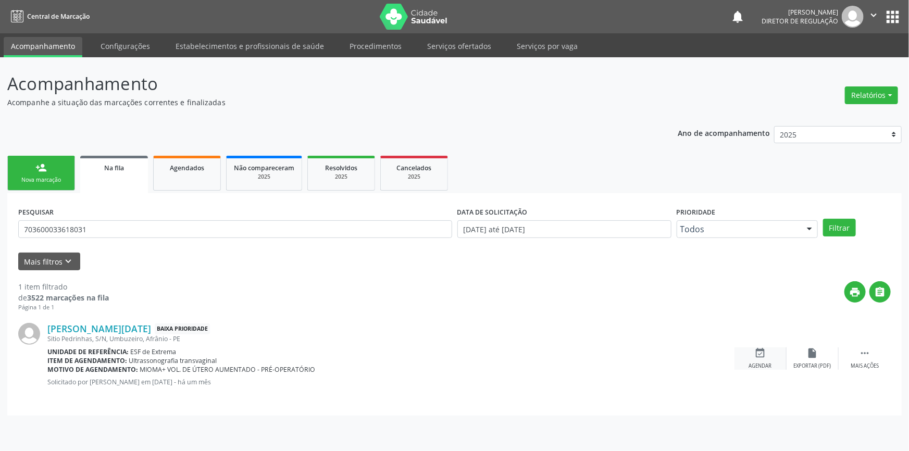
click at [762, 362] on div "Agendar" at bounding box center [760, 365] width 23 height 7
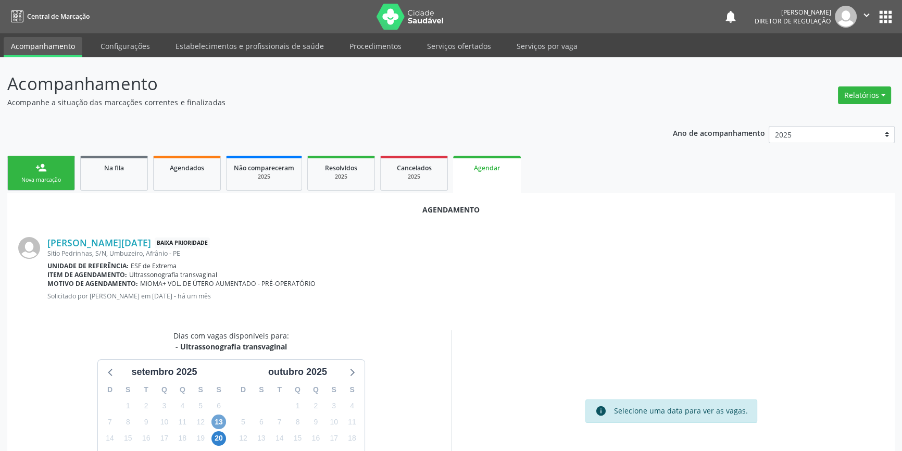
click at [221, 419] on span "13" at bounding box center [218, 422] width 15 height 15
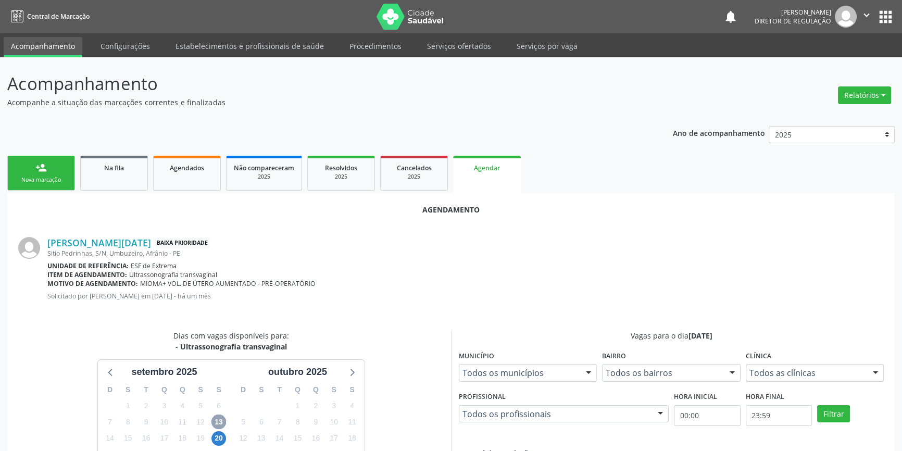
scroll to position [189, 0]
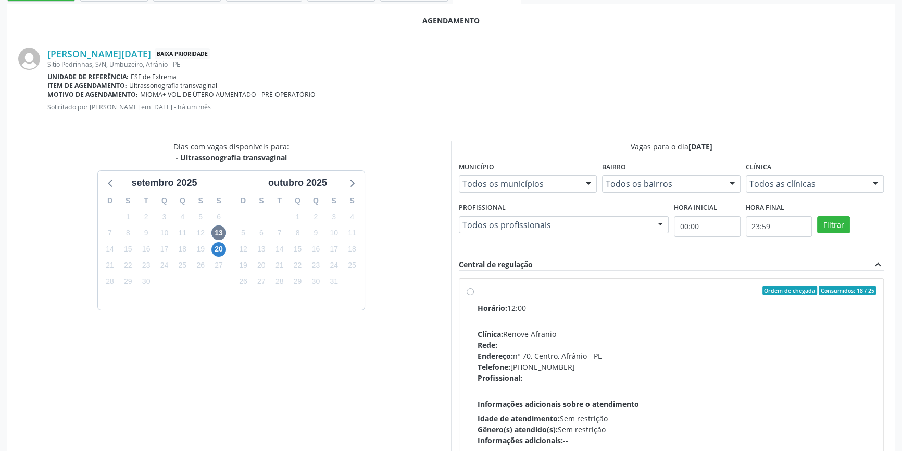
click at [531, 331] on div "Clínica: Renove Afranio" at bounding box center [677, 334] width 398 height 11
click at [474, 295] on input "Ordem de chegada Consumidos: 18 / 25 Horário: 12:00 Clínica: Renove Afranio Red…" at bounding box center [470, 290] width 7 height 9
click at [473, 236] on fieldset "Profissional Todos os profissionais Todos os profissionais Nenhum resultado enc…" at bounding box center [564, 220] width 210 height 41
radio input "true"
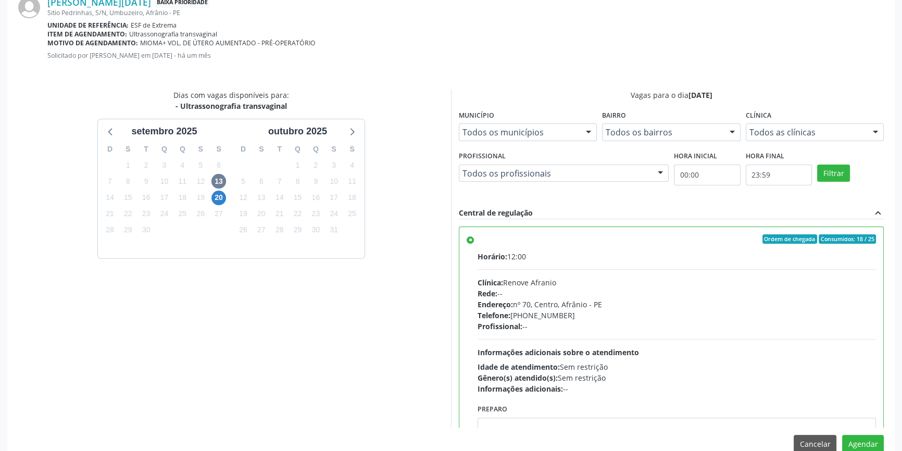
click at [478, 240] on label "Ordem de chegada Consumidos: 18 / 25 Horário: 12:00 Clínica: Renove Afranio Red…" at bounding box center [677, 314] width 398 height 160
click at [473, 240] on input "Ordem de chegada Consumidos: 18 / 25 Horário: 12:00 Clínica: Renove Afranio Red…" at bounding box center [470, 238] width 7 height 9
click at [870, 447] on button "Agendar" at bounding box center [863, 444] width 42 height 18
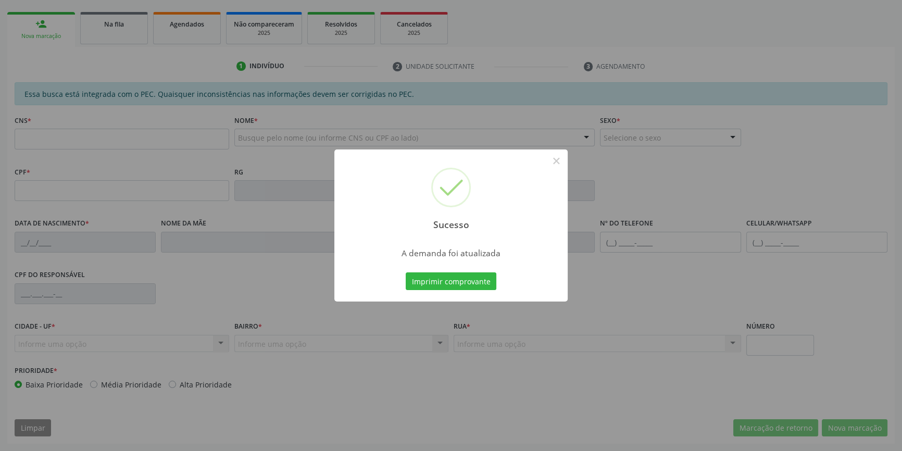
scroll to position [143, 0]
drag, startPoint x: 484, startPoint y: 295, endPoint x: 473, endPoint y: 286, distance: 13.7
click at [475, 291] on div "Sucesso × A demanda foi atualizada Imprimir comprovante Cancel" at bounding box center [450, 225] width 233 height 152
click at [473, 286] on button "Imprimir comprovante" at bounding box center [451, 281] width 91 height 18
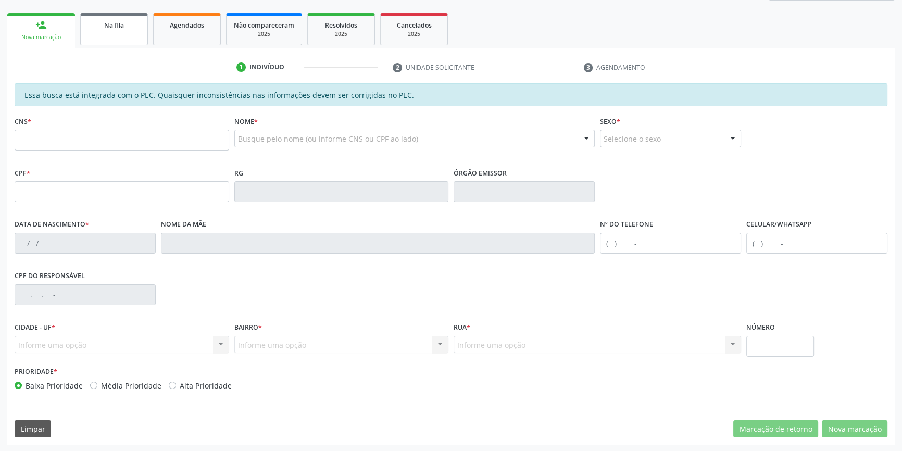
click at [115, 40] on link "Na fila" at bounding box center [114, 29] width 68 height 32
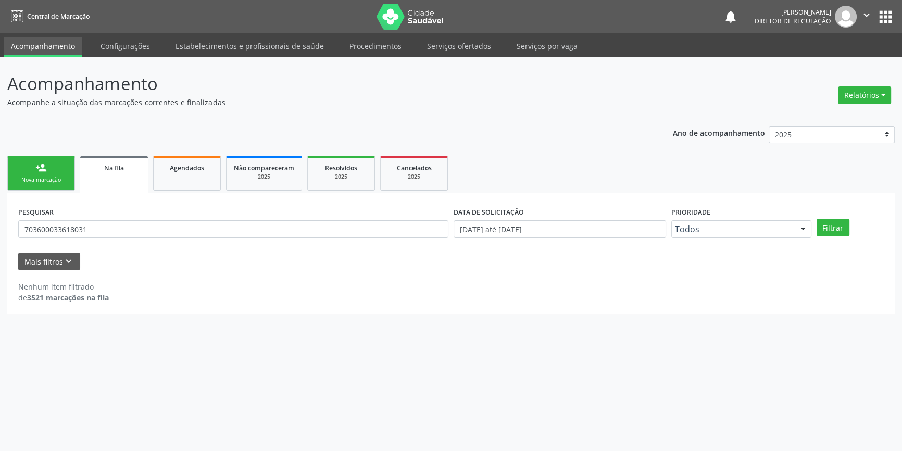
scroll to position [0, 0]
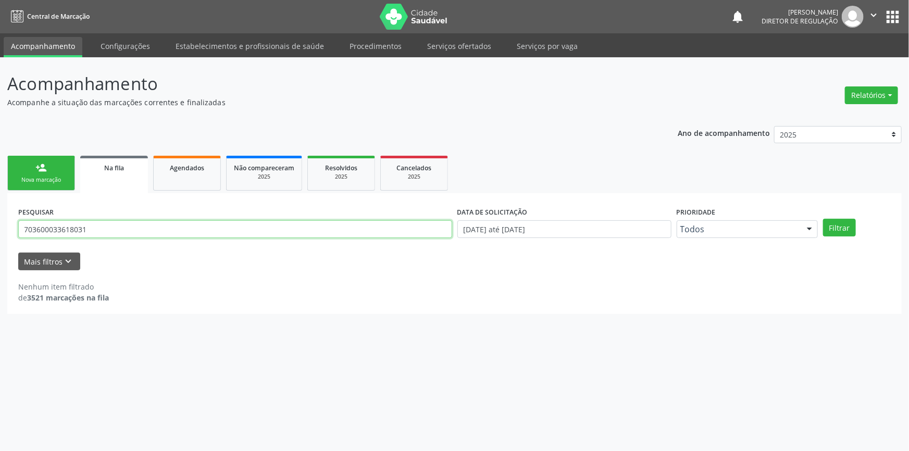
drag, startPoint x: 116, startPoint y: 234, endPoint x: 0, endPoint y: 241, distance: 116.3
click at [0, 239] on div "Acompanhamento Acompanhe a situação das marcações correntes e finalizadas Relat…" at bounding box center [454, 254] width 909 height 394
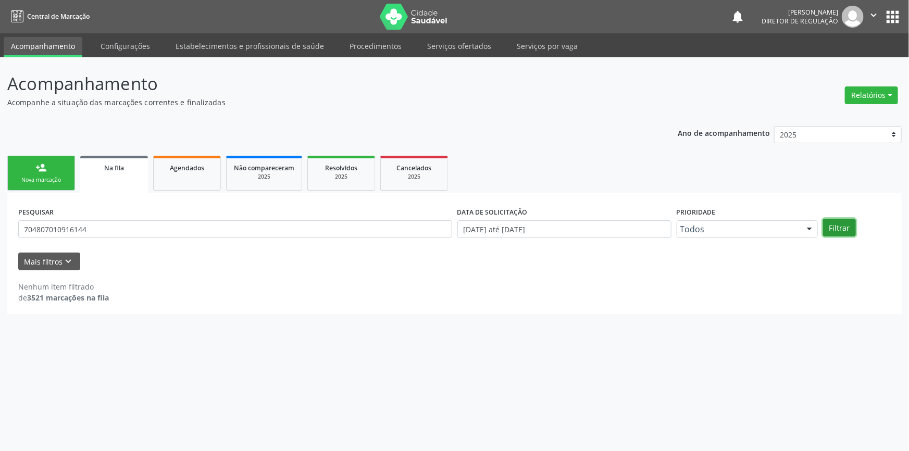
click at [841, 231] on button "Filtrar" at bounding box center [839, 228] width 33 height 18
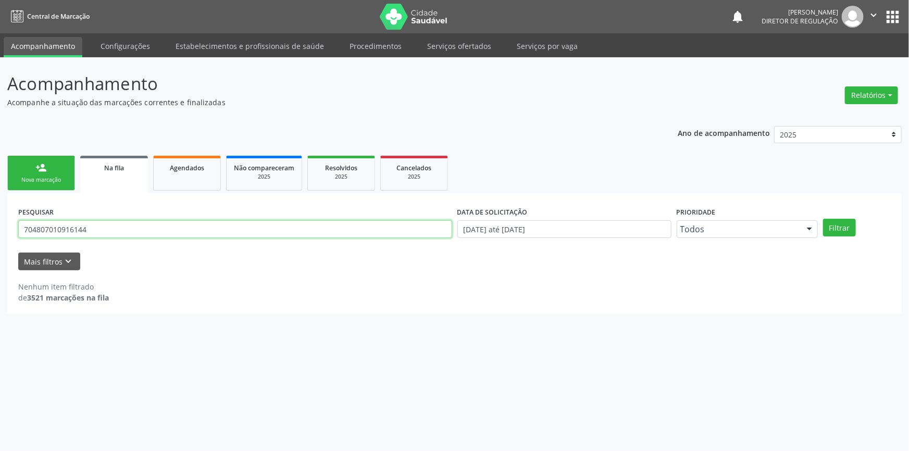
drag, startPoint x: 116, startPoint y: 228, endPoint x: 5, endPoint y: 234, distance: 110.6
click at [0, 234] on div "Acompanhamento Acompanhe a situação das marcações correntes e finalizadas Relat…" at bounding box center [454, 254] width 909 height 394
type input "704807010916144"
drag, startPoint x: 95, startPoint y: 223, endPoint x: 0, endPoint y: 229, distance: 95.5
click at [0, 229] on div "Acompanhamento Acompanhe a situação das marcações correntes e finalizadas Relat…" at bounding box center [454, 254] width 909 height 394
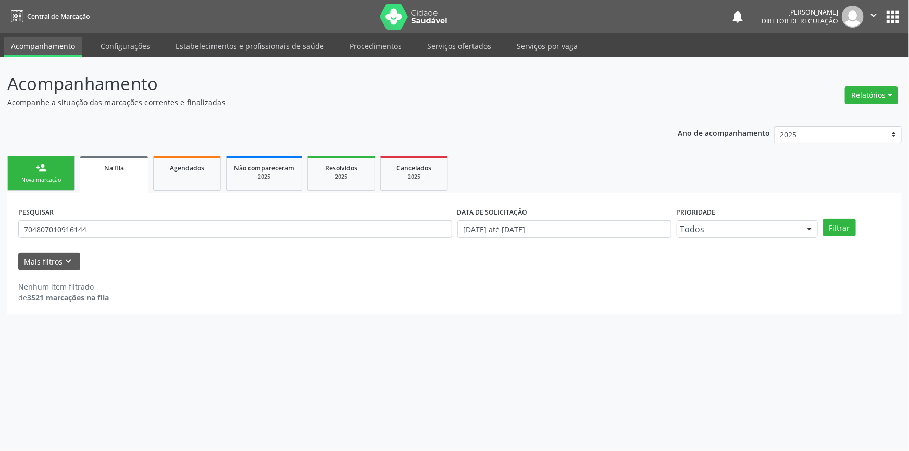
click at [123, 184] on link "Na fila" at bounding box center [114, 174] width 68 height 37
click at [57, 167] on link "person_add Nova marcação" at bounding box center [41, 173] width 68 height 35
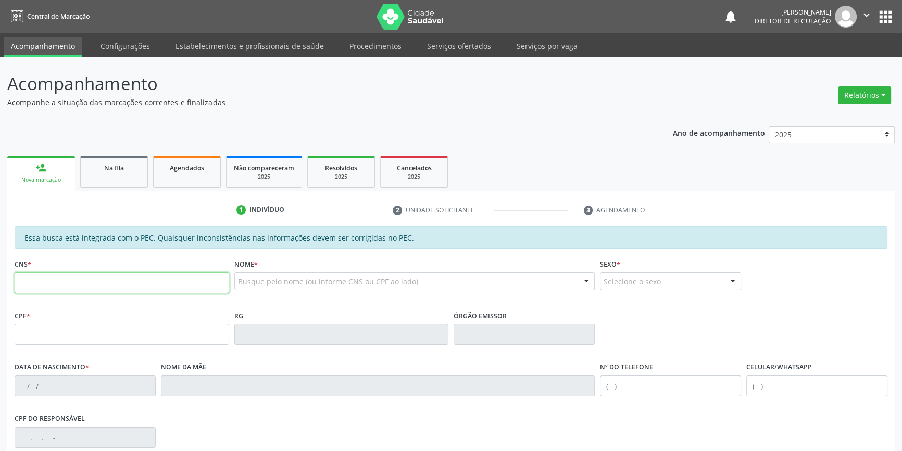
click at [140, 278] on input "text" at bounding box center [122, 282] width 215 height 21
paste input "704 8070 1091 6144"
type input "704 8070 1091 6144"
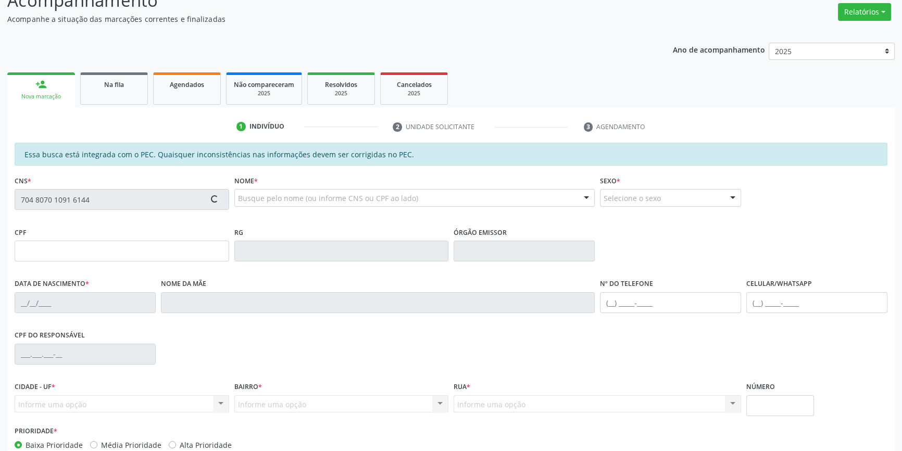
scroll to position [143, 0]
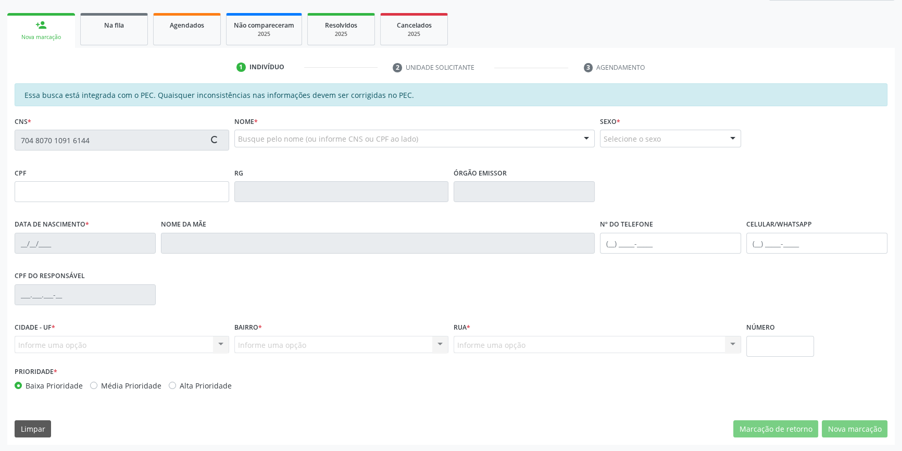
type input "093.039.374-06"
type input "29/10/1990"
type input "Josenilta Barbosa Rodrigues"
type input "(87) 98821-6433"
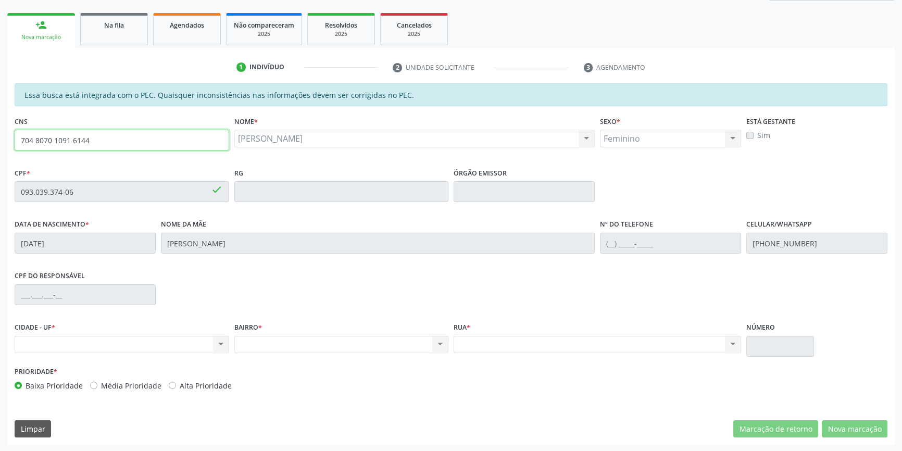
drag, startPoint x: 151, startPoint y: 139, endPoint x: 0, endPoint y: 156, distance: 152.1
click at [0, 155] on div "Acompanhamento Acompanhe a situação das marcações correntes e finalizadas Relat…" at bounding box center [451, 183] width 902 height 537
type input "700 0089 3102 7804"
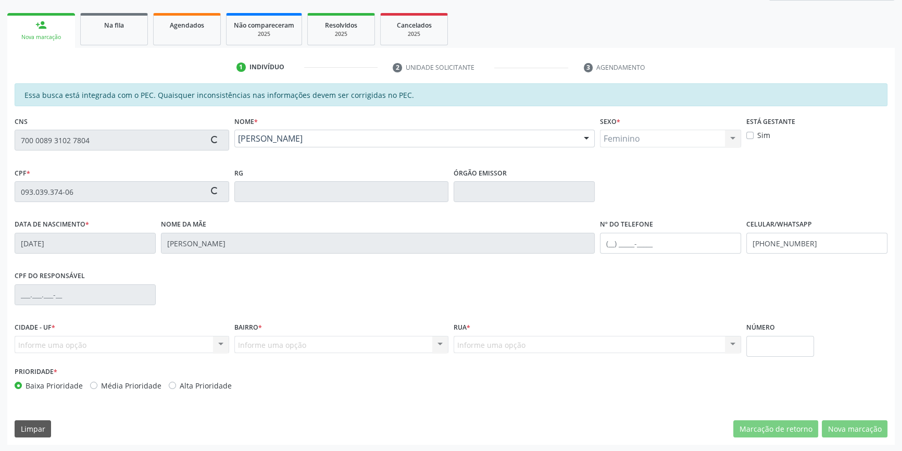
type input "087.508.984-42"
type input "13/05/1993"
type input "Luiza Santana da Luz Gomes"
type input "(87) 98827-8528"
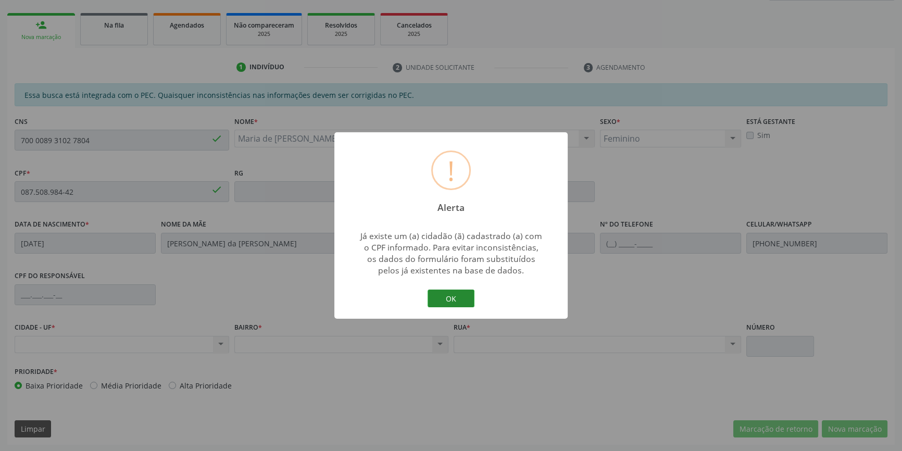
click at [468, 294] on button "OK" at bounding box center [451, 299] width 47 height 18
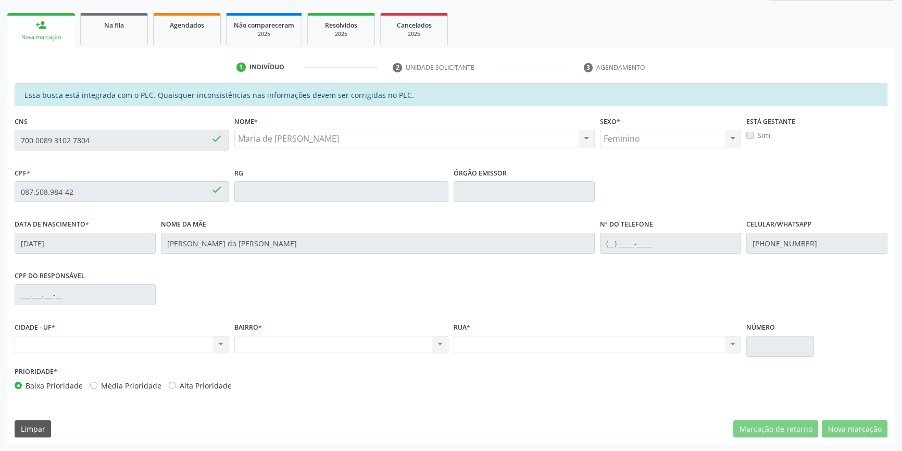
click at [0, 122] on div "Acompanhamento Acompanhe a situação das marcações correntes e finalizadas Relat…" at bounding box center [451, 183] width 902 height 537
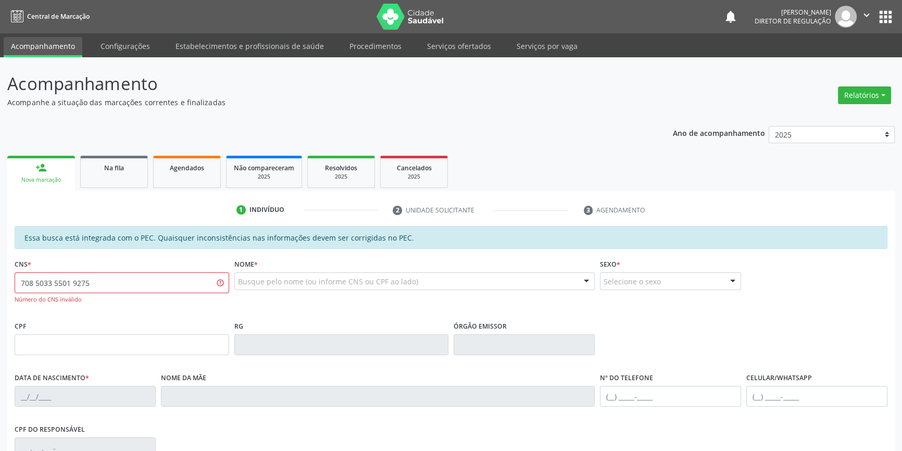
drag, startPoint x: 130, startPoint y: 284, endPoint x: 0, endPoint y: 284, distance: 130.2
click at [0, 284] on div "Acompanhamento Acompanhe a situação das marcações correntes e finalizadas Relat…" at bounding box center [451, 331] width 902 height 548
type input "708 5033 5501 9276"
drag, startPoint x: 49, startPoint y: 271, endPoint x: 0, endPoint y: 264, distance: 50.0
click at [0, 264] on div "Acompanhamento Acompanhe a situação das marcações correntes e finalizadas Relat…" at bounding box center [451, 331] width 902 height 548
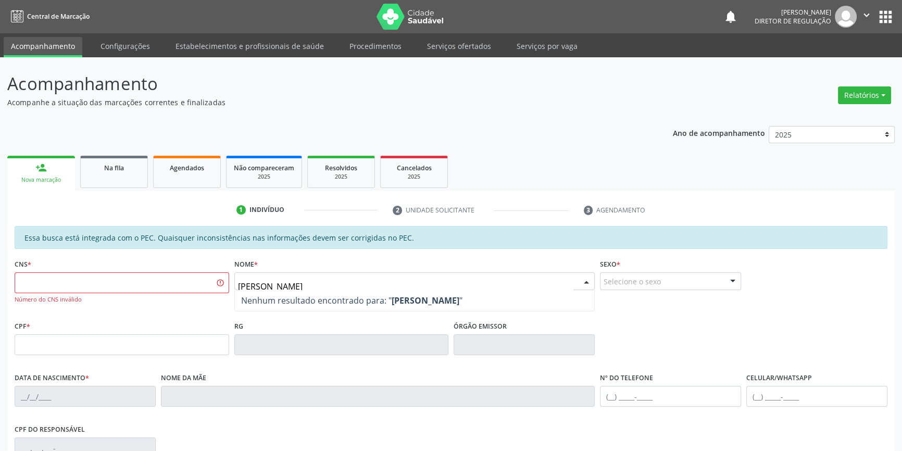
type input "MARIA MADALENA RODRIGUES"
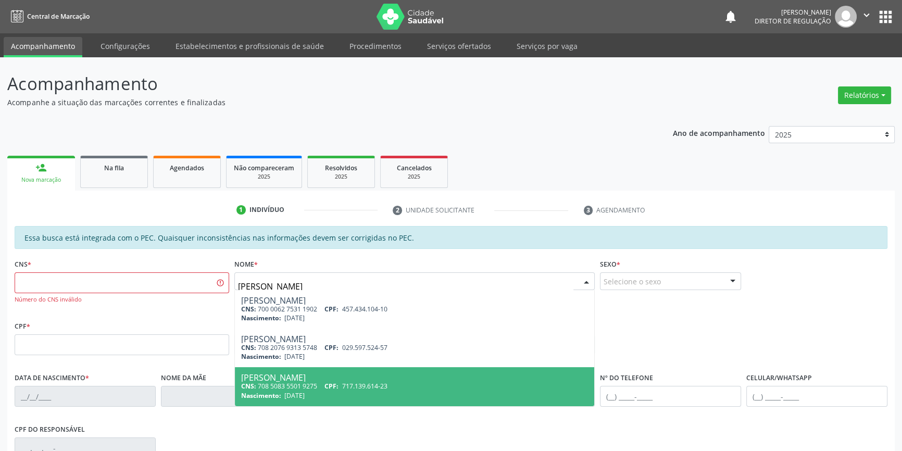
click at [363, 375] on div "Maria Madalena Rodrigues Sousa" at bounding box center [414, 377] width 347 height 8
type input "708 5083 5501 9275"
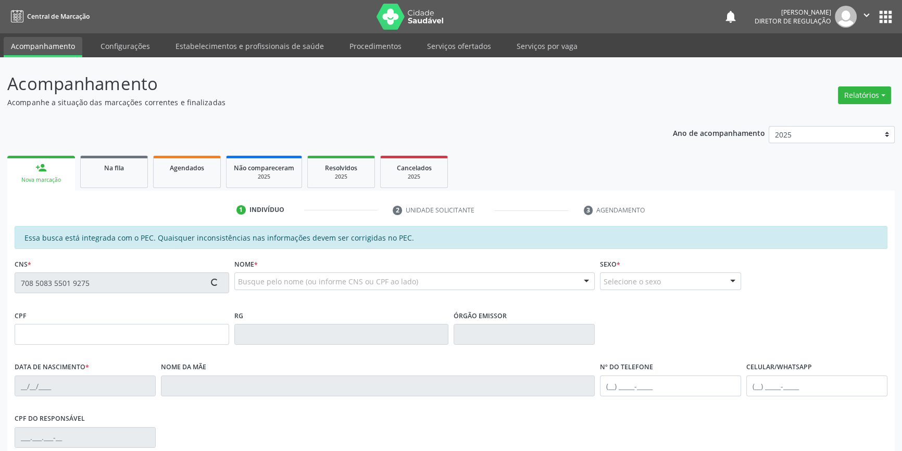
scroll to position [143, 0]
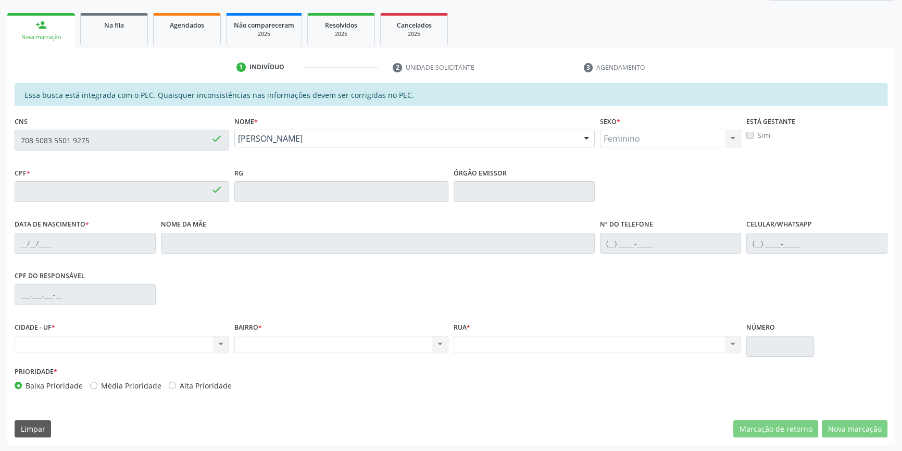
type input "717.139.614-23"
type input "28/07/2001"
type input "Maria do Carmo Rodrigues de Sousa"
type input "(87) 98149-1928"
click at [0, 140] on div "Acompanhamento Acompanhe a situação das marcações correntes e finalizadas Relat…" at bounding box center [451, 183] width 902 height 537
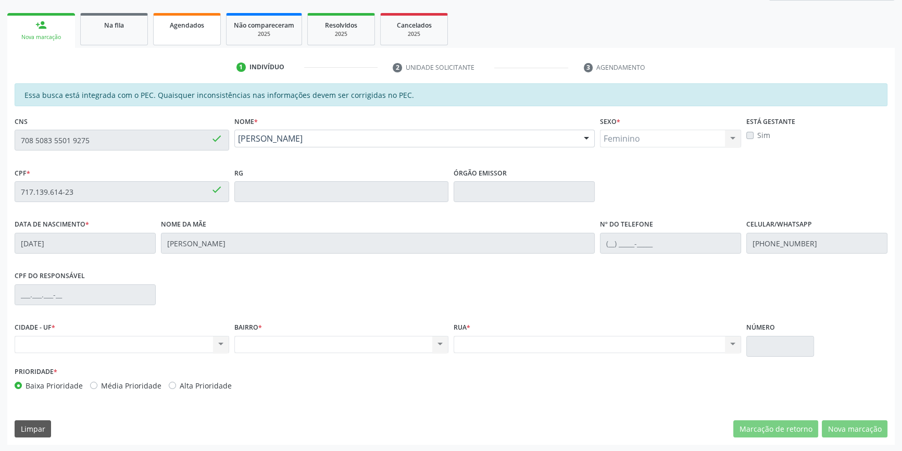
click at [185, 33] on link "Agendados" at bounding box center [187, 29] width 68 height 32
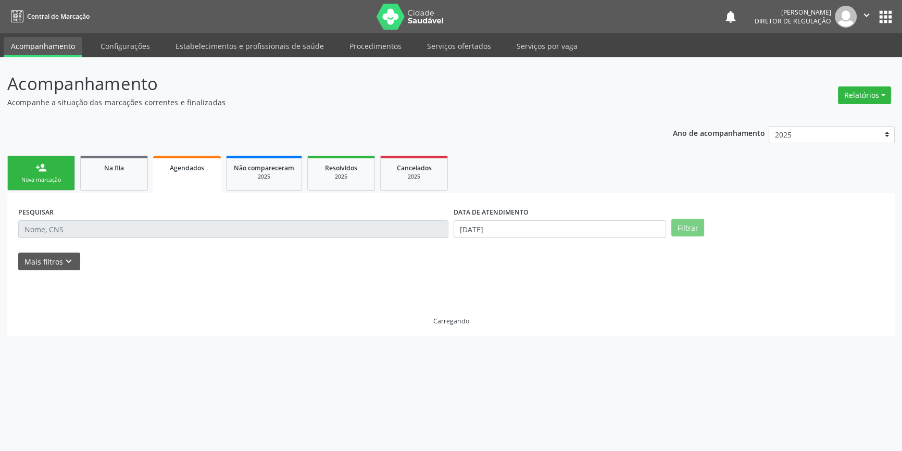
scroll to position [0, 0]
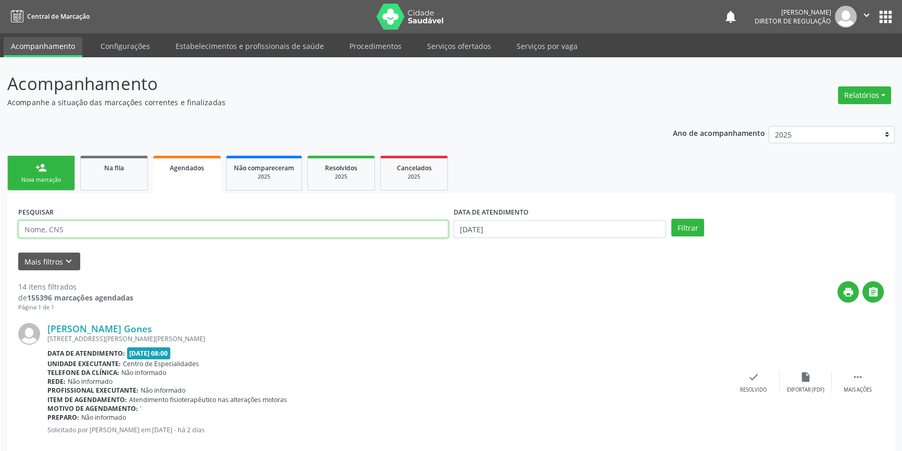
click at [142, 225] on input "text" at bounding box center [233, 229] width 430 height 18
paste input "708 5083 5501 9275"
type input "708 5083 5501 9275"
click at [613, 229] on input "0[DATE]" at bounding box center [560, 229] width 212 height 18
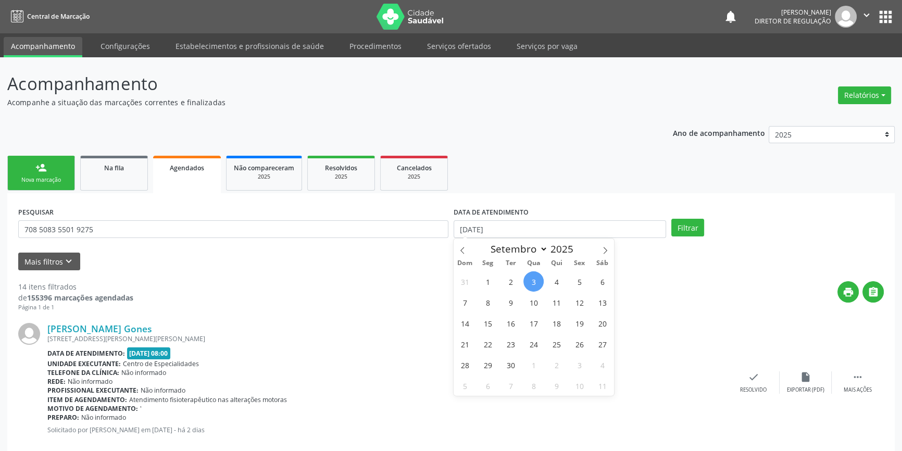
click at [531, 280] on span "3" at bounding box center [533, 281] width 20 height 20
type input "0[DATE]"
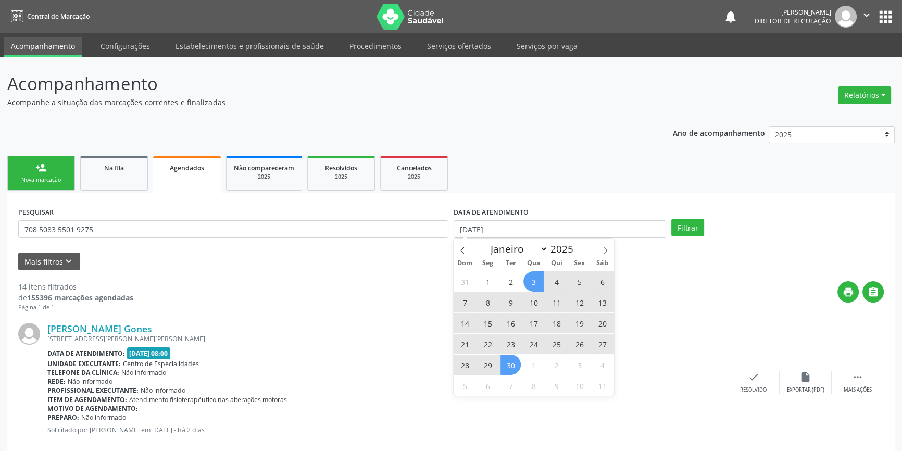
click at [510, 357] on span "30" at bounding box center [510, 365] width 20 height 20
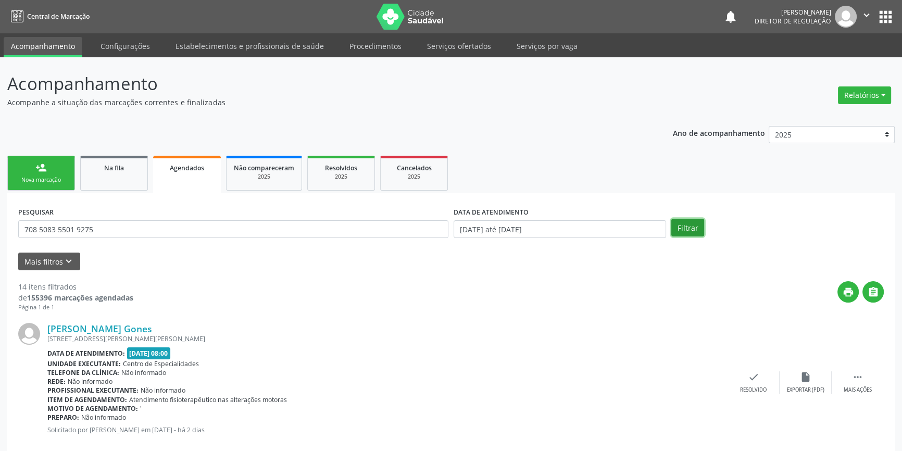
click at [680, 232] on button "Filtrar" at bounding box center [687, 228] width 33 height 18
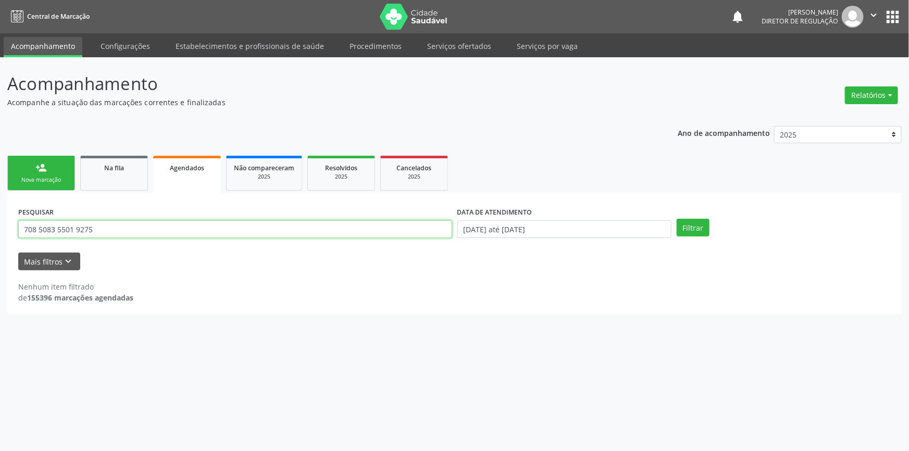
drag, startPoint x: 120, startPoint y: 233, endPoint x: 0, endPoint y: 233, distance: 120.3
click at [0, 233] on div "Acompanhamento Acompanhe a situação das marcações correntes e finalizadas Relat…" at bounding box center [454, 254] width 909 height 394
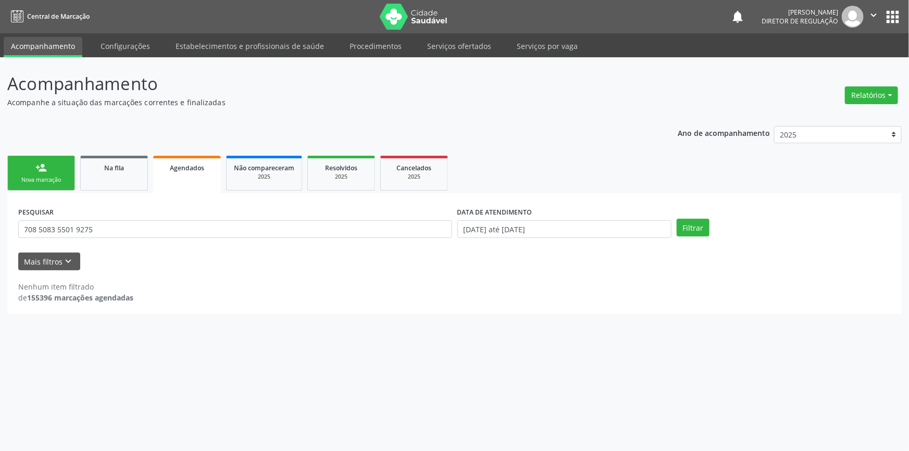
click at [47, 189] on link "person_add Nova marcação" at bounding box center [41, 173] width 68 height 35
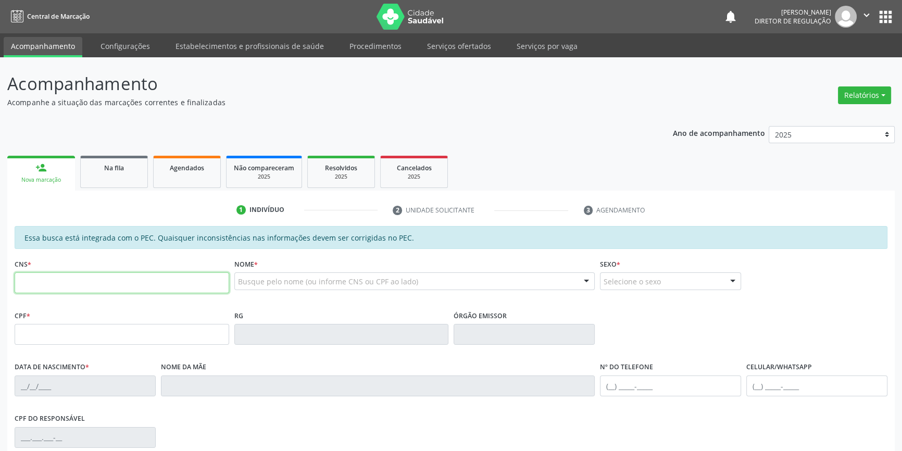
click at [79, 278] on input "text" at bounding box center [122, 282] width 215 height 21
type input "708 5013 8218 3270"
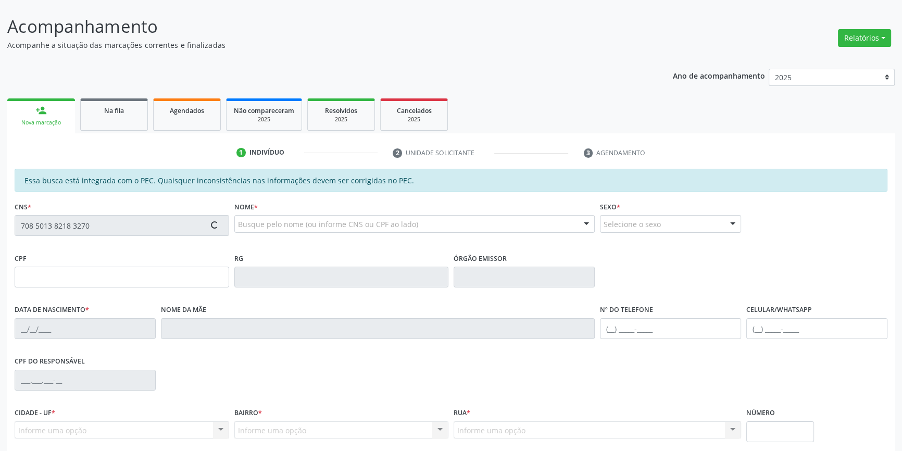
scroll to position [143, 0]
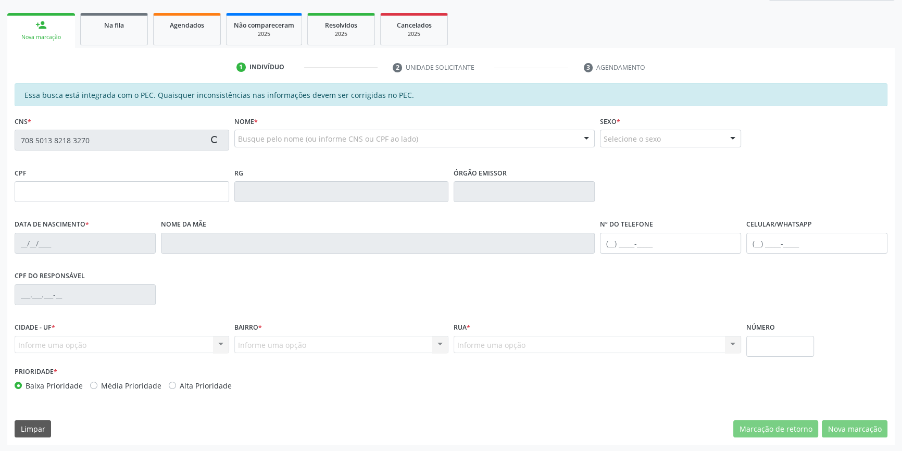
type input "814.420.921-49"
type input "[DATE]"
type input "[PERSON_NAME]"
type input "[PHONE_NUMBER]"
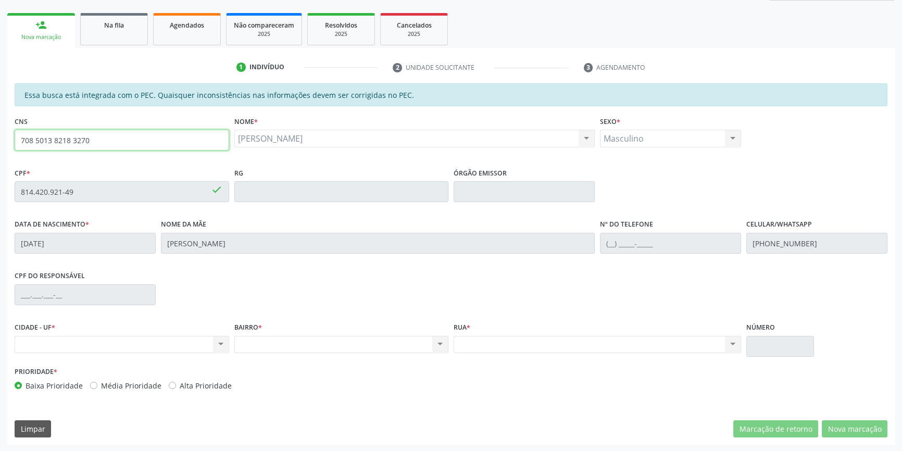
drag, startPoint x: 158, startPoint y: 148, endPoint x: 10, endPoint y: 115, distance: 151.6
click at [0, 120] on div "Acompanhamento Acompanhe a situação das marcações correntes e finalizadas Relat…" at bounding box center [451, 183] width 902 height 537
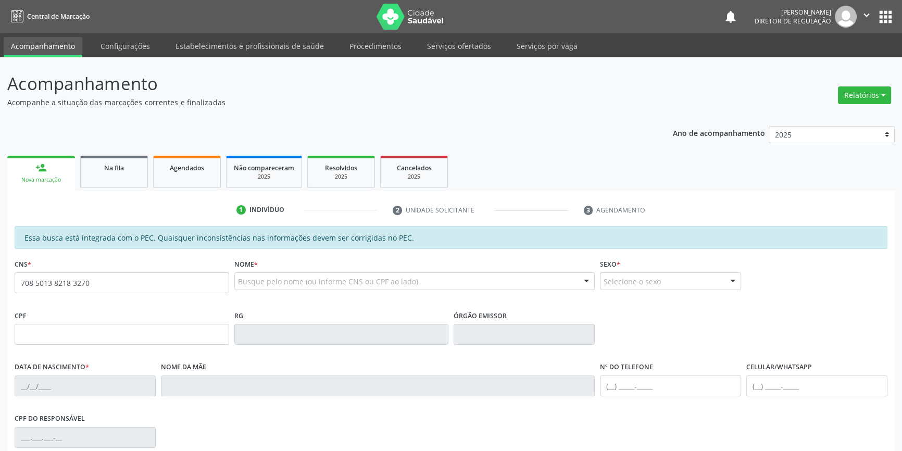
type input "708 5013 8218 3270"
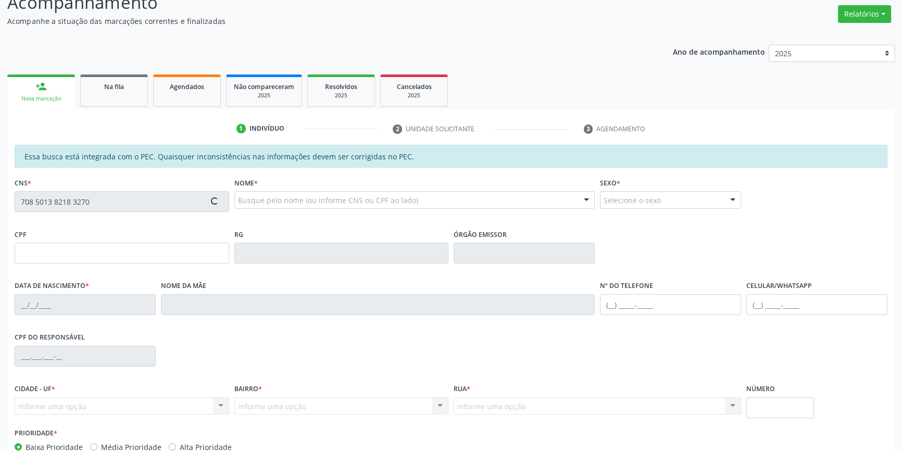
scroll to position [143, 0]
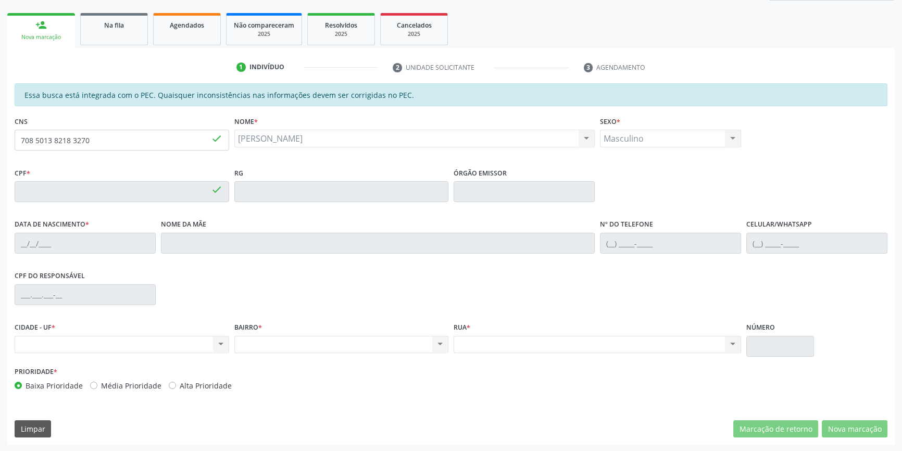
type input "814.420.921-49"
type input "11/11/1941"
type input "Ana Francelina Gomes"
type input "(87) 98811-5541"
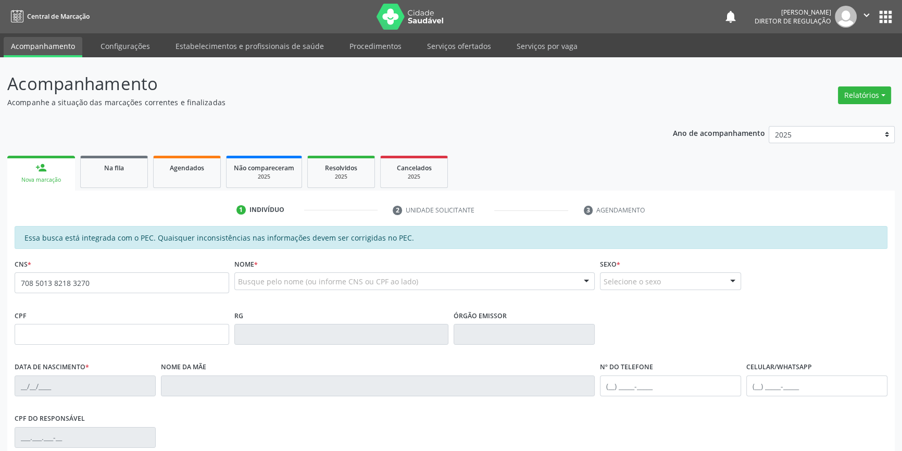
type input "708 5013 8218 3270"
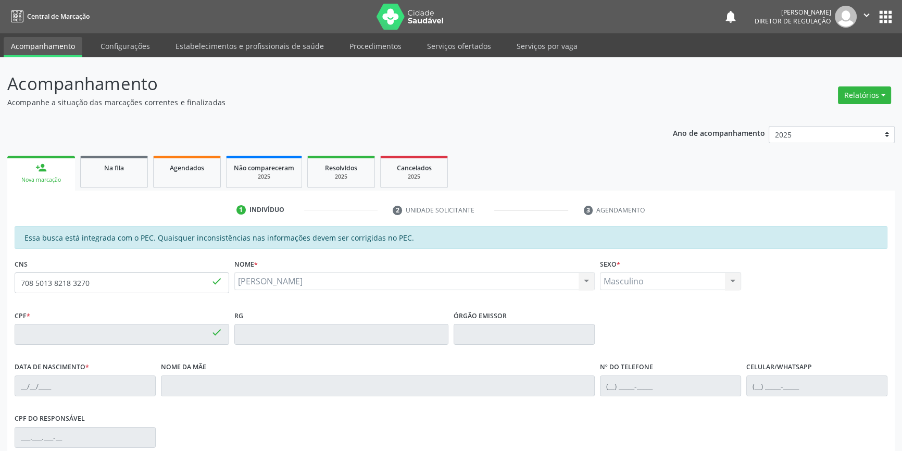
type input "814.420.921-49"
type input "[DATE]"
type input "[PERSON_NAME]"
type input "[PHONE_NUMBER]"
type input "S/N"
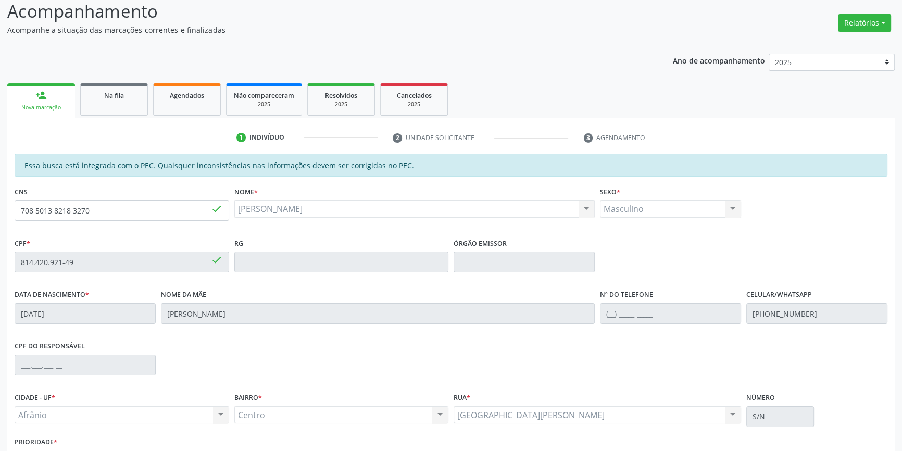
scroll to position [143, 0]
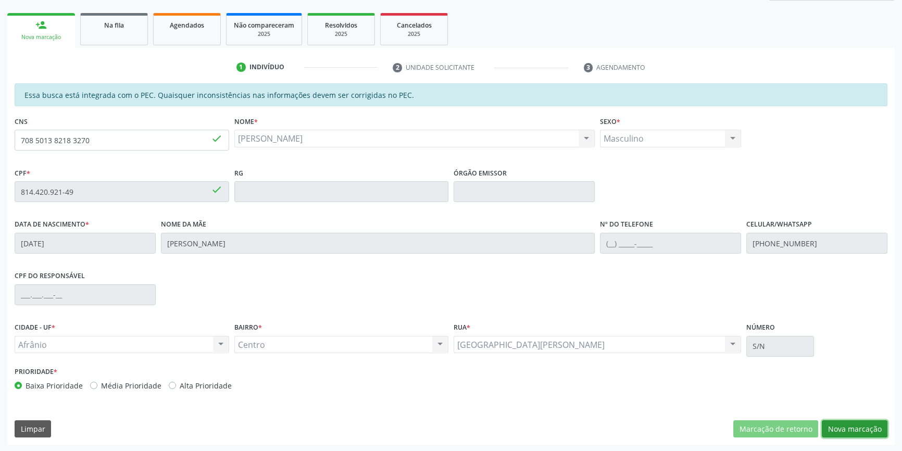
click at [858, 420] on button "Nova marcação" at bounding box center [855, 429] width 66 height 18
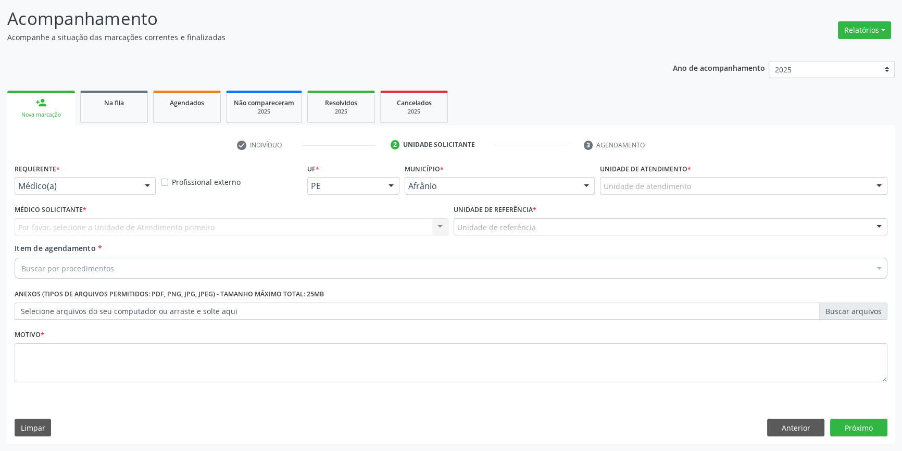
scroll to position [64, 0]
click at [858, 421] on button "Próximo" at bounding box center [858, 429] width 57 height 18
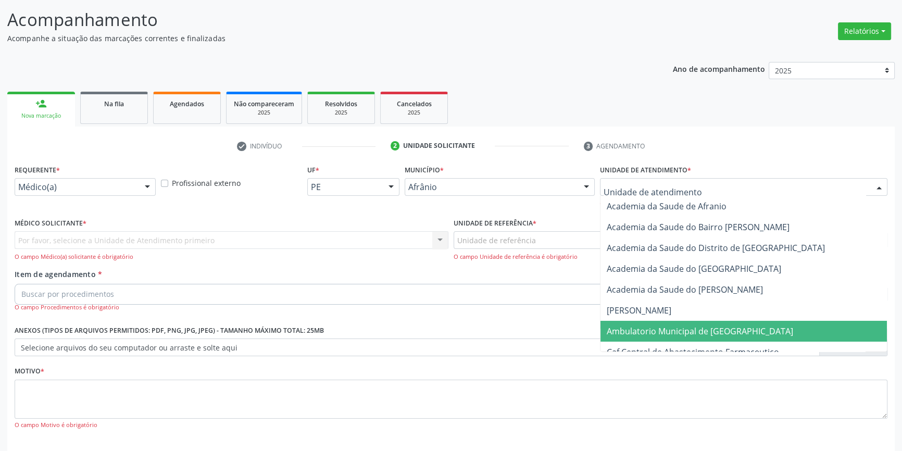
click at [665, 327] on span "Ambulatorio Municipal de [GEOGRAPHIC_DATA]" at bounding box center [700, 330] width 186 height 11
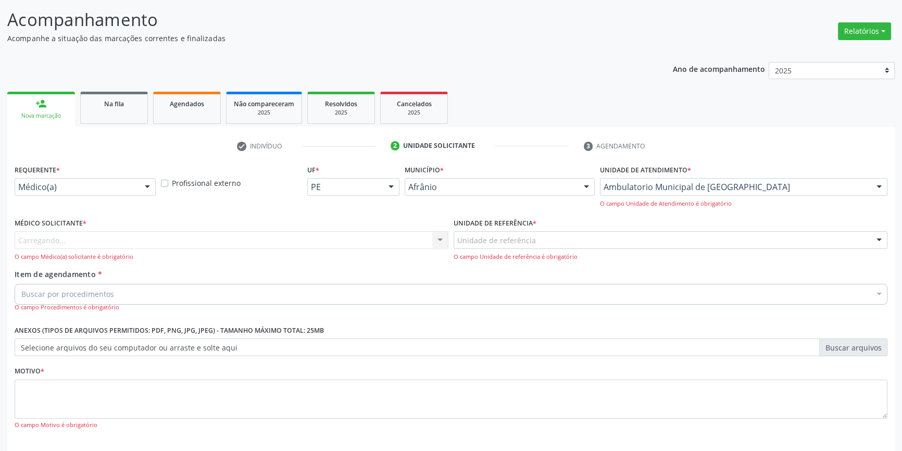
click at [552, 233] on div "Unidade de referência" at bounding box center [671, 240] width 434 height 18
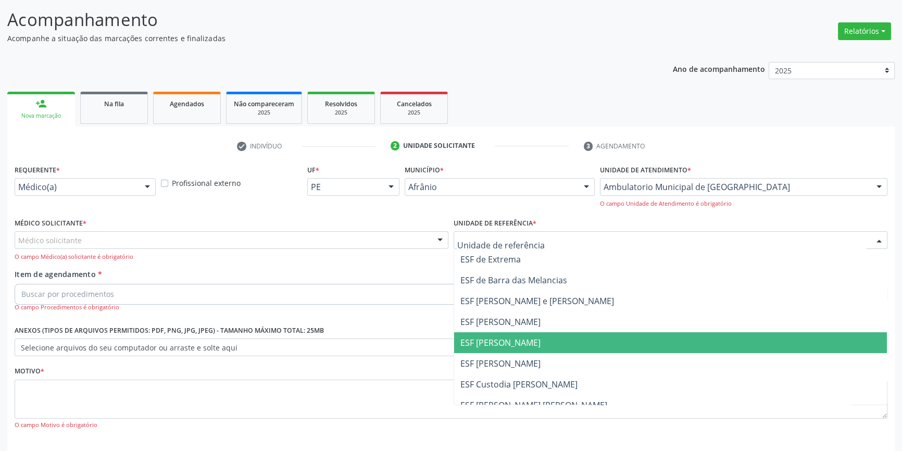
click at [508, 345] on span "ESF [PERSON_NAME]" at bounding box center [500, 342] width 80 height 11
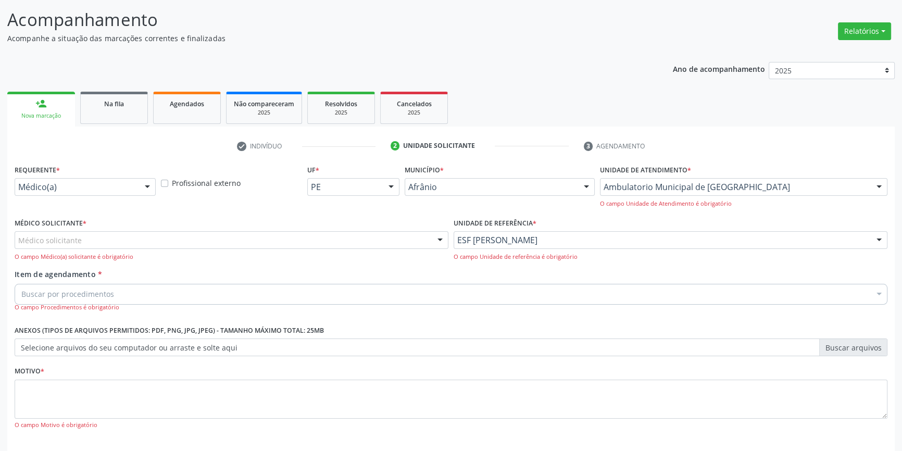
click at [203, 241] on div "Médico solicitante" at bounding box center [232, 240] width 434 height 18
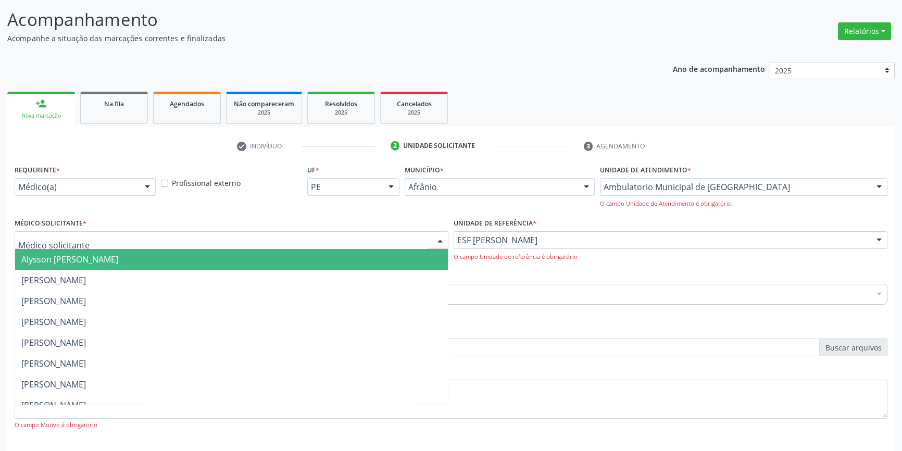
click at [169, 255] on span "Alysson [PERSON_NAME]" at bounding box center [231, 259] width 433 height 21
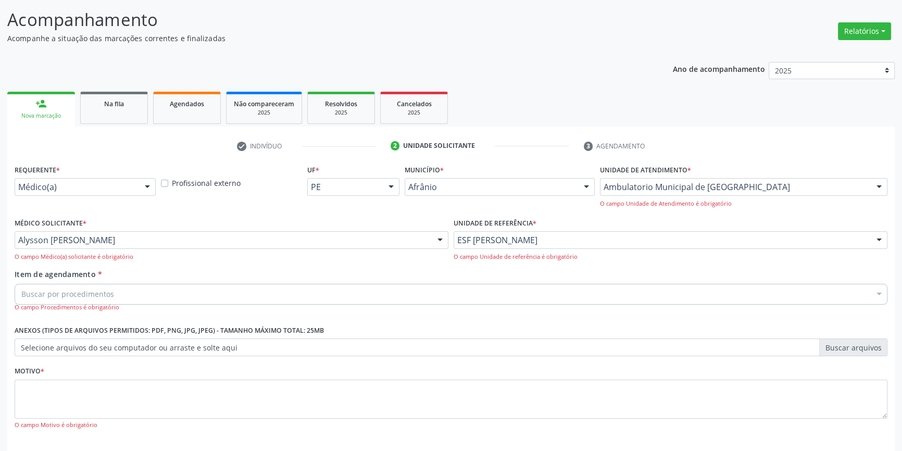
click at [125, 284] on div "Buscar por procedimentos" at bounding box center [451, 294] width 873 height 21
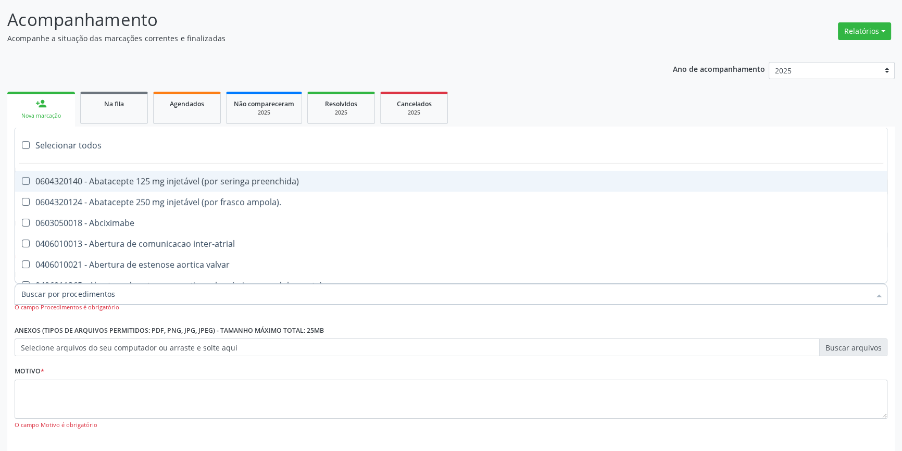
click at [121, 289] on input "Item de agendamento *" at bounding box center [445, 294] width 849 height 21
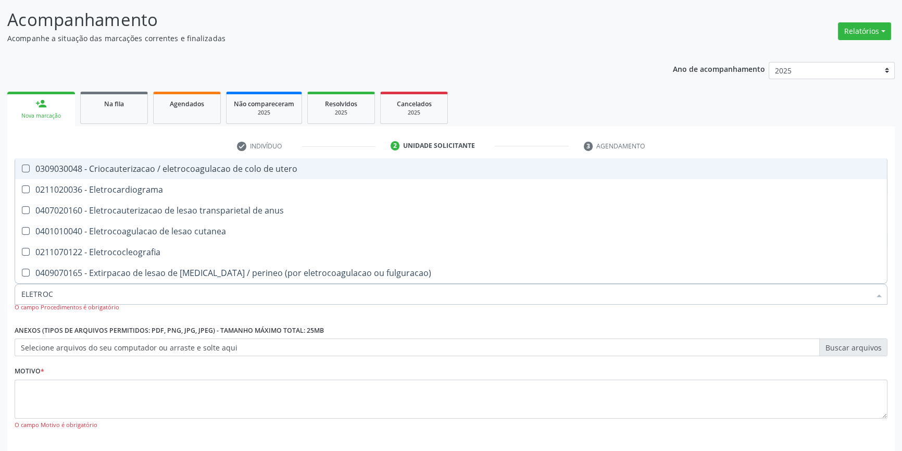
type input "ELETROCA"
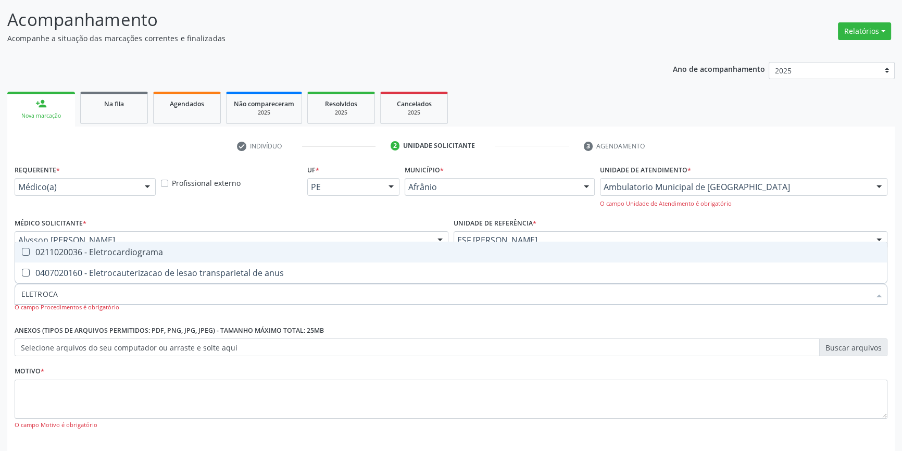
click at [135, 250] on div "0211020036 - Eletrocardiograma" at bounding box center [450, 252] width 859 height 8
checkbox Eletrocardiograma "true"
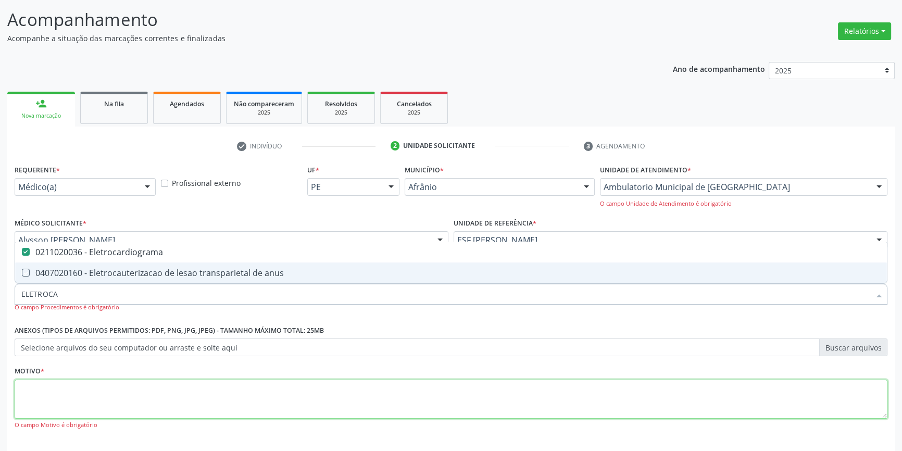
click at [89, 395] on textarea at bounding box center [451, 400] width 873 height 40
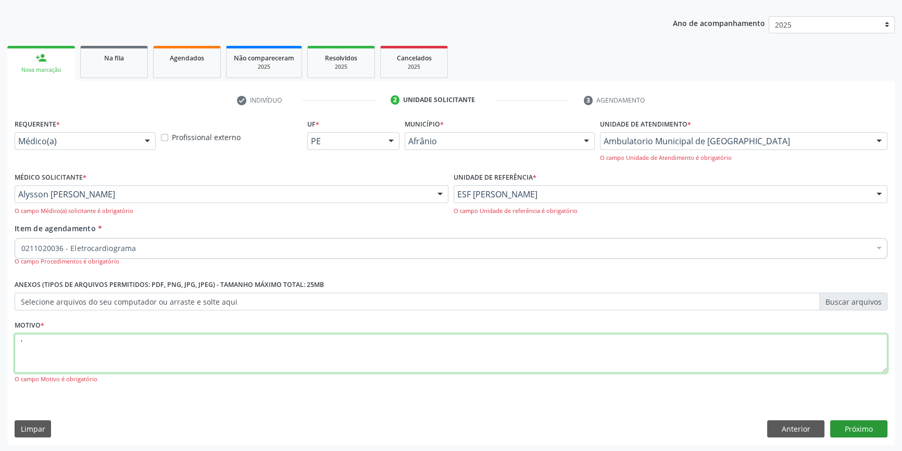
type textarea "'"
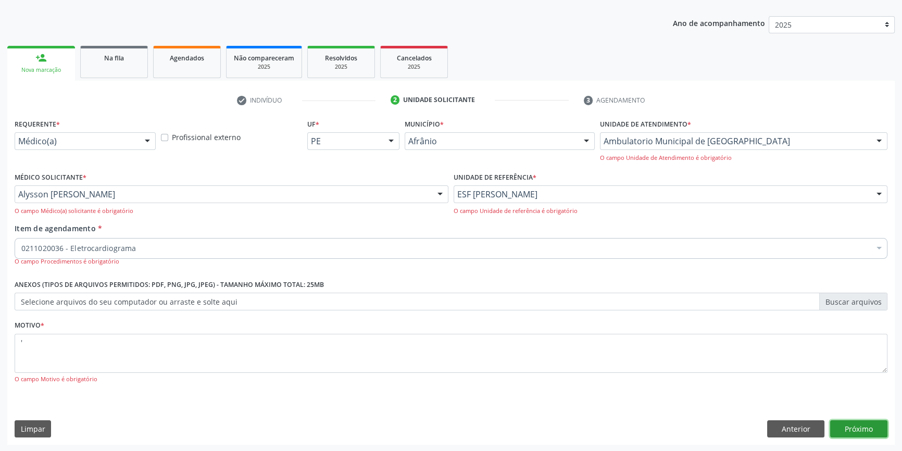
click at [857, 432] on button "Próximo" at bounding box center [858, 429] width 57 height 18
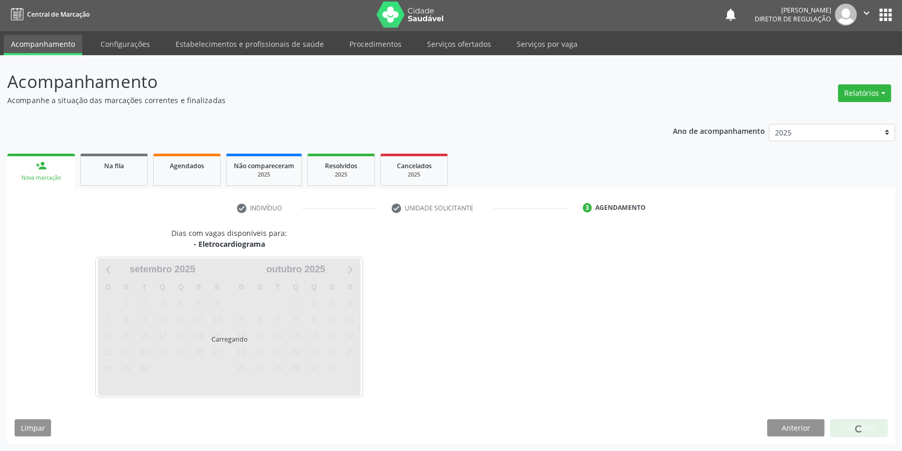
scroll to position [1, 0]
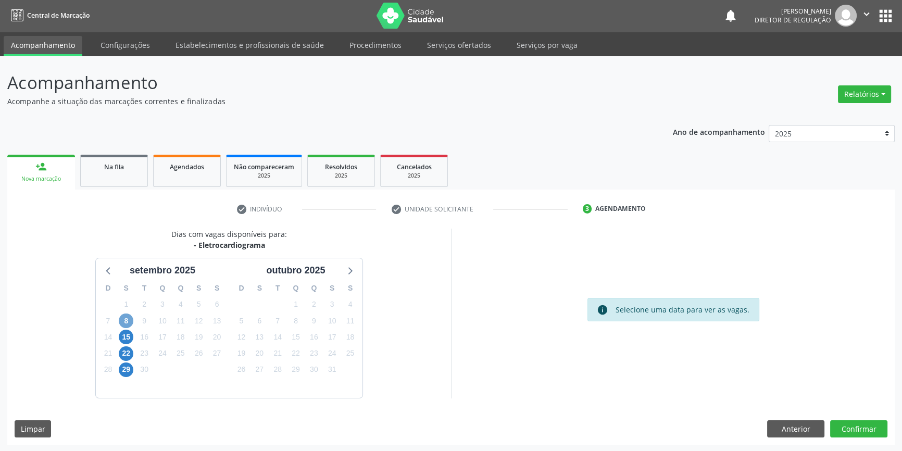
click at [128, 322] on span "8" at bounding box center [126, 321] width 15 height 15
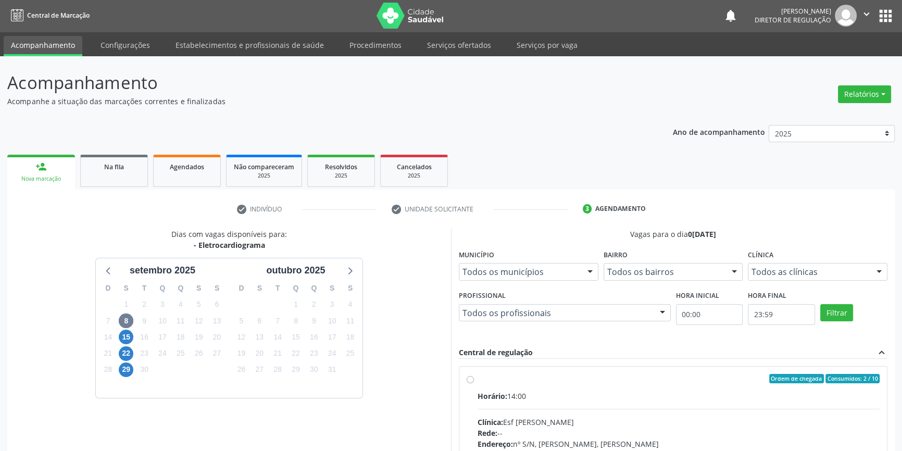
click at [499, 398] on span "Horário:" at bounding box center [493, 396] width 30 height 10
click at [474, 383] on input "Ordem de chegada Consumidos: 2 / 10 Horário: 14:00 Clínica: Esf [PERSON_NAME] R…" at bounding box center [470, 378] width 7 height 9
radio input "true"
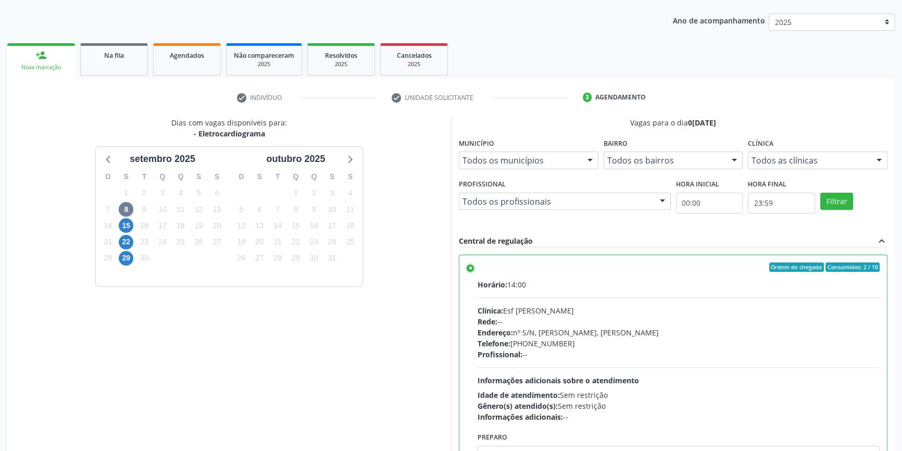
scroll to position [170, 0]
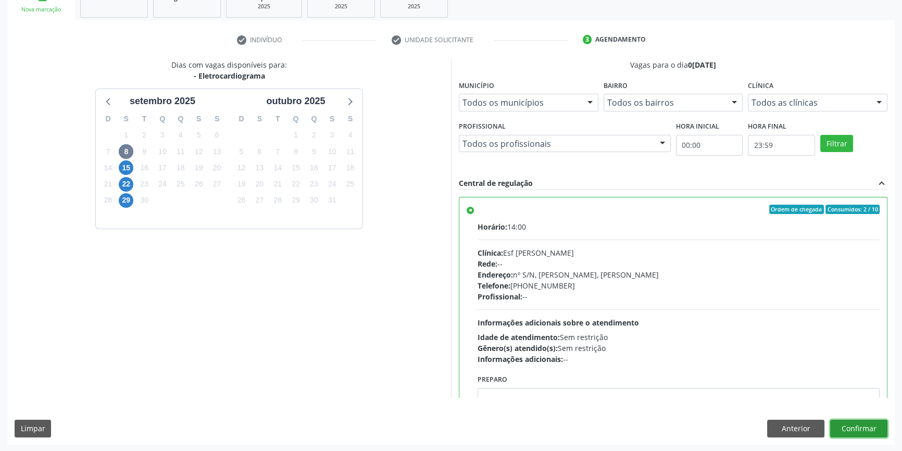
click at [853, 422] on button "Confirmar" at bounding box center [858, 429] width 57 height 18
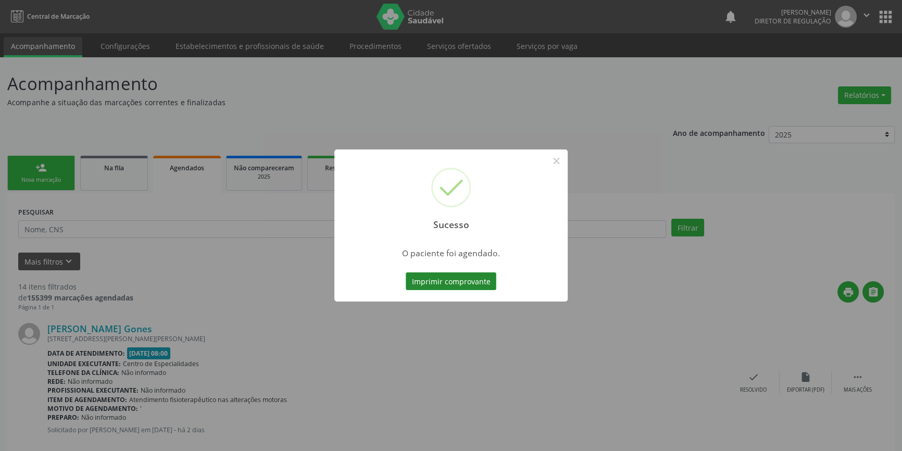
click at [476, 272] on button "Imprimir comprovante" at bounding box center [451, 281] width 91 height 18
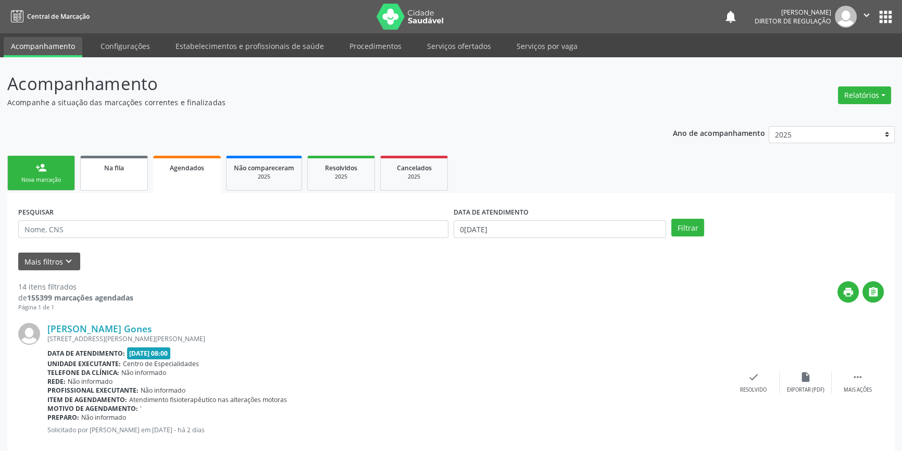
click at [112, 177] on link "Na fila" at bounding box center [114, 173] width 68 height 35
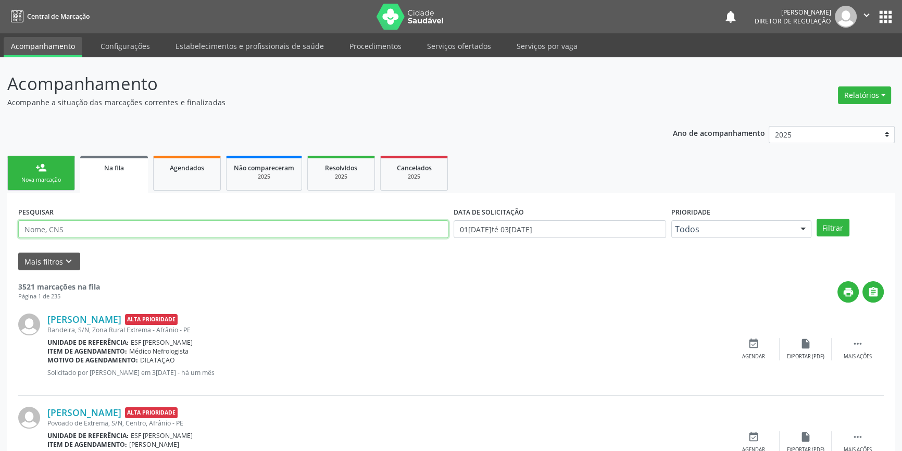
click at [102, 234] on input "text" at bounding box center [233, 229] width 430 height 18
type input "708401288795366"
click at [826, 227] on button "Filtrar" at bounding box center [833, 228] width 33 height 18
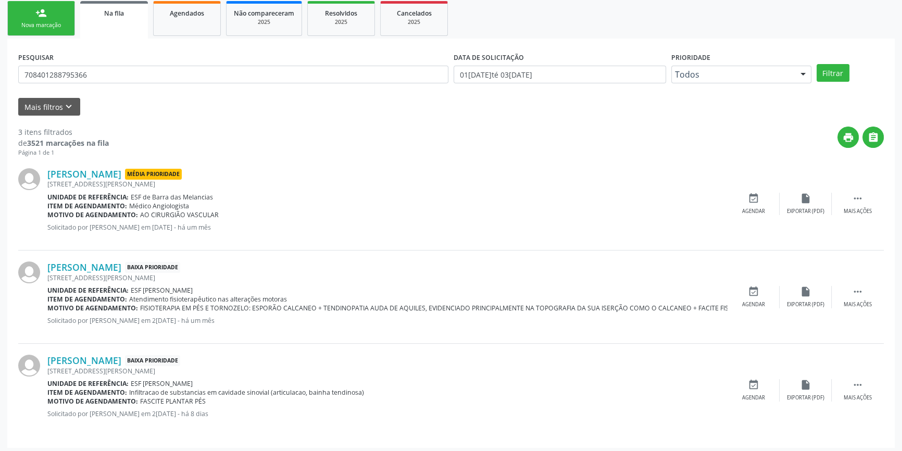
scroll to position [157, 0]
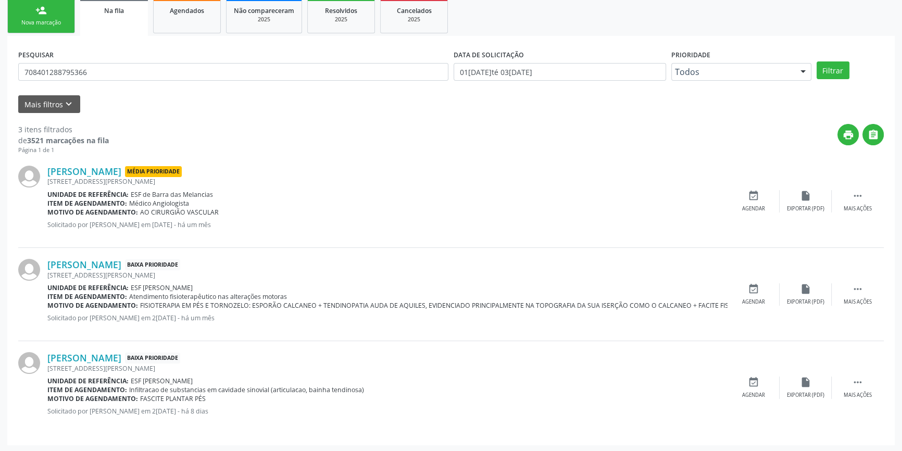
click at [751, 374] on div "[PERSON_NAME] Baixa Prioridade [STREET_ADDRESS][PERSON_NAME] Unidade de referên…" at bounding box center [451, 387] width 866 height 93
click at [750, 377] on icon "event_available" at bounding box center [753, 382] width 11 height 11
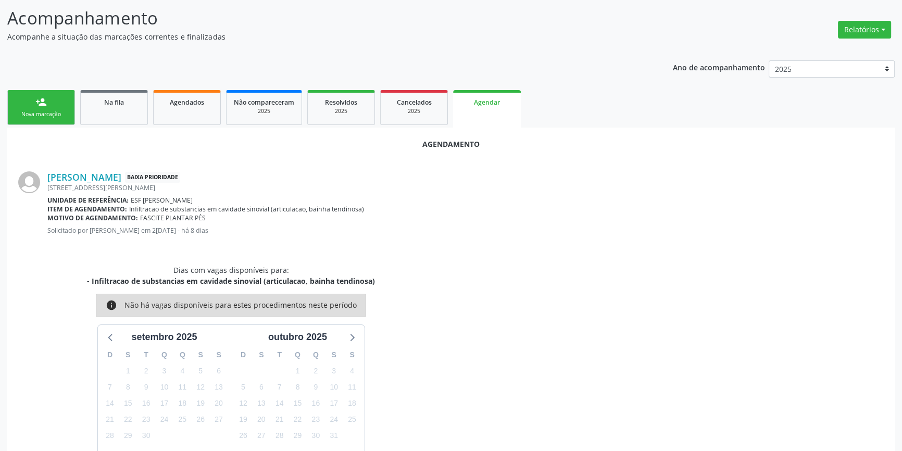
scroll to position [121, 0]
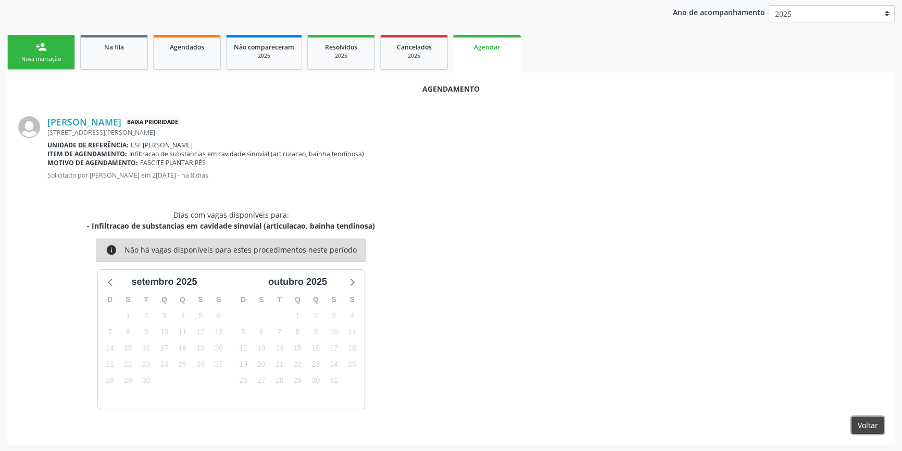
click at [871, 421] on button "Voltar" at bounding box center [867, 426] width 32 height 18
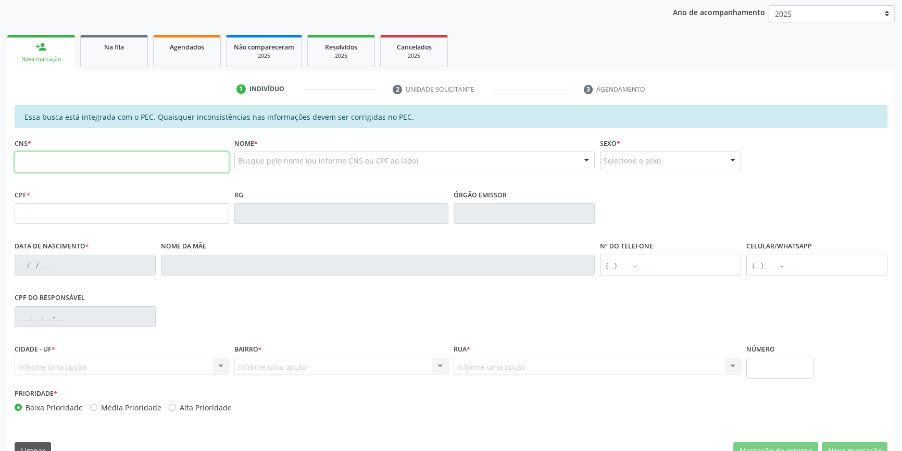
click at [66, 156] on input "text" at bounding box center [122, 162] width 215 height 21
type input "708 4012 8879 5366"
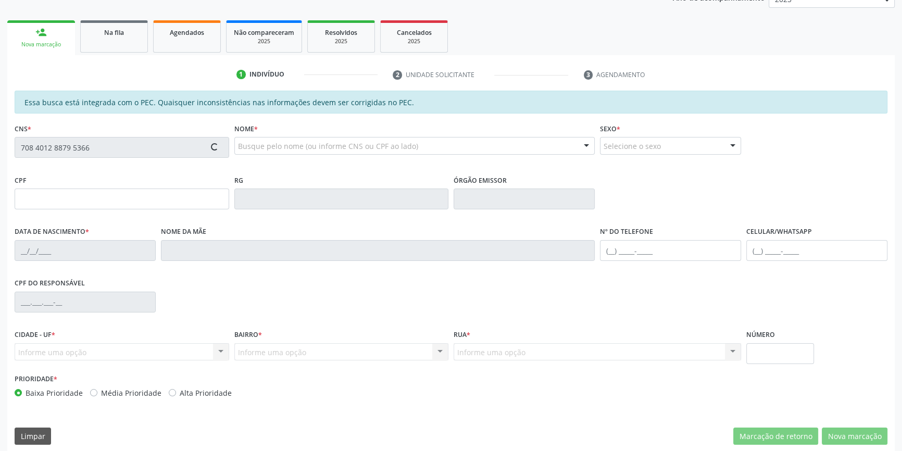
type input "105.385.694-68"
type input "[DATE]"
type input "[PERSON_NAME]"
type input "[PHONE_NUMBER]"
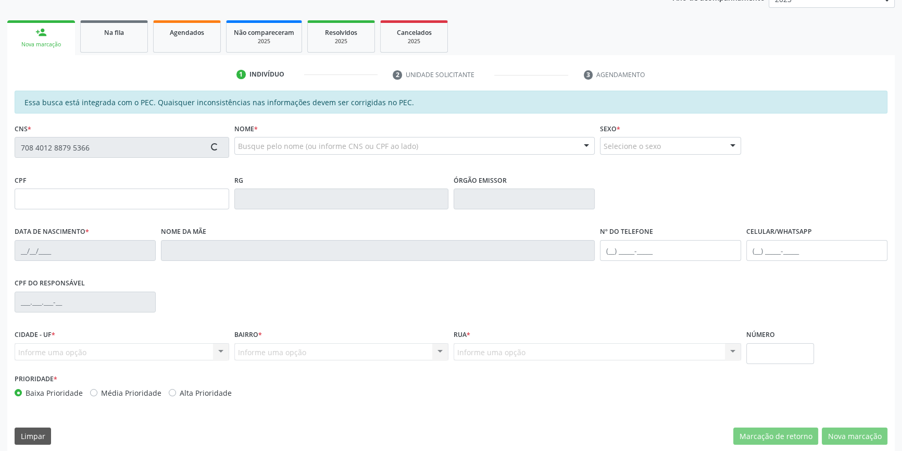
type input "S/N"
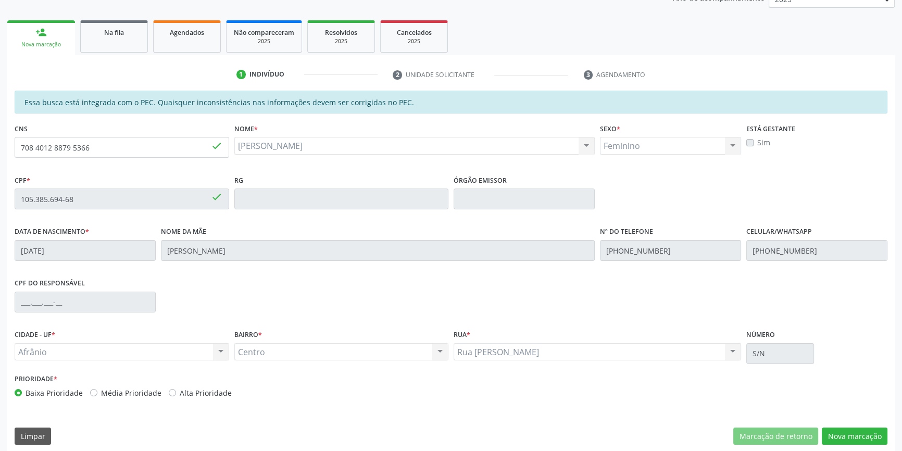
scroll to position [143, 0]
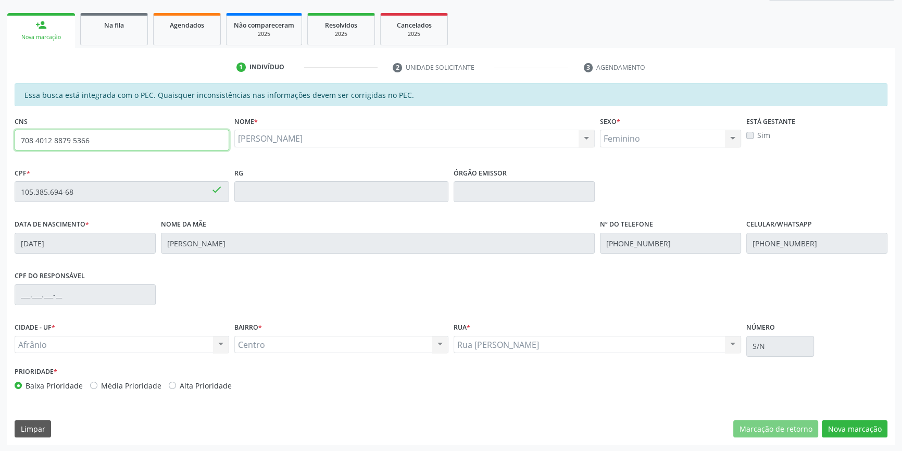
drag, startPoint x: 107, startPoint y: 139, endPoint x: 0, endPoint y: 119, distance: 109.0
click at [0, 119] on div "Acompanhamento Acompanhe a situação das marcações correntes e finalizadas Relat…" at bounding box center [451, 183] width 902 height 537
click at [865, 431] on button "Nova marcação" at bounding box center [855, 429] width 66 height 18
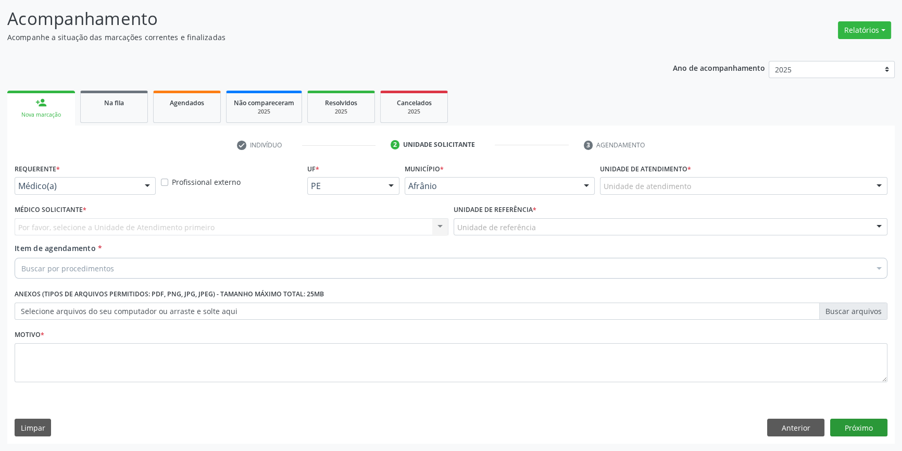
scroll to position [64, 0]
click at [723, 187] on div "Unidade de atendimento" at bounding box center [743, 187] width 287 height 18
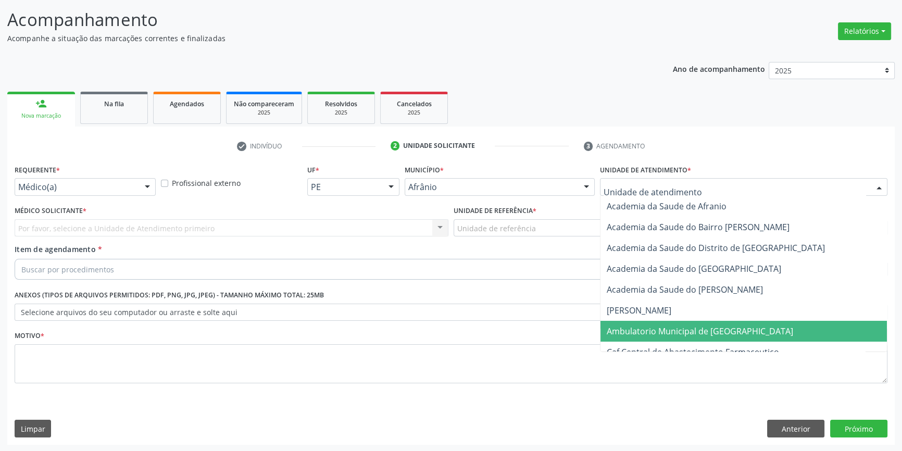
click at [693, 326] on span "Ambulatorio Municipal de [GEOGRAPHIC_DATA]" at bounding box center [700, 330] width 186 height 11
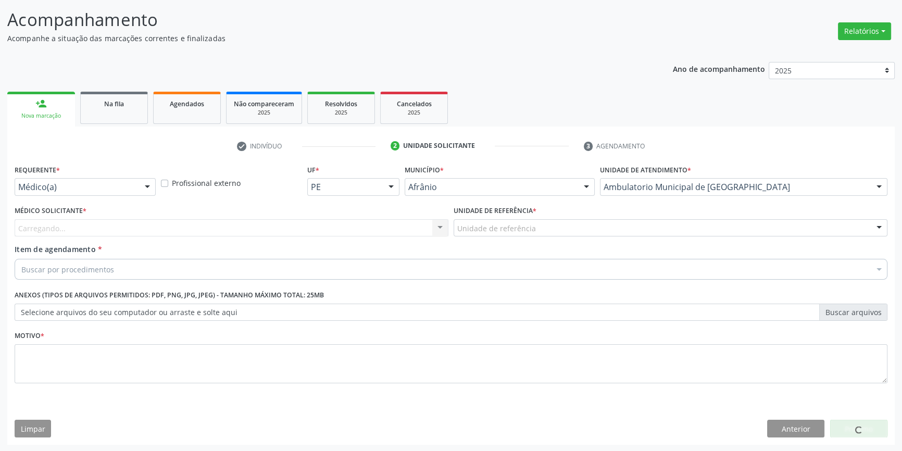
click at [515, 234] on div "Unidade de referência" at bounding box center [671, 228] width 434 height 18
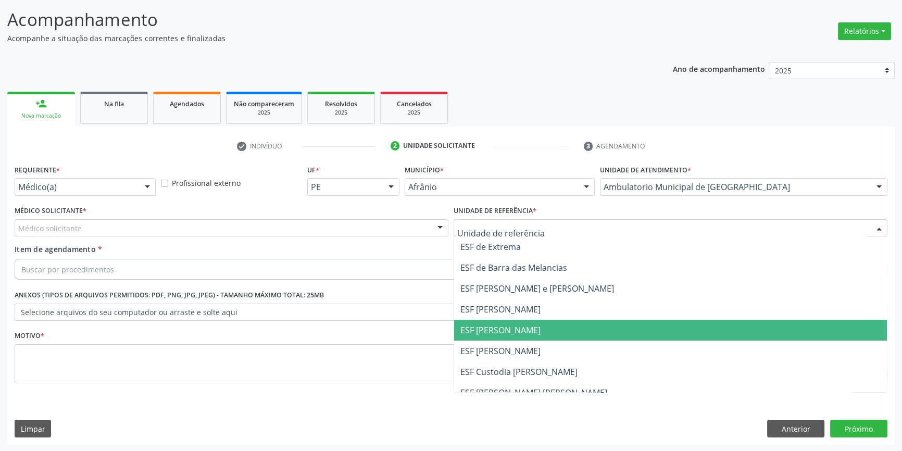
click at [506, 327] on span "ESF [PERSON_NAME]" at bounding box center [500, 329] width 80 height 11
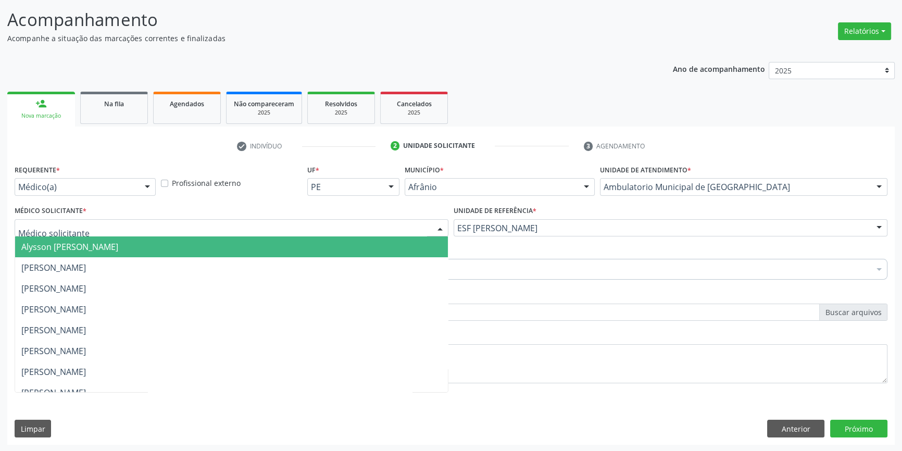
drag, startPoint x: 245, startPoint y: 228, endPoint x: 183, endPoint y: 255, distance: 67.4
click at [244, 228] on div at bounding box center [232, 228] width 434 height 18
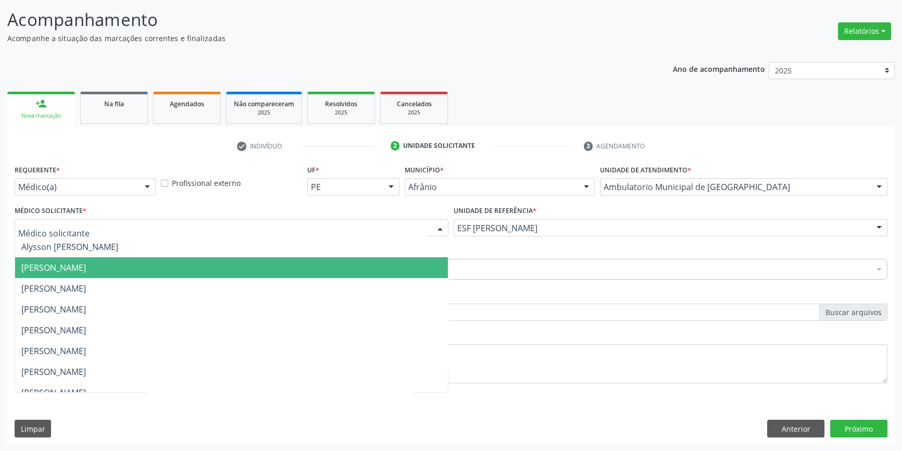
click at [86, 270] on span "[PERSON_NAME]" at bounding box center [53, 267] width 65 height 11
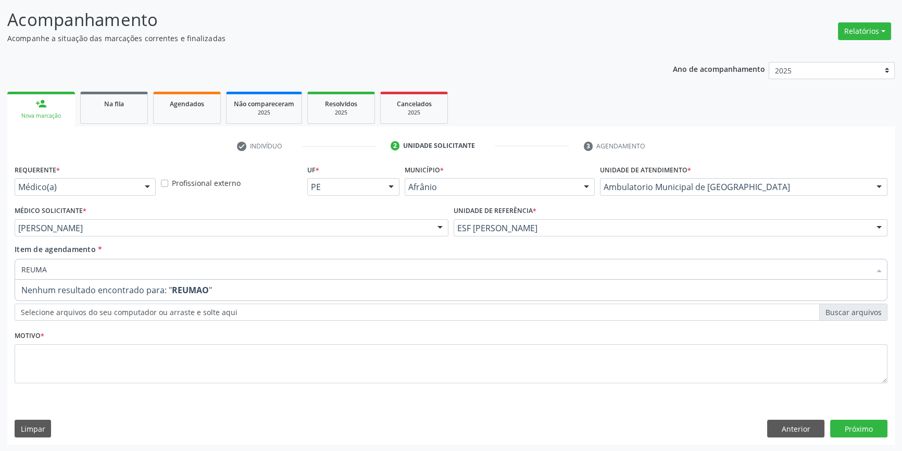
type input "REUMAT"
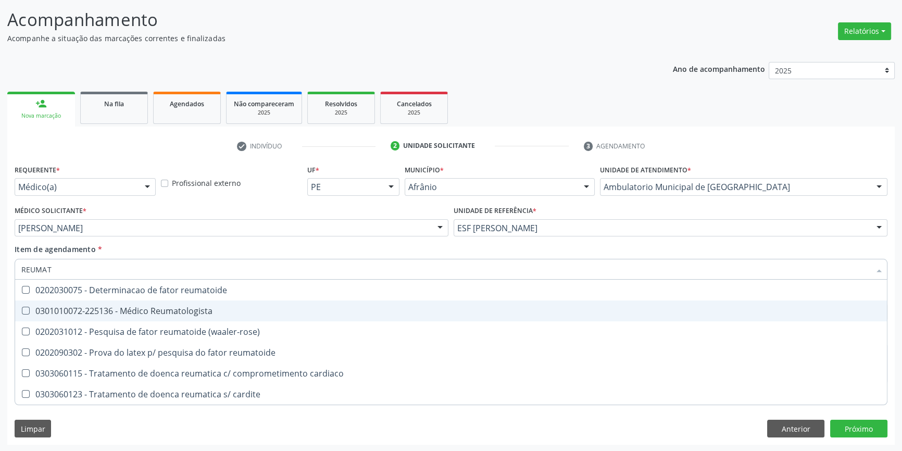
click at [234, 310] on div "0301010072-225136 - Médico Reumatologista" at bounding box center [450, 311] width 859 height 8
checkbox Reumatologista "true"
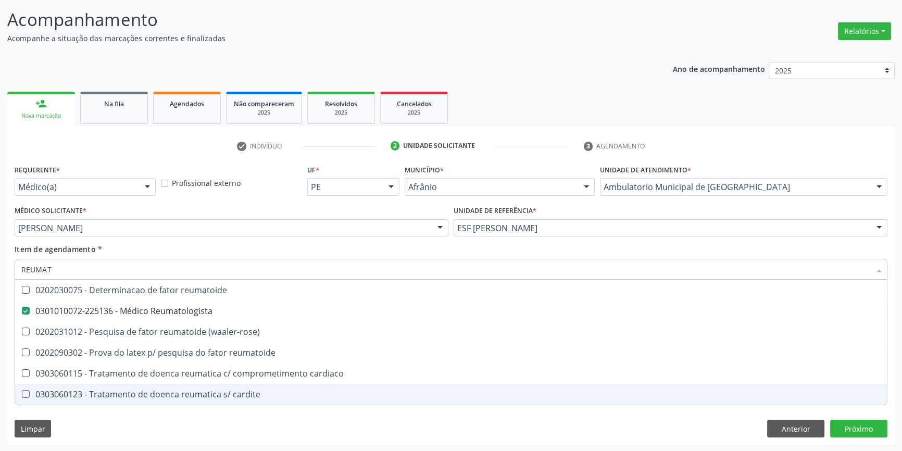
click at [205, 421] on div "Requerente * Médico(a) Médico(a) Enfermeiro(a) Paciente Nenhum resultado encont…" at bounding box center [450, 303] width 887 height 283
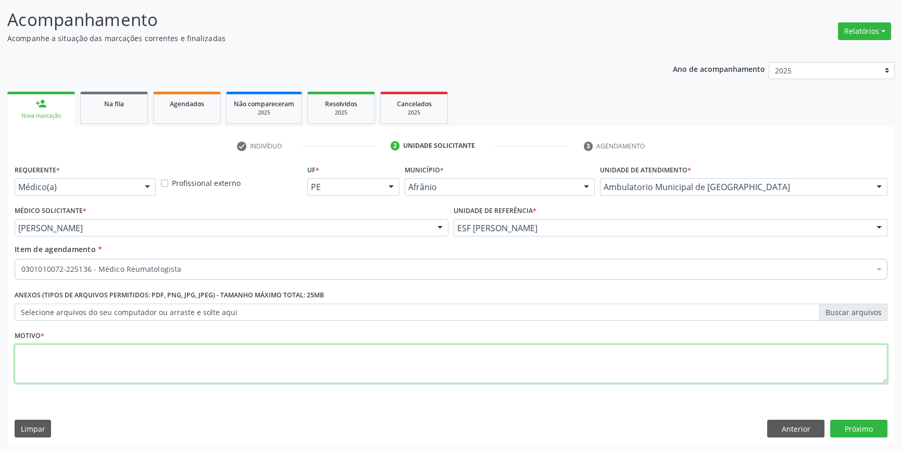
click at [170, 375] on textarea at bounding box center [451, 364] width 873 height 40
type textarea "1"
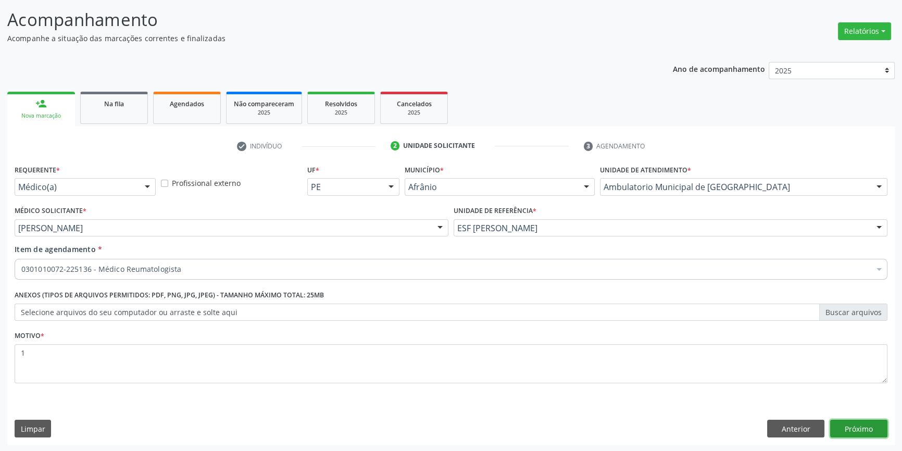
click at [846, 420] on button "Próximo" at bounding box center [858, 429] width 57 height 18
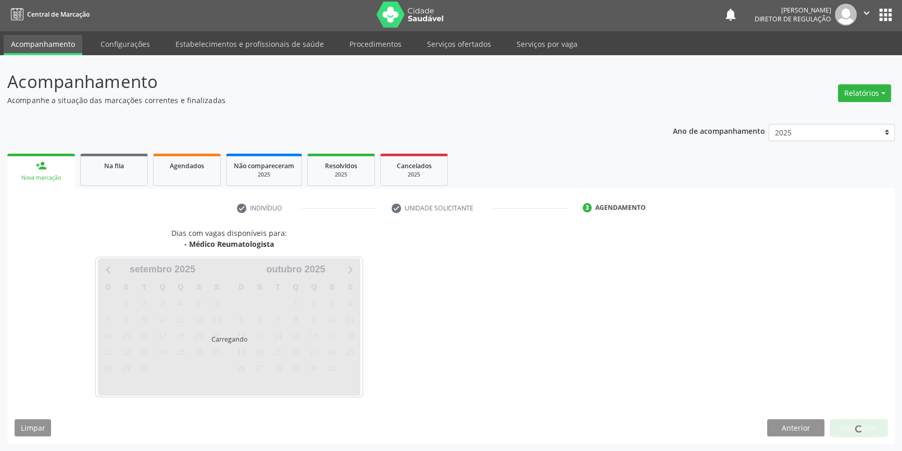
scroll to position [1, 0]
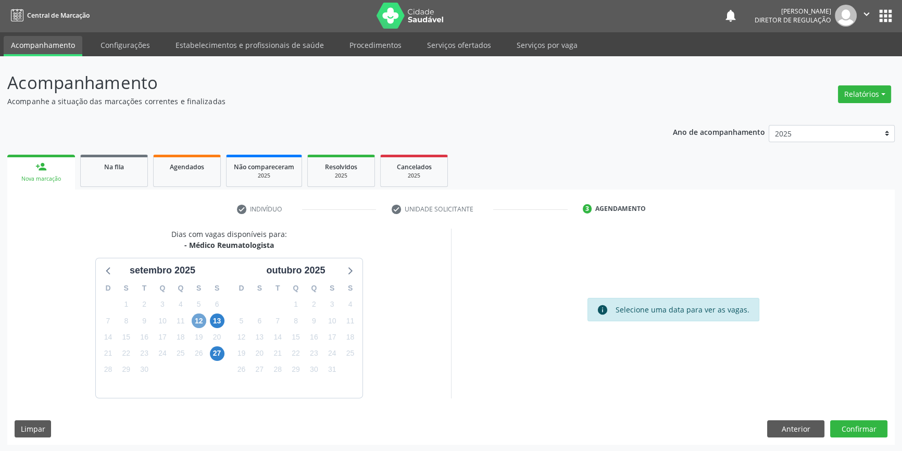
click at [198, 320] on span "12" at bounding box center [199, 321] width 15 height 15
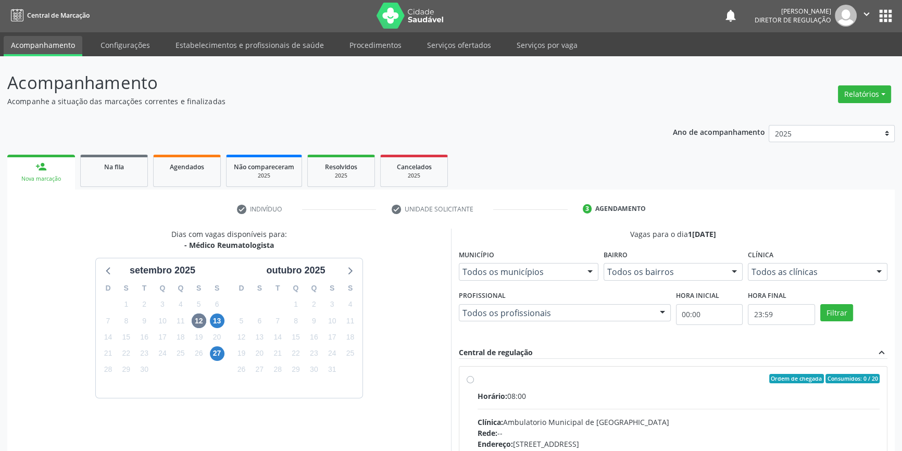
click at [479, 386] on label "Ordem de chegada Consumidos: 0 / 20 Horário: 08:00 Clínica: Ambulatorio Municip…" at bounding box center [679, 454] width 402 height 160
click at [474, 383] on input "Ordem de chegada Consumidos: 0 / 20 Horário: 08:00 Clínica: Ambulatorio Municip…" at bounding box center [470, 378] width 7 height 9
radio input "true"
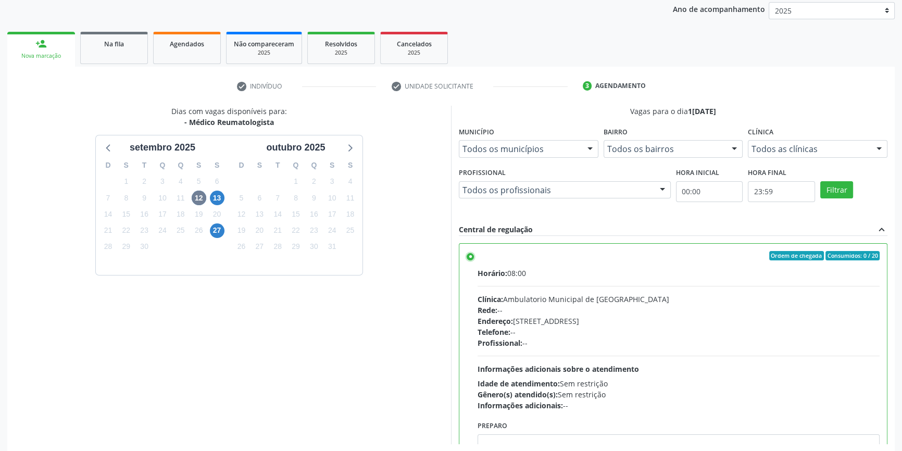
scroll to position [170, 0]
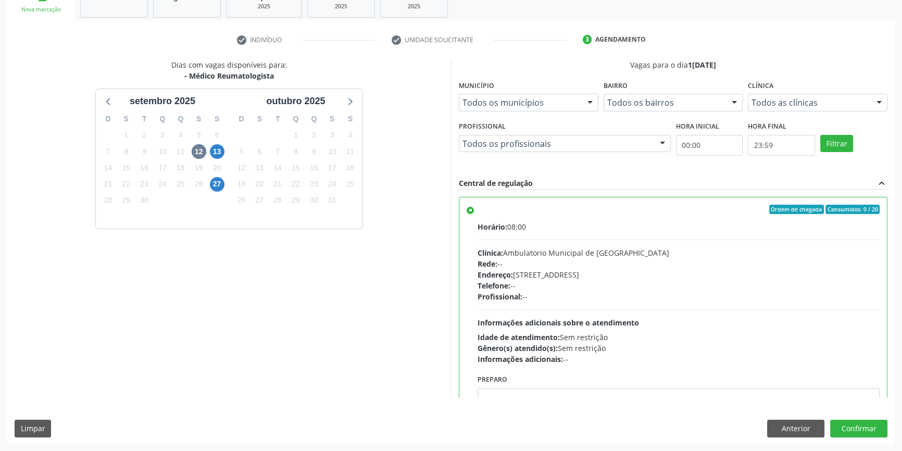
click at [868, 418] on div "Dias com vagas disponíveis para: - Médico Reumatologista [DATE] D S T Q Q S S 3…" at bounding box center [450, 251] width 887 height 385
click at [866, 421] on button "Confirmar" at bounding box center [858, 429] width 57 height 18
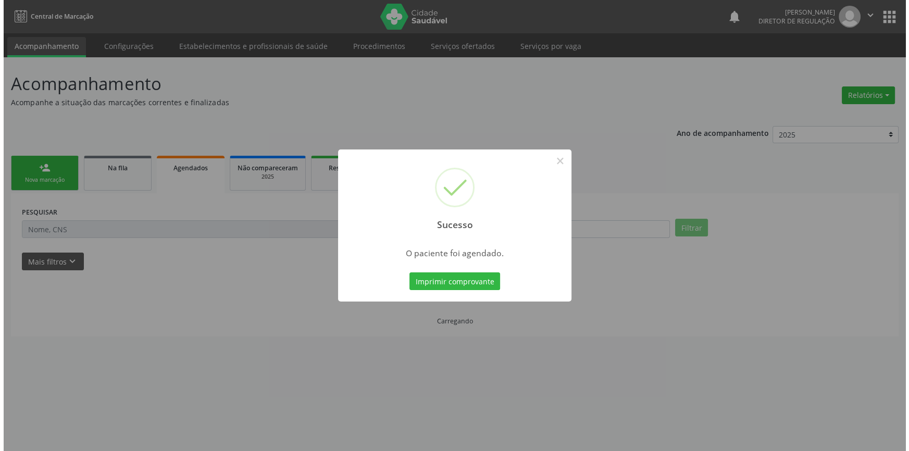
scroll to position [0, 0]
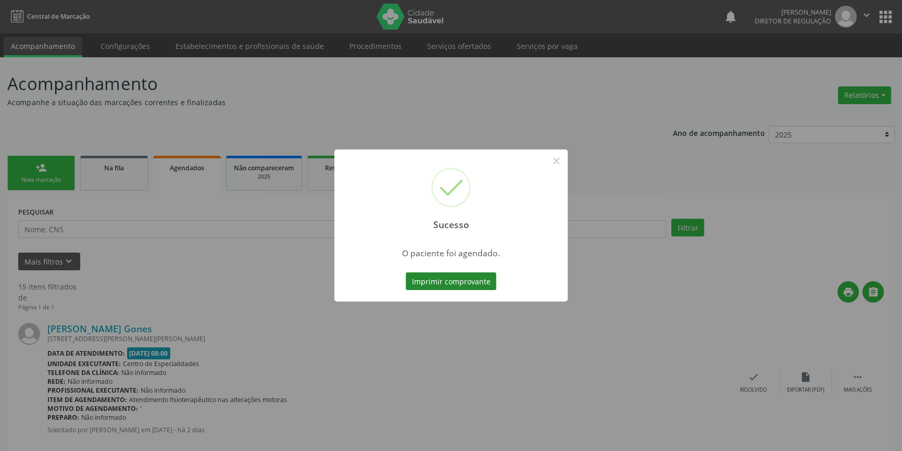
click at [462, 274] on button "Imprimir comprovante" at bounding box center [451, 281] width 91 height 18
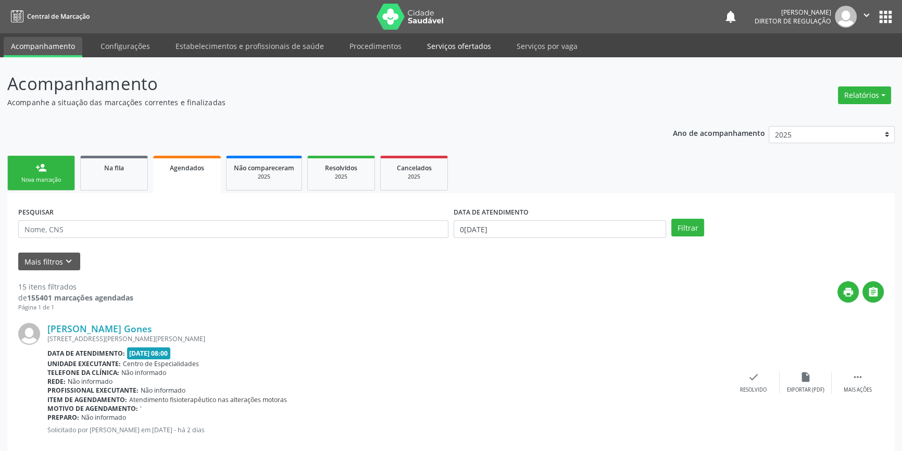
click at [473, 45] on link "Serviços ofertados" at bounding box center [459, 46] width 79 height 18
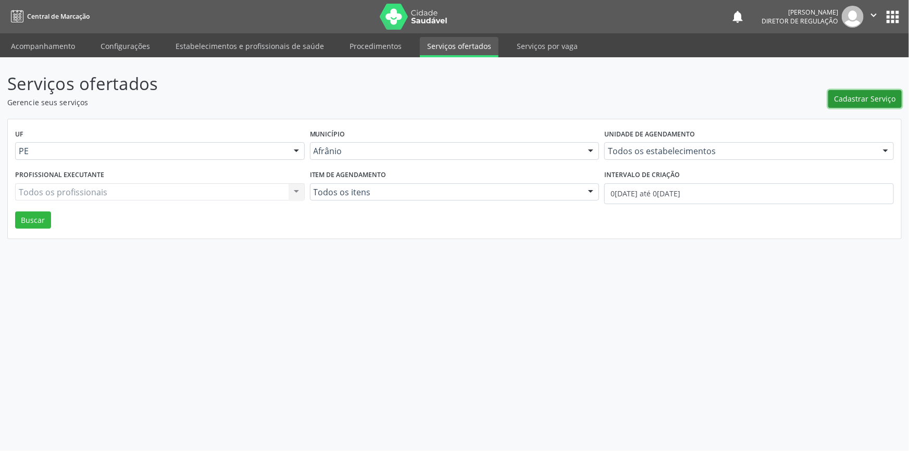
click at [856, 99] on span "Cadastrar Serviço" at bounding box center [864, 98] width 61 height 11
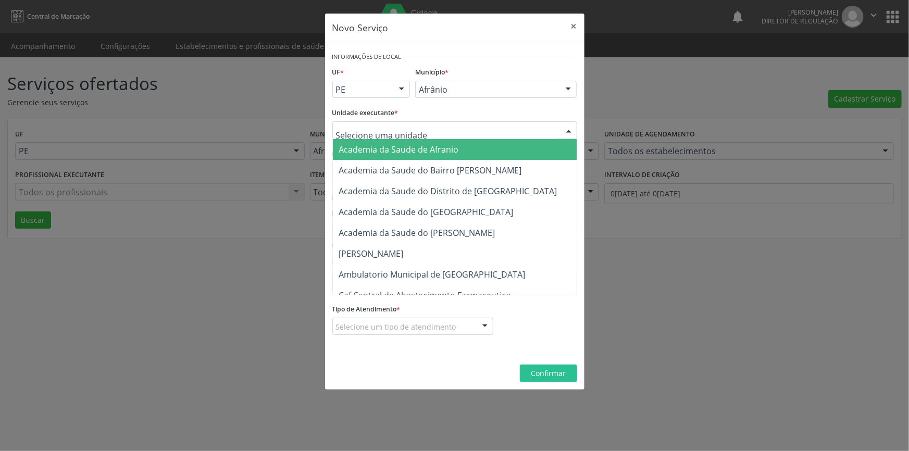
click at [442, 125] on div at bounding box center [454, 130] width 245 height 18
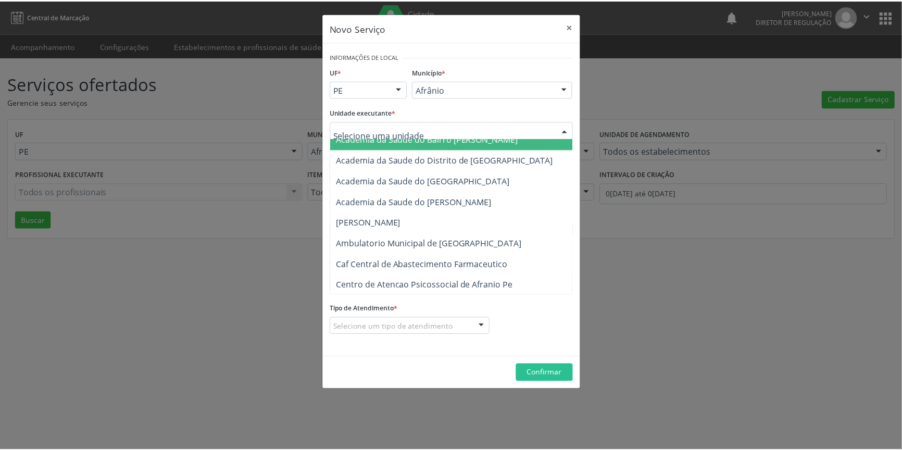
scroll to position [47, 0]
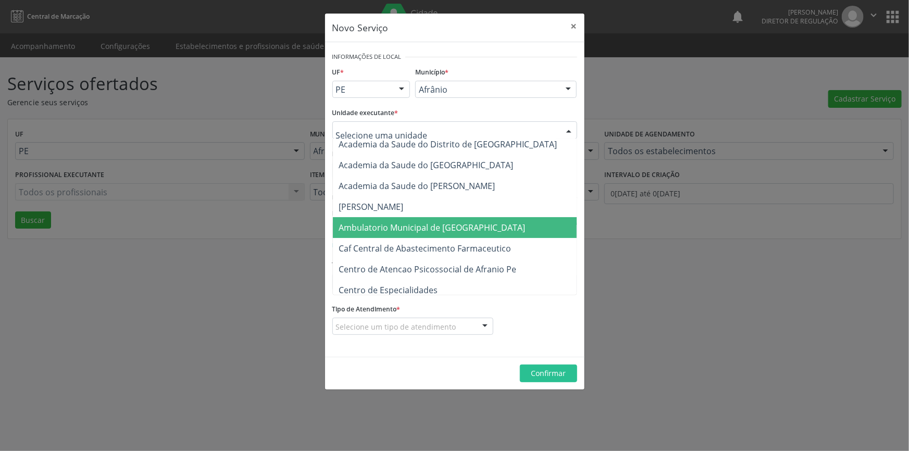
click at [435, 224] on span "Ambulatorio Municipal de [GEOGRAPHIC_DATA]" at bounding box center [432, 227] width 186 height 11
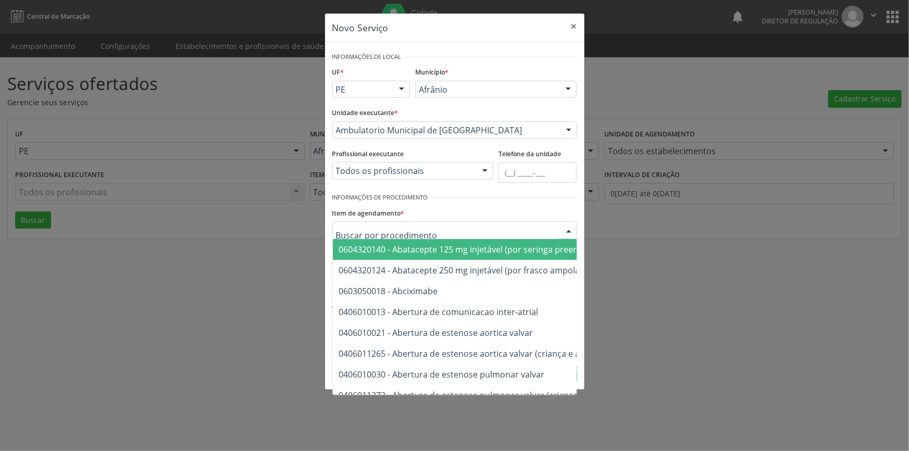
click at [432, 230] on div at bounding box center [454, 230] width 245 height 18
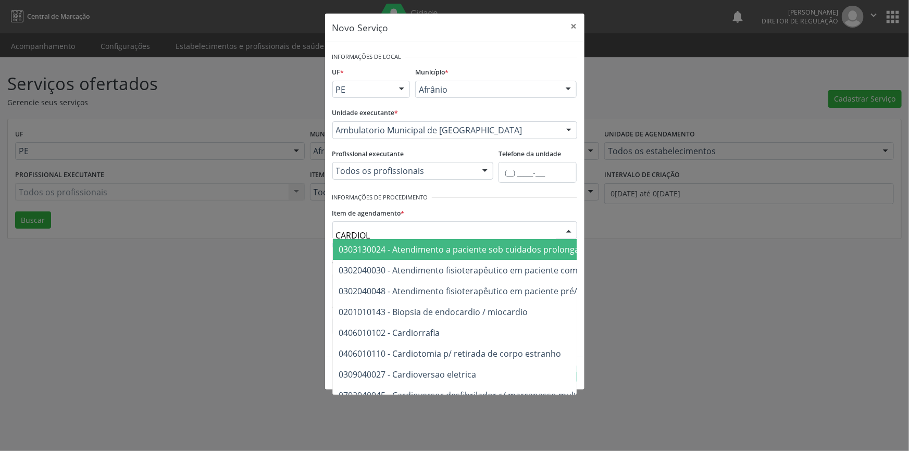
type input "CARDIOLO"
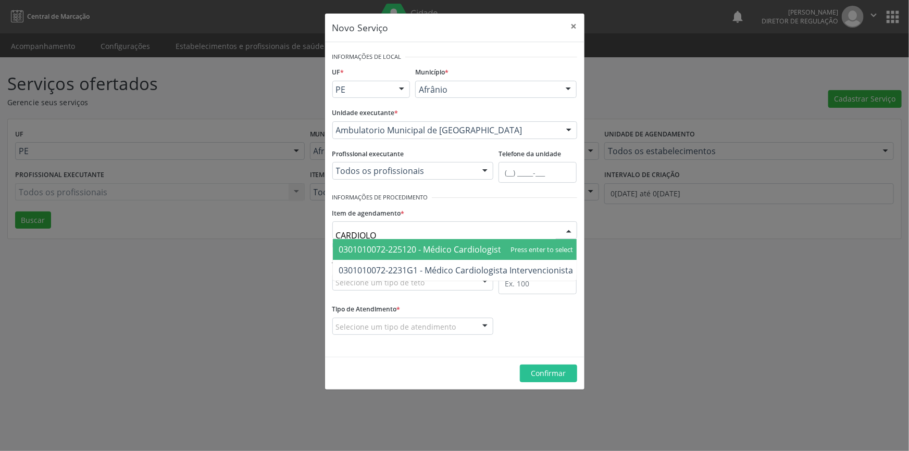
click at [446, 247] on span "0301010072-225120 - Médico Cardiologista" at bounding box center [422, 249] width 167 height 11
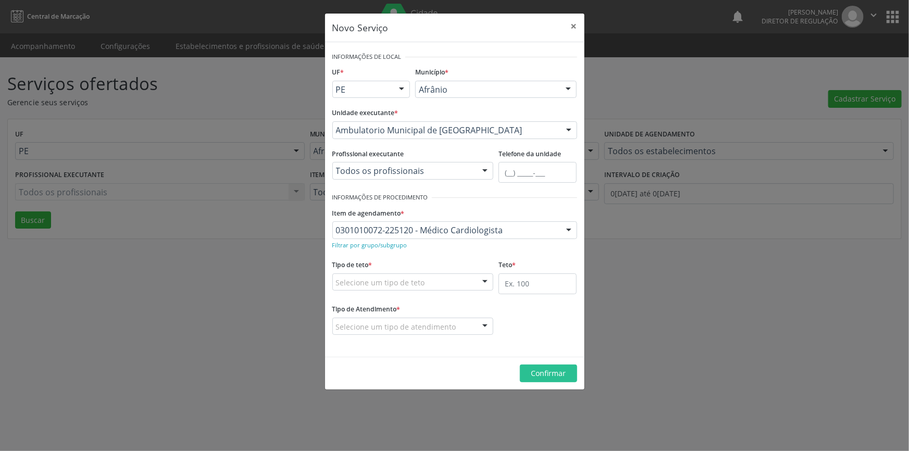
click at [454, 281] on div "Selecione um tipo de teto" at bounding box center [412, 282] width 161 height 18
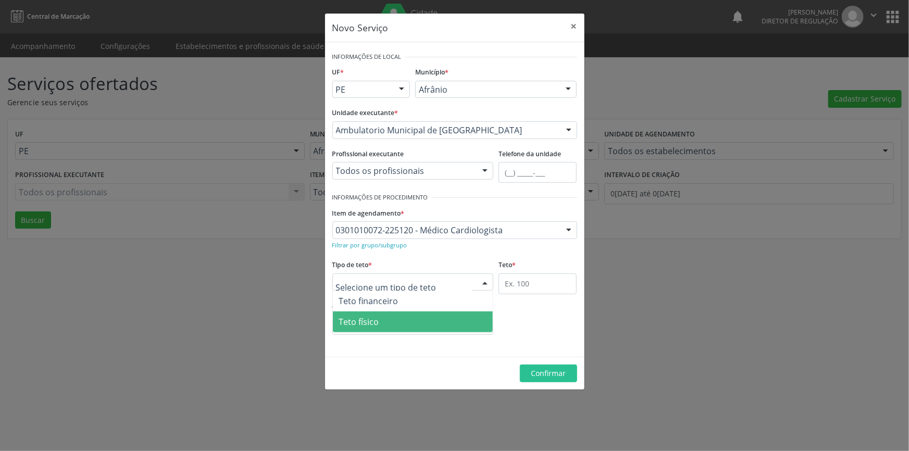
click at [435, 322] on span "Teto físico" at bounding box center [413, 321] width 160 height 21
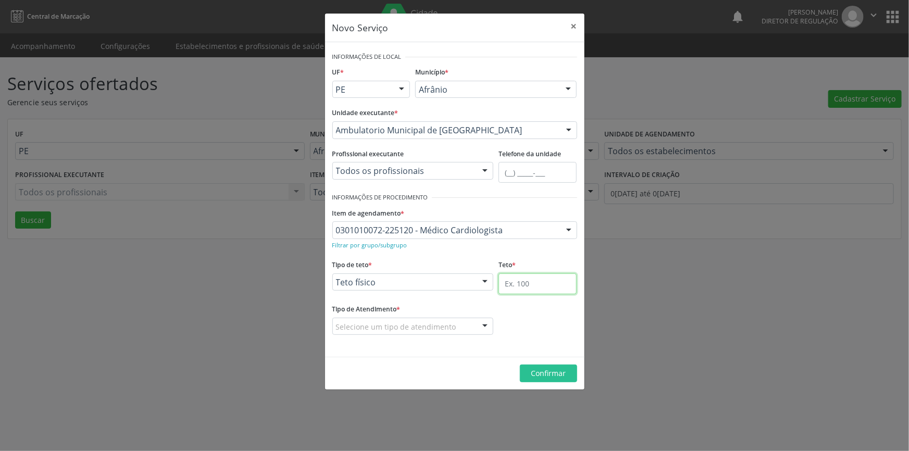
click at [531, 283] on input "text" at bounding box center [537, 283] width 78 height 21
type input "20"
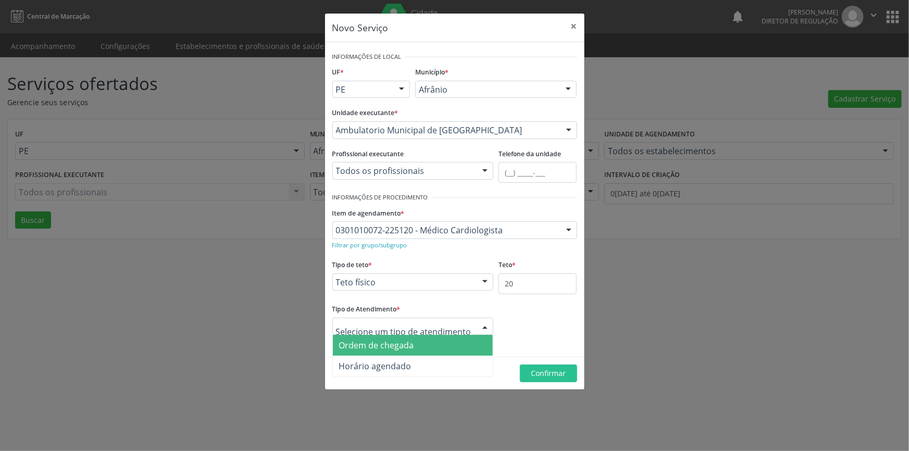
click at [450, 349] on span "Ordem de chegada" at bounding box center [413, 345] width 160 height 21
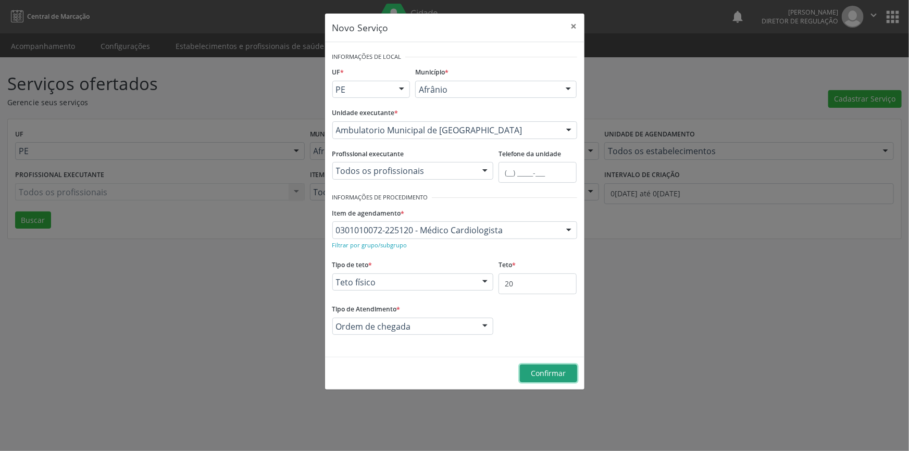
click at [560, 371] on span "Confirmar" at bounding box center [548, 373] width 35 height 10
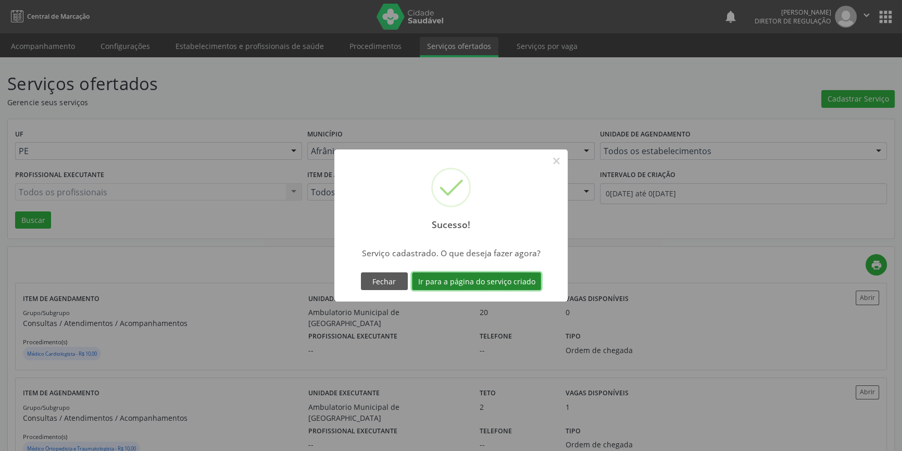
click at [506, 284] on button "Ir para a página do serviço criado" at bounding box center [476, 281] width 129 height 18
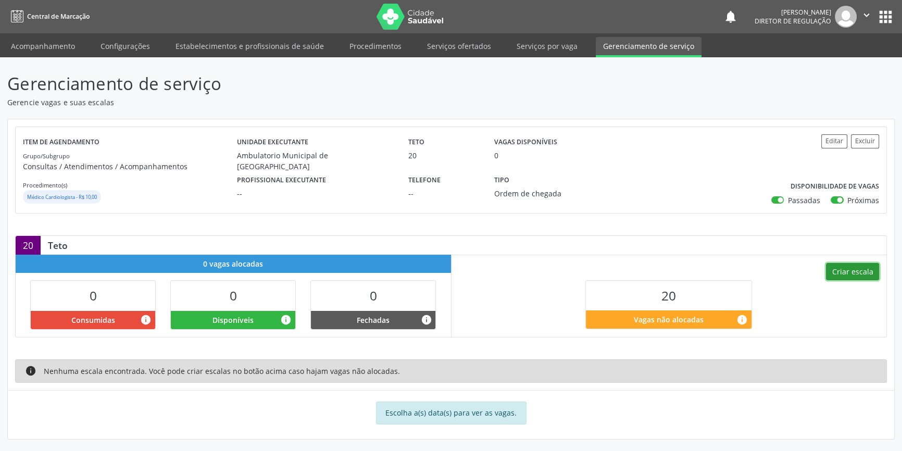
click at [856, 272] on button "Criar escala" at bounding box center [852, 272] width 53 height 18
select select "8"
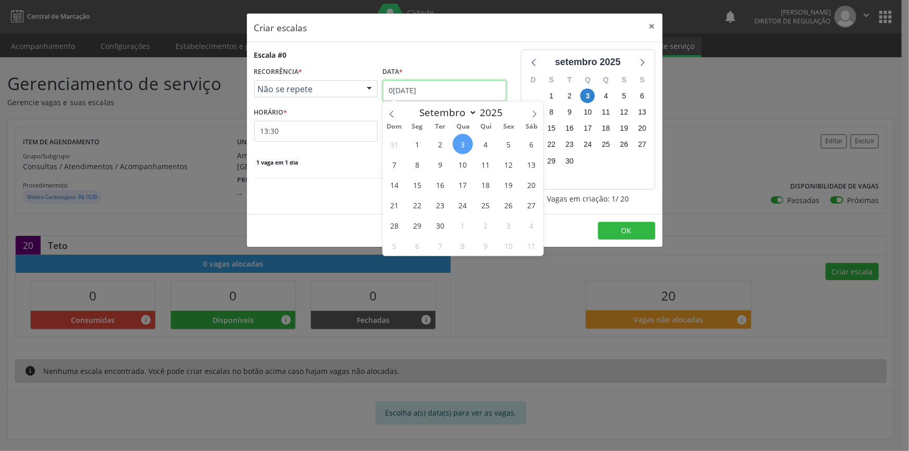
click at [462, 92] on input "0[DATE]" at bounding box center [444, 90] width 123 height 21
click at [514, 147] on span "5" at bounding box center [508, 144] width 20 height 20
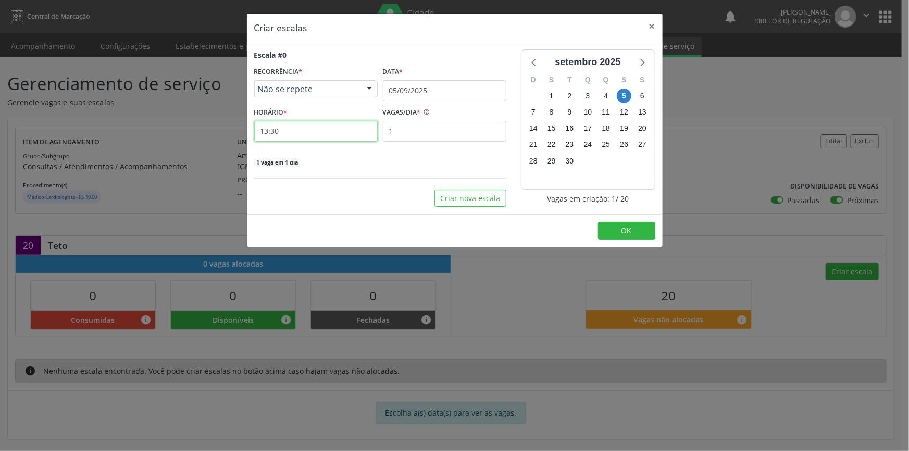
click at [361, 130] on input "13:30" at bounding box center [315, 131] width 123 height 21
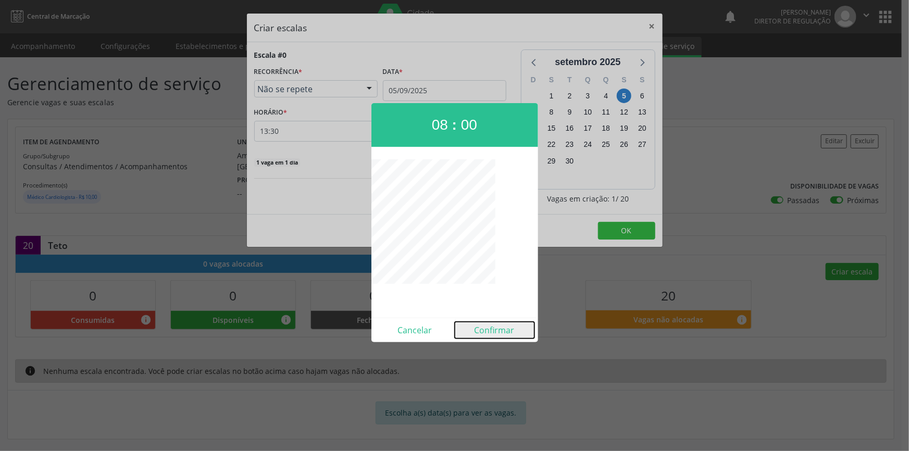
click at [494, 332] on button "Confirmar" at bounding box center [495, 330] width 80 height 17
type input "08:00"
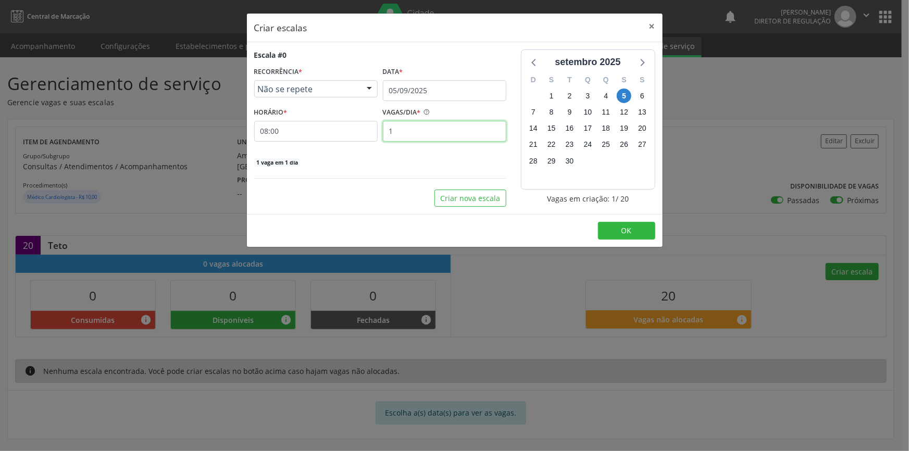
click at [430, 136] on input "1" at bounding box center [444, 131] width 123 height 21
type input "20"
click at [631, 231] on button "OK" at bounding box center [626, 231] width 57 height 18
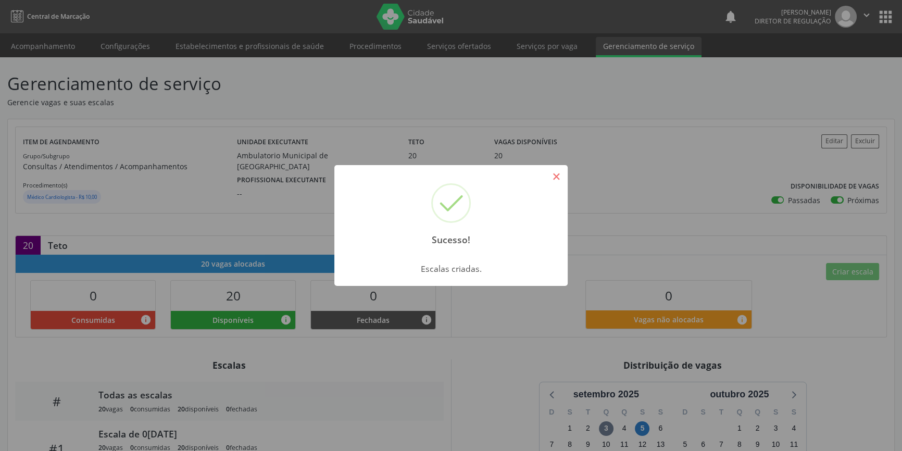
click at [551, 176] on button "×" at bounding box center [556, 177] width 18 height 18
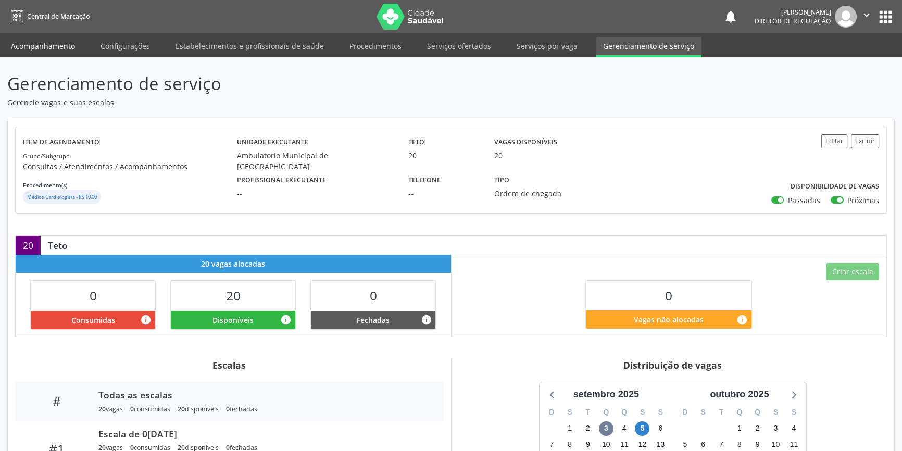
click at [62, 46] on link "Acompanhamento" at bounding box center [43, 46] width 79 height 18
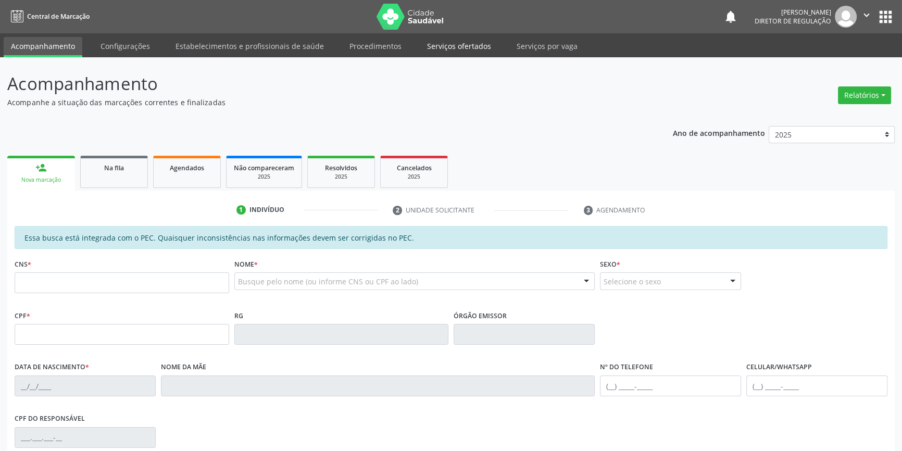
click at [482, 43] on link "Serviços ofertados" at bounding box center [459, 46] width 79 height 18
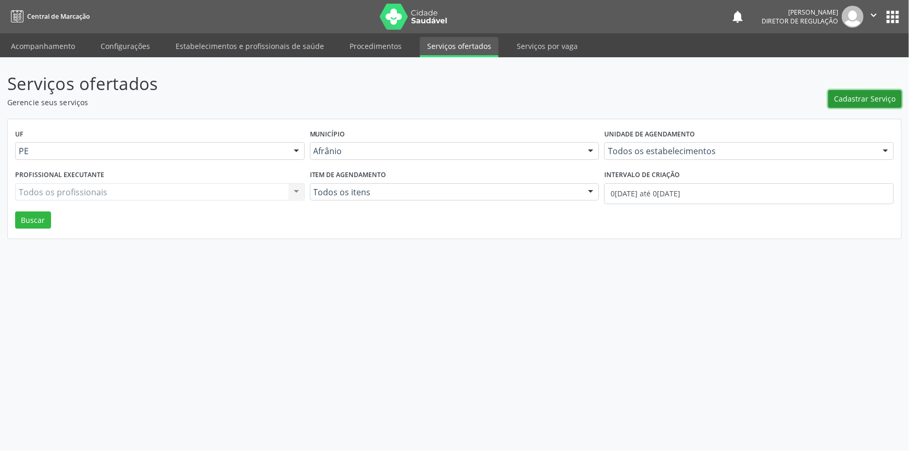
click at [863, 96] on span "Cadastrar Serviço" at bounding box center [864, 98] width 61 height 11
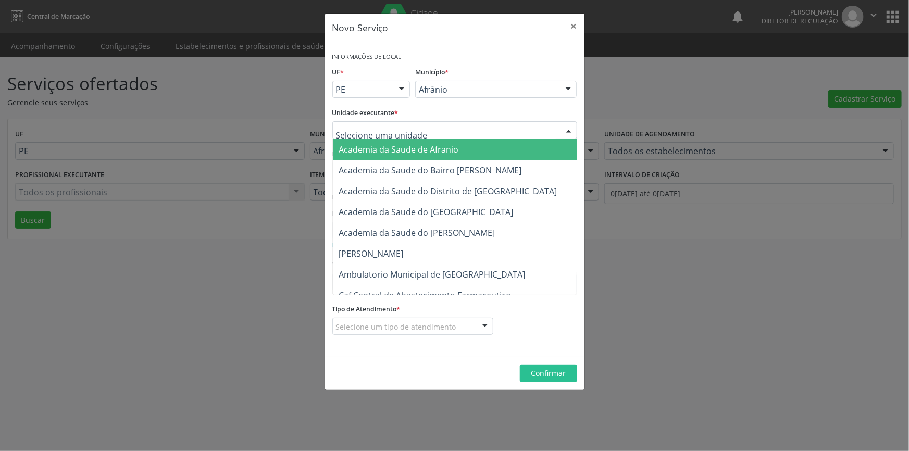
click at [525, 129] on div at bounding box center [454, 130] width 245 height 18
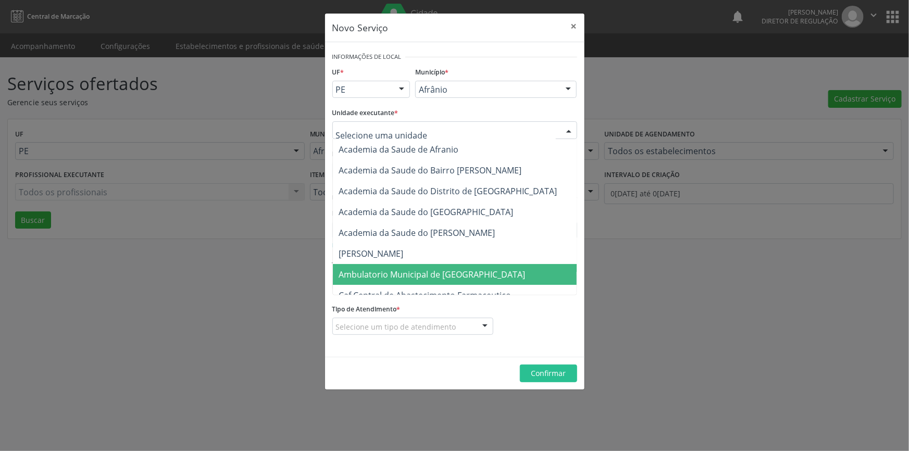
click at [444, 274] on span "Ambulatorio Municipal de [GEOGRAPHIC_DATA]" at bounding box center [432, 274] width 186 height 11
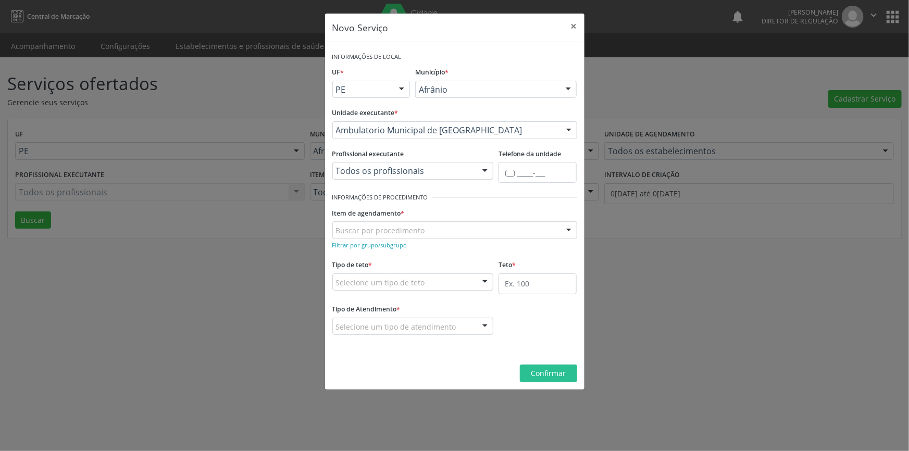
click at [440, 231] on div "Buscar por procedimento" at bounding box center [454, 230] width 245 height 18
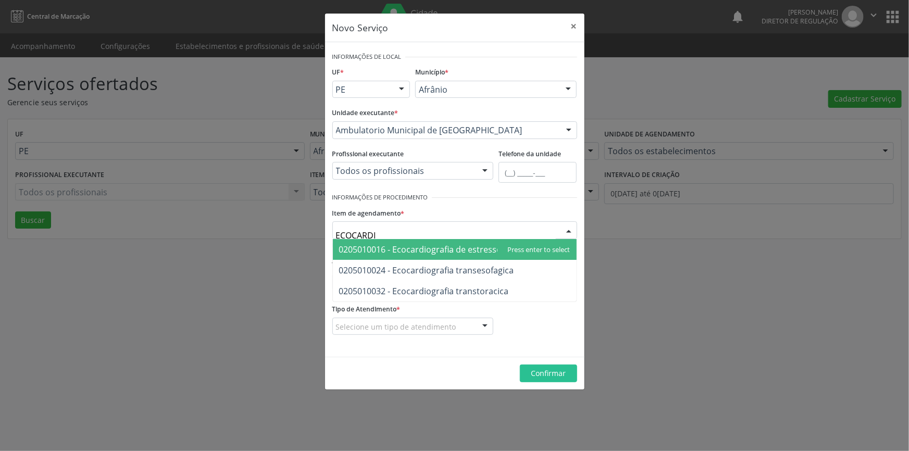
type input "ECOCARDIO"
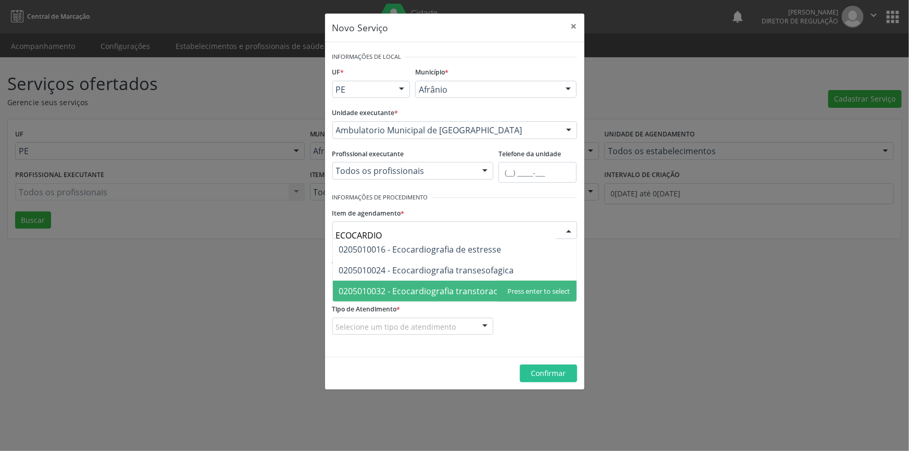
click at [471, 287] on span "0205010032 - Ecocardiografia transtoracica" at bounding box center [424, 290] width 170 height 11
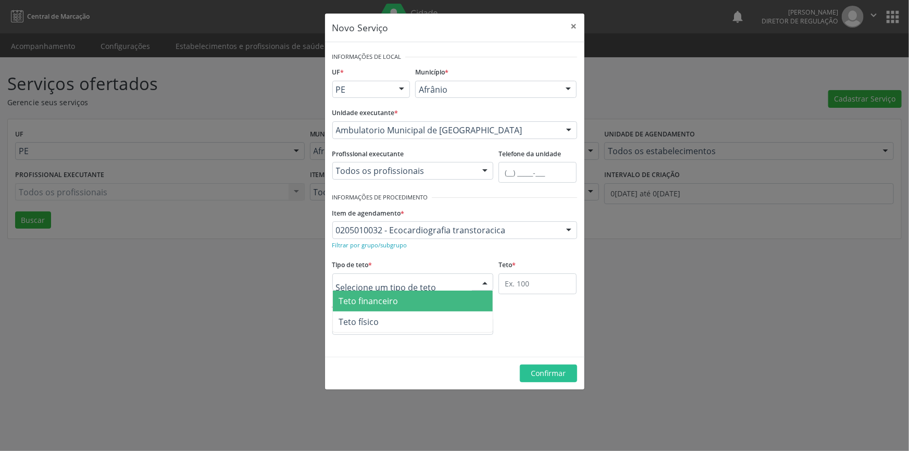
click at [444, 283] on div at bounding box center [412, 282] width 161 height 18
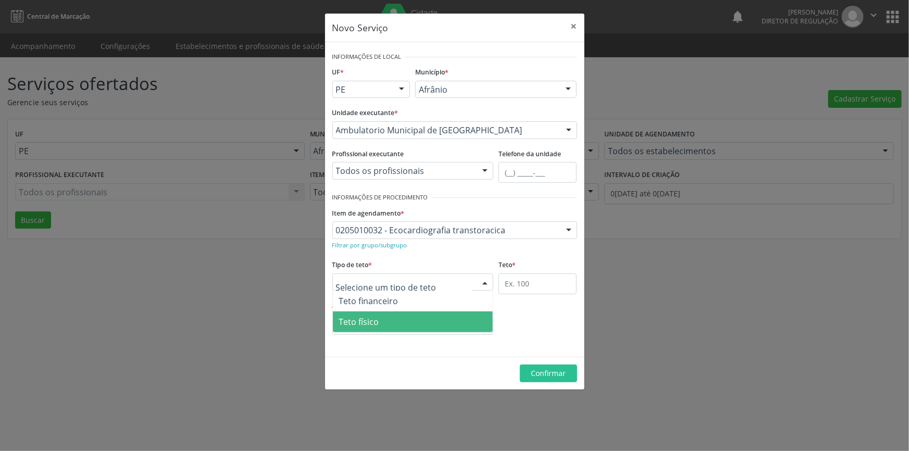
click at [430, 326] on span "Teto físico" at bounding box center [413, 321] width 160 height 21
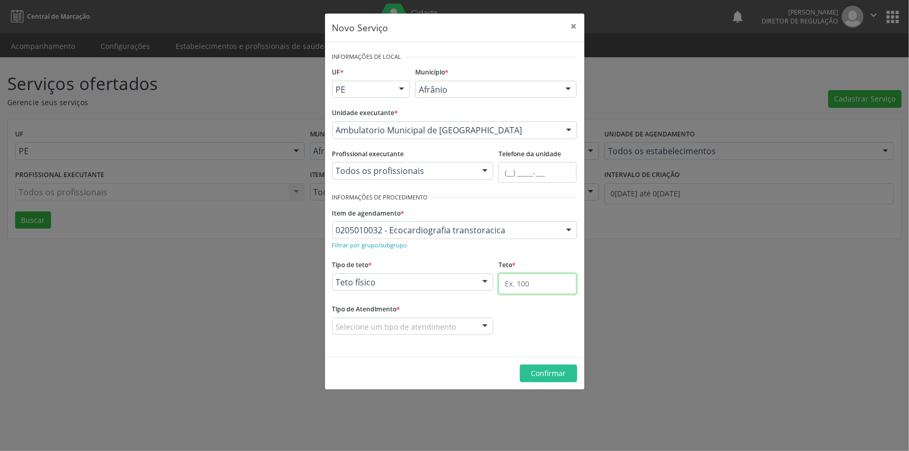
click at [536, 283] on input "text" at bounding box center [537, 283] width 78 height 21
type input "8"
click at [454, 322] on div "Selecione um tipo de atendimento" at bounding box center [412, 327] width 161 height 18
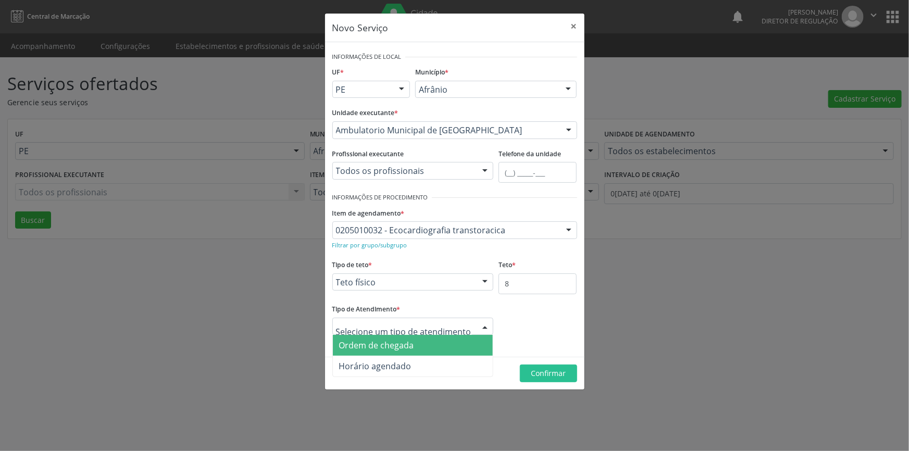
click at [438, 345] on span "Ordem de chegada" at bounding box center [413, 345] width 160 height 21
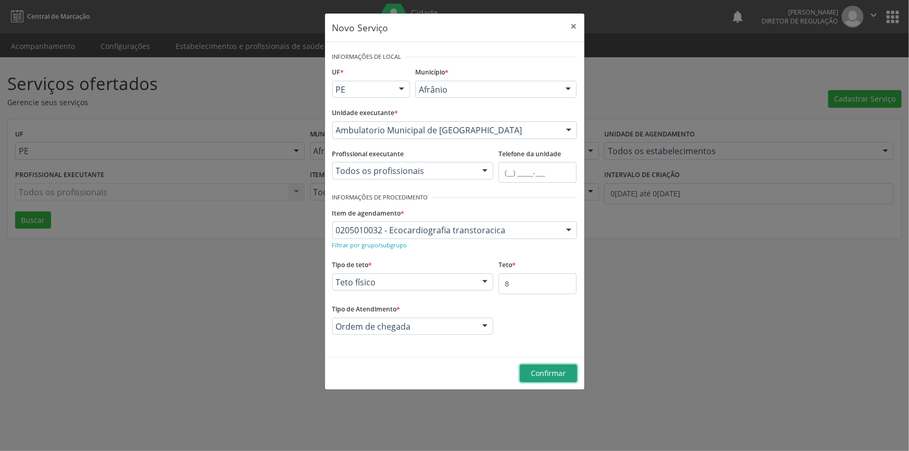
click at [540, 372] on span "Confirmar" at bounding box center [548, 373] width 35 height 10
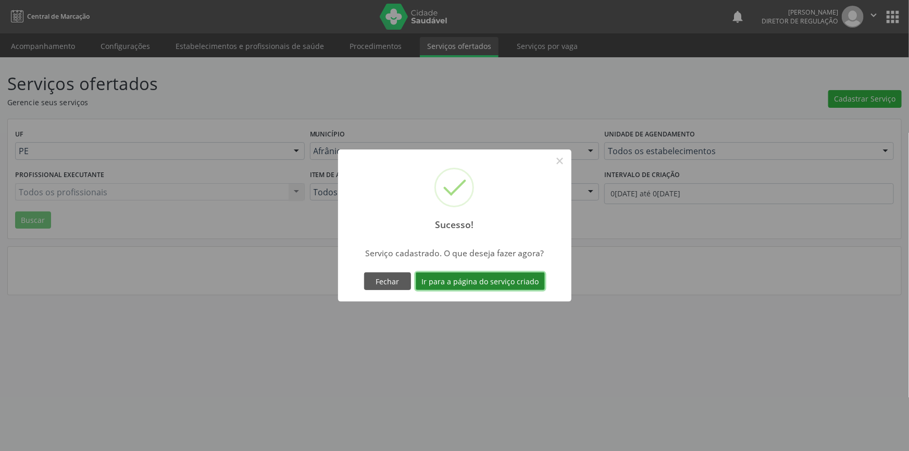
click at [527, 281] on button "Ir para a página do serviço criado" at bounding box center [480, 281] width 129 height 18
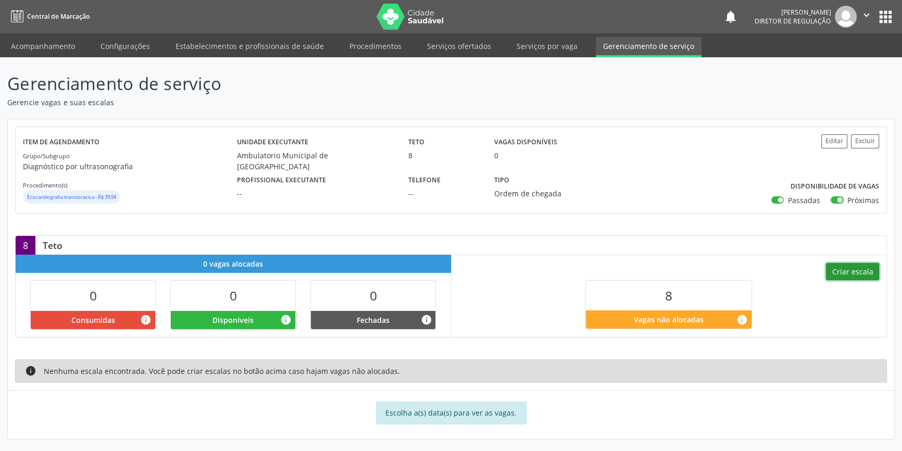
click at [851, 271] on button "Criar escala" at bounding box center [852, 272] width 53 height 18
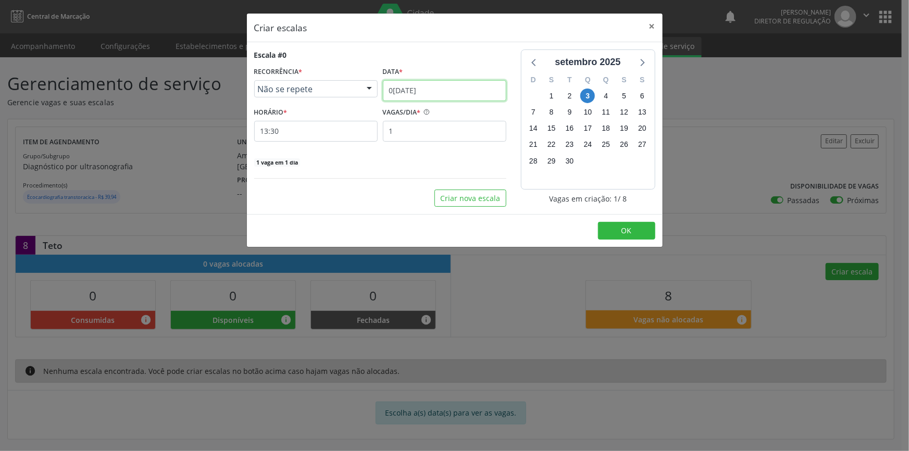
click at [463, 91] on input "0[DATE]" at bounding box center [444, 90] width 123 height 21
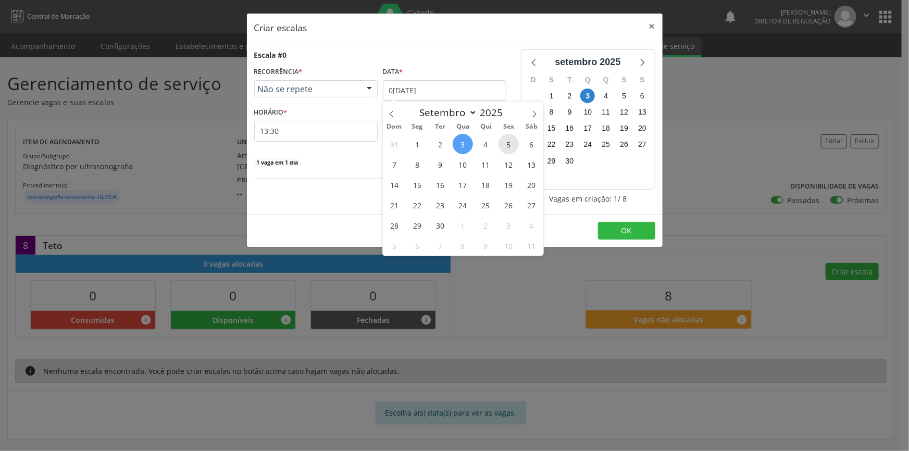
click at [506, 141] on span "5" at bounding box center [508, 144] width 20 height 20
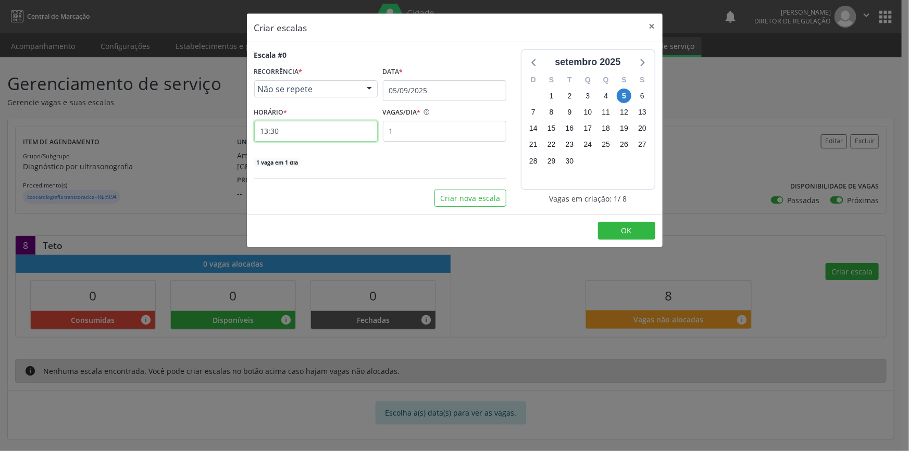
click at [354, 135] on input "13:30" at bounding box center [315, 131] width 123 height 21
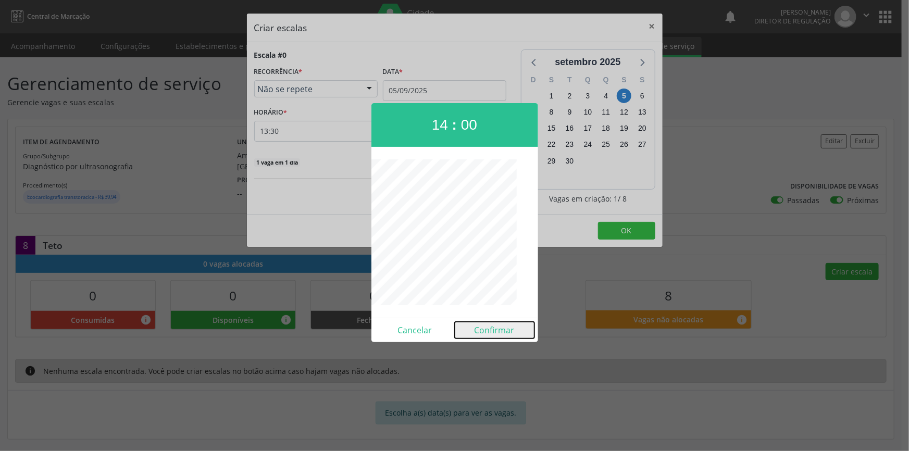
click at [501, 333] on button "Confirmar" at bounding box center [495, 330] width 80 height 17
type input "14:00"
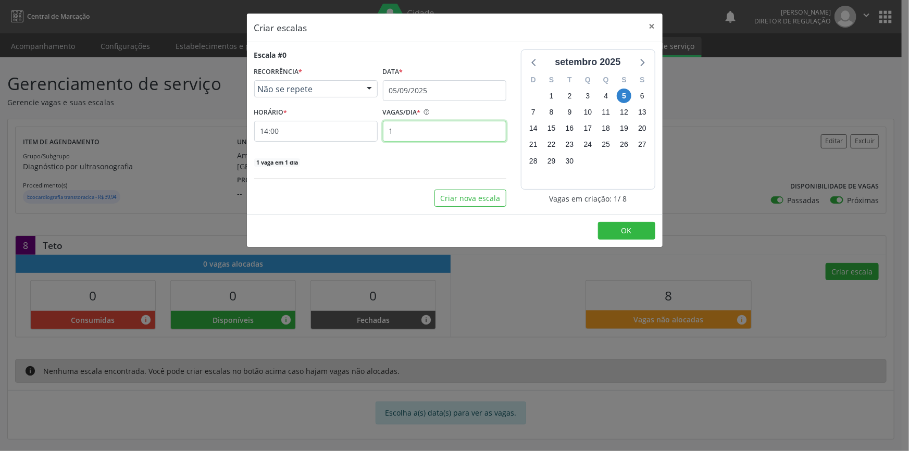
click at [416, 133] on input "1" at bounding box center [444, 131] width 123 height 21
type input "8"
click at [629, 231] on span "OK" at bounding box center [626, 230] width 10 height 10
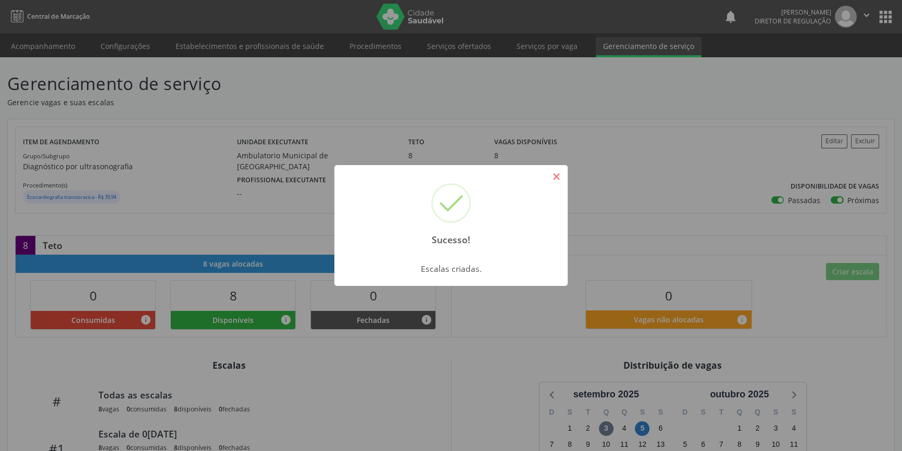
click at [553, 177] on button "×" at bounding box center [556, 177] width 18 height 18
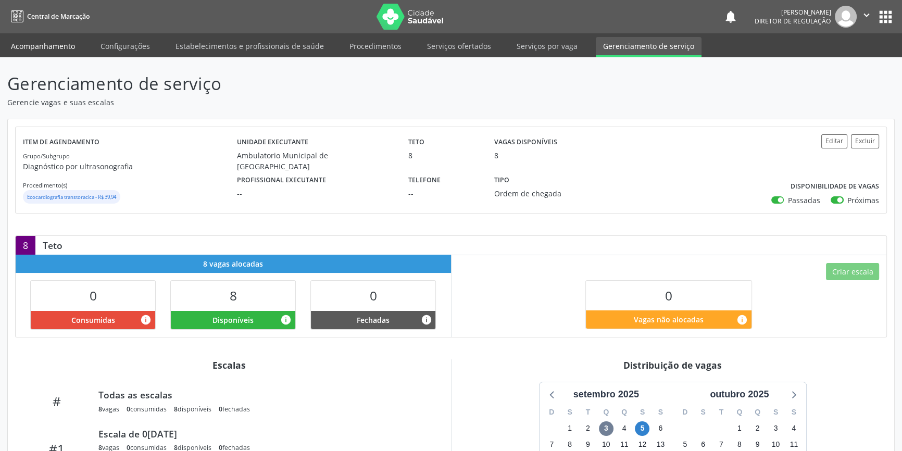
click at [65, 47] on link "Acompanhamento" at bounding box center [43, 46] width 79 height 18
